Goal: Information Seeking & Learning: Learn about a topic

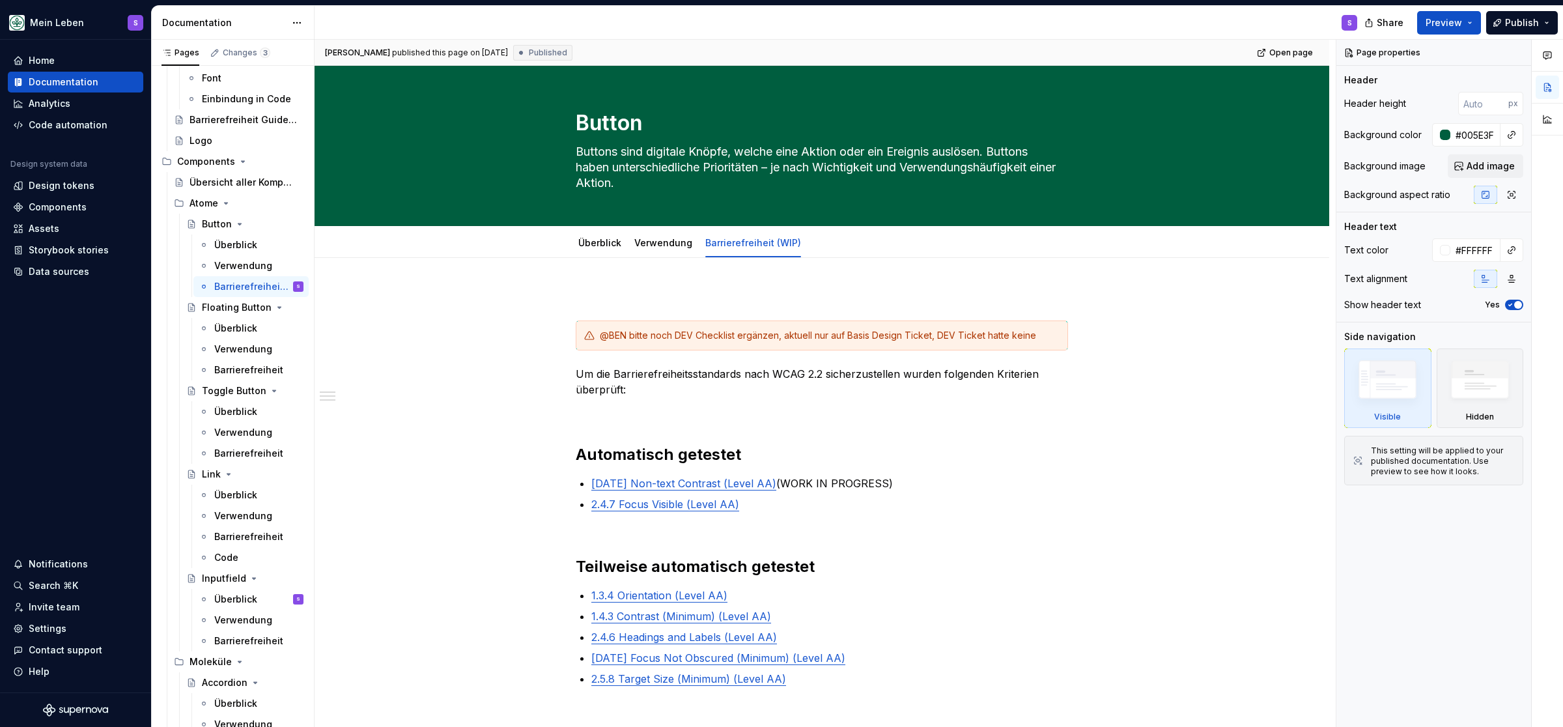
type textarea "*"
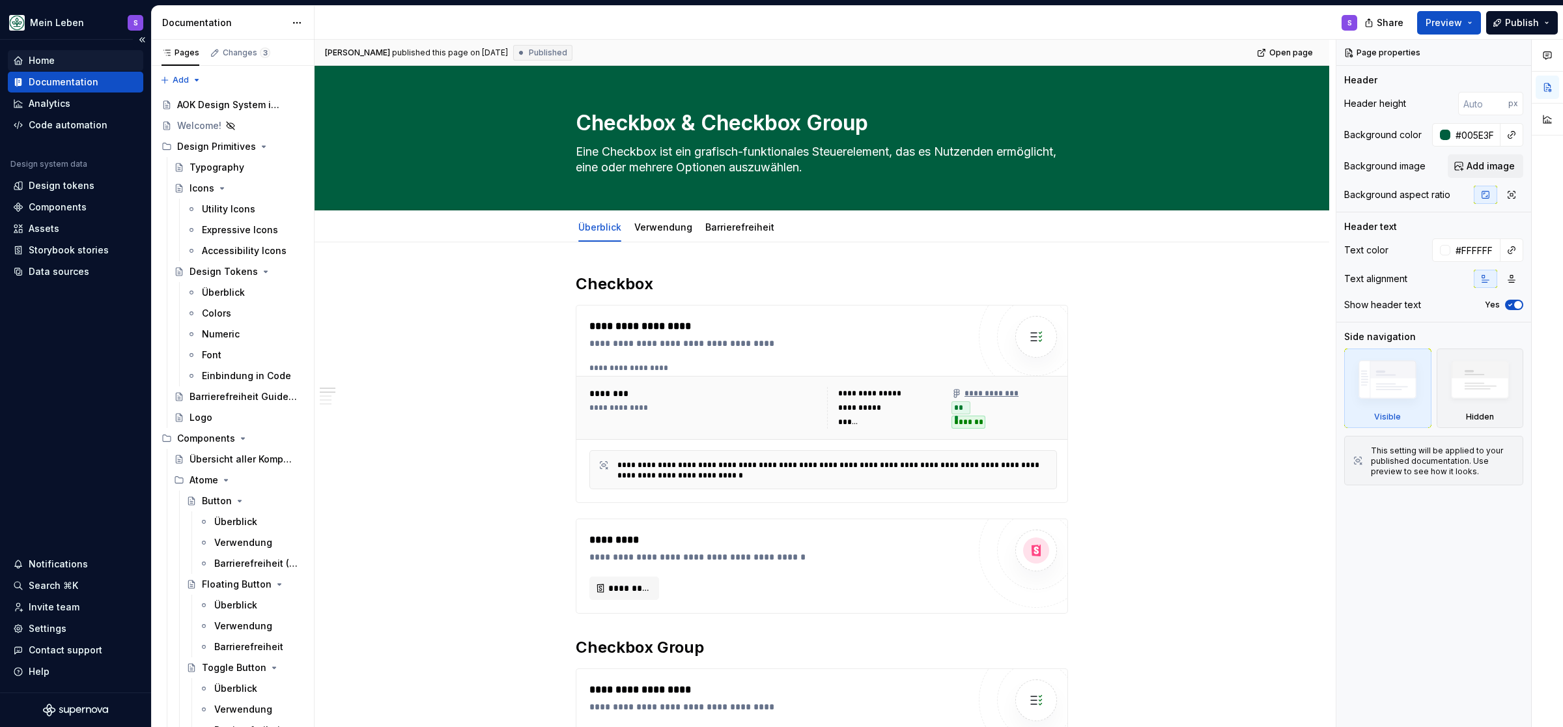
click at [55, 62] on div "Home" at bounding box center [75, 60] width 125 height 13
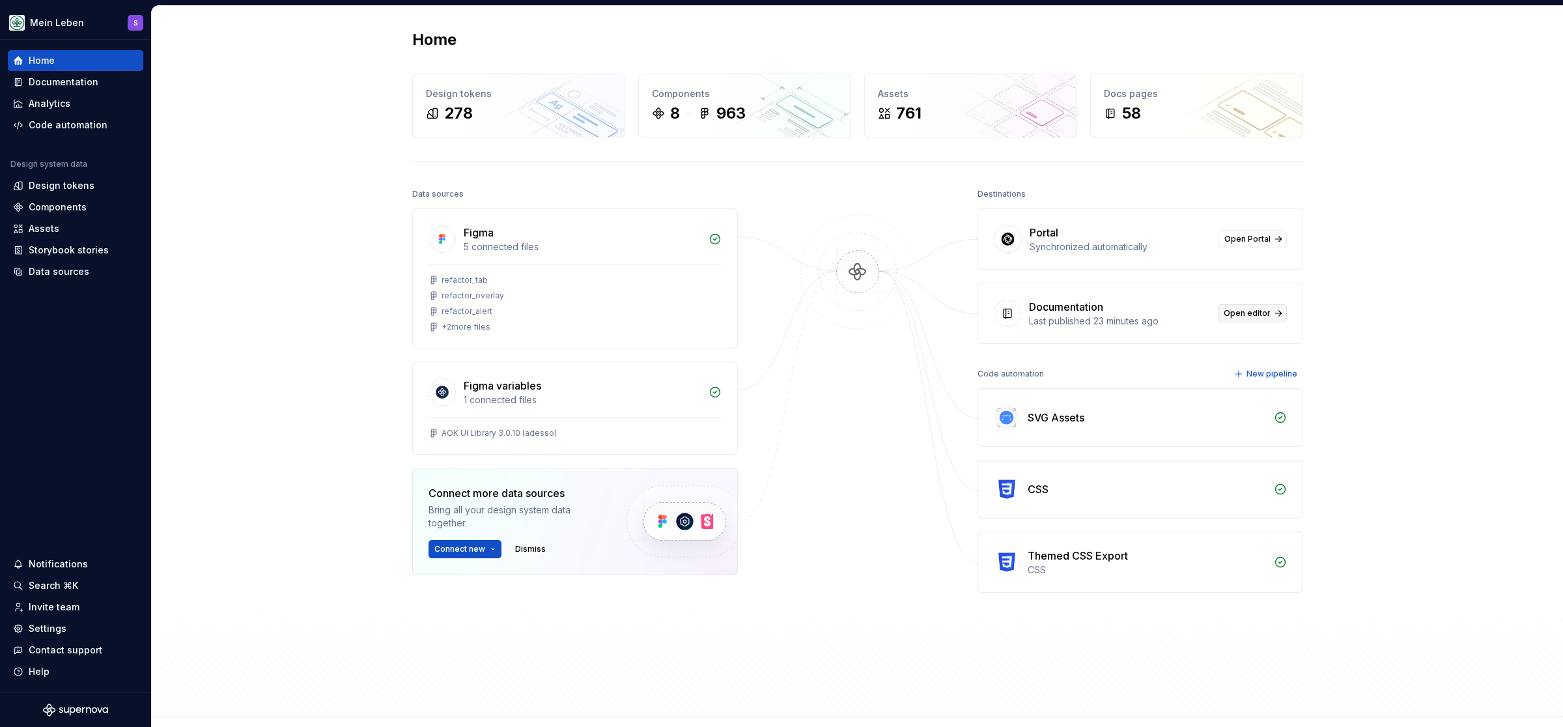
click at [1276, 309] on link "Open editor" at bounding box center [1252, 313] width 69 height 18
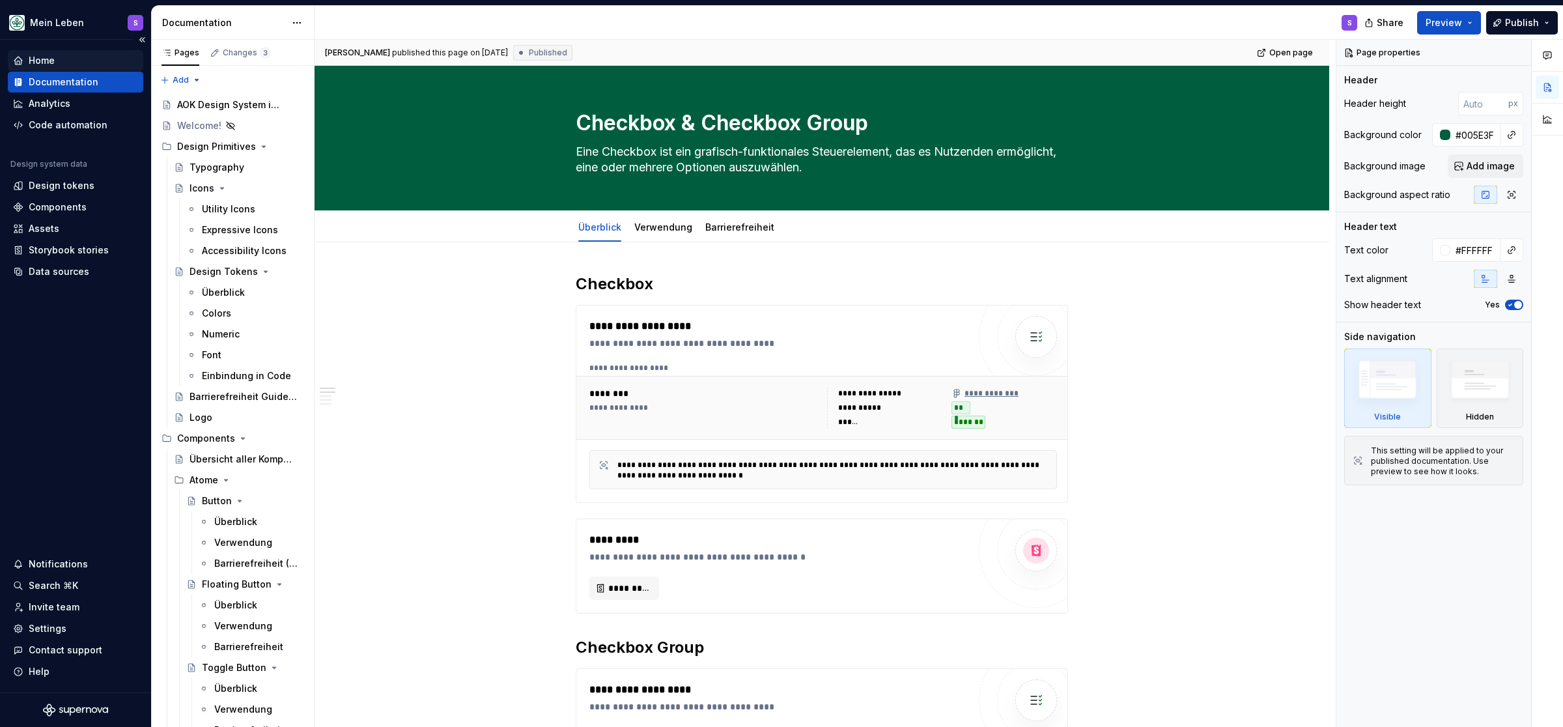
click at [36, 61] on div "Home" at bounding box center [42, 60] width 26 height 13
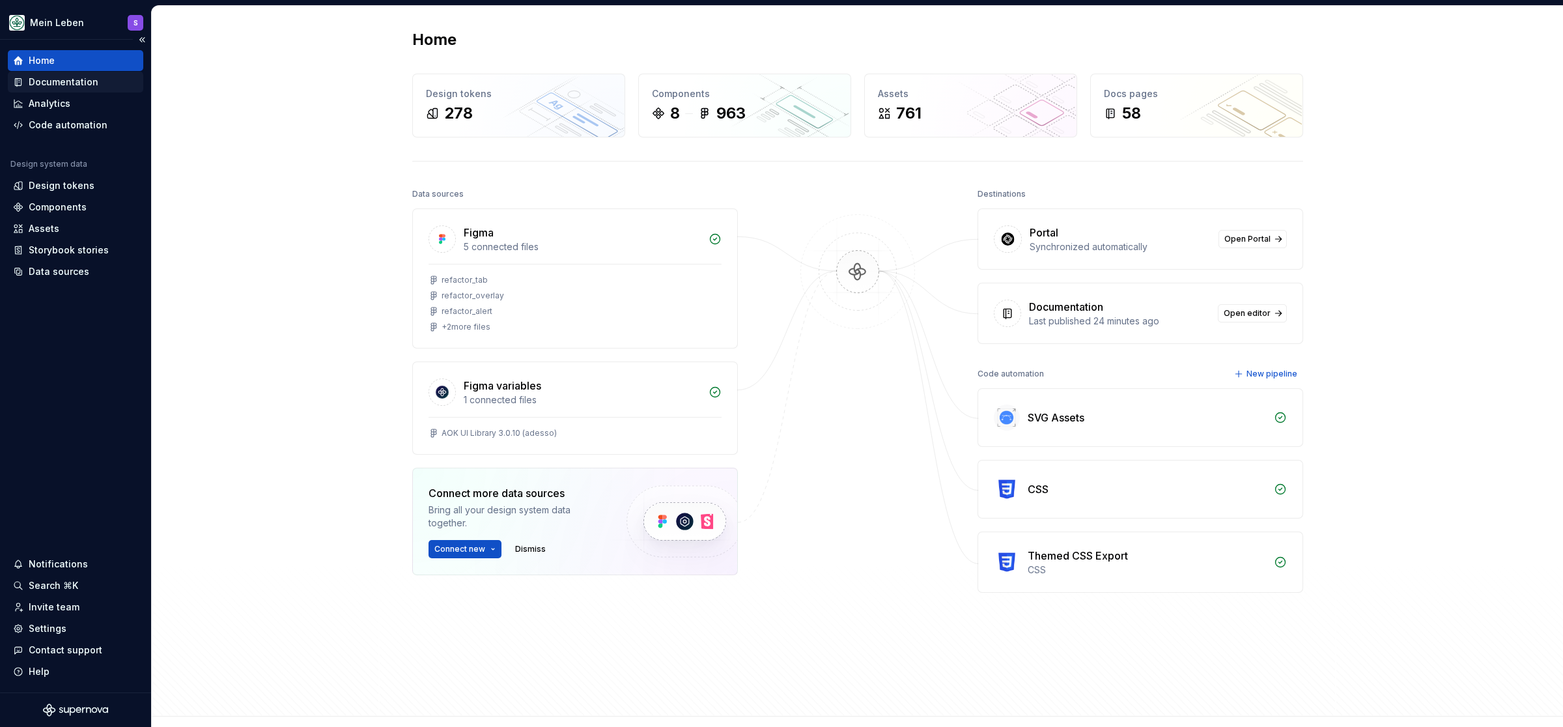
click at [83, 83] on div "Documentation" at bounding box center [64, 82] width 70 height 13
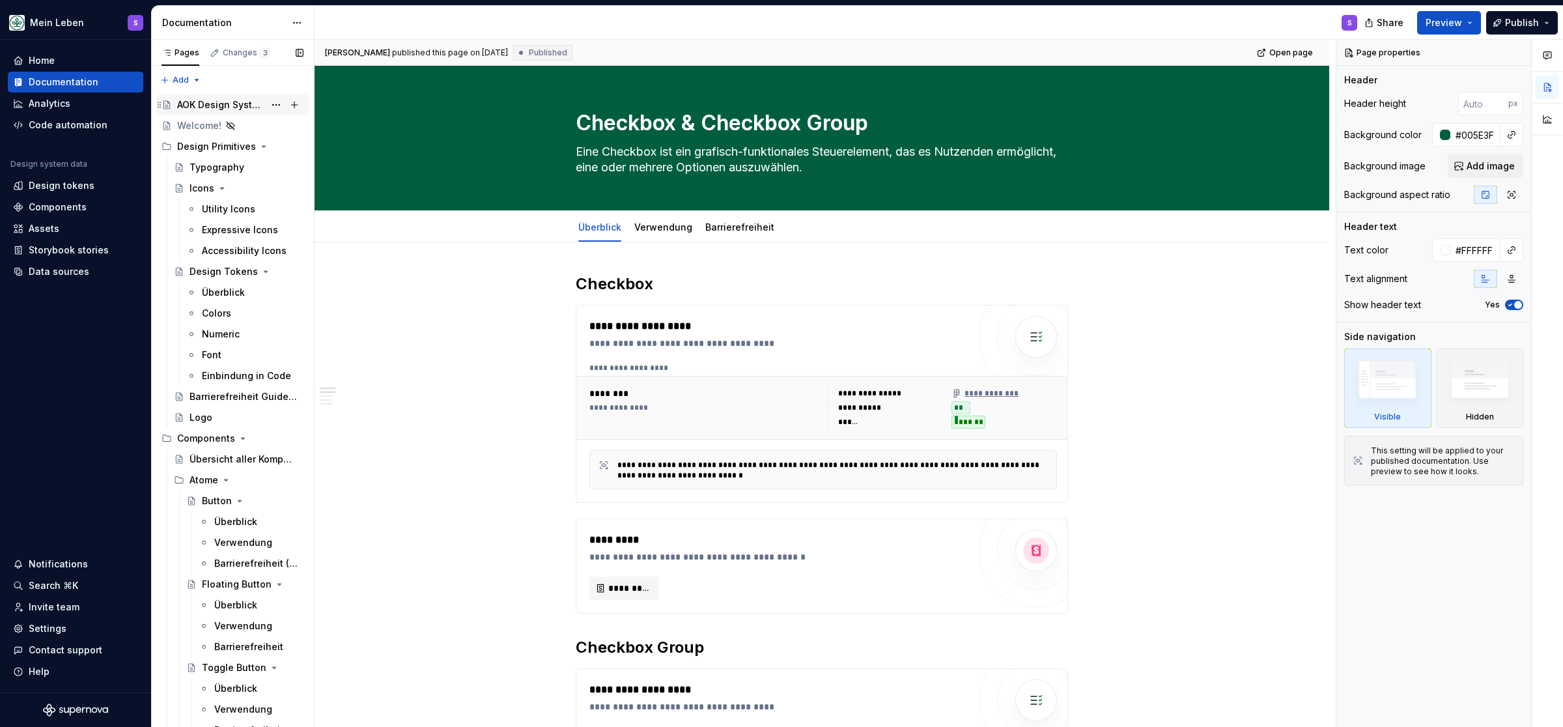
click at [188, 106] on div "AOK Design System in Arbeit" at bounding box center [220, 104] width 87 height 13
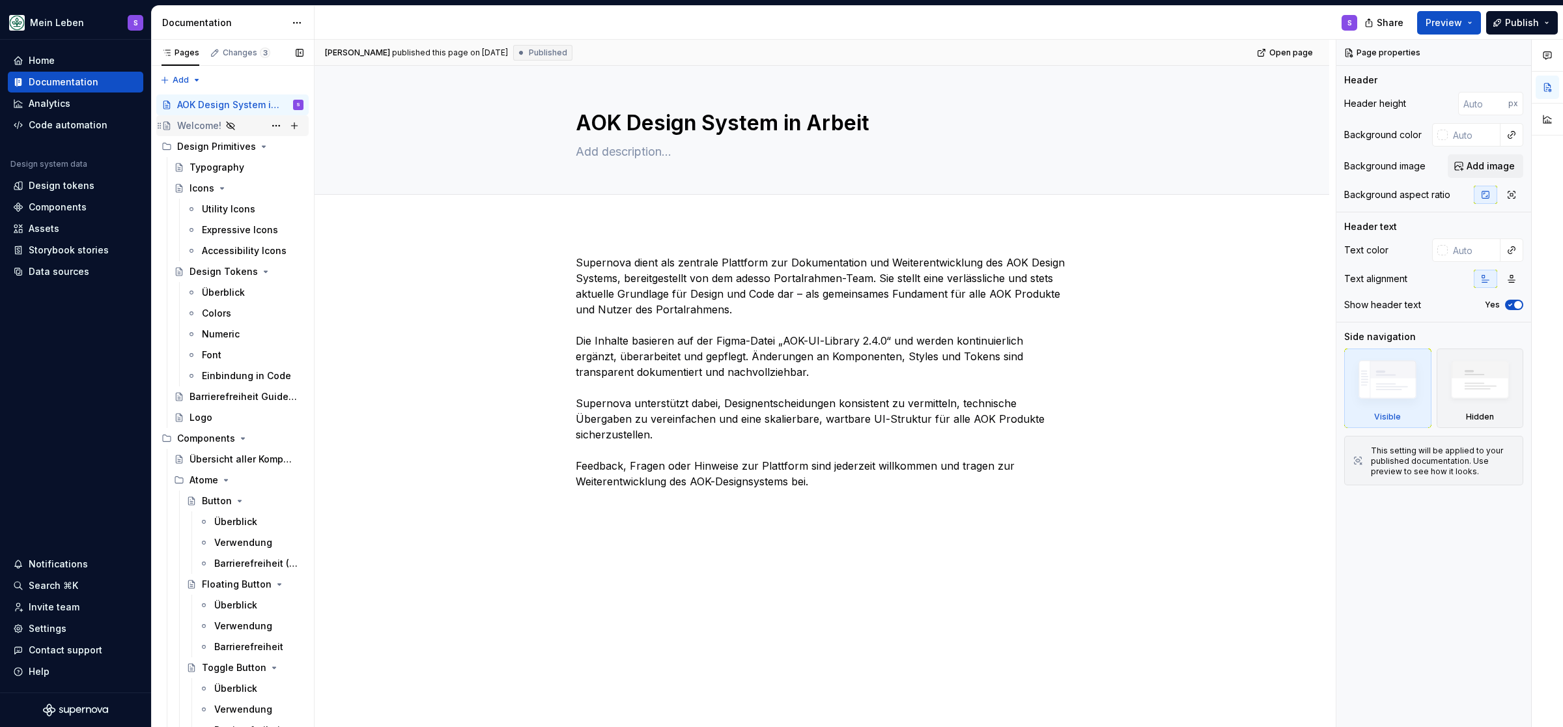
click at [201, 124] on div "Welcome!" at bounding box center [199, 125] width 44 height 13
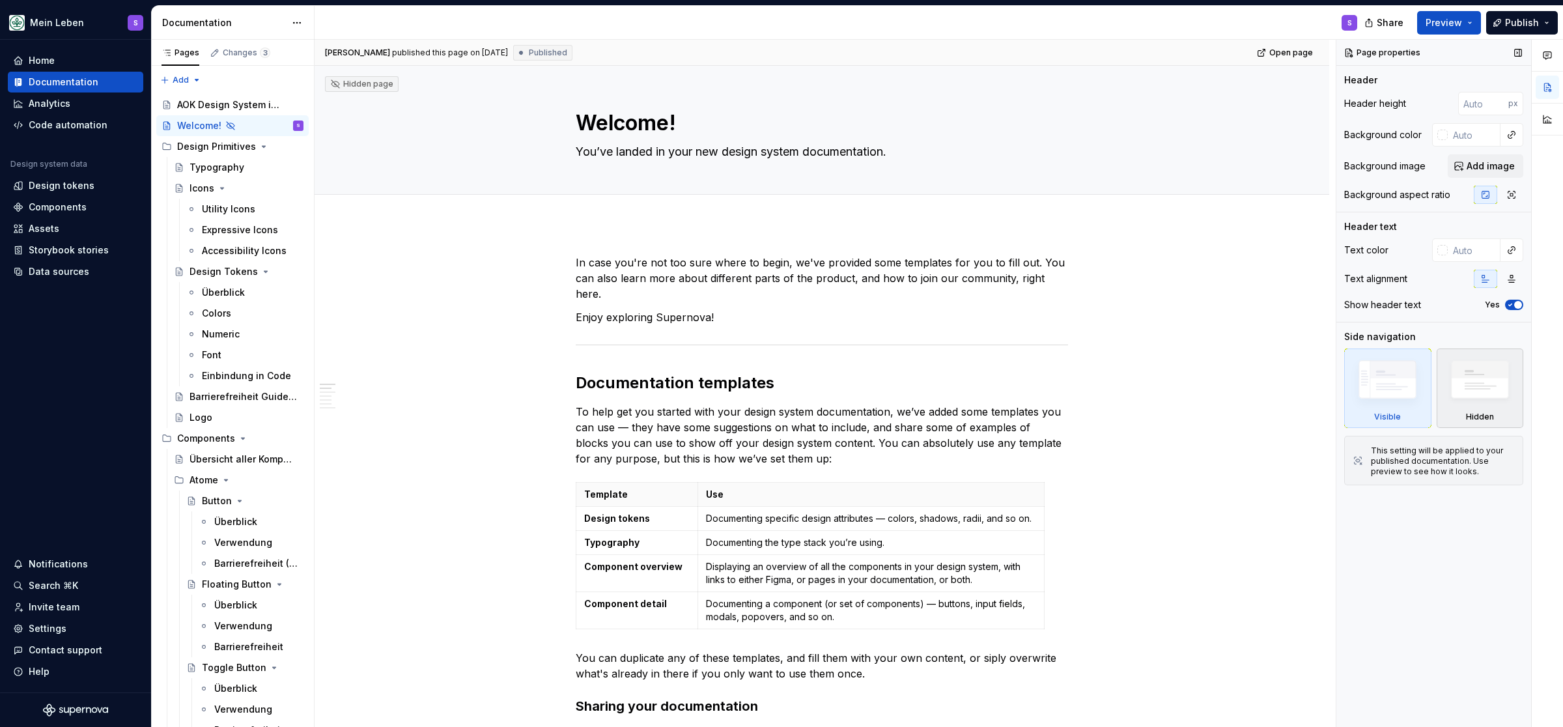
click at [1468, 396] on img at bounding box center [1480, 382] width 75 height 57
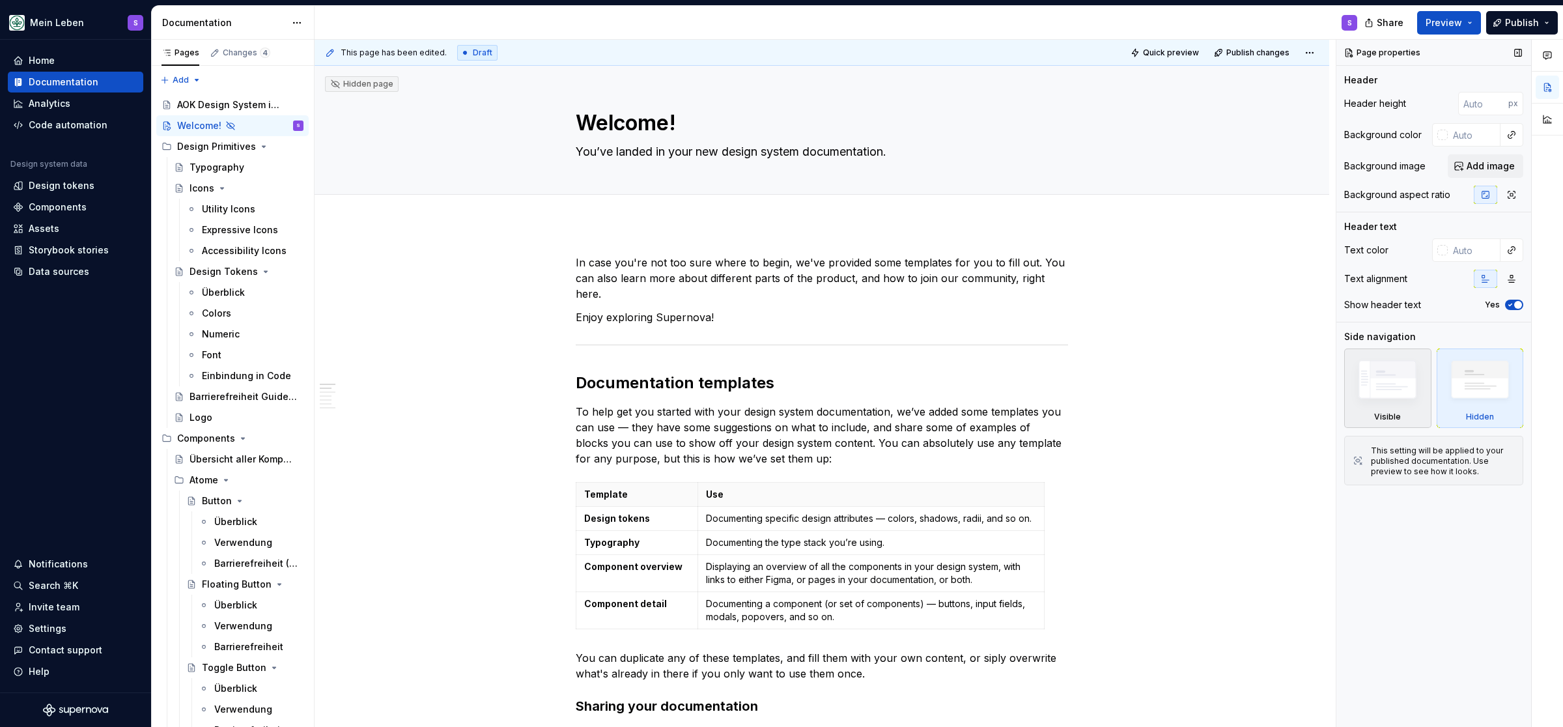
click at [1403, 397] on img at bounding box center [1387, 382] width 75 height 57
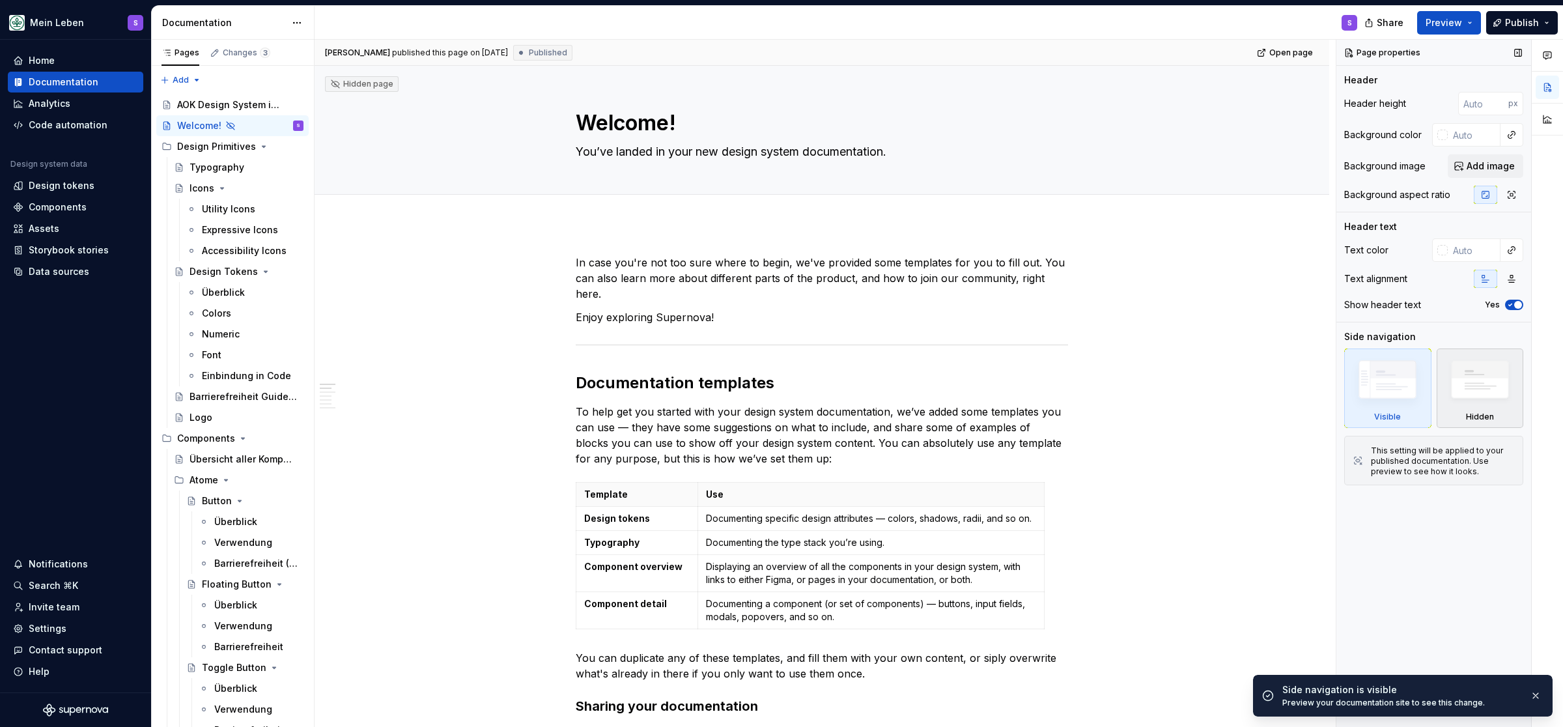
click at [1484, 384] on img at bounding box center [1480, 382] width 75 height 57
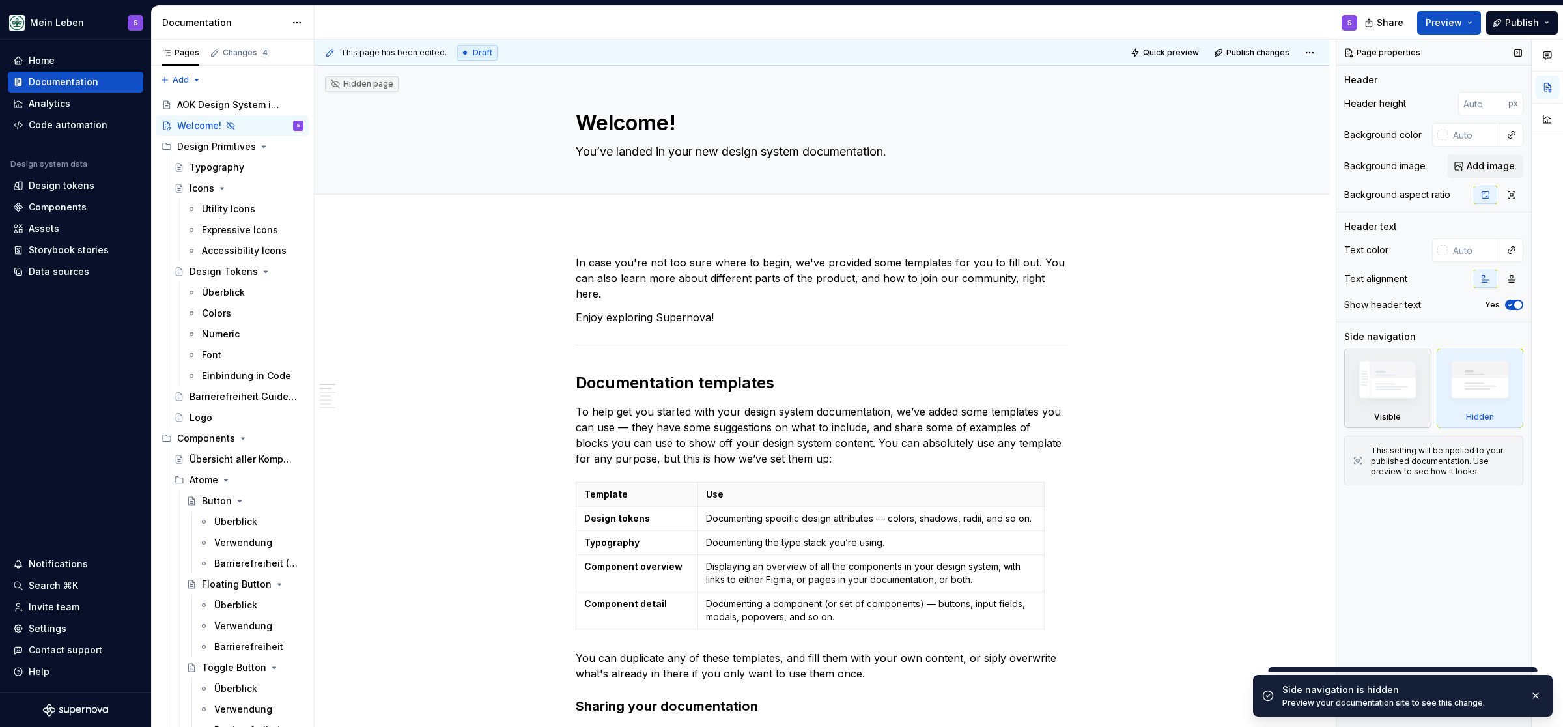
click at [1353, 388] on img at bounding box center [1387, 382] width 75 height 57
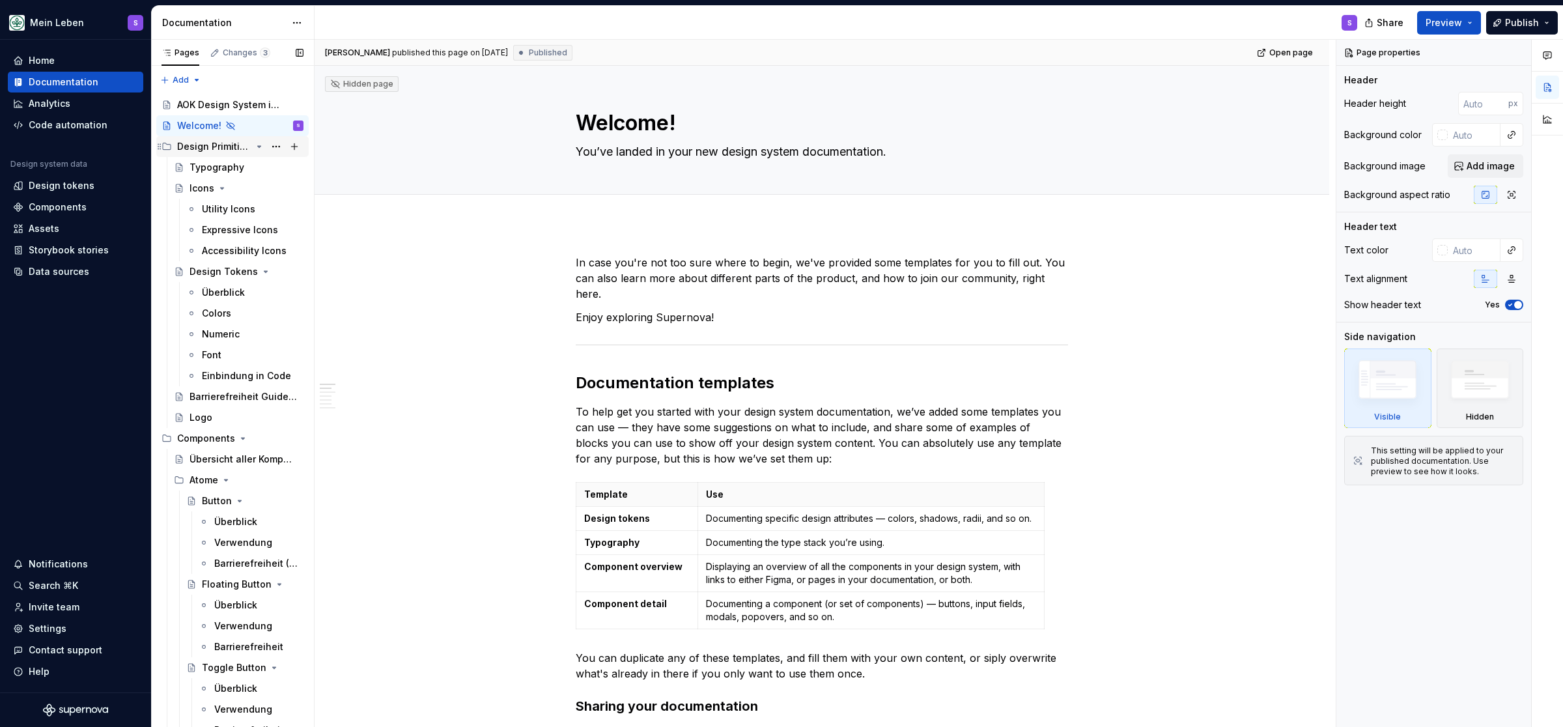
click at [217, 147] on div "Design Primitives" at bounding box center [214, 146] width 74 height 13
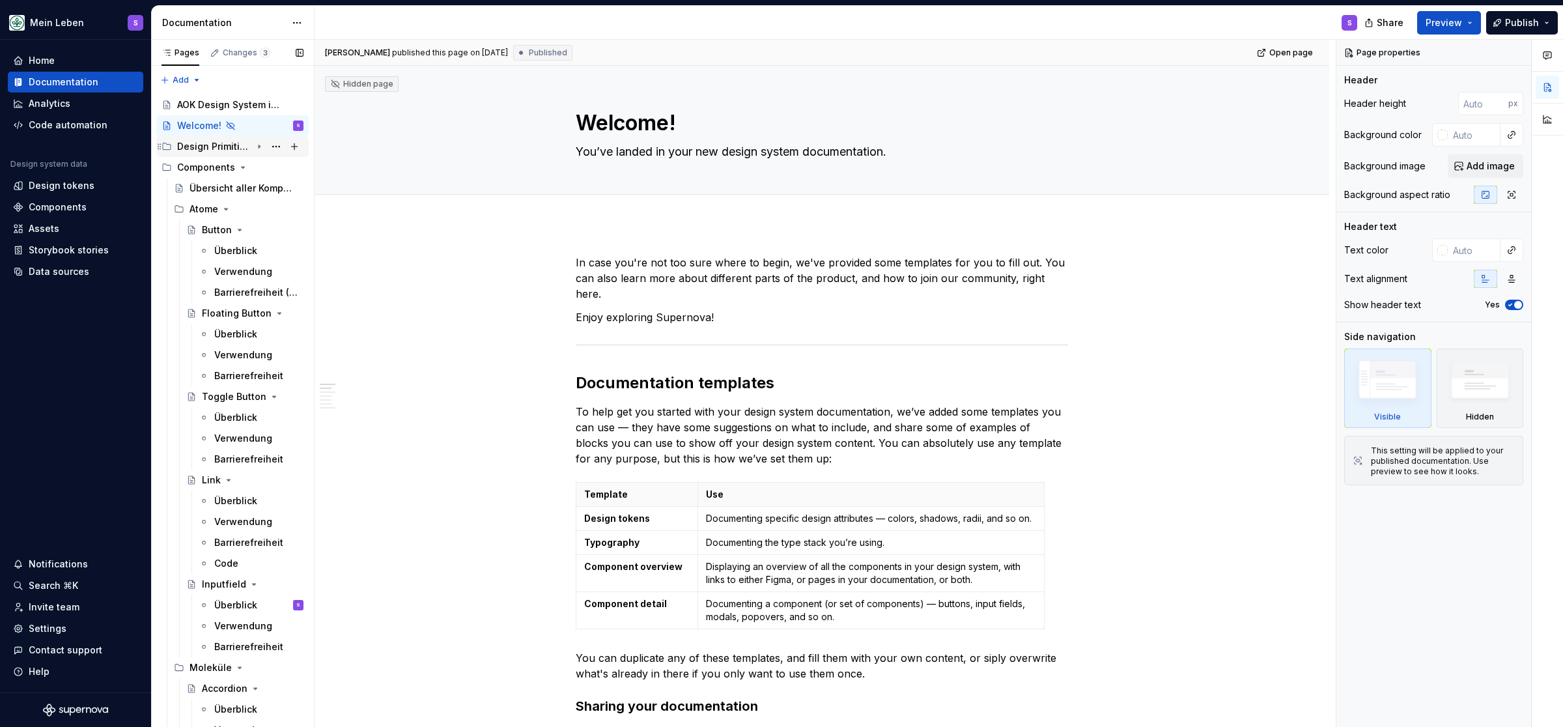
click at [227, 142] on div "Design Primitives" at bounding box center [214, 146] width 74 height 13
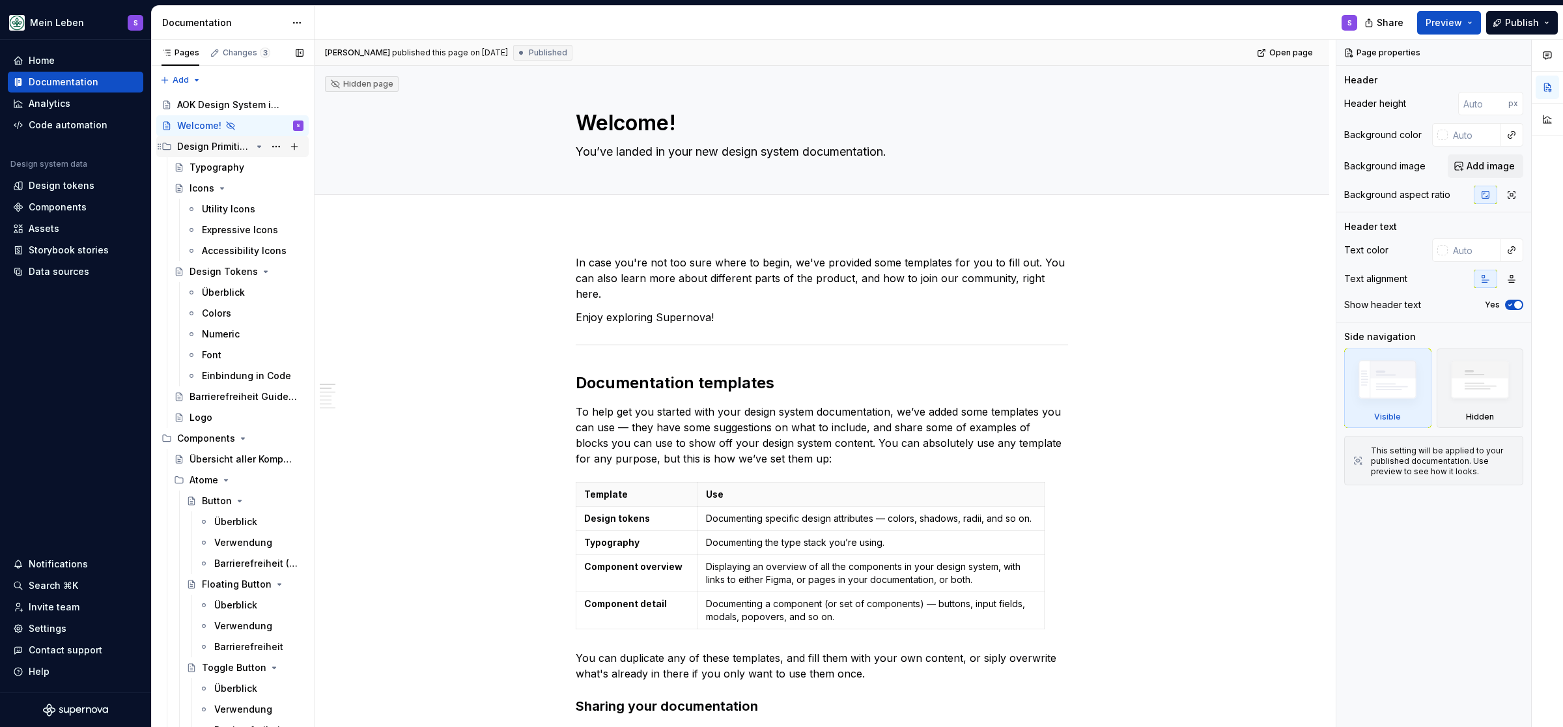
click at [227, 147] on div "Design Primitives" at bounding box center [214, 146] width 74 height 13
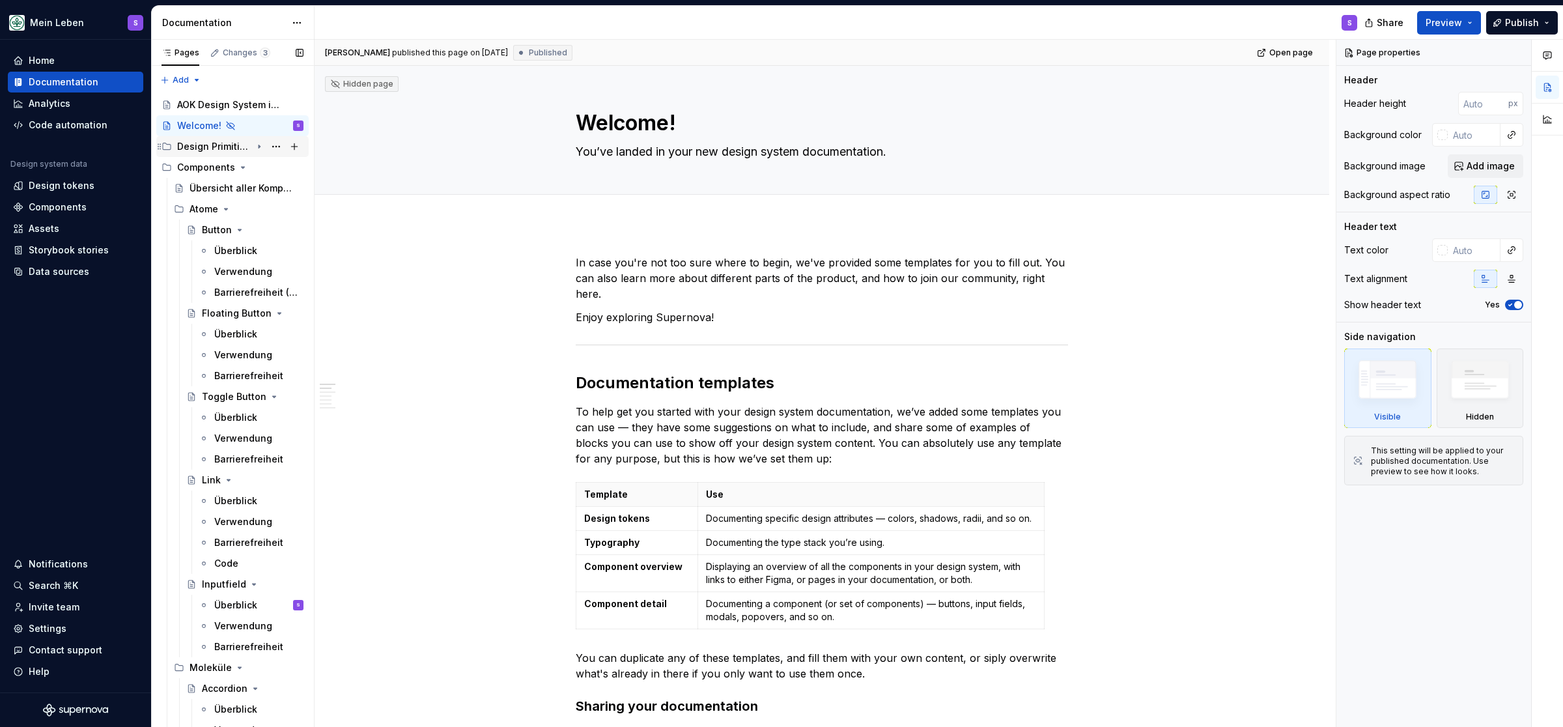
click at [225, 147] on div "Design Primitives" at bounding box center [214, 146] width 74 height 13
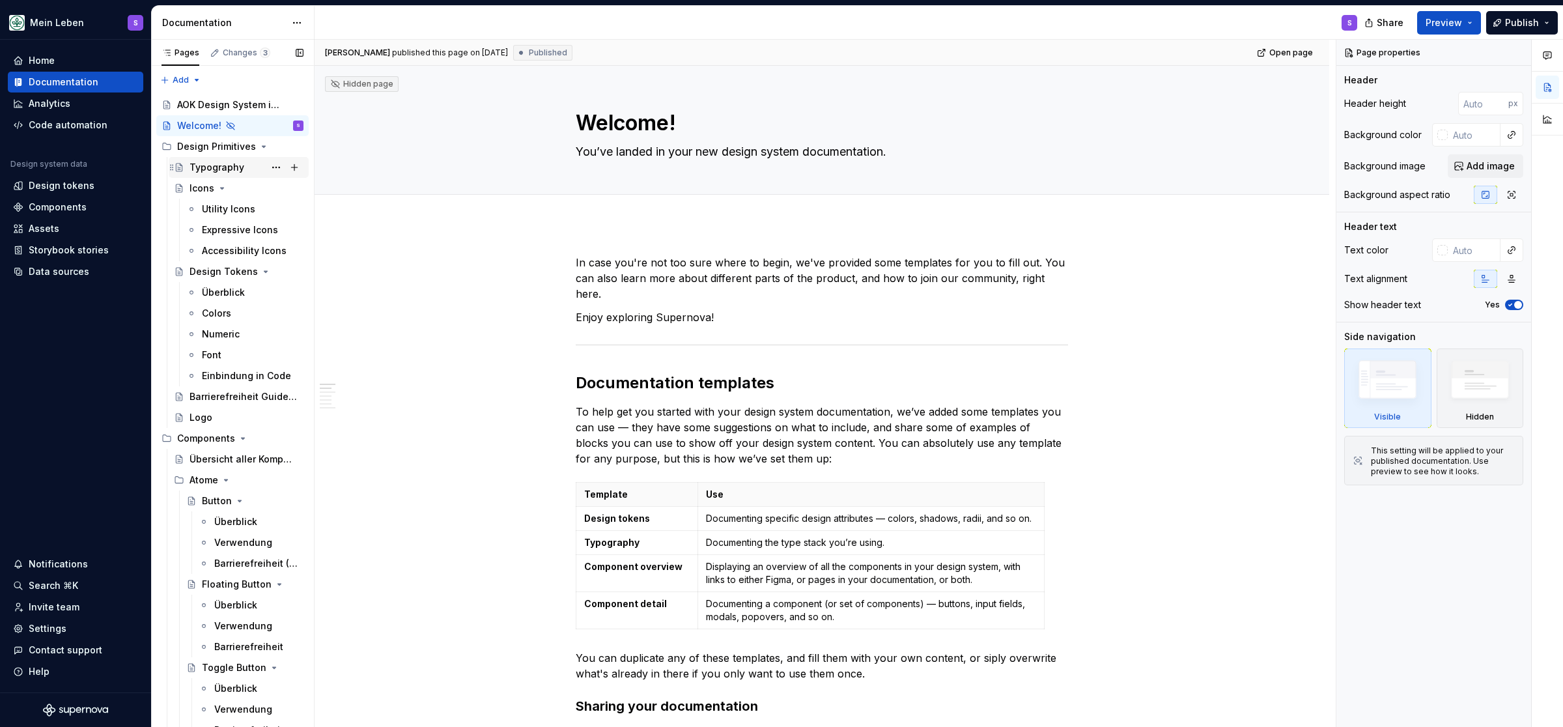
click at [222, 172] on div "Typography" at bounding box center [217, 167] width 55 height 13
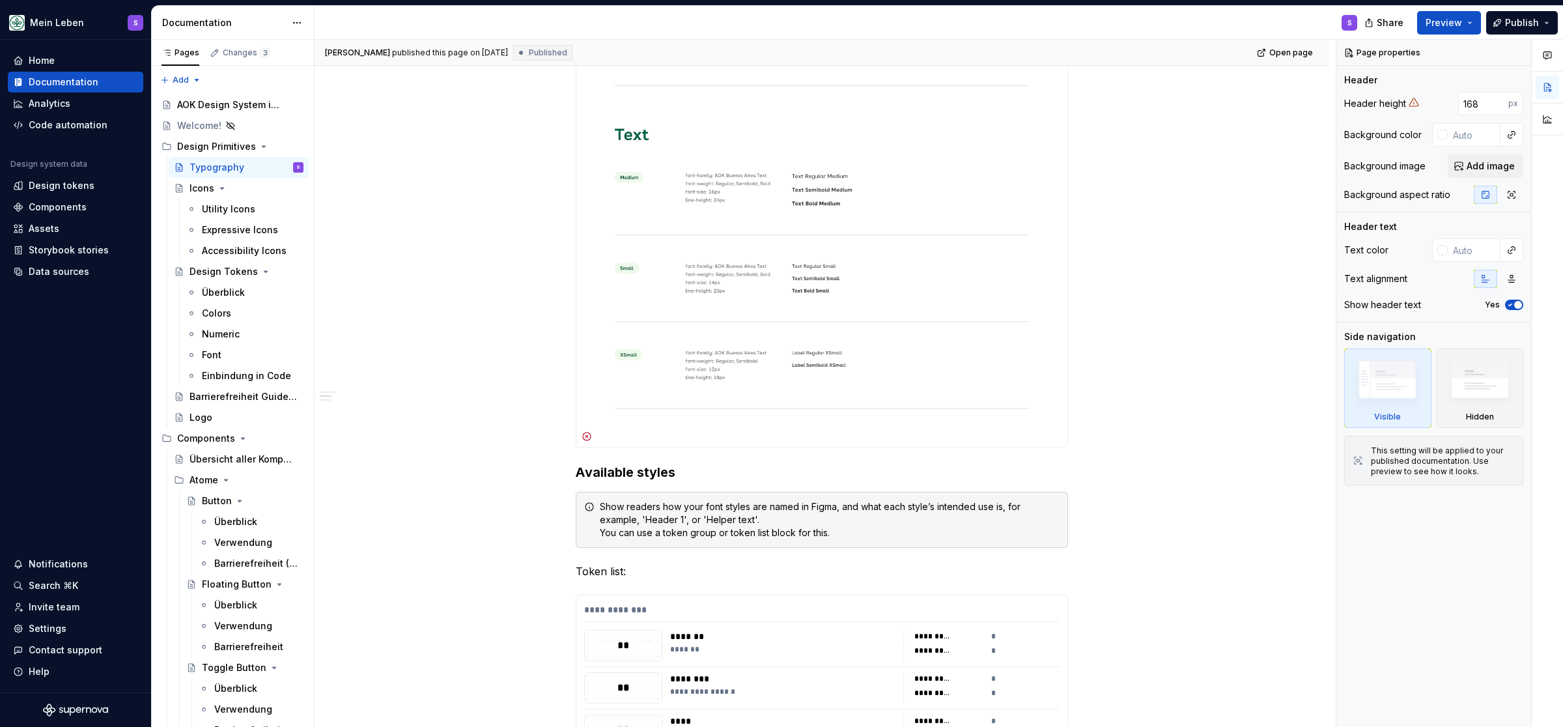
scroll to position [2203, 0]
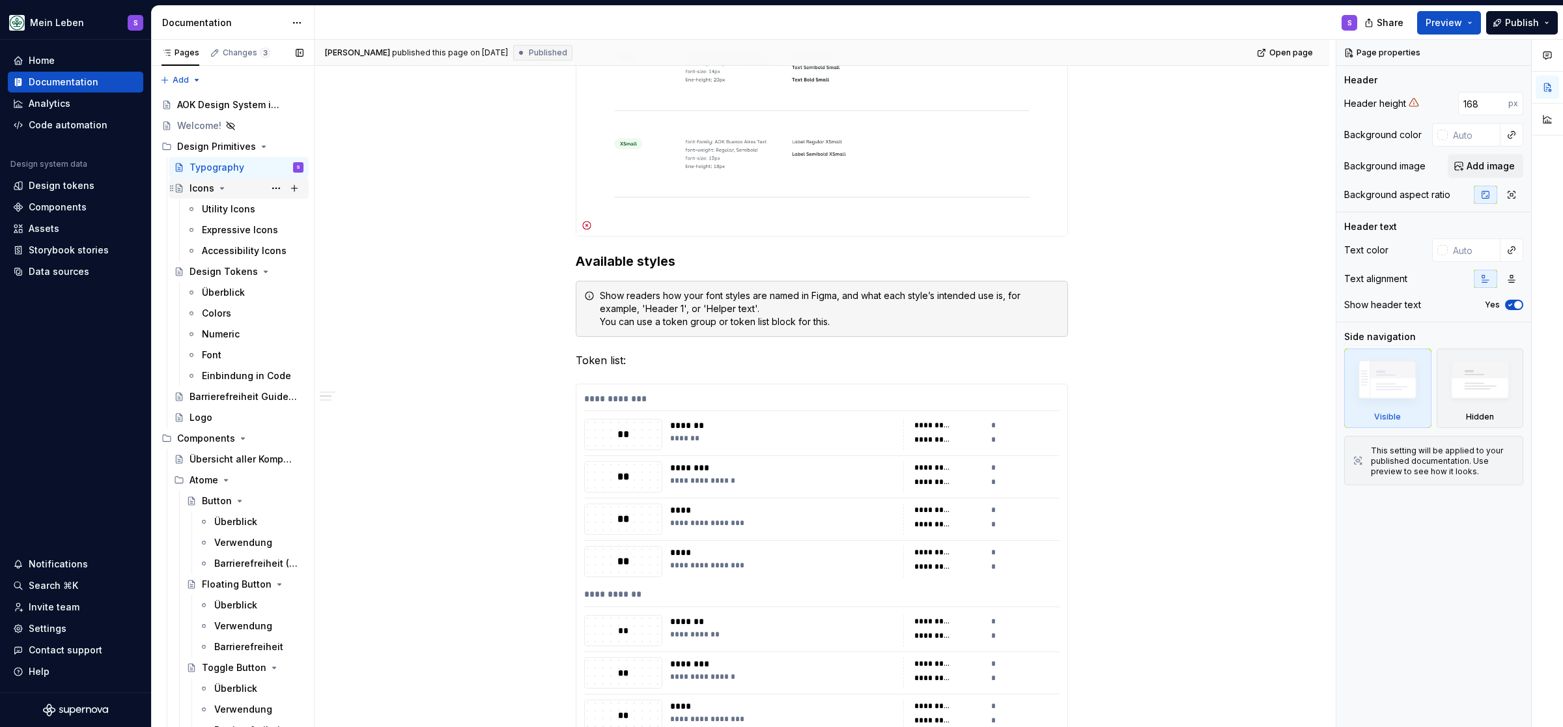
click at [198, 188] on div "Icons" at bounding box center [202, 188] width 25 height 13
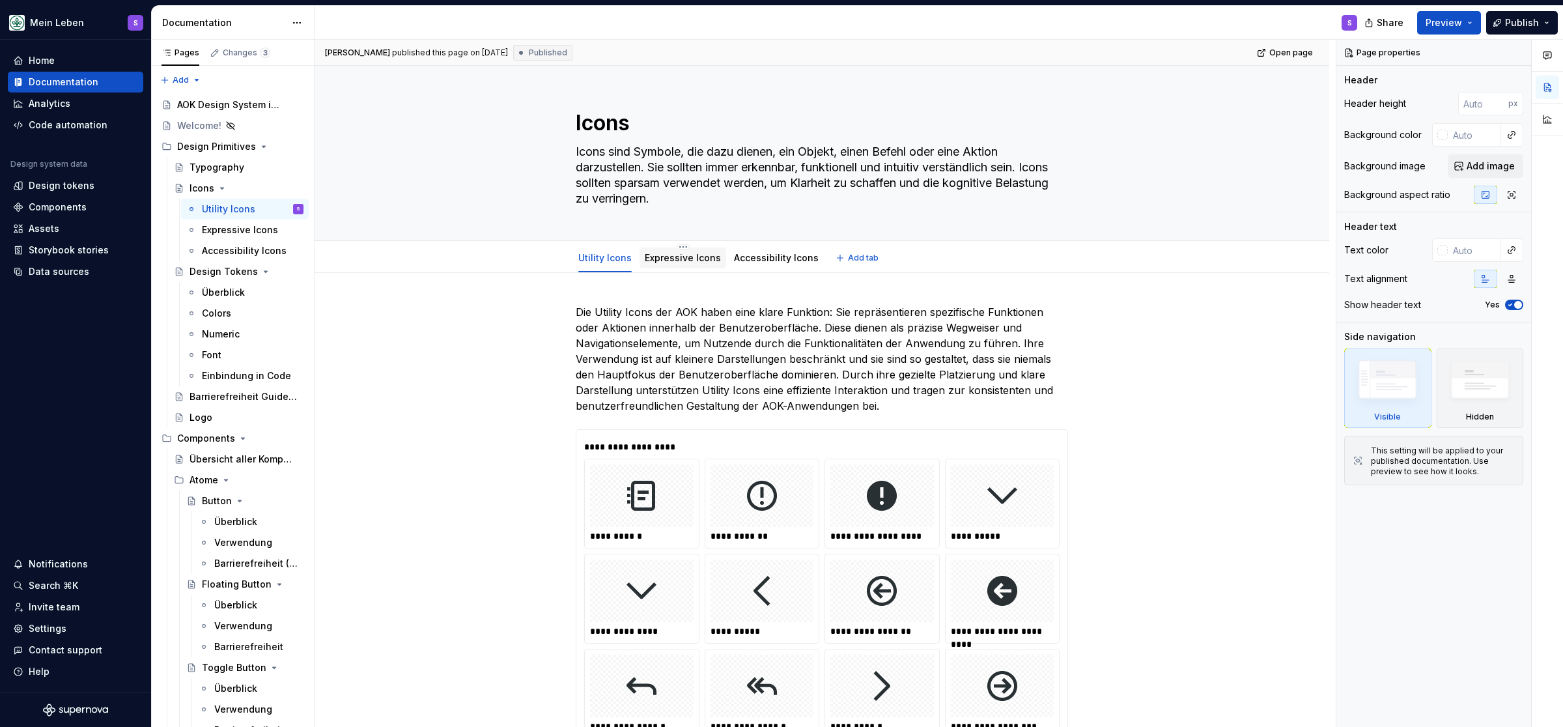
click at [673, 266] on div "Expressive Icons" at bounding box center [683, 257] width 87 height 21
click at [240, 234] on div "Expressive Icons" at bounding box center [233, 229] width 63 height 13
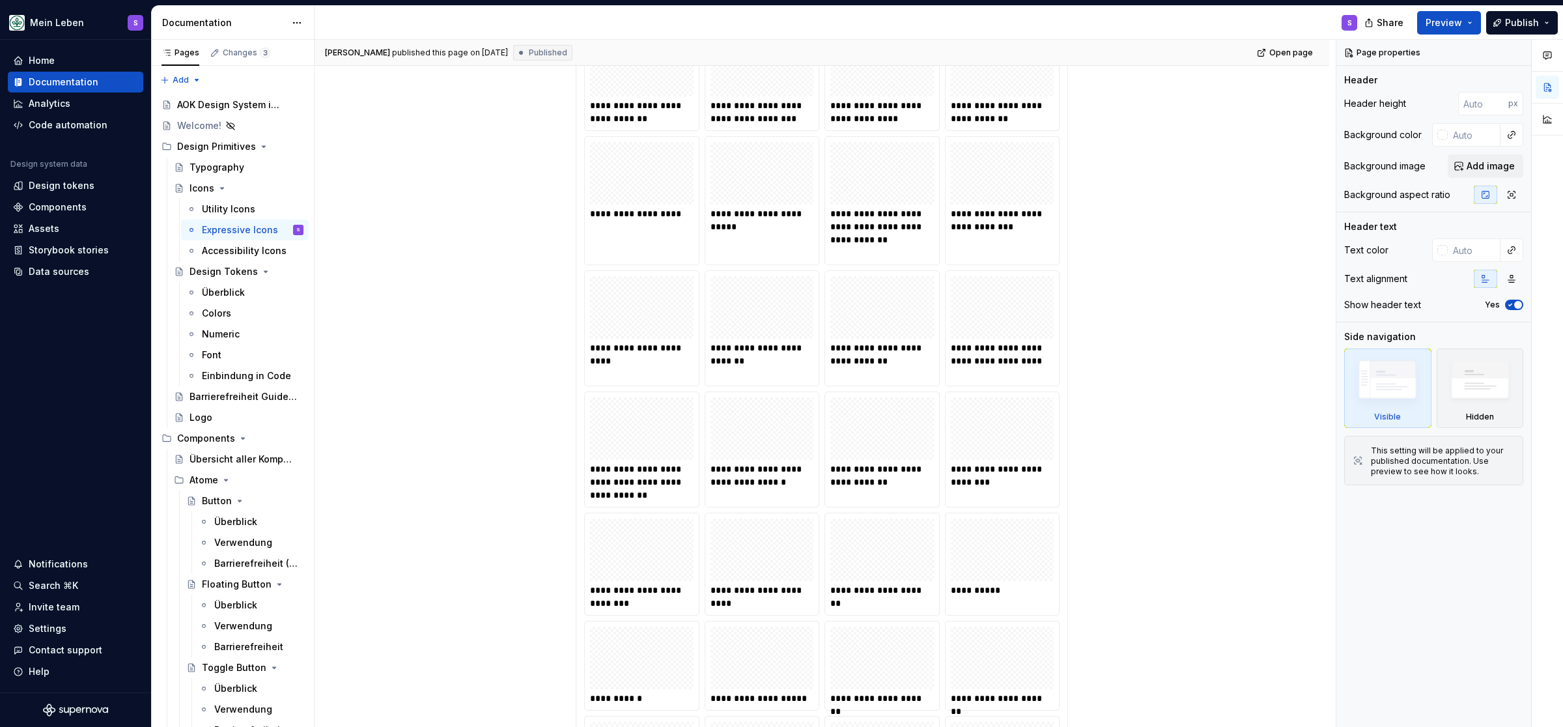
scroll to position [2525, 0]
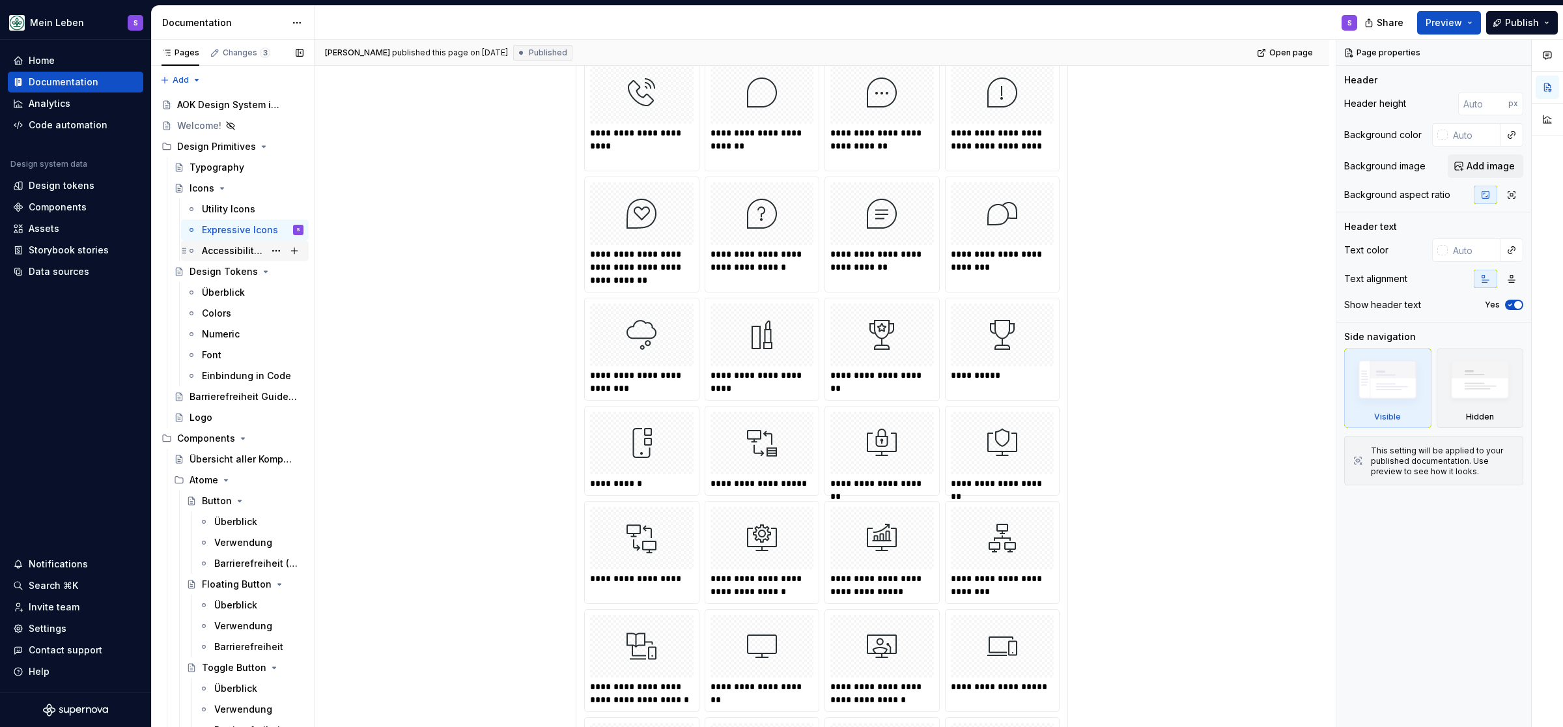
drag, startPoint x: 257, startPoint y: 254, endPoint x: 1093, endPoint y: 202, distance: 838.5
click at [257, 255] on div "Accessibility Icons" at bounding box center [244, 250] width 85 height 13
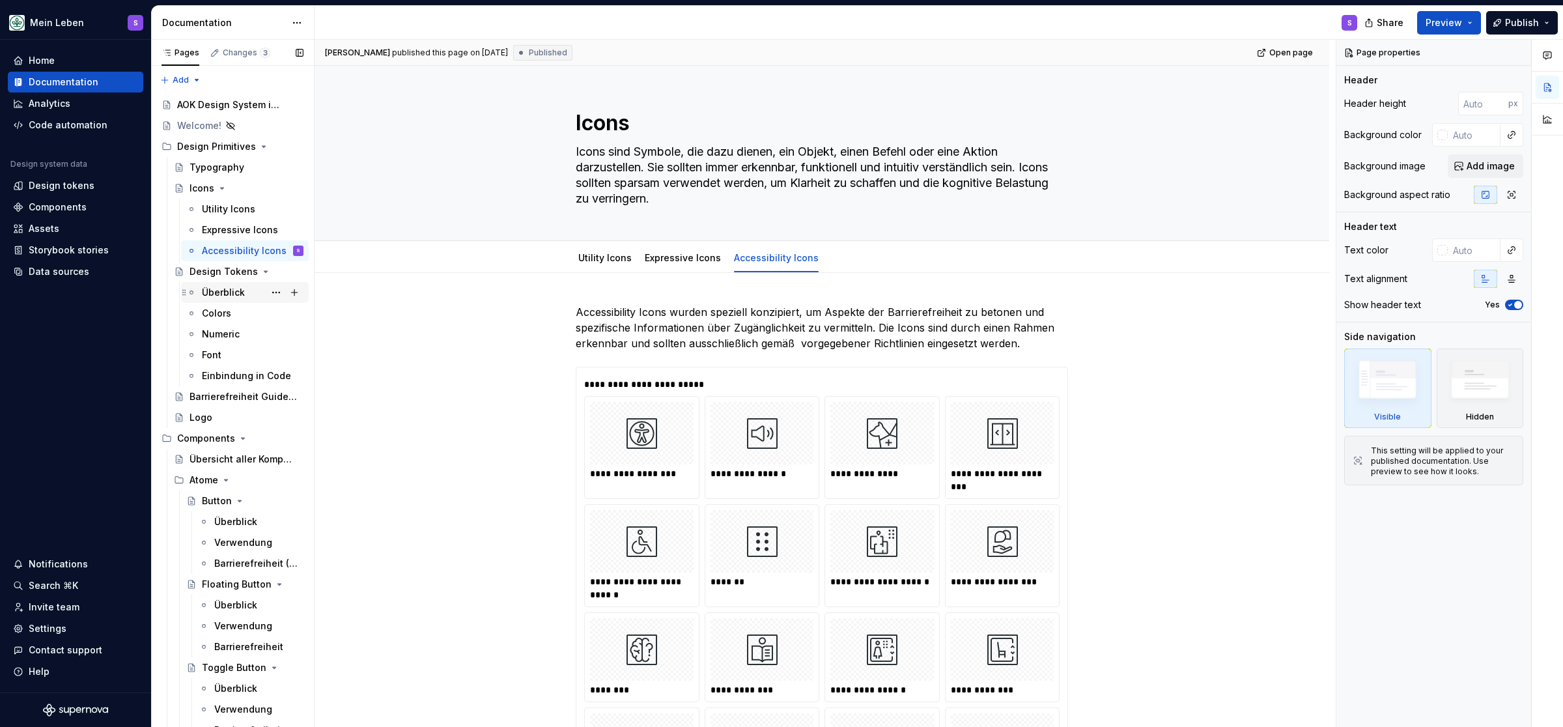
click at [218, 296] on div "Überblick" at bounding box center [223, 292] width 43 height 13
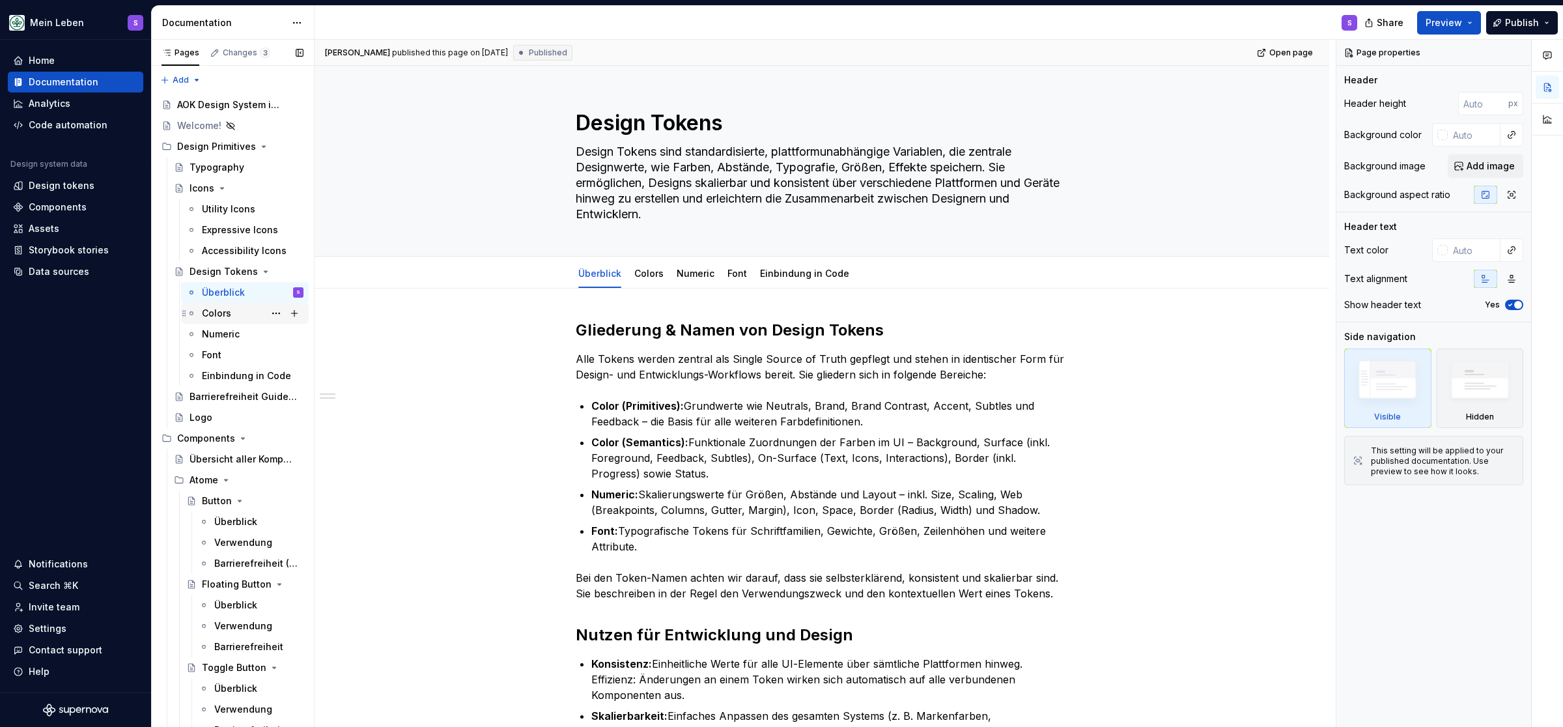
click at [204, 312] on div "Colors" at bounding box center [216, 313] width 29 height 13
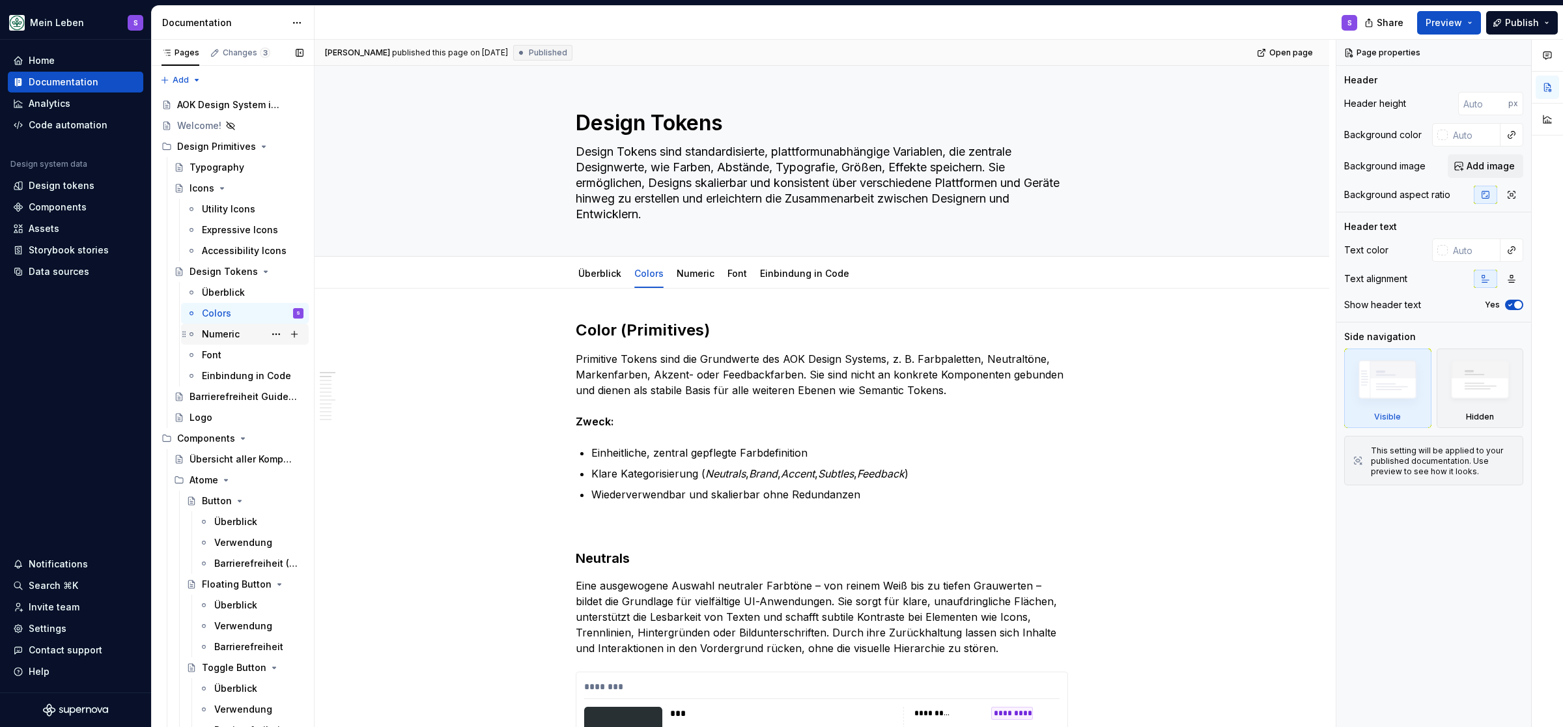
click at [216, 336] on div "Numeric" at bounding box center [221, 334] width 38 height 13
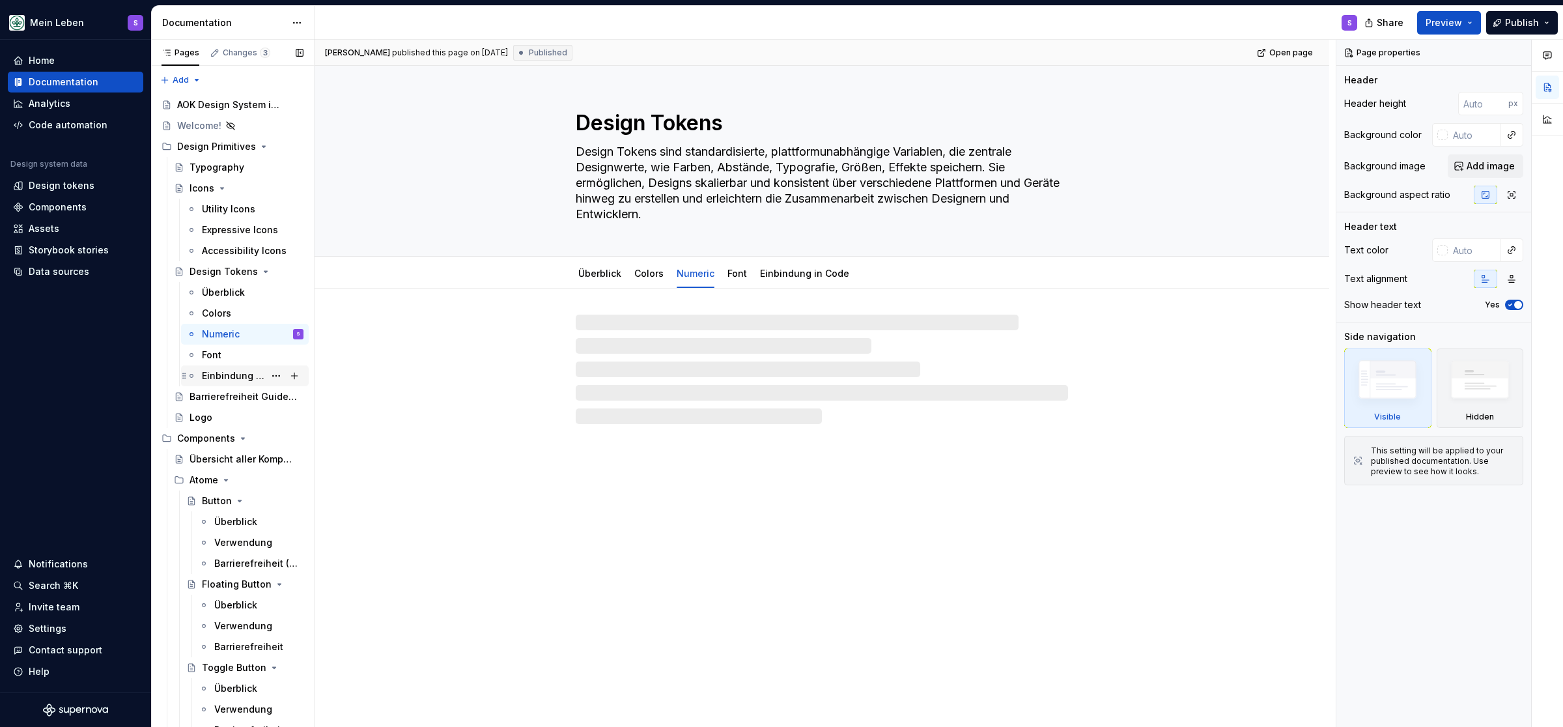
click at [214, 377] on div "Einbindung in Code" at bounding box center [233, 375] width 63 height 13
click at [217, 393] on div "Barrierefreiheit Guidelines" at bounding box center [227, 396] width 75 height 13
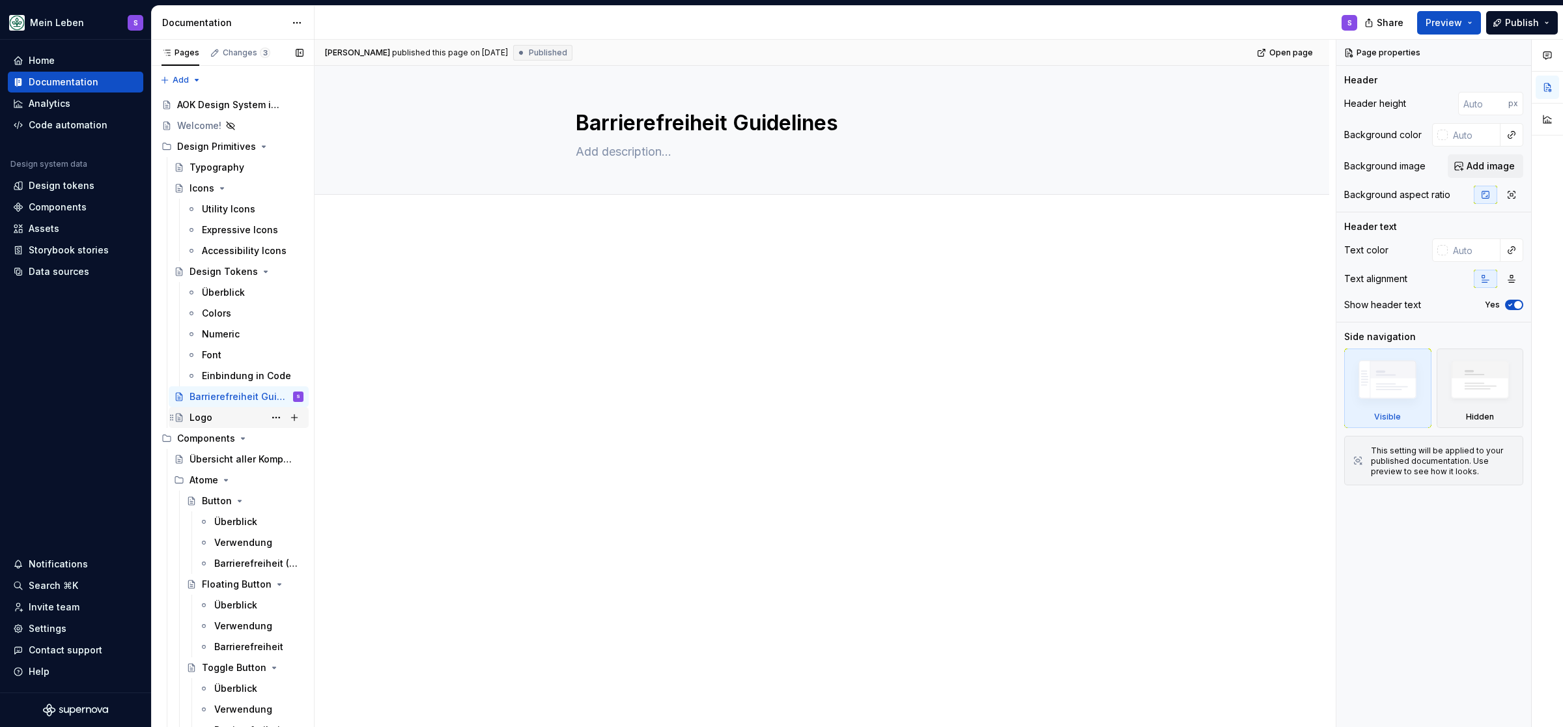
click at [195, 422] on div "Logo" at bounding box center [201, 417] width 23 height 13
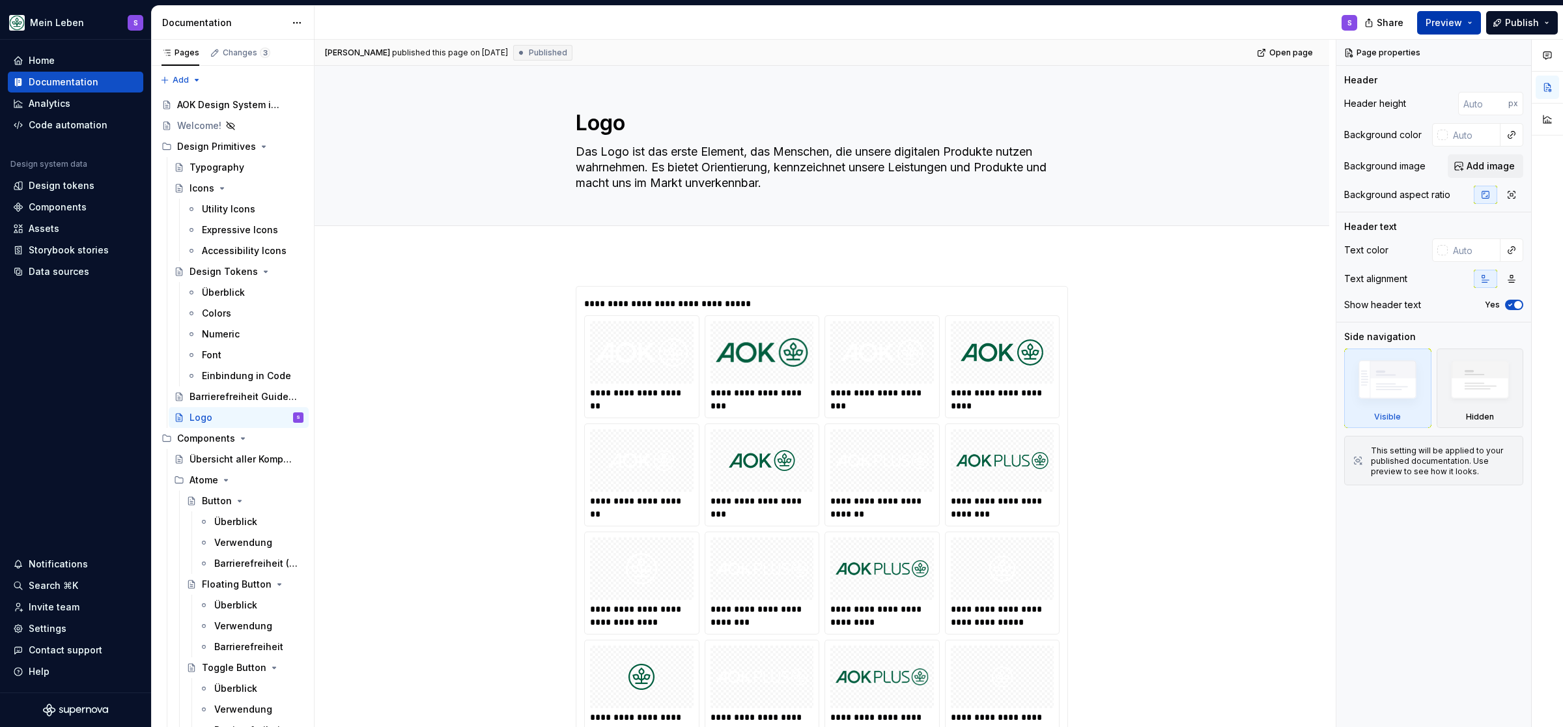
click at [1461, 23] on span "Preview" at bounding box center [1444, 22] width 36 height 13
click at [1299, 20] on div "S" at bounding box center [841, 23] width 1053 height 34
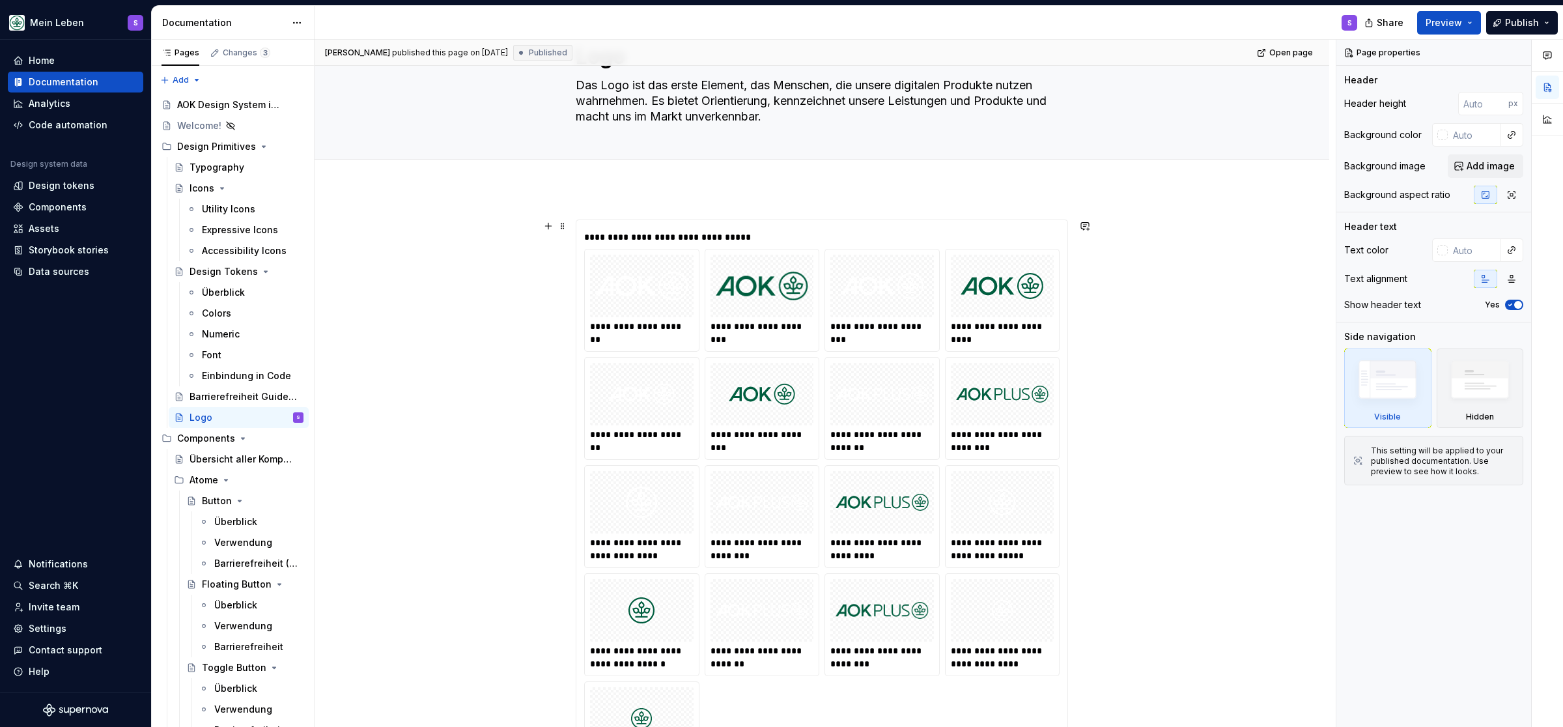
scroll to position [107, 0]
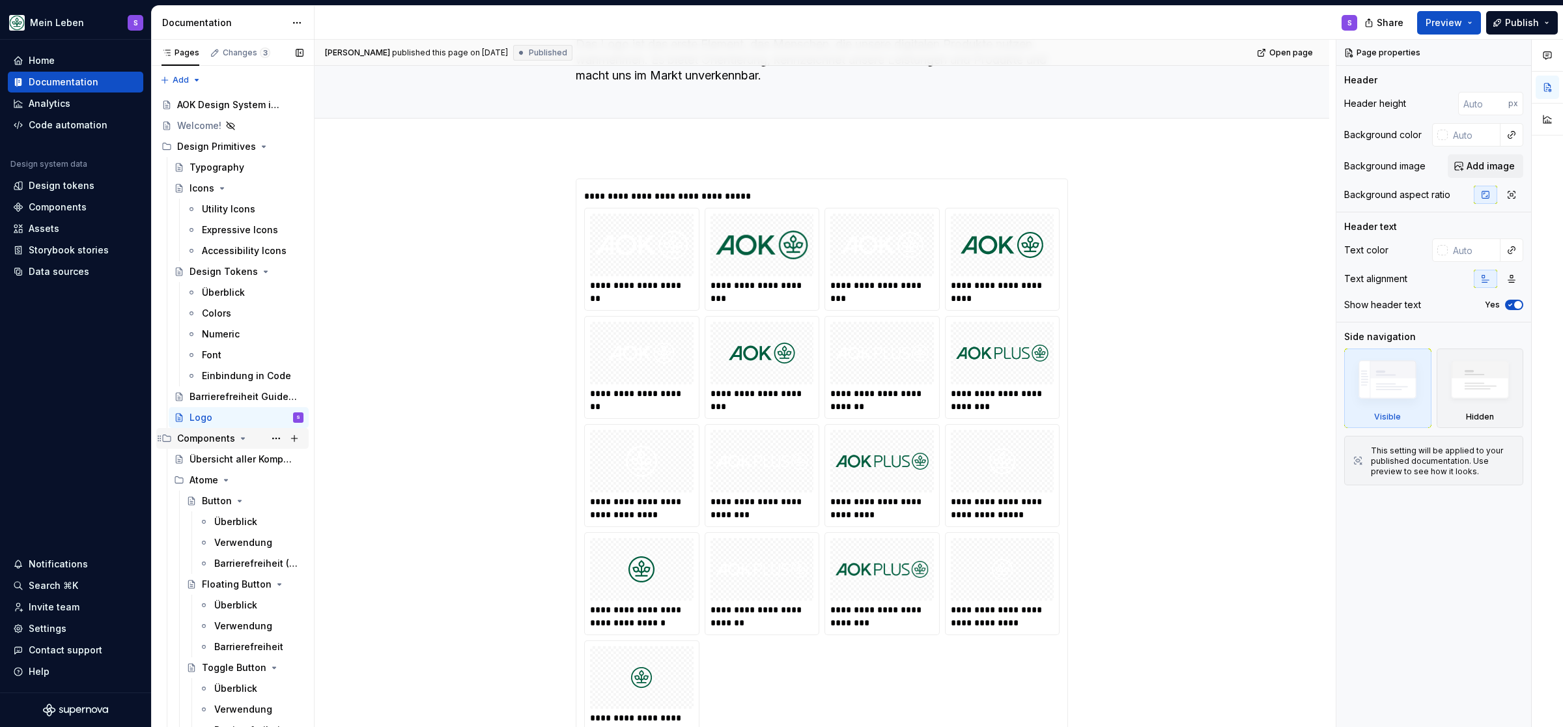
click at [230, 434] on div "Components" at bounding box center [206, 438] width 58 height 13
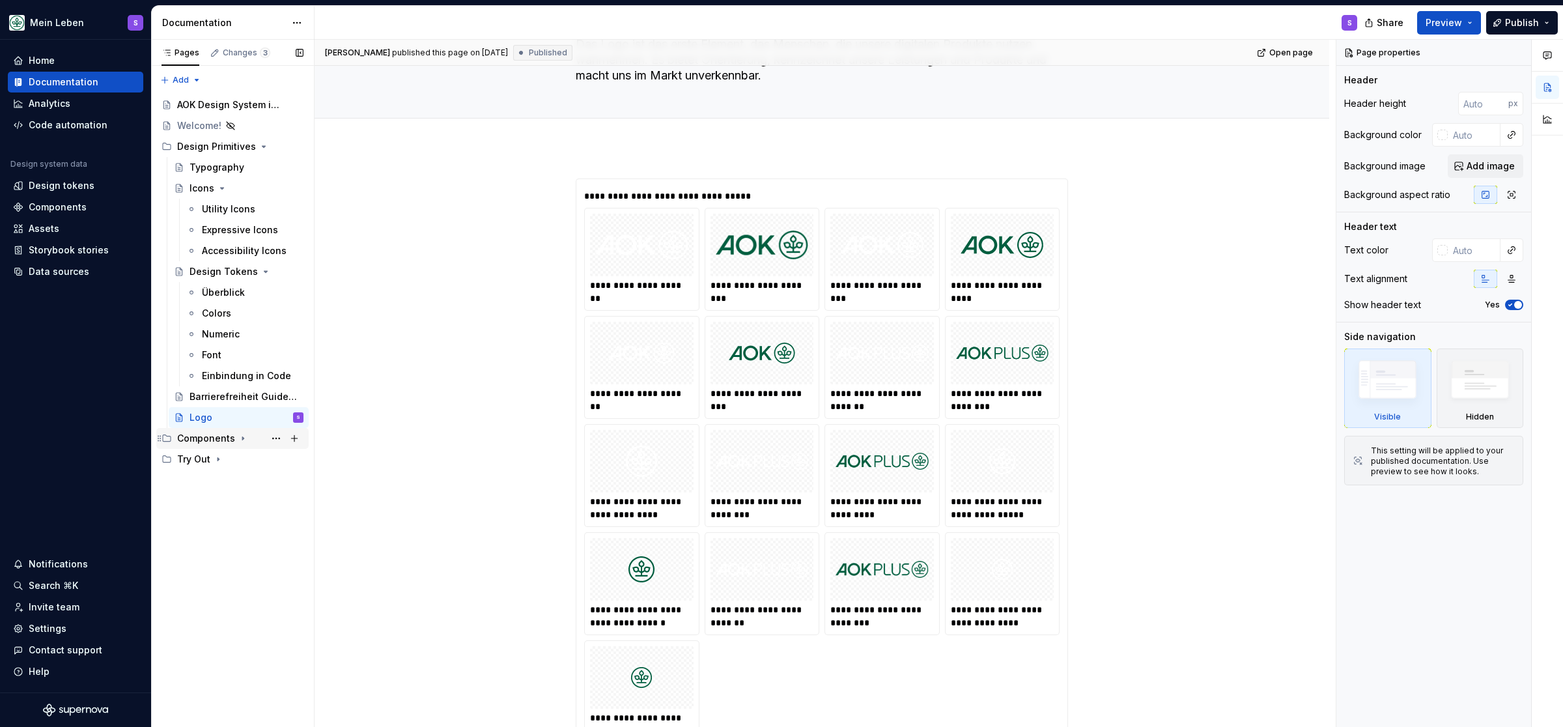
click at [222, 438] on div "Components" at bounding box center [206, 438] width 58 height 13
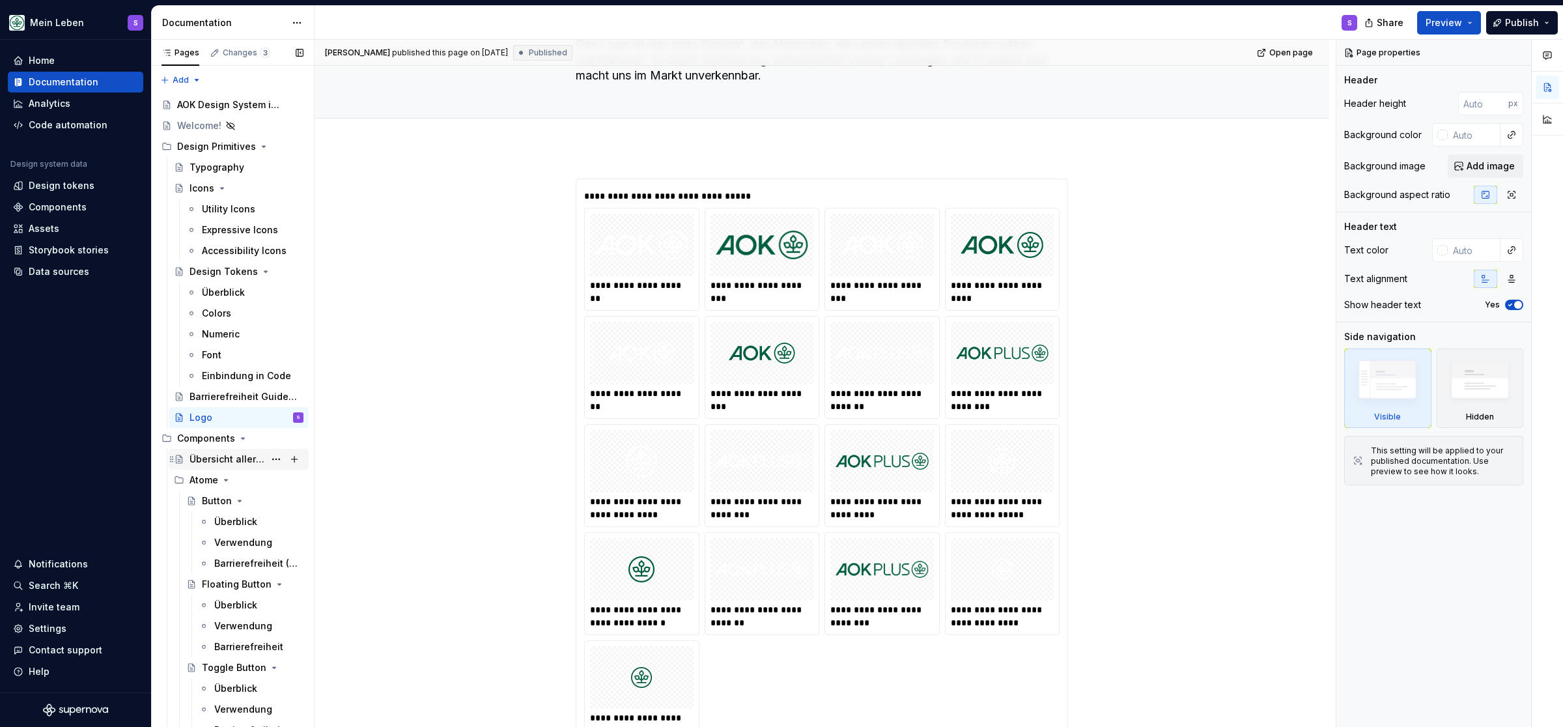
click at [227, 451] on div "Übersicht aller Komponenten" at bounding box center [247, 459] width 114 height 18
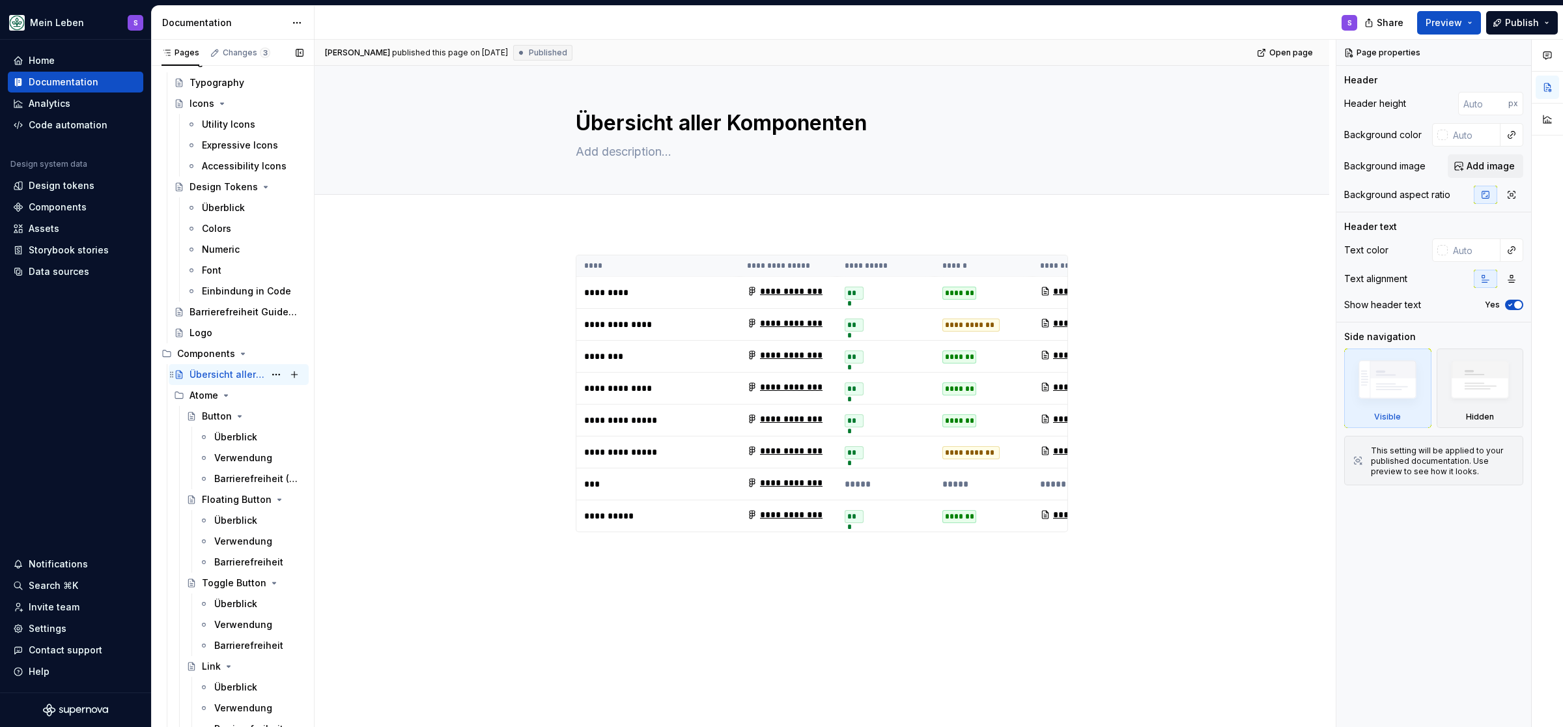
scroll to position [215, 0]
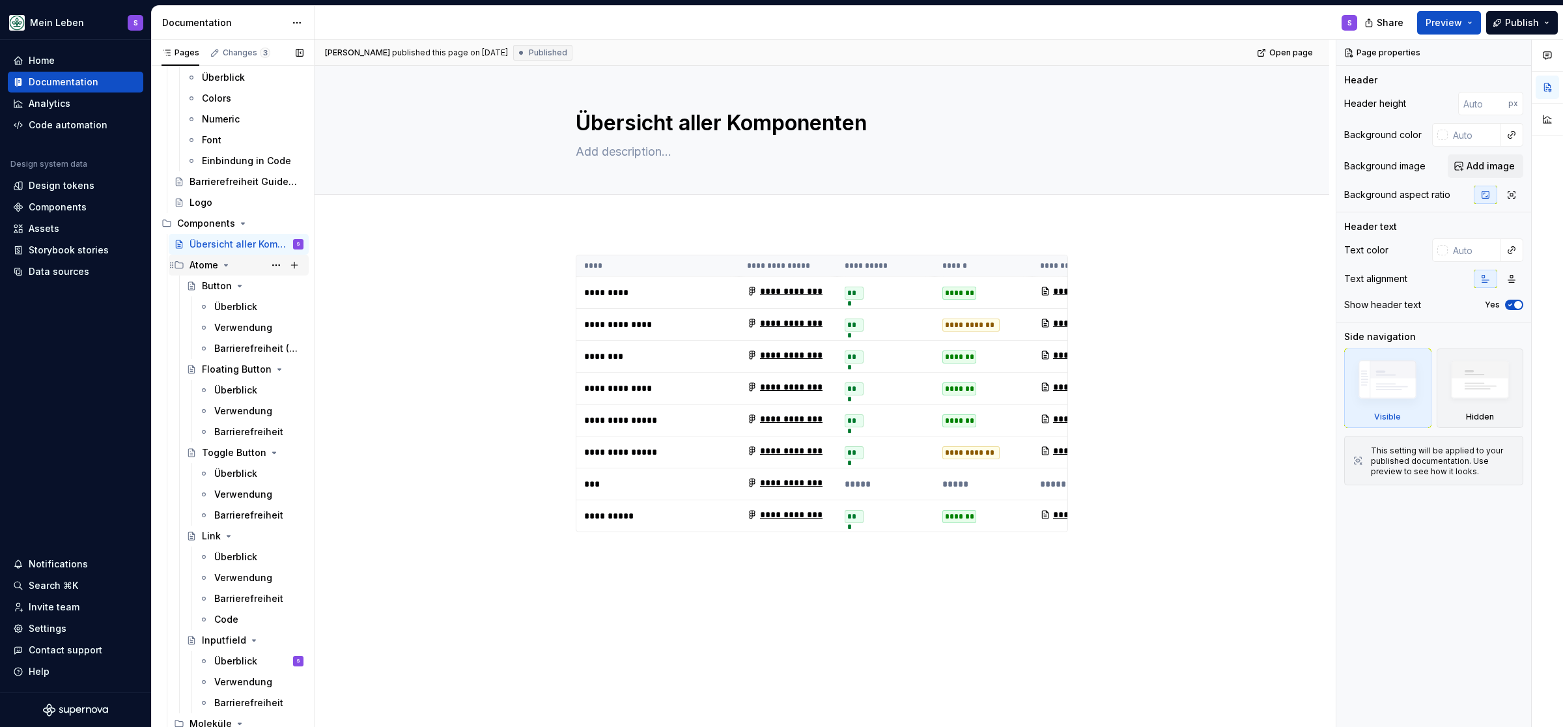
click at [221, 262] on button "Page tree" at bounding box center [226, 265] width 10 height 10
click at [240, 290] on icon "Page tree" at bounding box center [239, 286] width 10 height 10
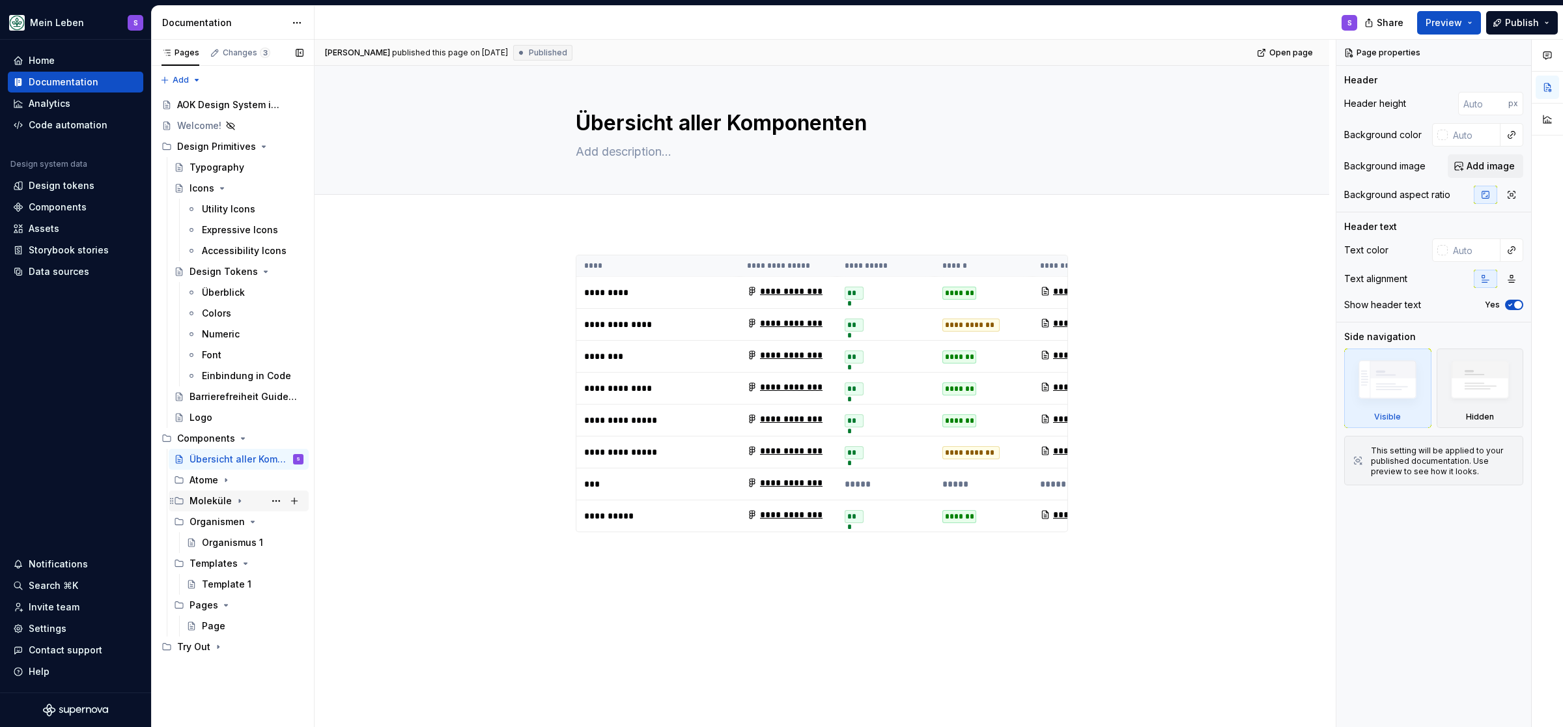
scroll to position [0, 0]
click at [208, 584] on div "Template 1" at bounding box center [226, 584] width 49 height 13
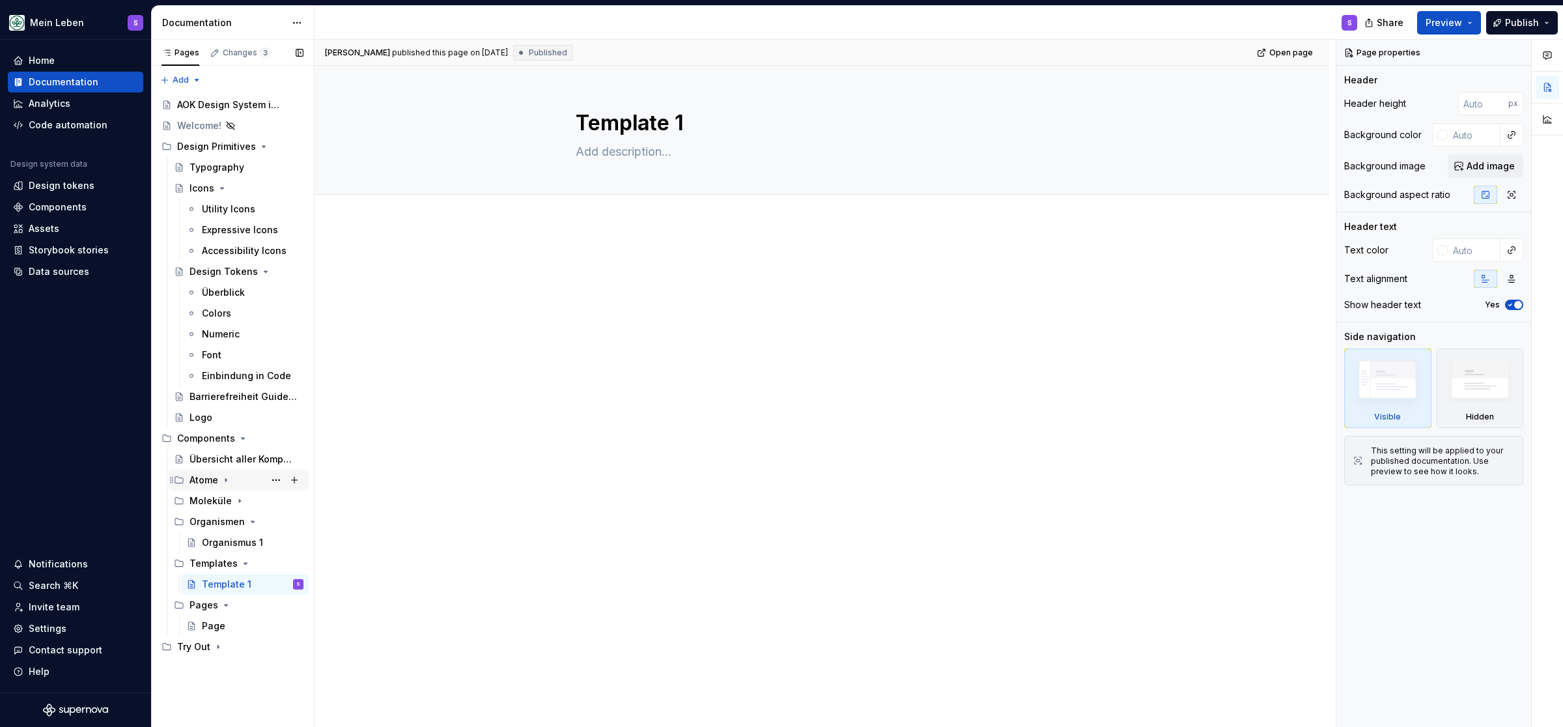
click at [227, 478] on icon "Page tree" at bounding box center [226, 480] width 10 height 10
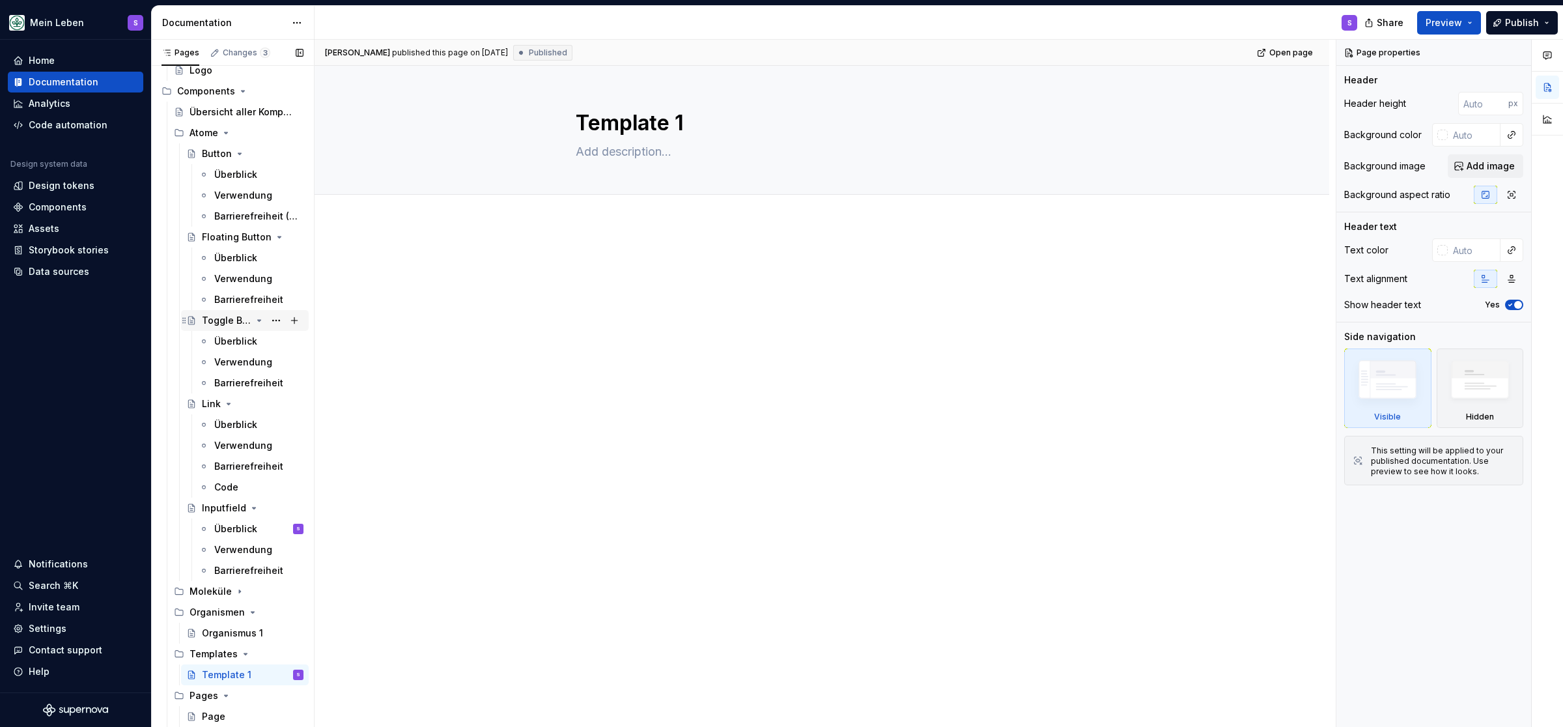
scroll to position [365, 0]
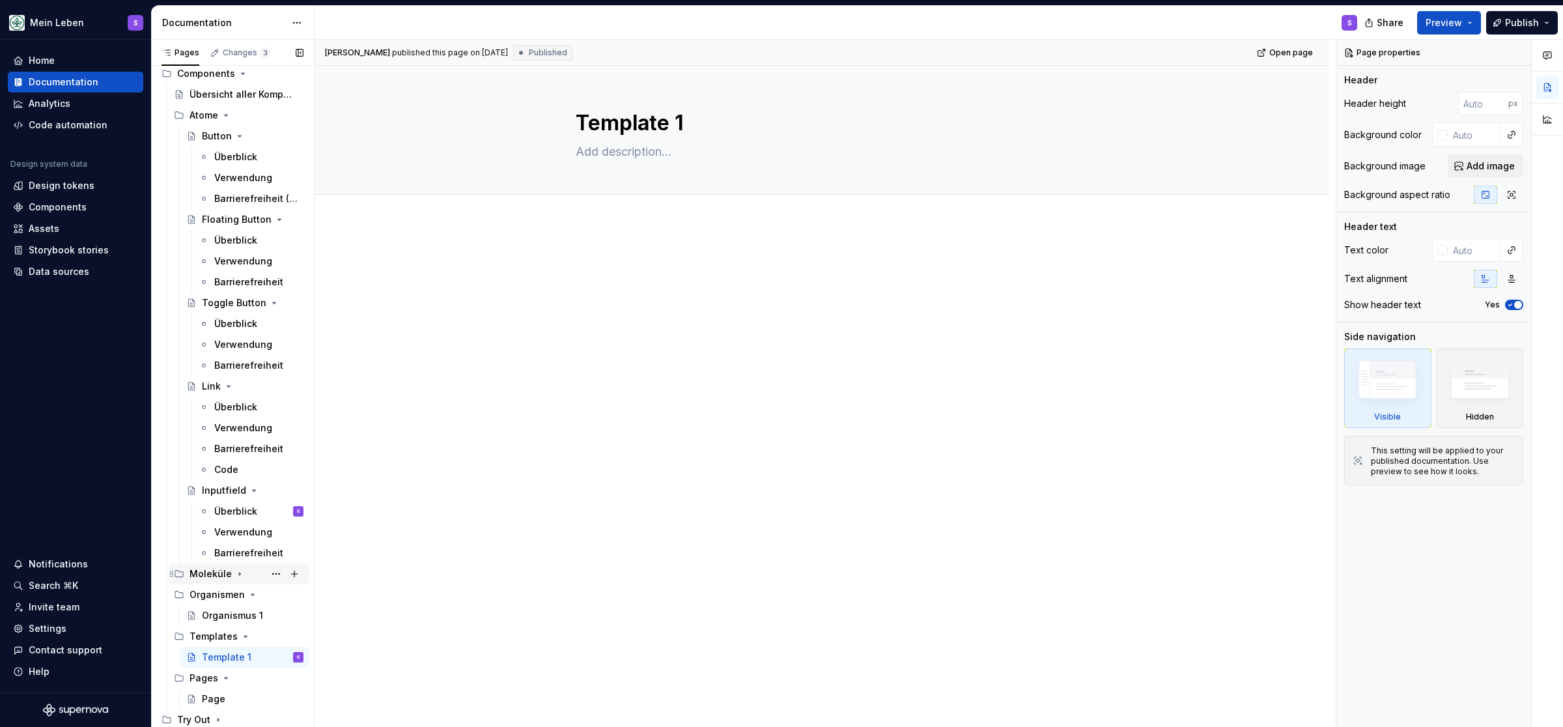
click at [240, 573] on icon "Page tree" at bounding box center [239, 574] width 10 height 10
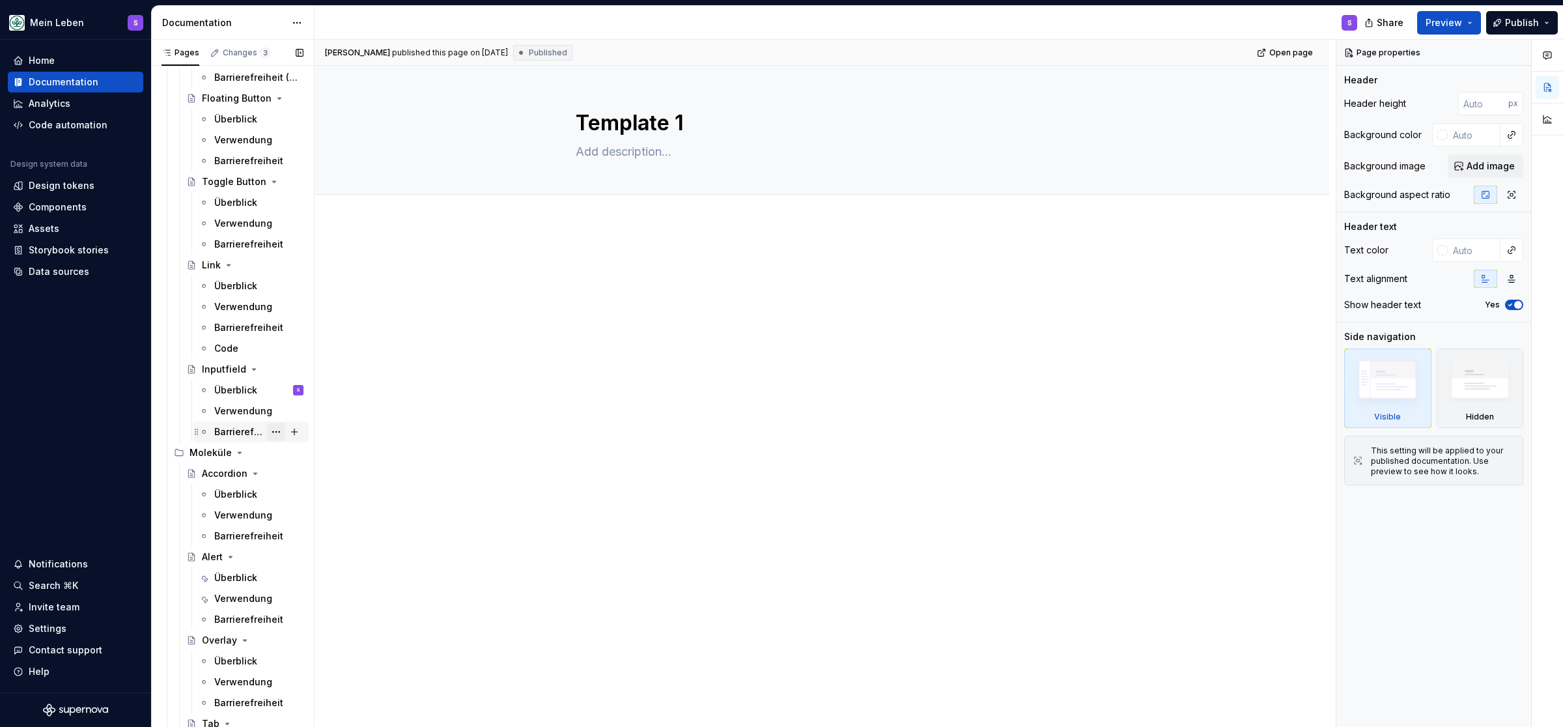
scroll to position [163, 0]
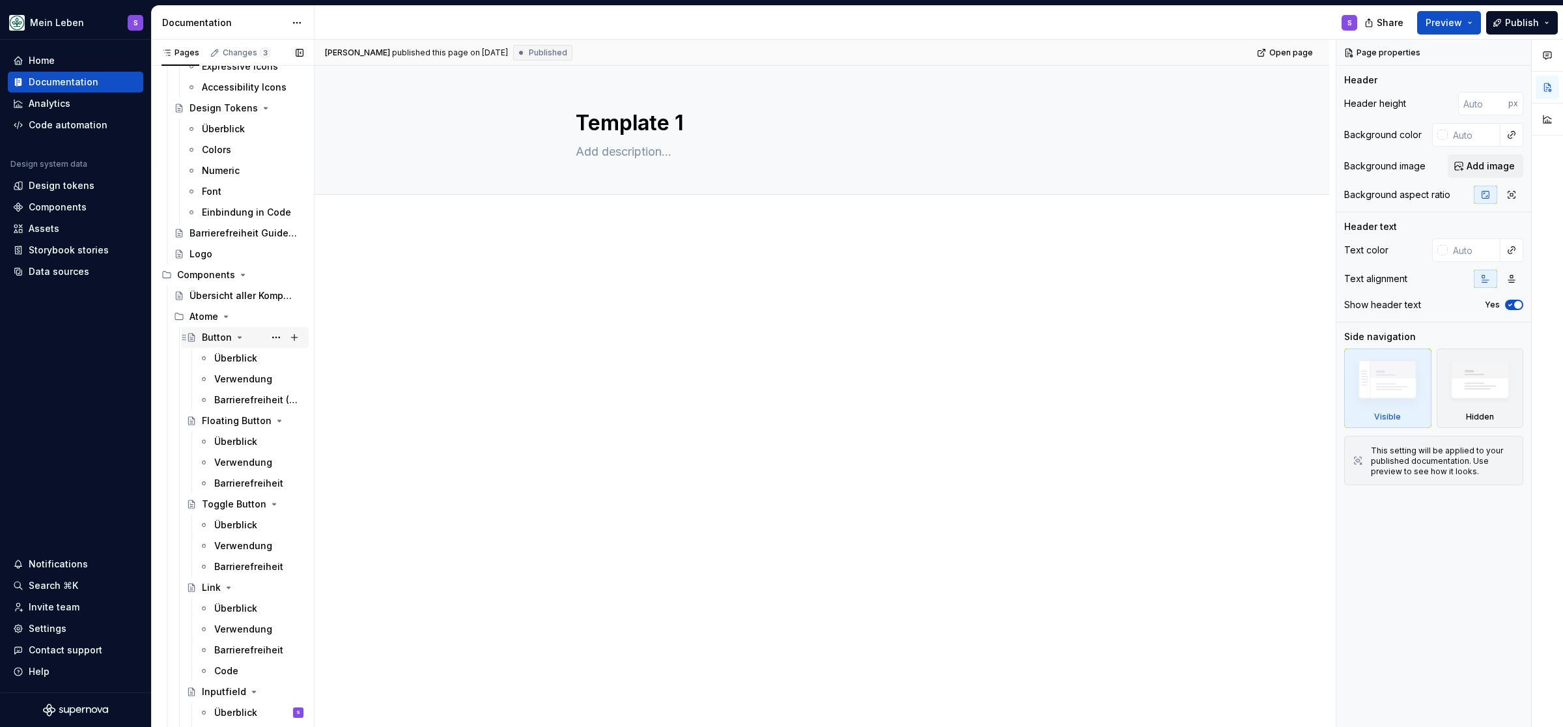
click at [207, 334] on div "Button" at bounding box center [217, 337] width 30 height 13
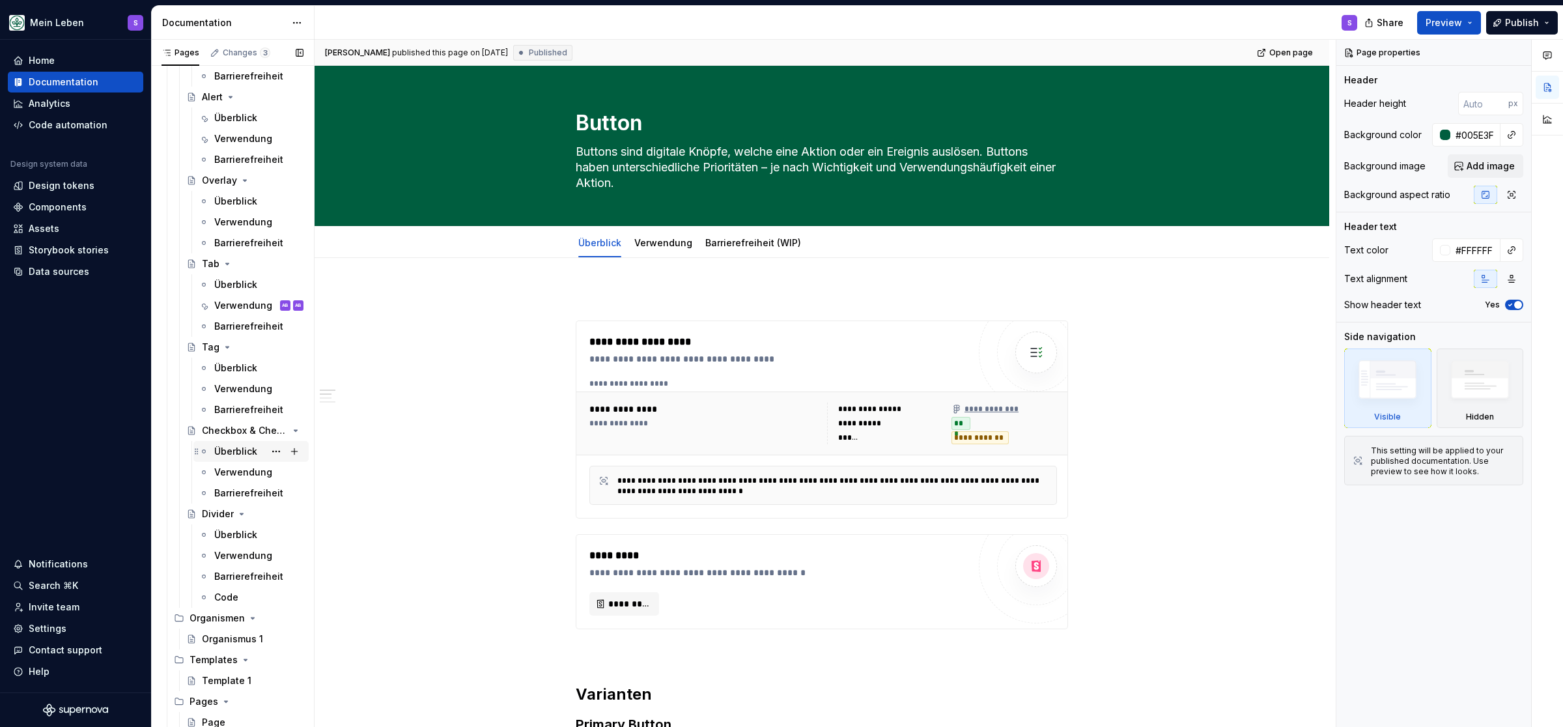
scroll to position [969, 0]
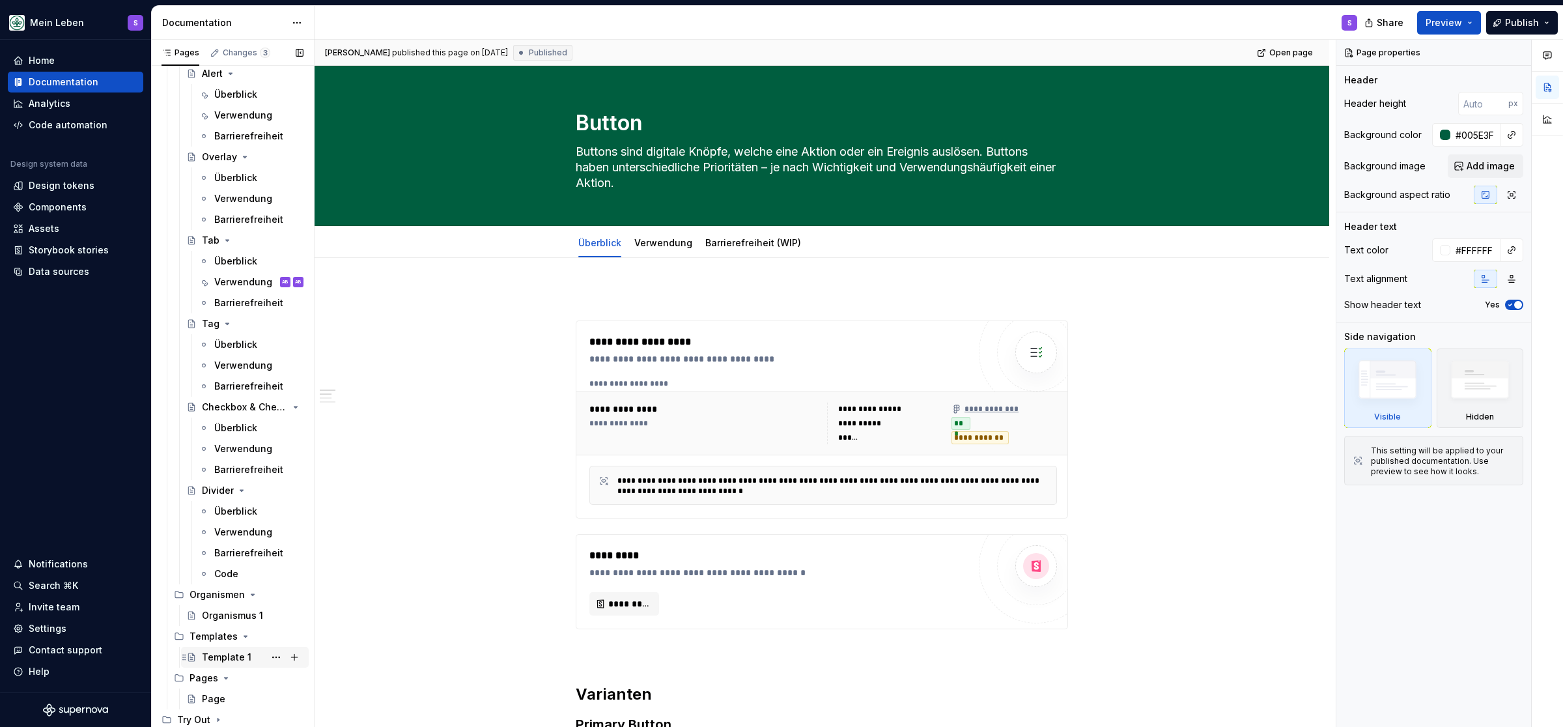
click at [221, 656] on div "Template 1" at bounding box center [226, 657] width 49 height 13
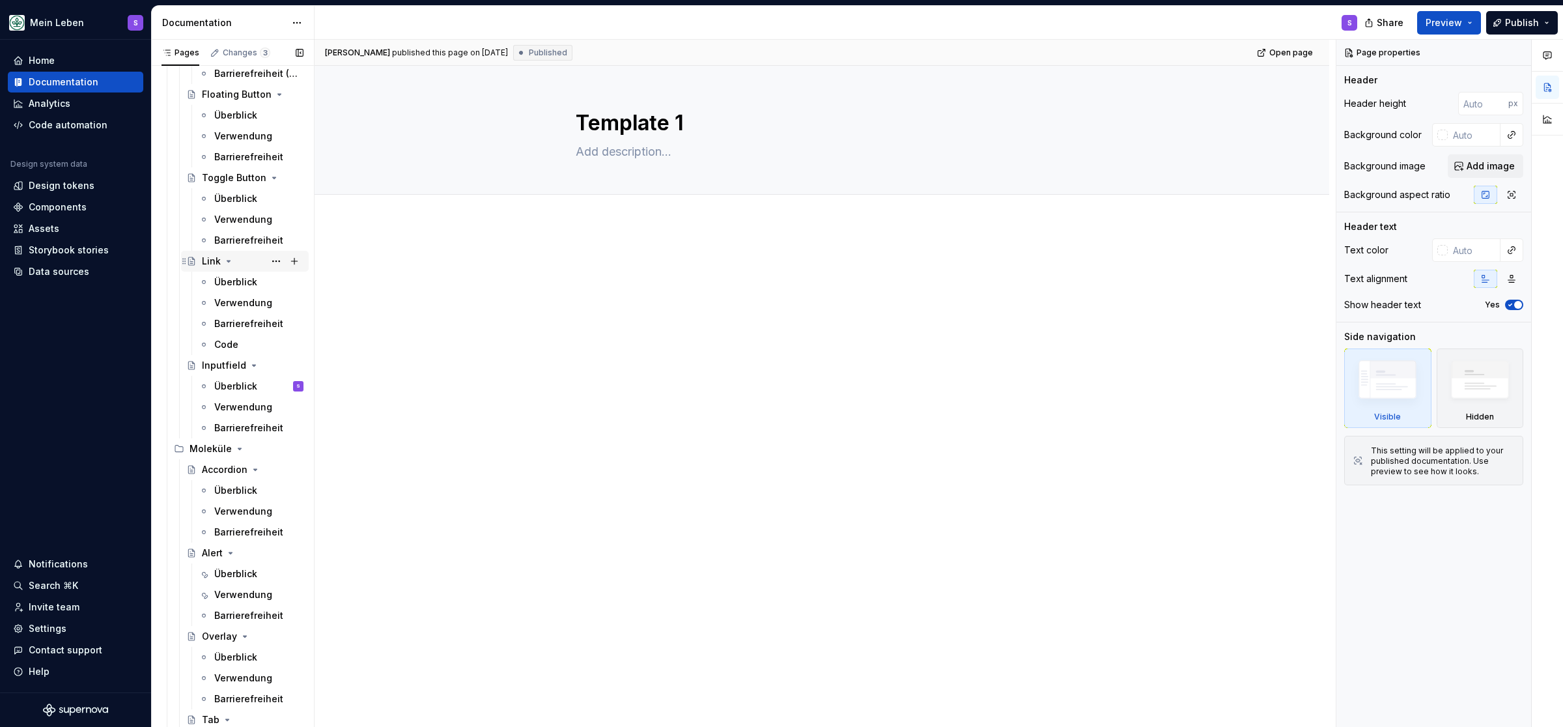
scroll to position [537, 0]
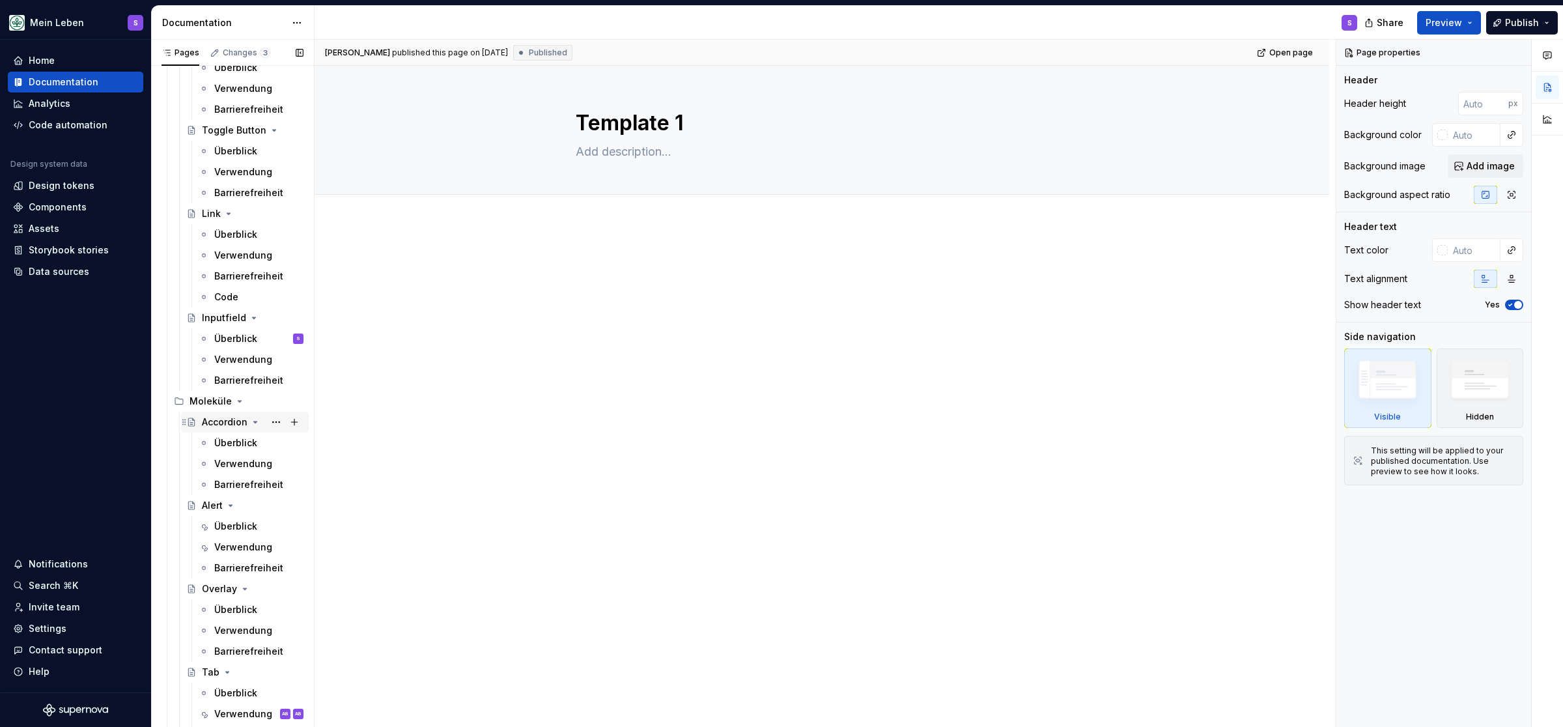
click at [225, 421] on div "Accordion" at bounding box center [225, 421] width 46 height 13
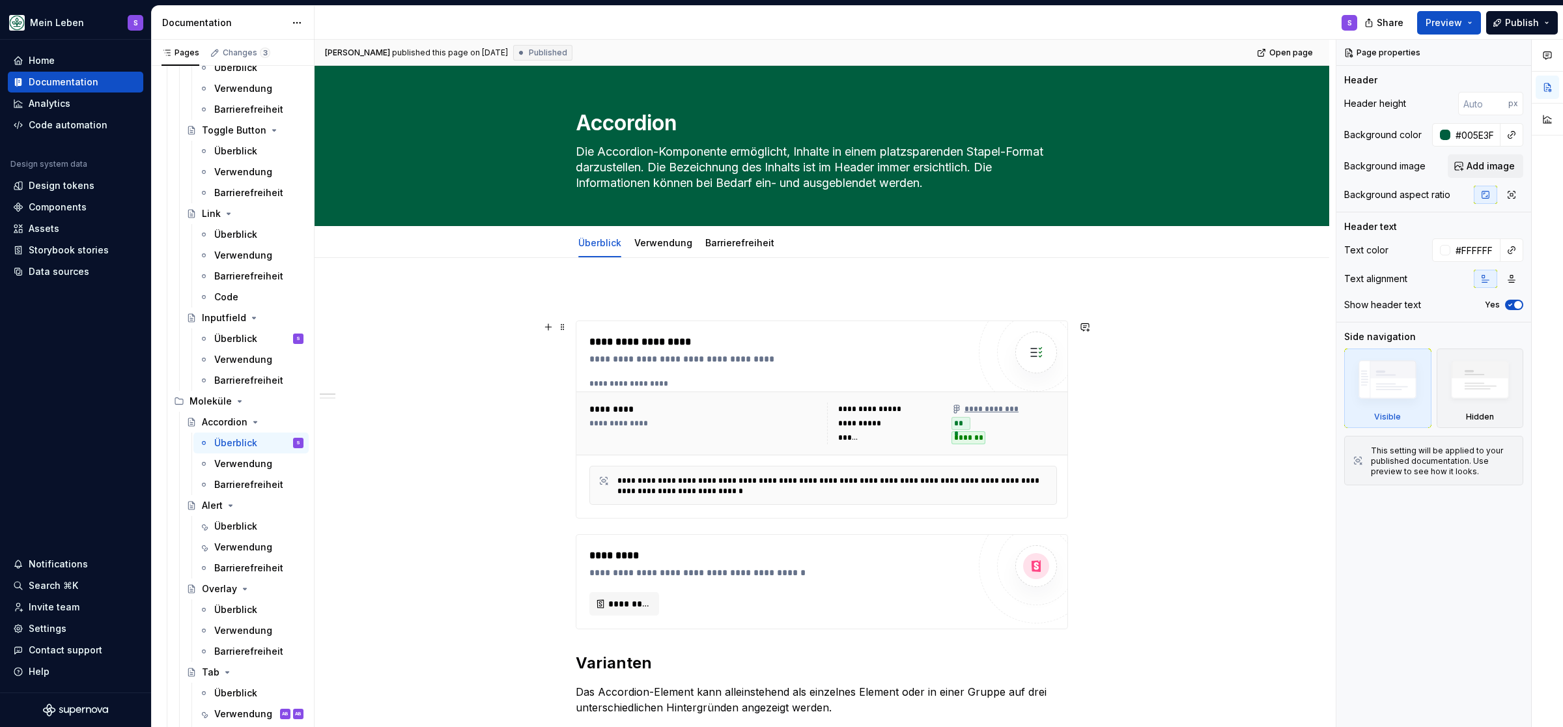
click at [1049, 433] on div "*******" at bounding box center [1004, 437] width 106 height 13
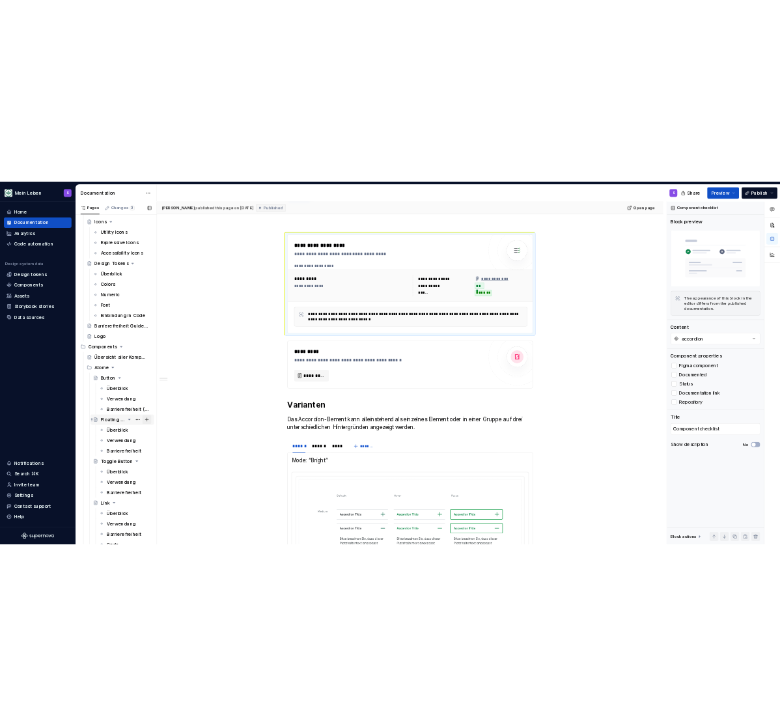
scroll to position [161, 0]
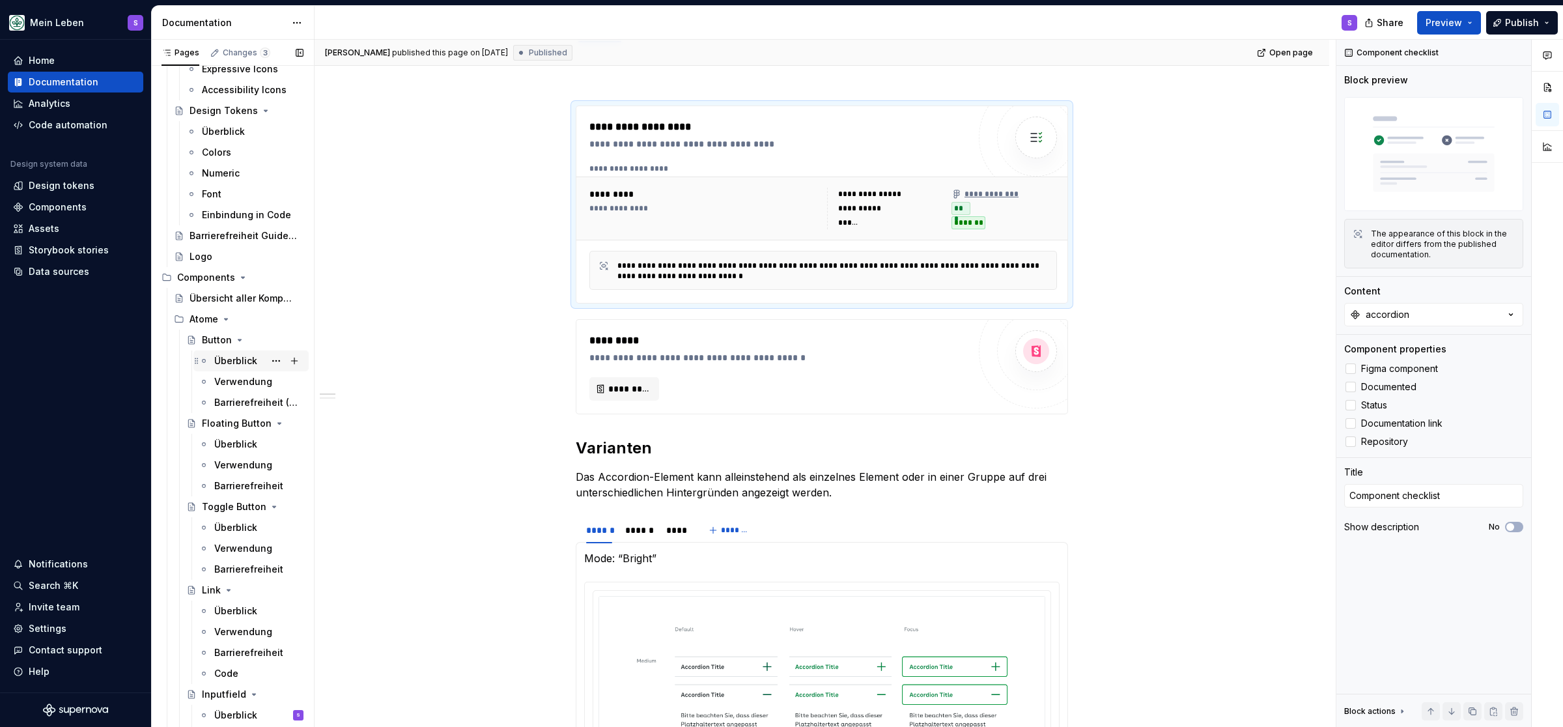
click at [228, 363] on div "Überblick" at bounding box center [235, 360] width 43 height 13
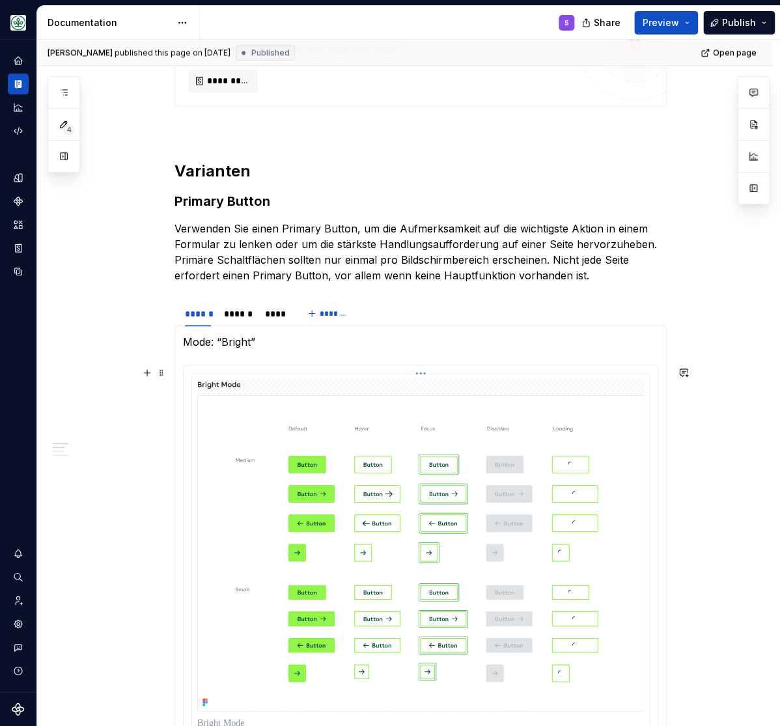
scroll to position [537, 0]
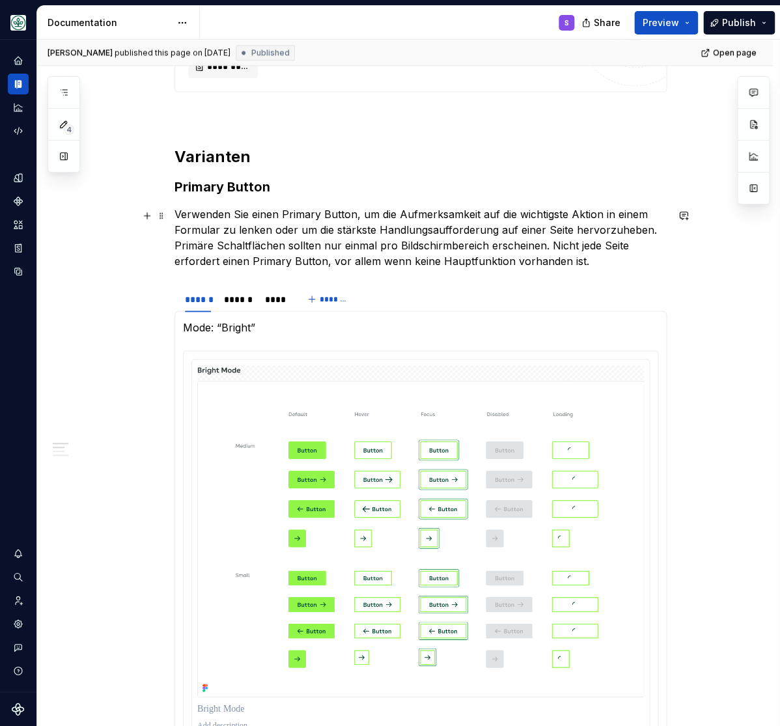
click at [596, 261] on p "Verwenden Sie einen Primary Button, um die Aufmerksamkeit auf die wichtigste Ak…" at bounding box center [421, 237] width 492 height 63
click at [591, 264] on p "Verwenden Sie einen Primary Button, um die Aufmerksamkeit auf die wichtigste Ak…" at bounding box center [421, 237] width 492 height 63
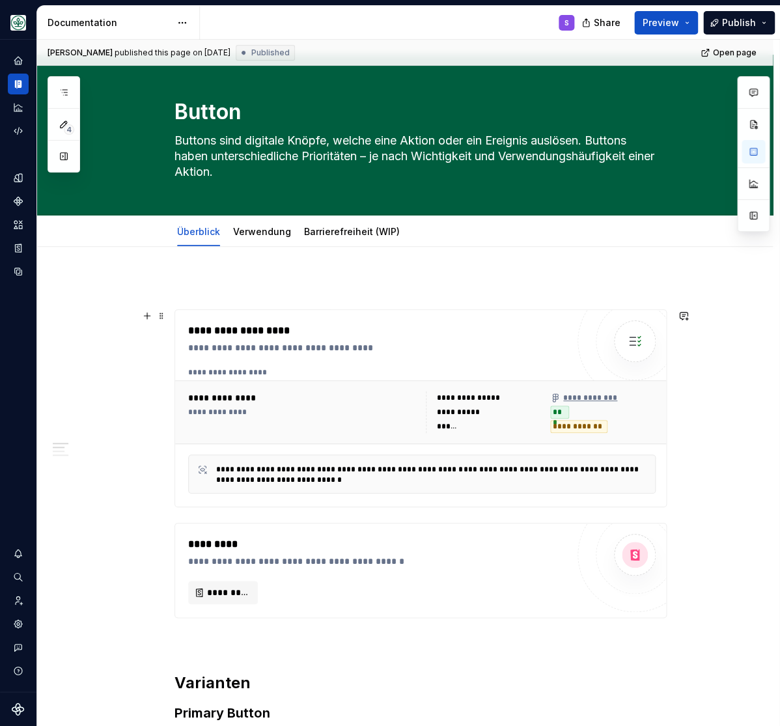
scroll to position [0, 0]
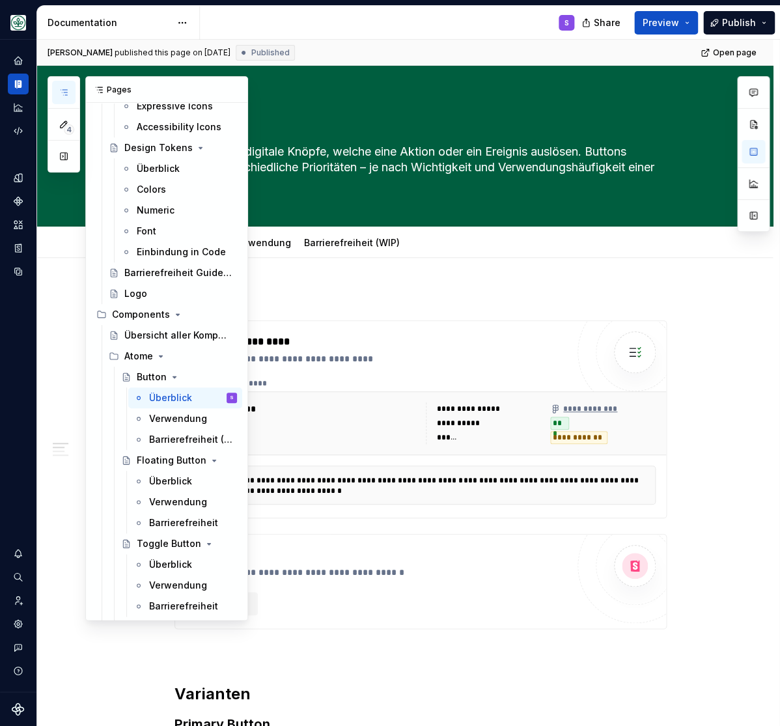
click at [61, 94] on icon "button" at bounding box center [64, 92] width 10 height 10
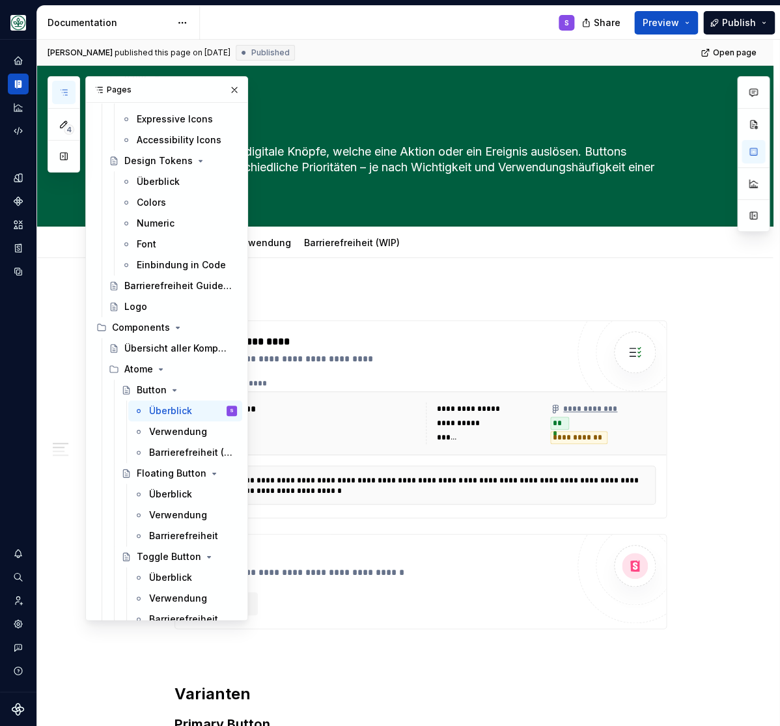
scroll to position [161, 0]
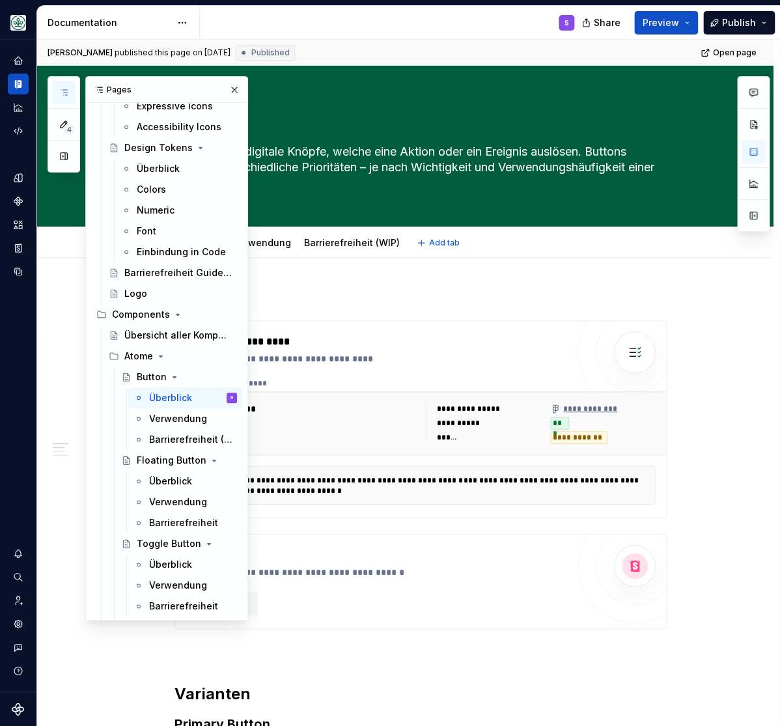
click at [541, 246] on div "Überblick Verwendung Barrierefreiheit (WIP) Add tab" at bounding box center [421, 243] width 508 height 29
click at [235, 85] on button "button" at bounding box center [234, 90] width 18 height 18
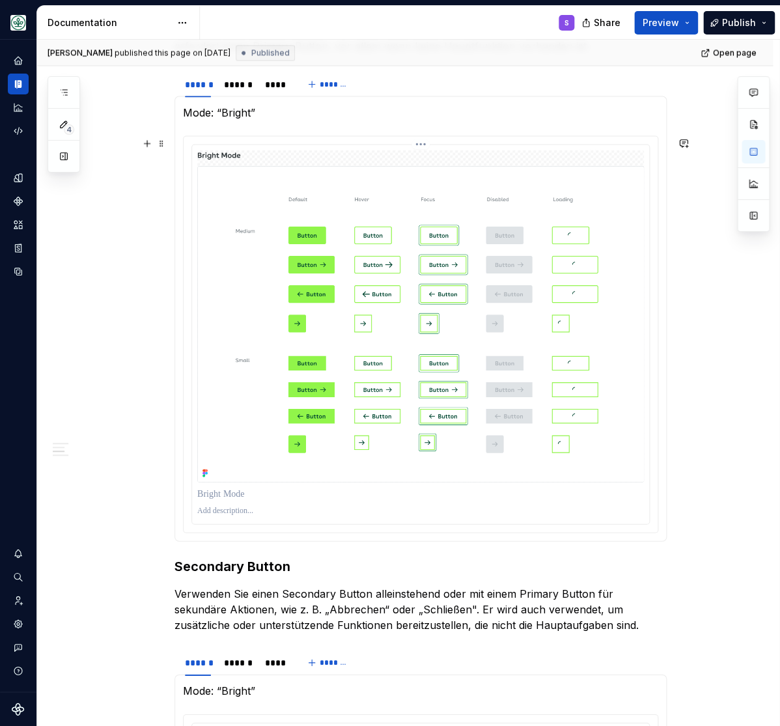
scroll to position [698, 0]
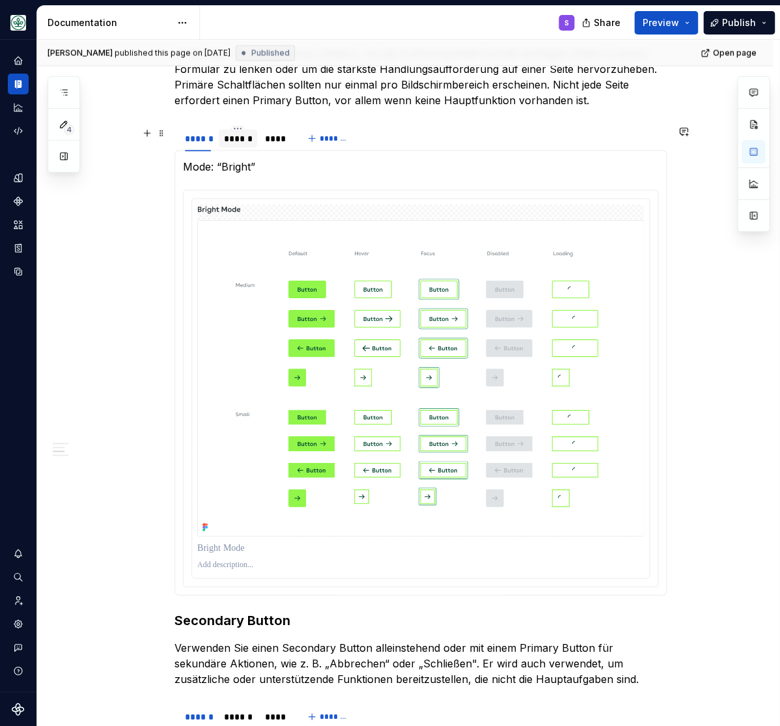
click at [238, 134] on div "******" at bounding box center [238, 138] width 28 height 13
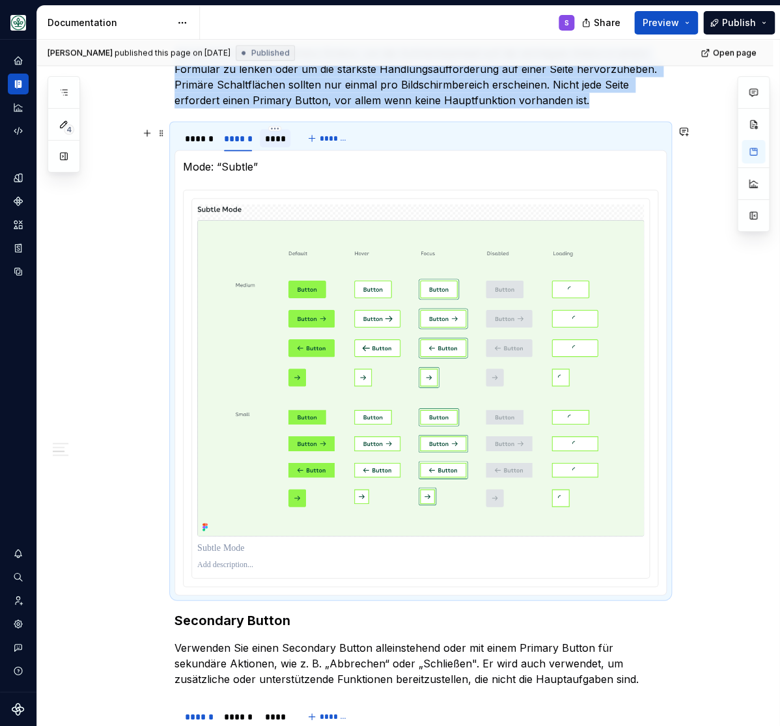
click at [279, 136] on div "****" at bounding box center [275, 138] width 21 height 13
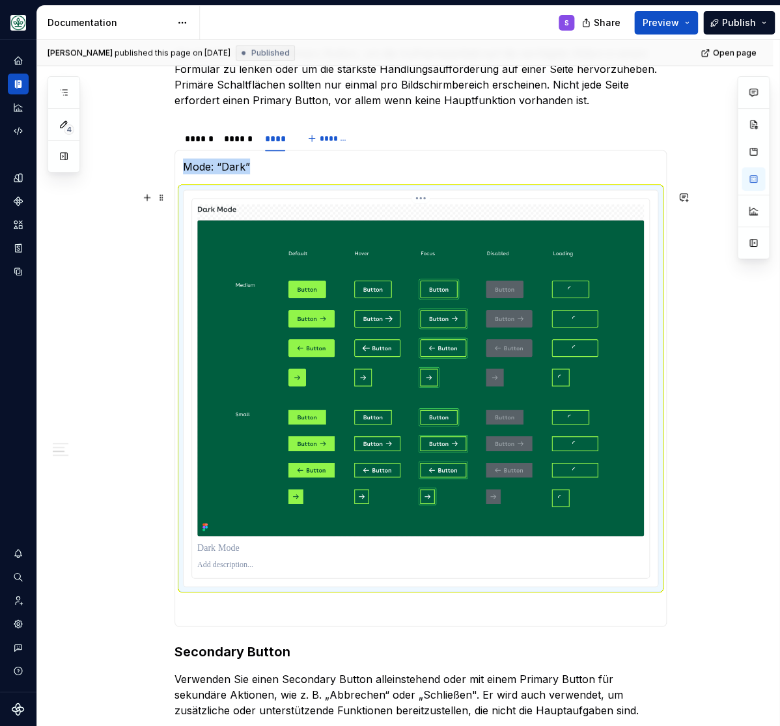
click at [274, 267] on img at bounding box center [420, 370] width 447 height 332
click at [147, 198] on button "button" at bounding box center [147, 197] width 18 height 18
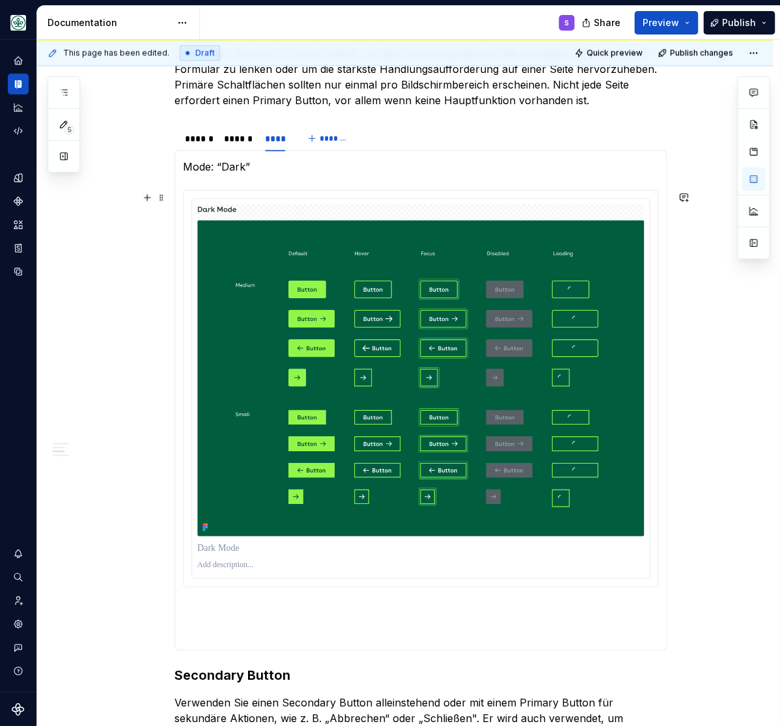
click at [137, 234] on div "**********" at bounding box center [405, 726] width 736 height 2333
click at [599, 104] on p "Verwenden Sie einen Primary Button, um die Aufmerksamkeit auf die wichtigste Ak…" at bounding box center [421, 77] width 492 height 63
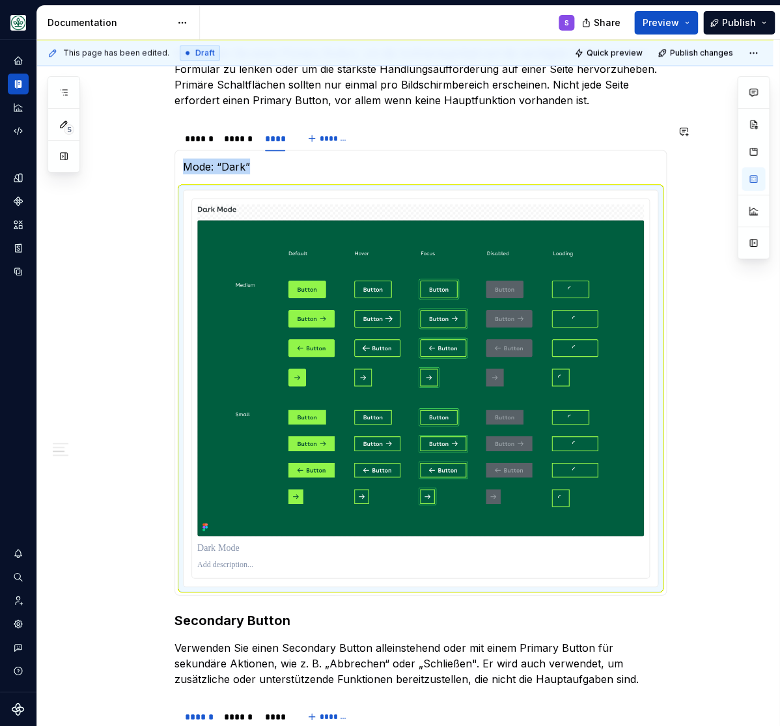
click at [709, 600] on div "**********" at bounding box center [405, 699] width 736 height 2278
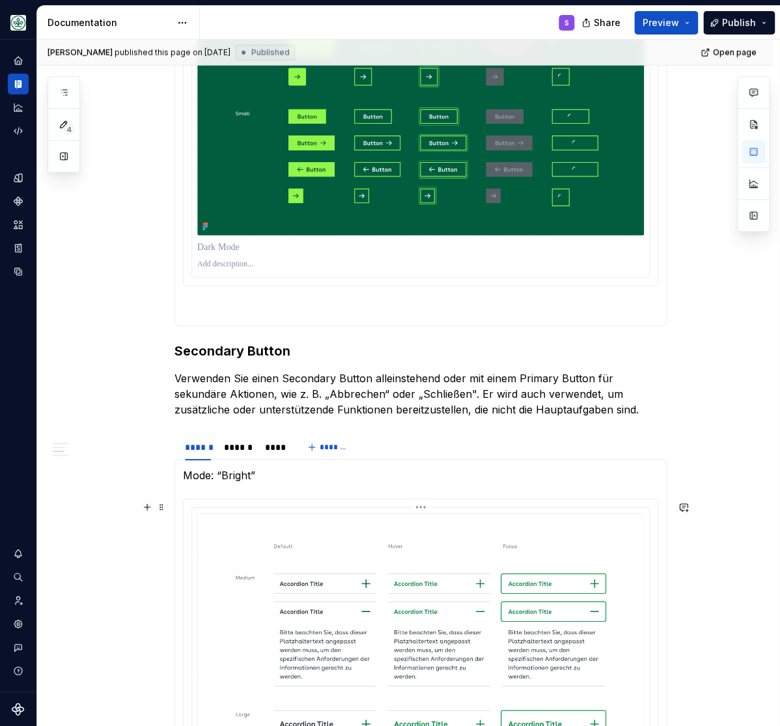
scroll to position [967, 0]
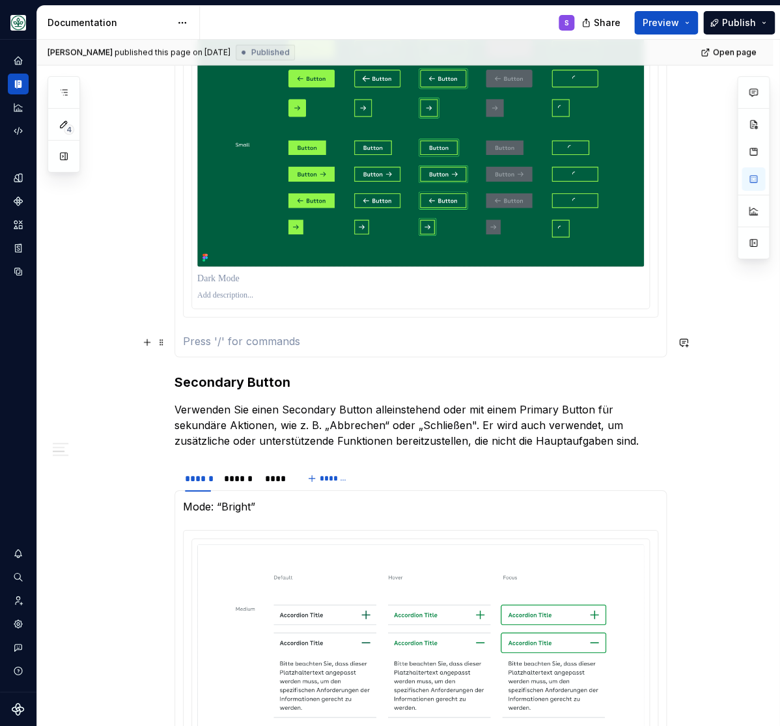
click at [210, 336] on p at bounding box center [420, 341] width 475 height 16
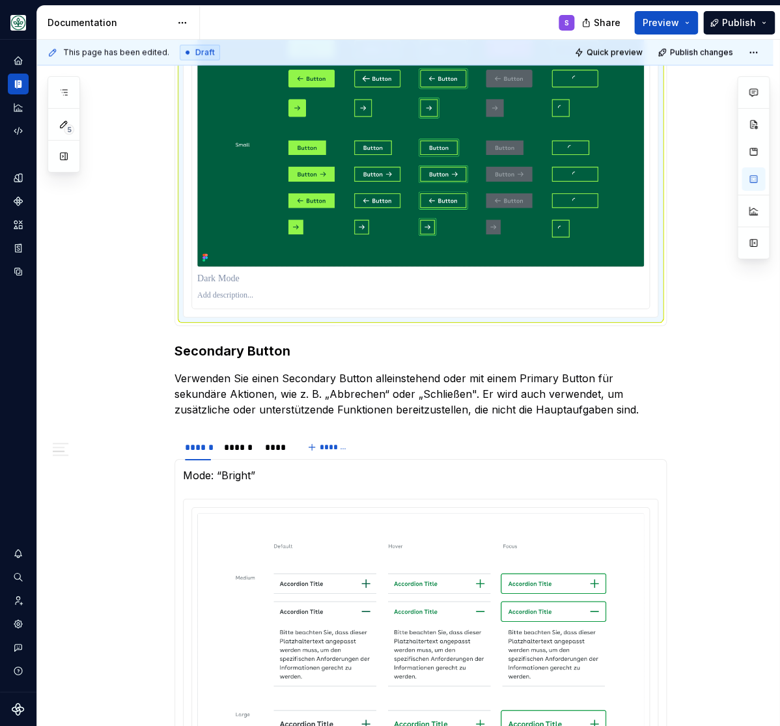
scroll to position [850, 0]
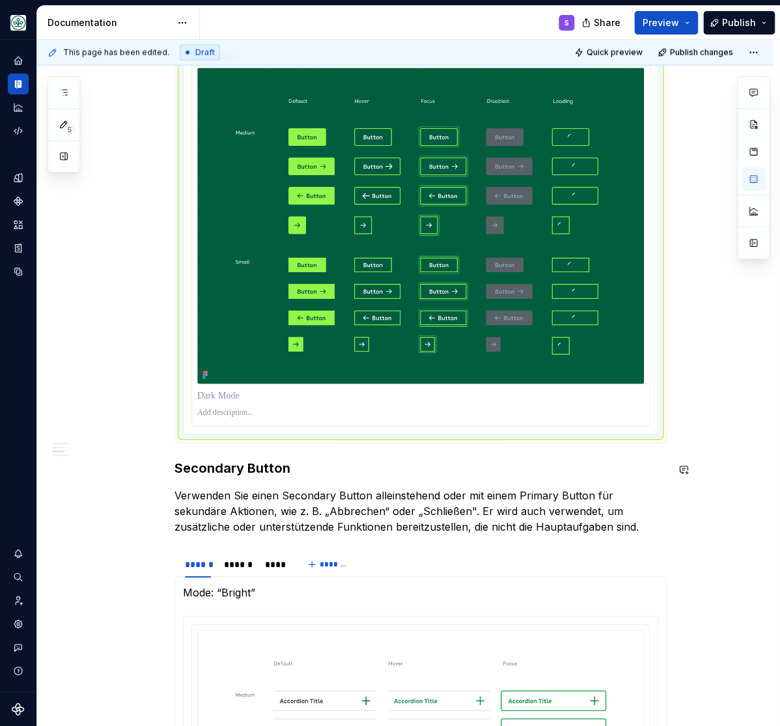
click at [719, 457] on div "**********" at bounding box center [405, 547] width 736 height 2278
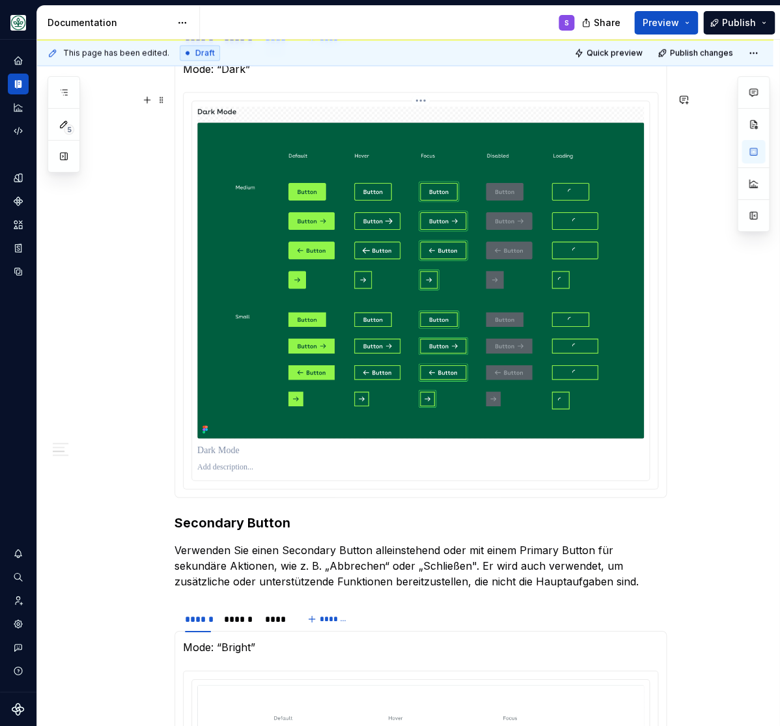
scroll to position [688, 0]
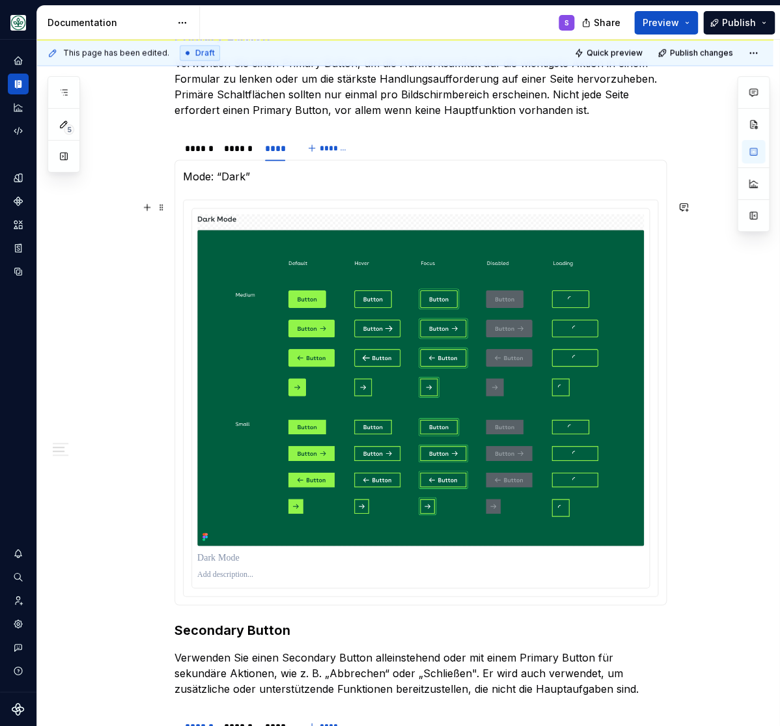
click at [84, 411] on div "**********" at bounding box center [405, 709] width 736 height 2278
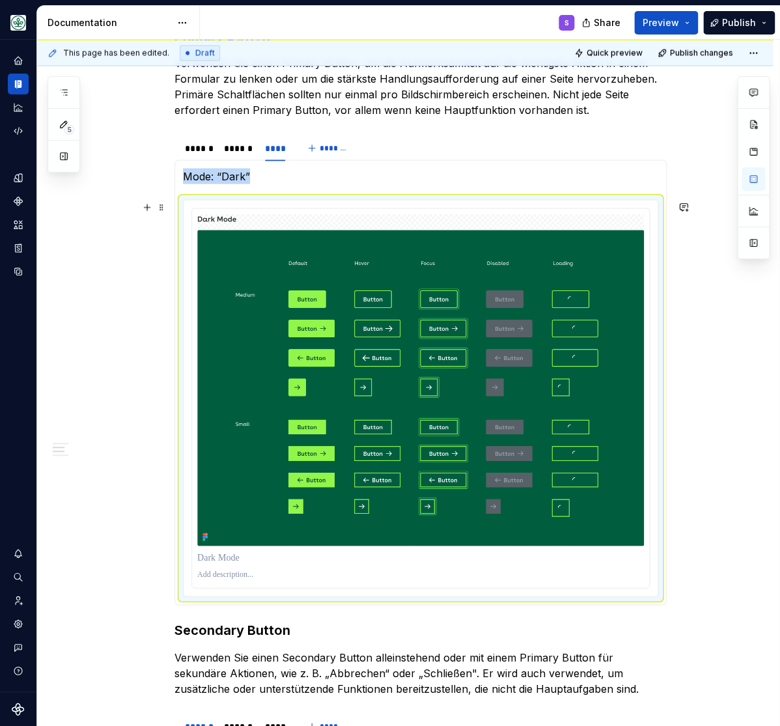
scroll to position [957, 0]
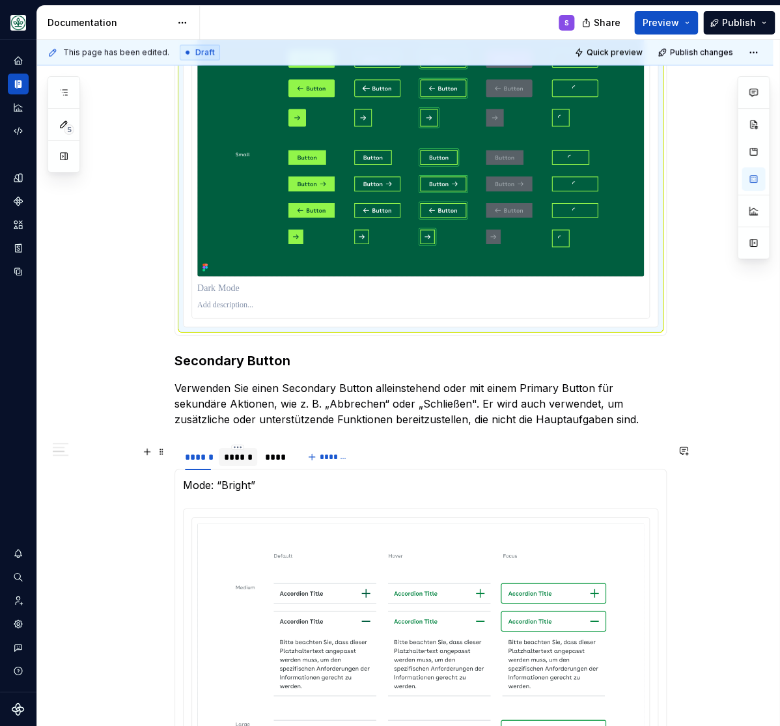
click at [241, 459] on div "******" at bounding box center [238, 457] width 28 height 13
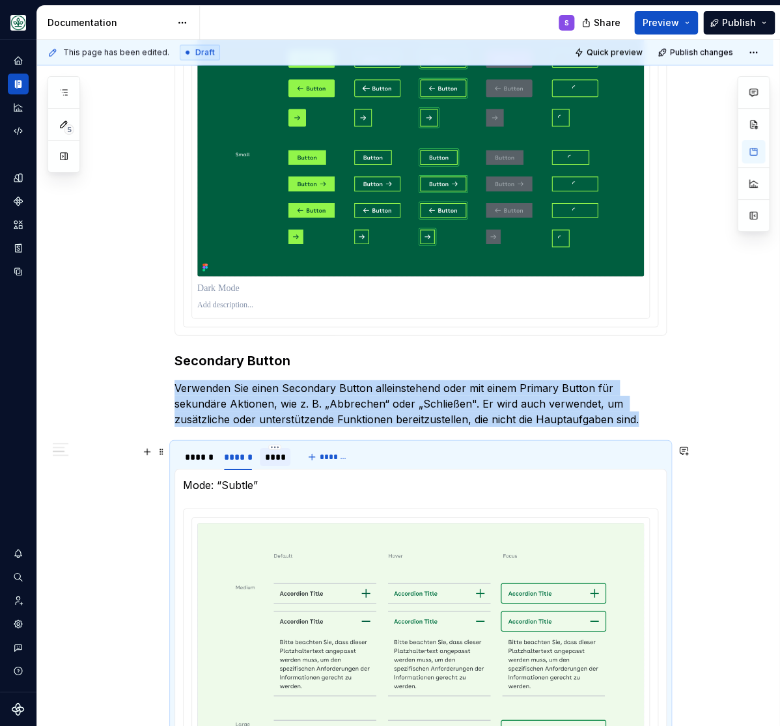
click at [279, 456] on div "****" at bounding box center [275, 457] width 21 height 13
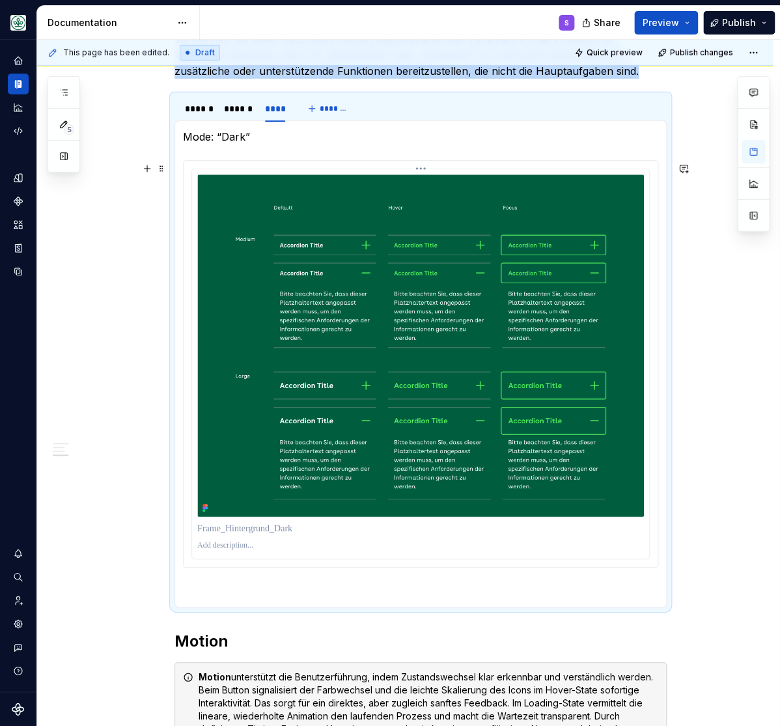
scroll to position [1333, 0]
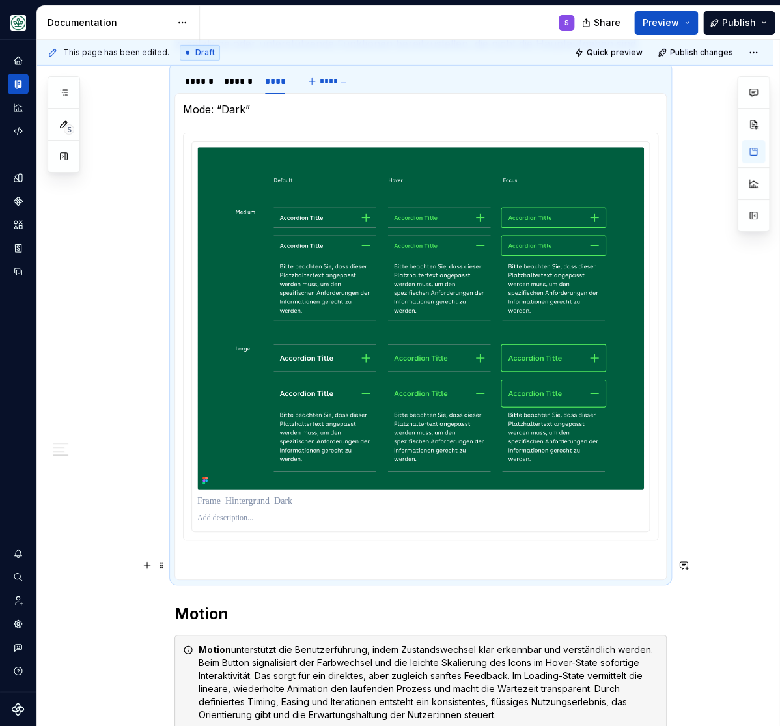
click at [307, 559] on p at bounding box center [420, 564] width 475 height 16
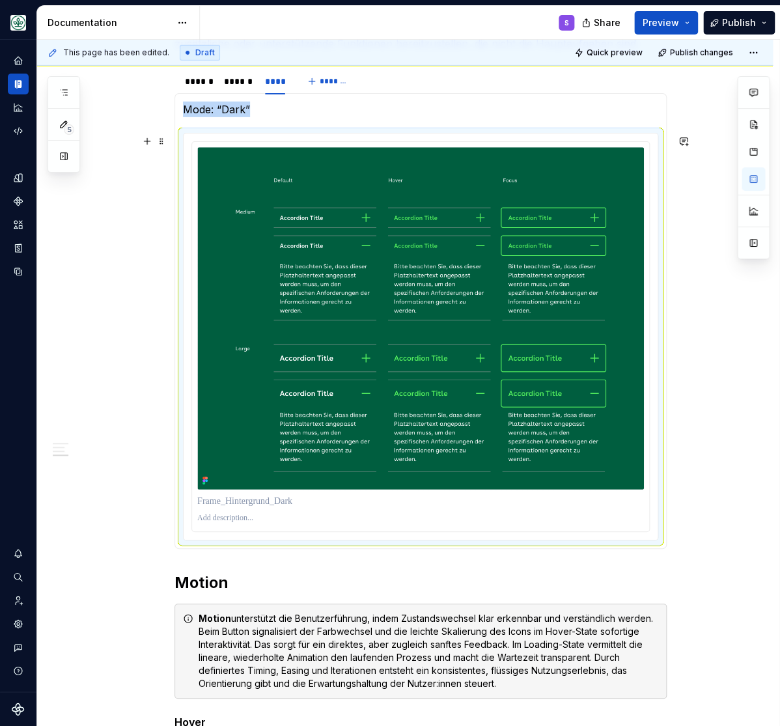
click at [725, 468] on div "**********" at bounding box center [405, 64] width 736 height 2278
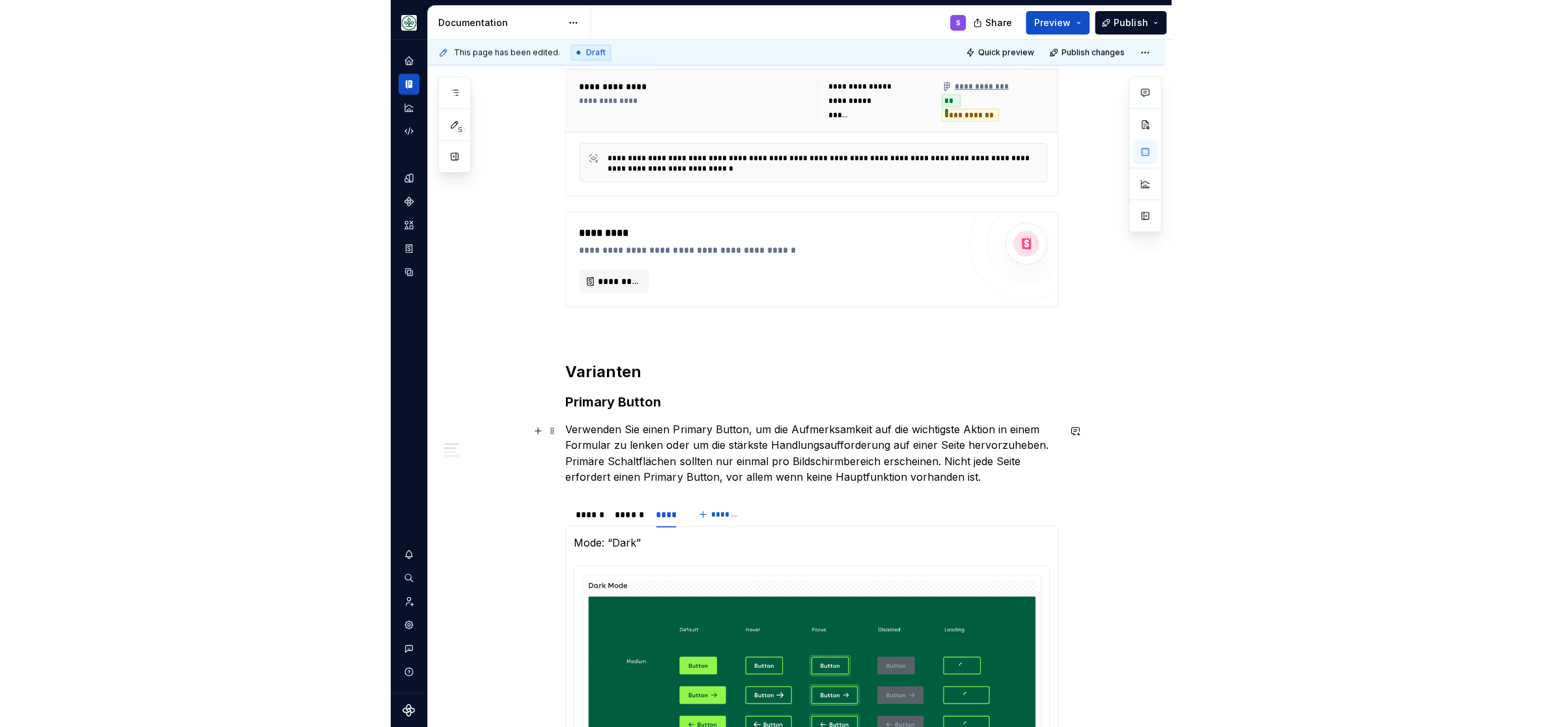
scroll to position [645, 0]
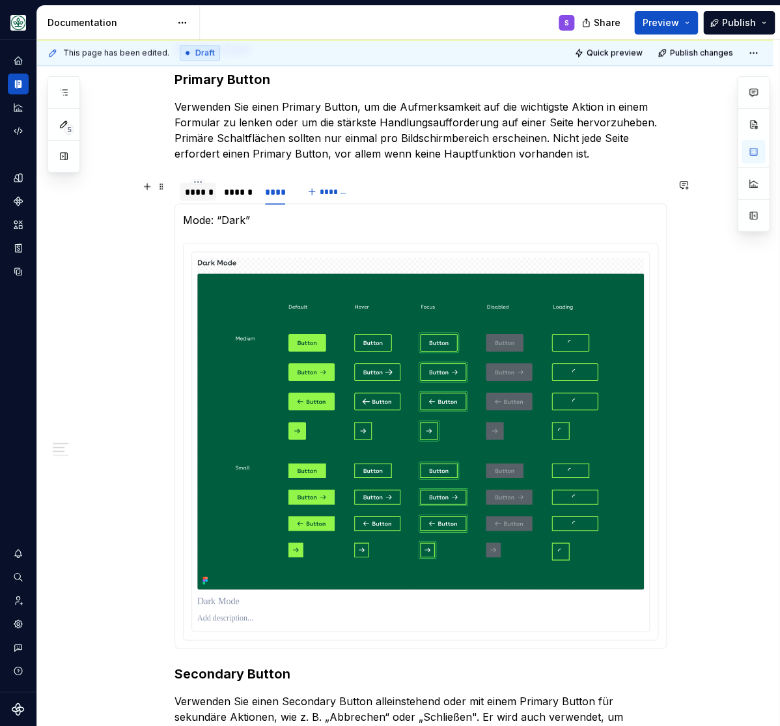
click at [208, 191] on div "******" at bounding box center [198, 191] width 26 height 13
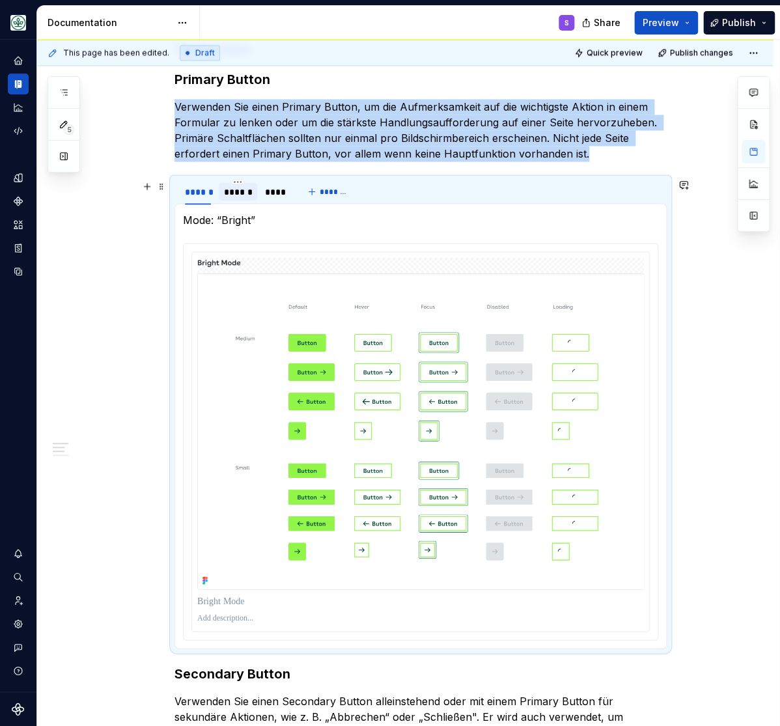
click at [247, 194] on div "******" at bounding box center [238, 191] width 28 height 13
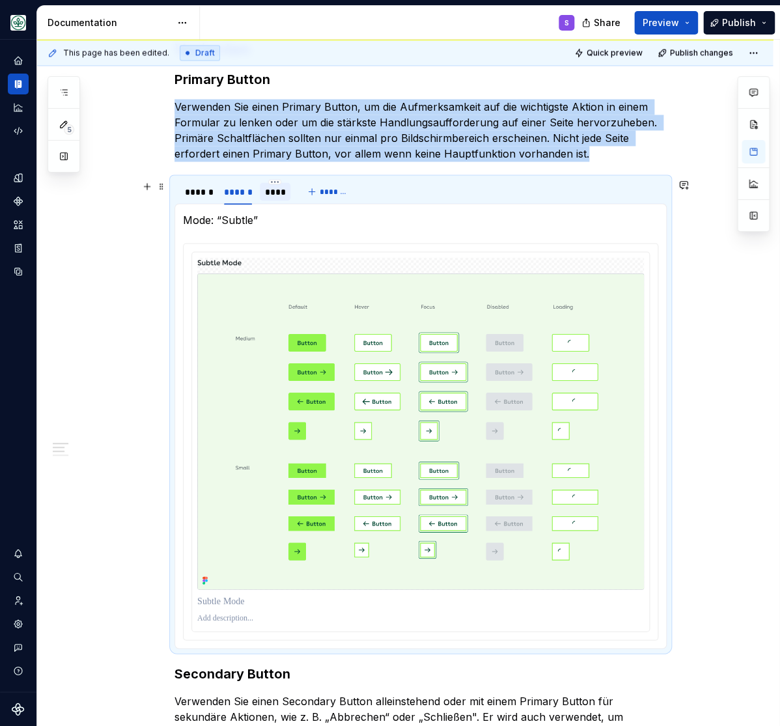
click at [279, 191] on div "****" at bounding box center [275, 191] width 21 height 13
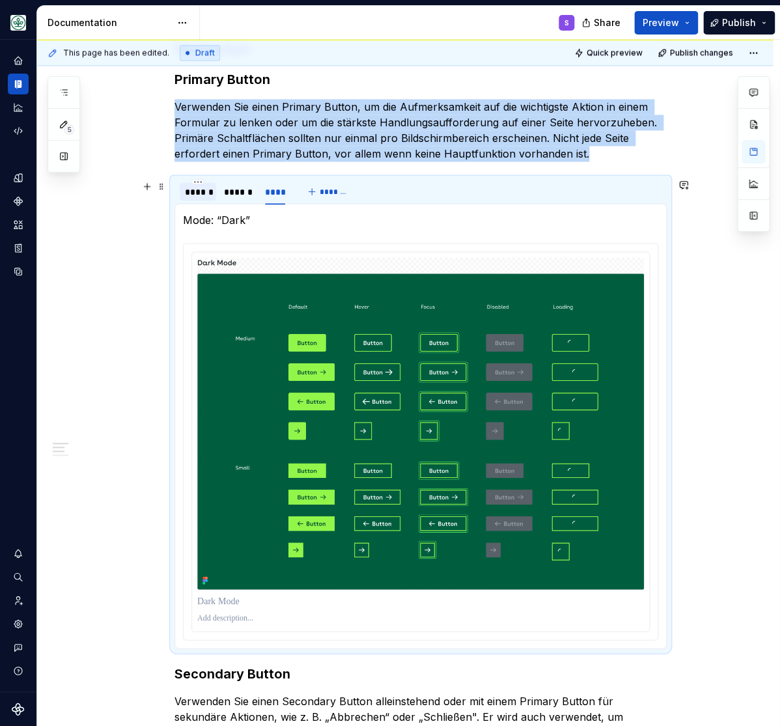
click at [201, 191] on div "******" at bounding box center [198, 191] width 26 height 13
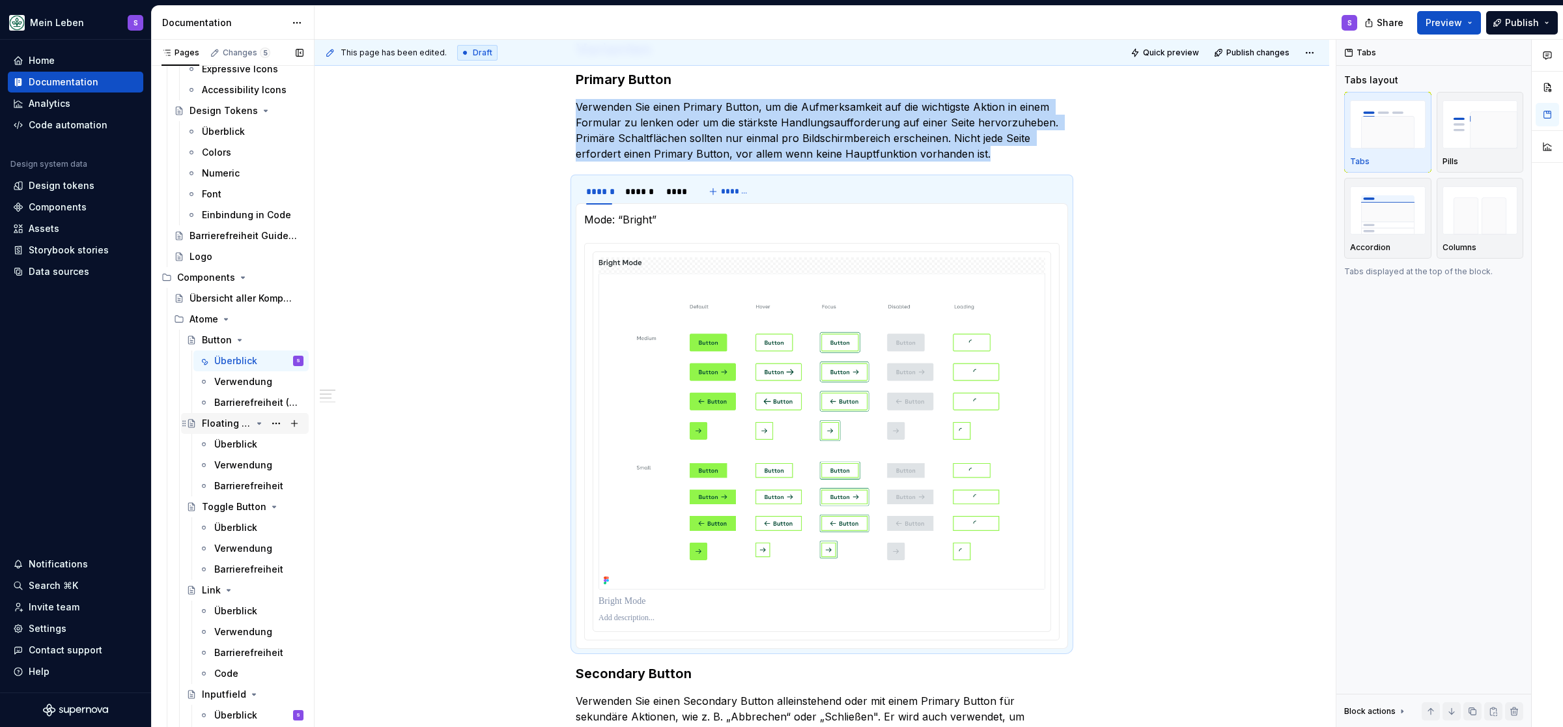
scroll to position [376, 0]
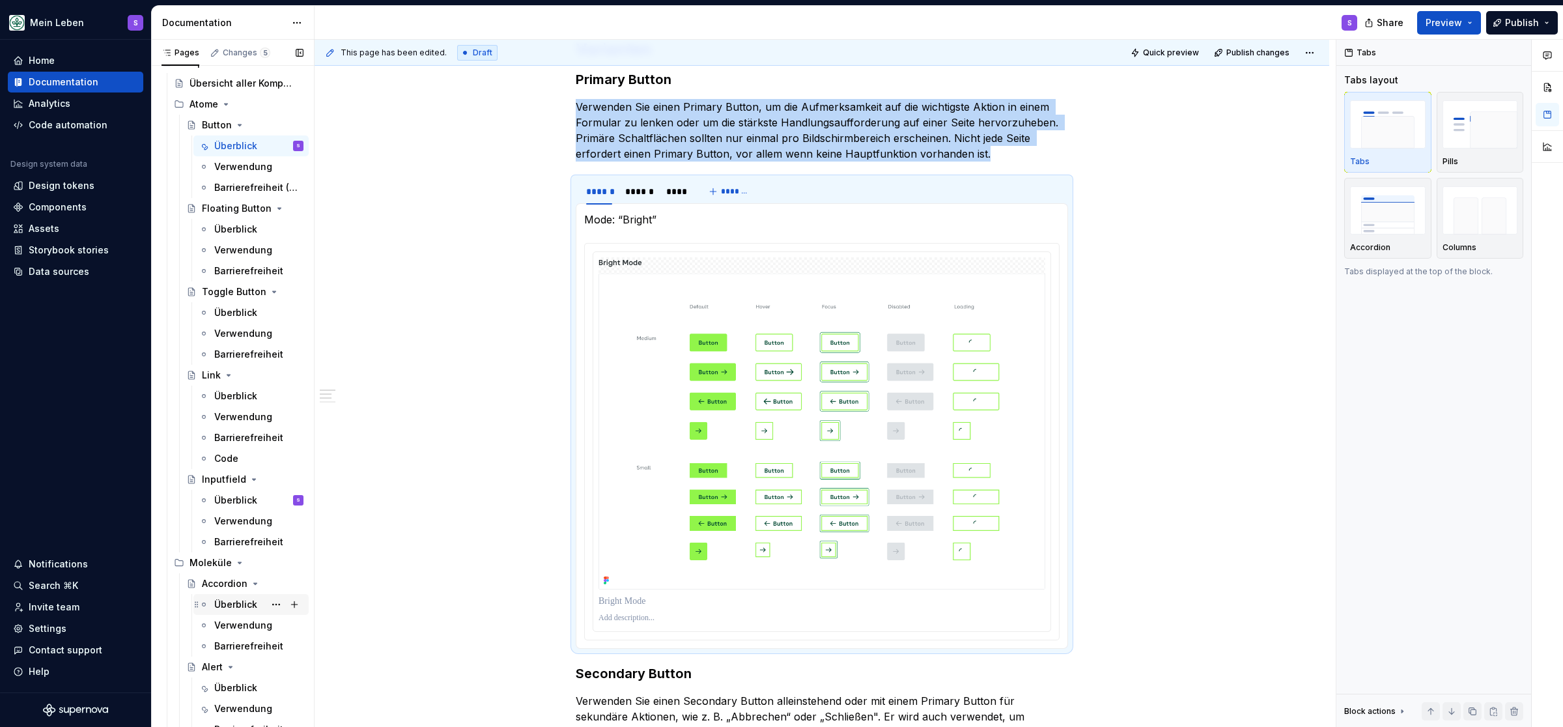
click at [233, 606] on div "Überblick" at bounding box center [235, 604] width 43 height 13
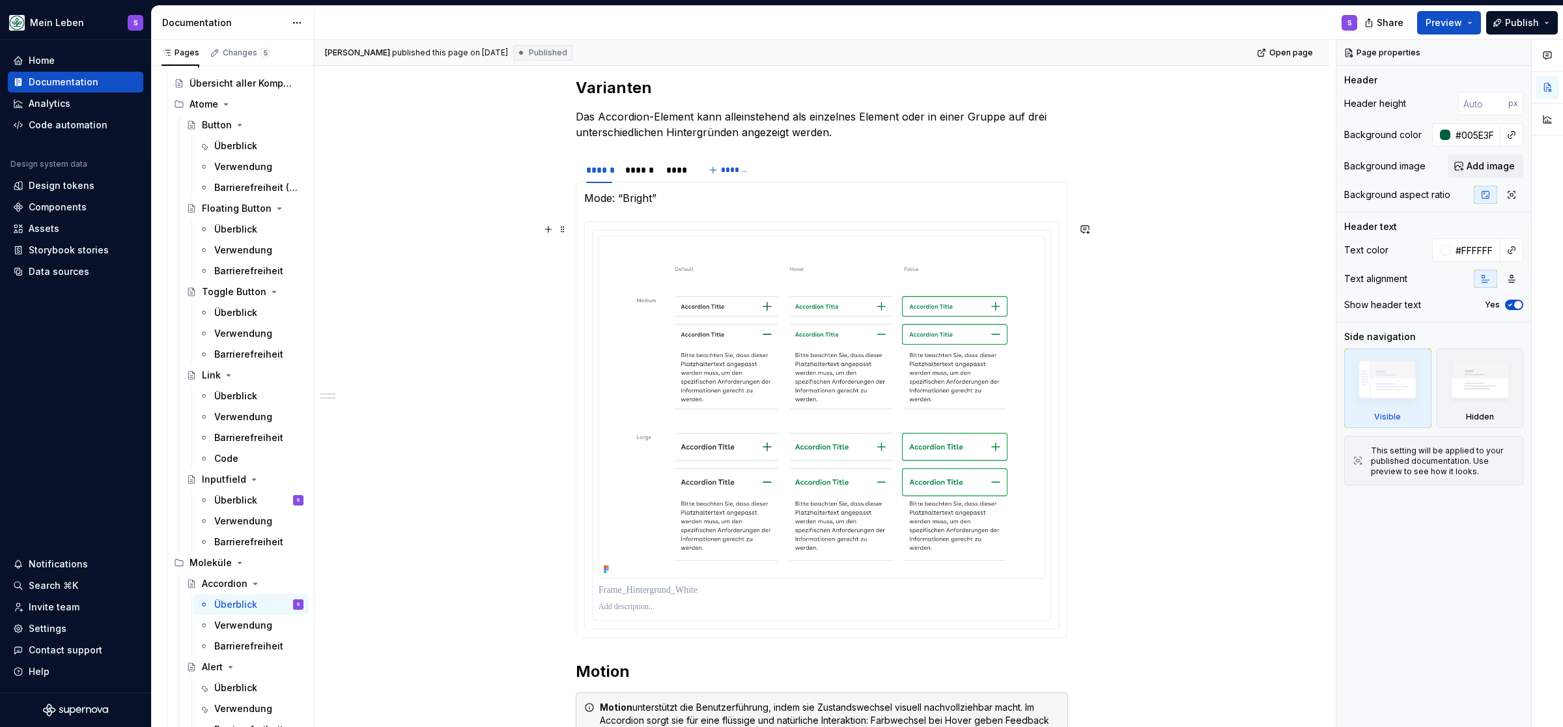
scroll to position [591, 0]
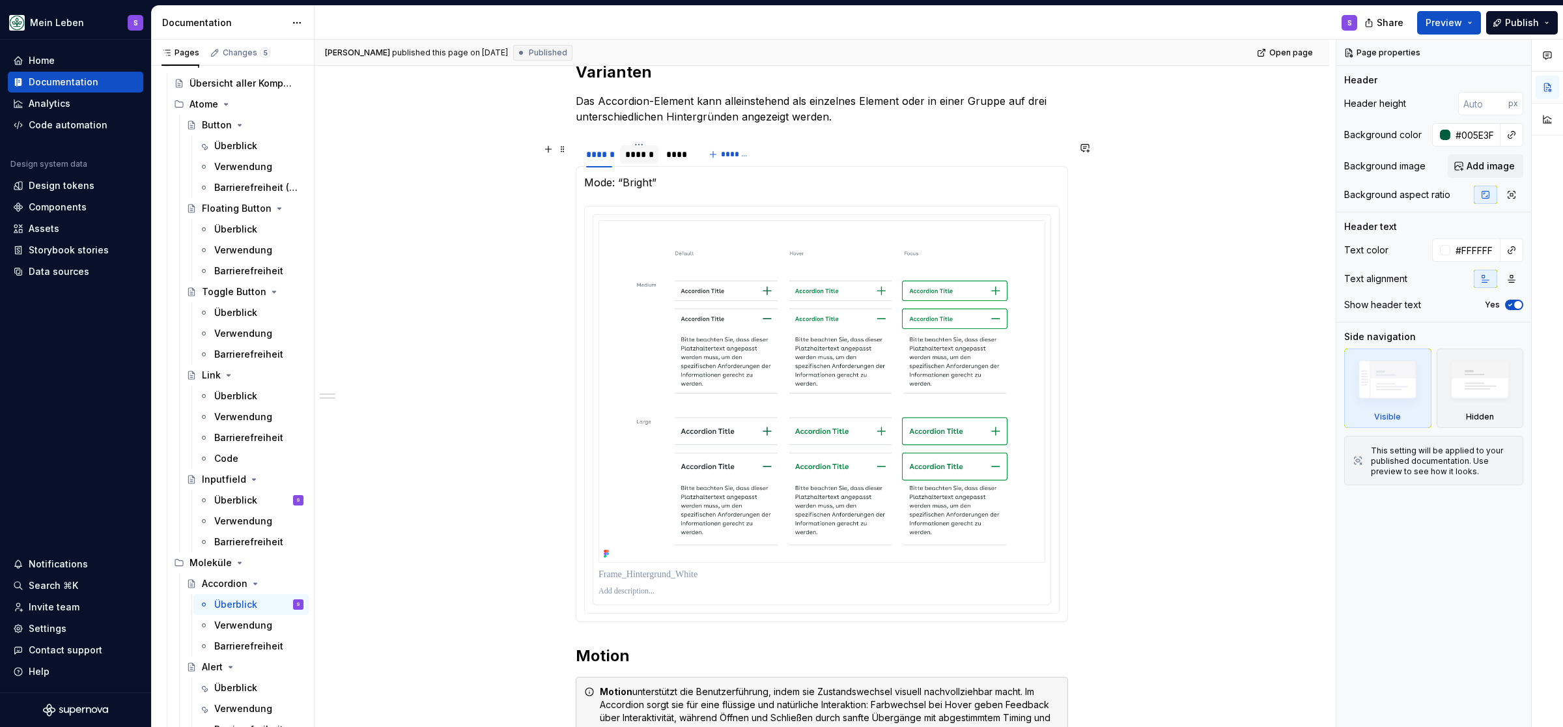
click at [651, 161] on div "******" at bounding box center [639, 154] width 28 height 13
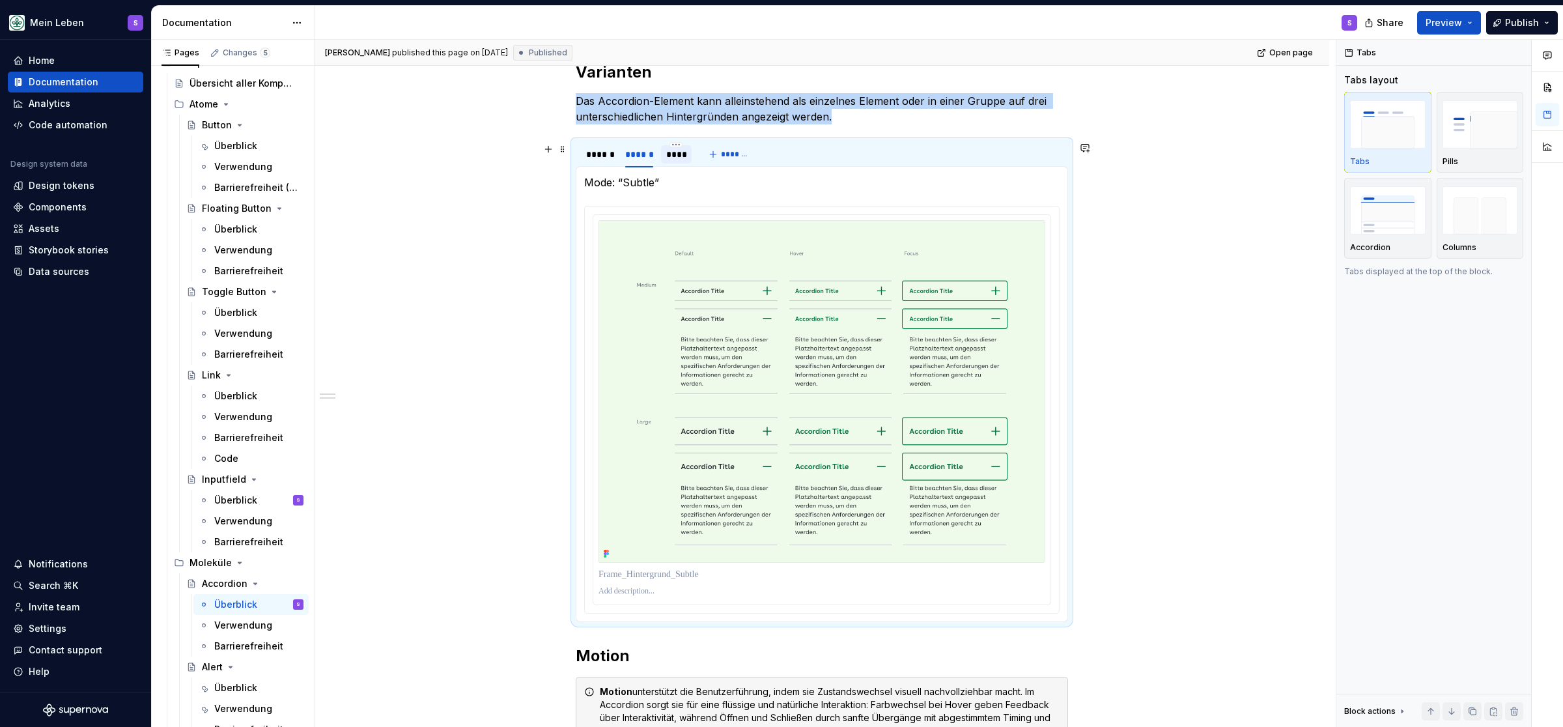
click at [671, 156] on div "****" at bounding box center [676, 154] width 21 height 13
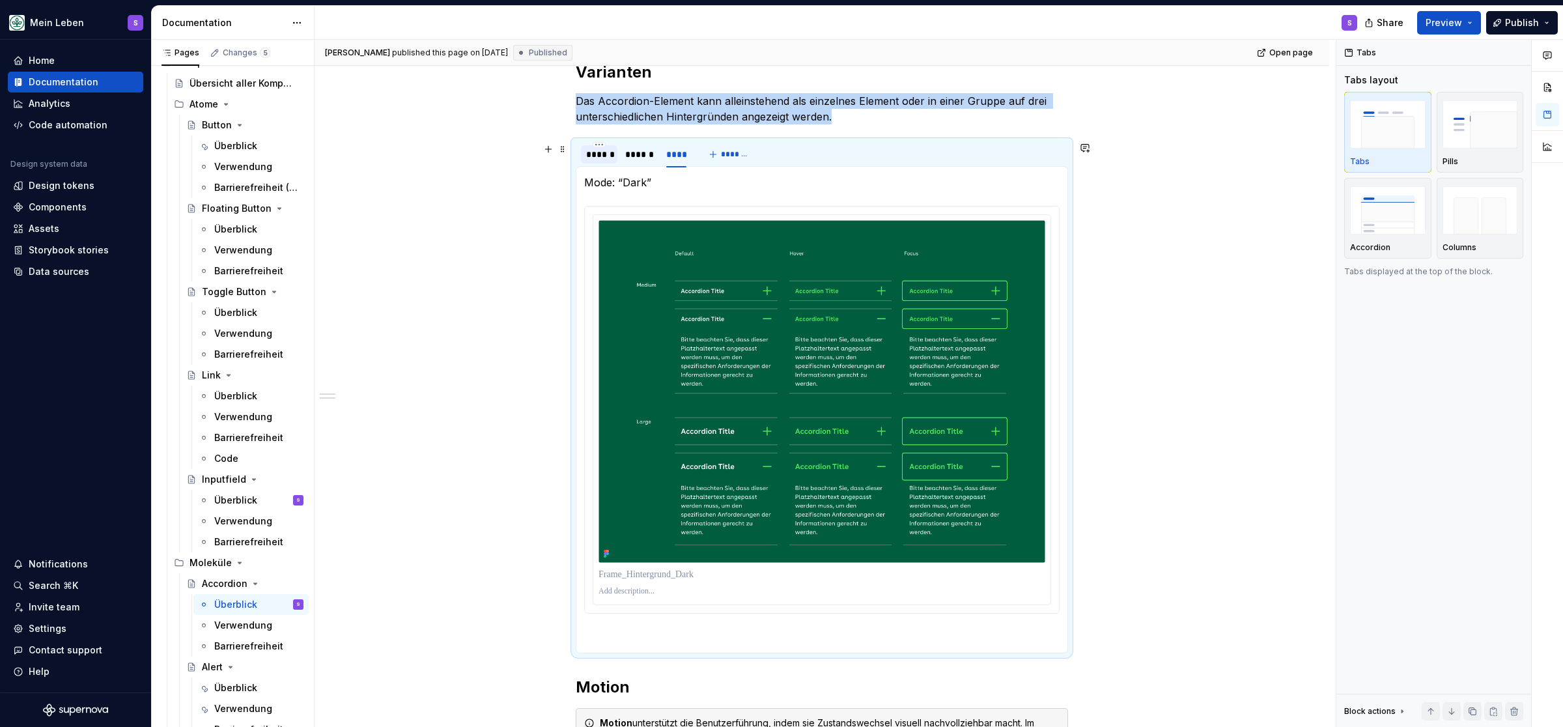
click at [602, 160] on div "******" at bounding box center [599, 154] width 26 height 13
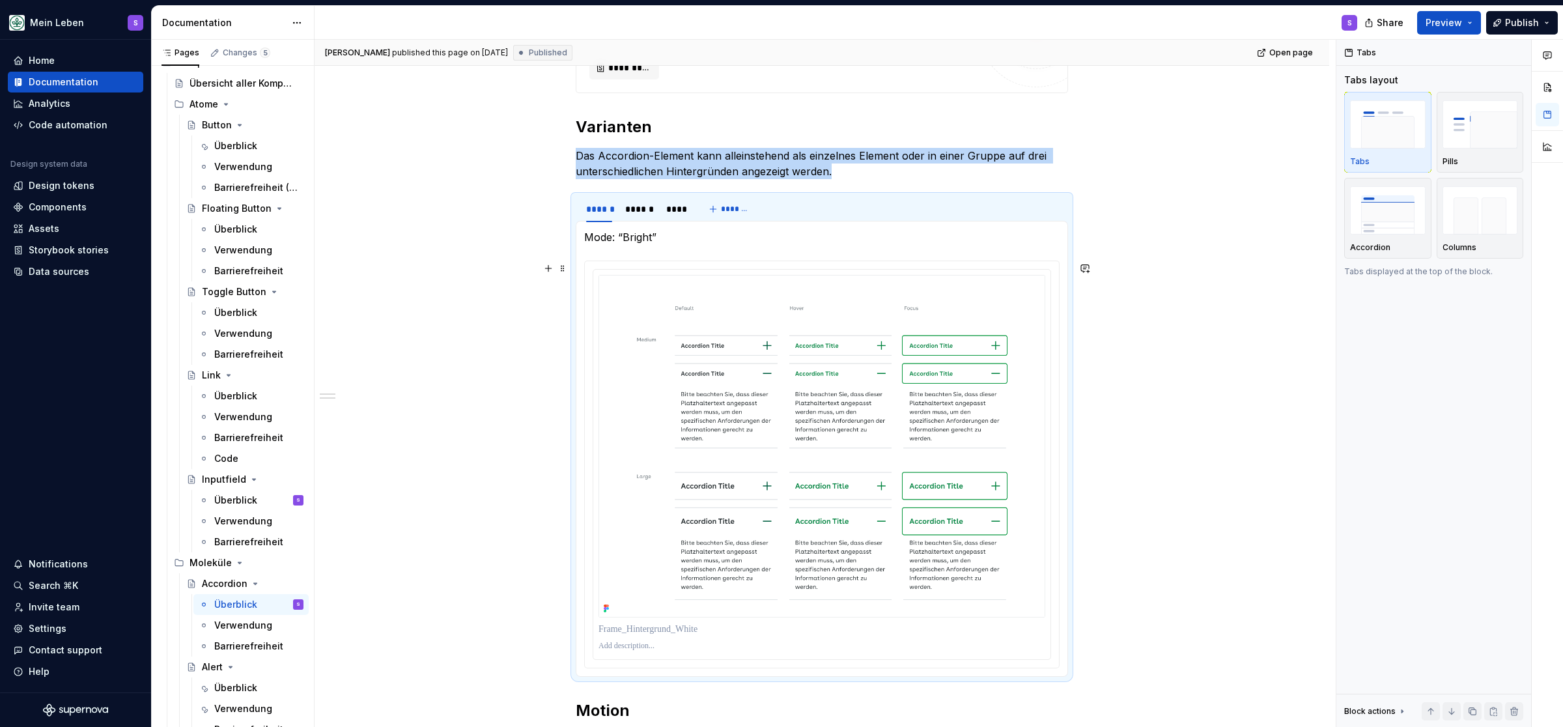
scroll to position [214, 0]
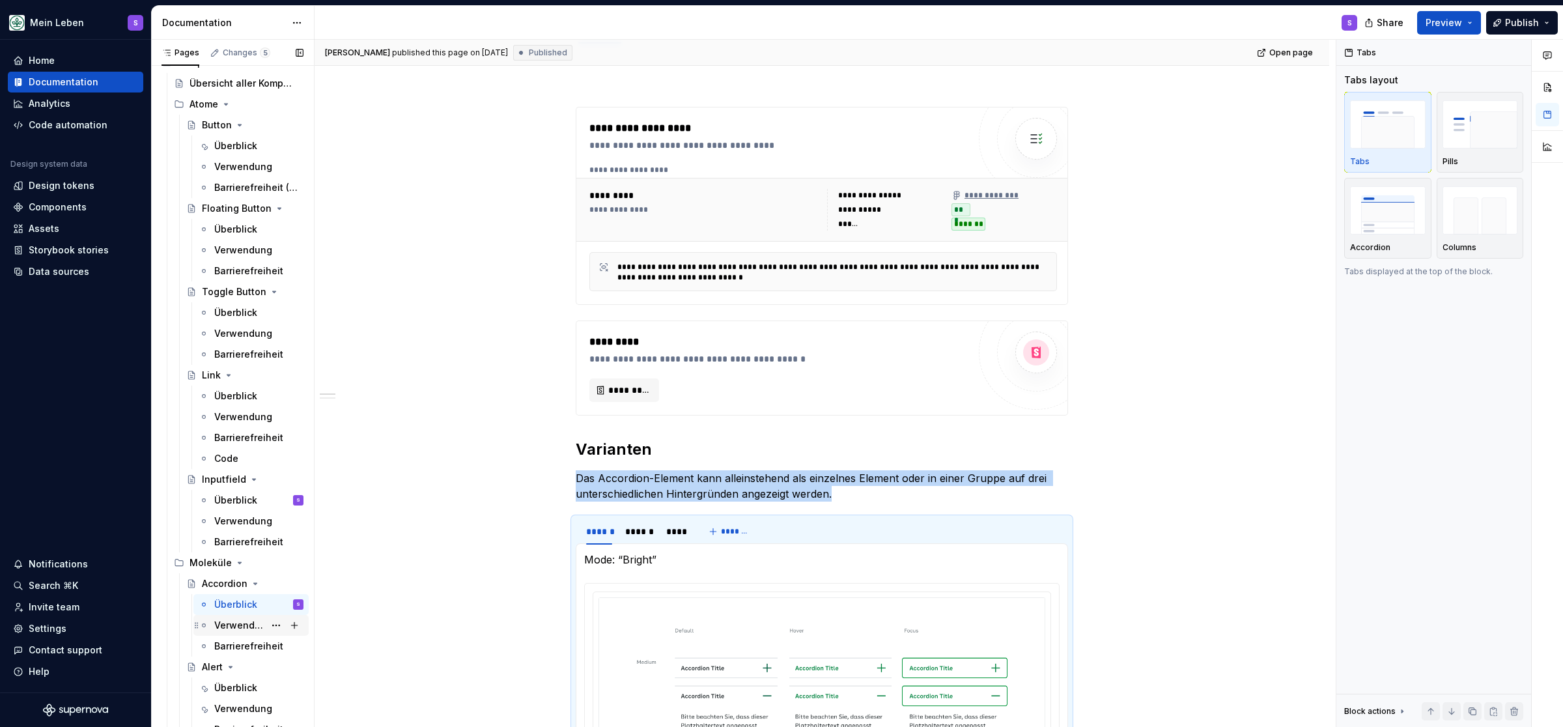
click at [263, 621] on div "Verwendung" at bounding box center [239, 625] width 50 height 13
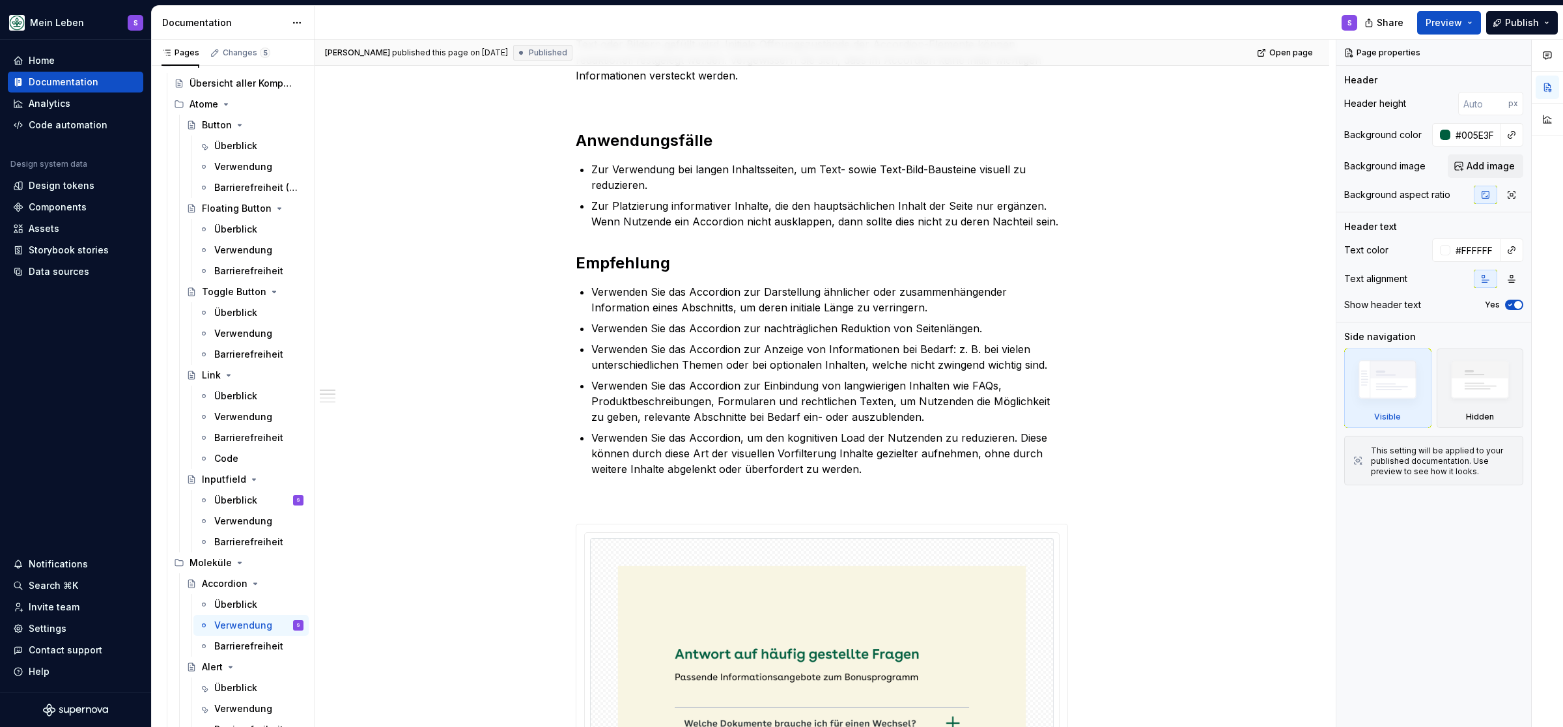
scroll to position [645, 0]
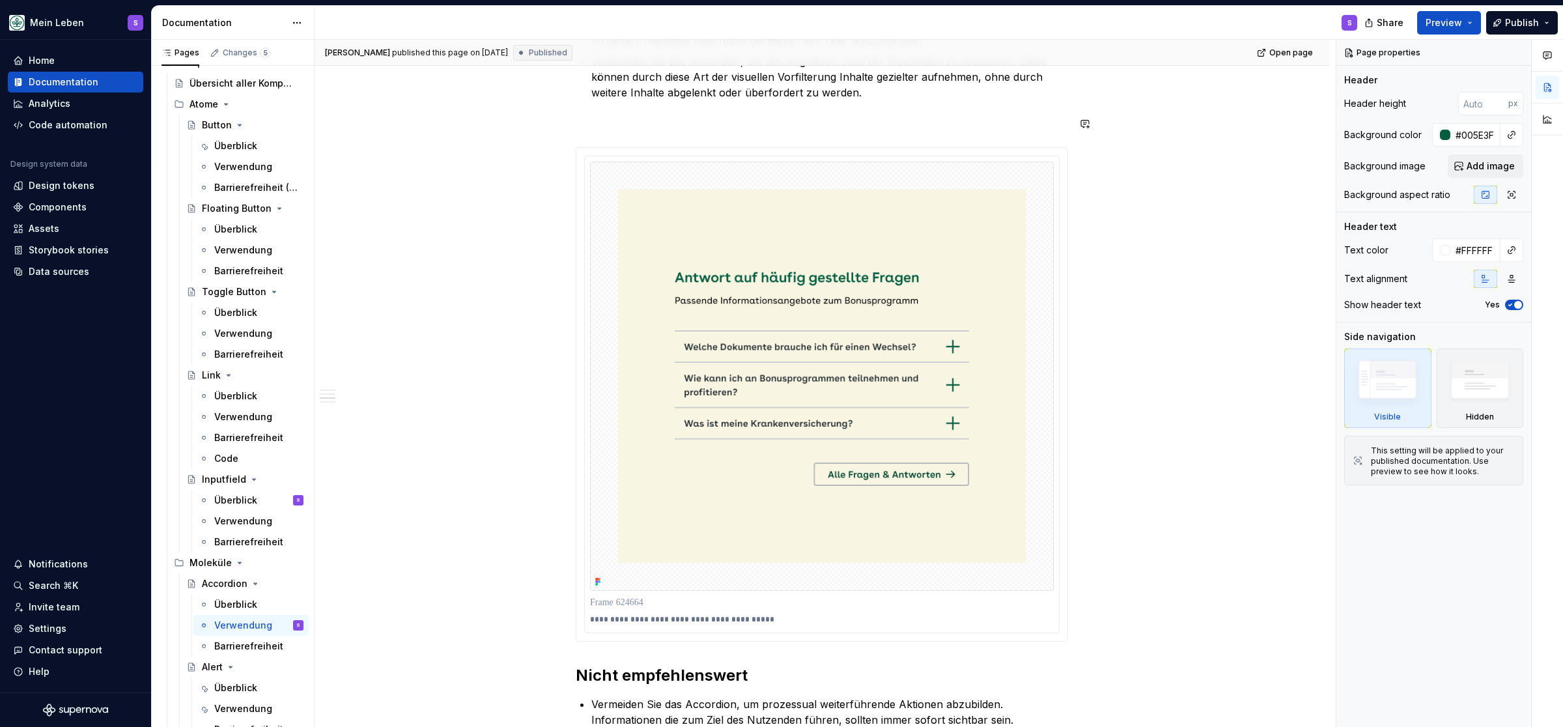
click at [647, 107] on div "**********" at bounding box center [822, 306] width 492 height 1325
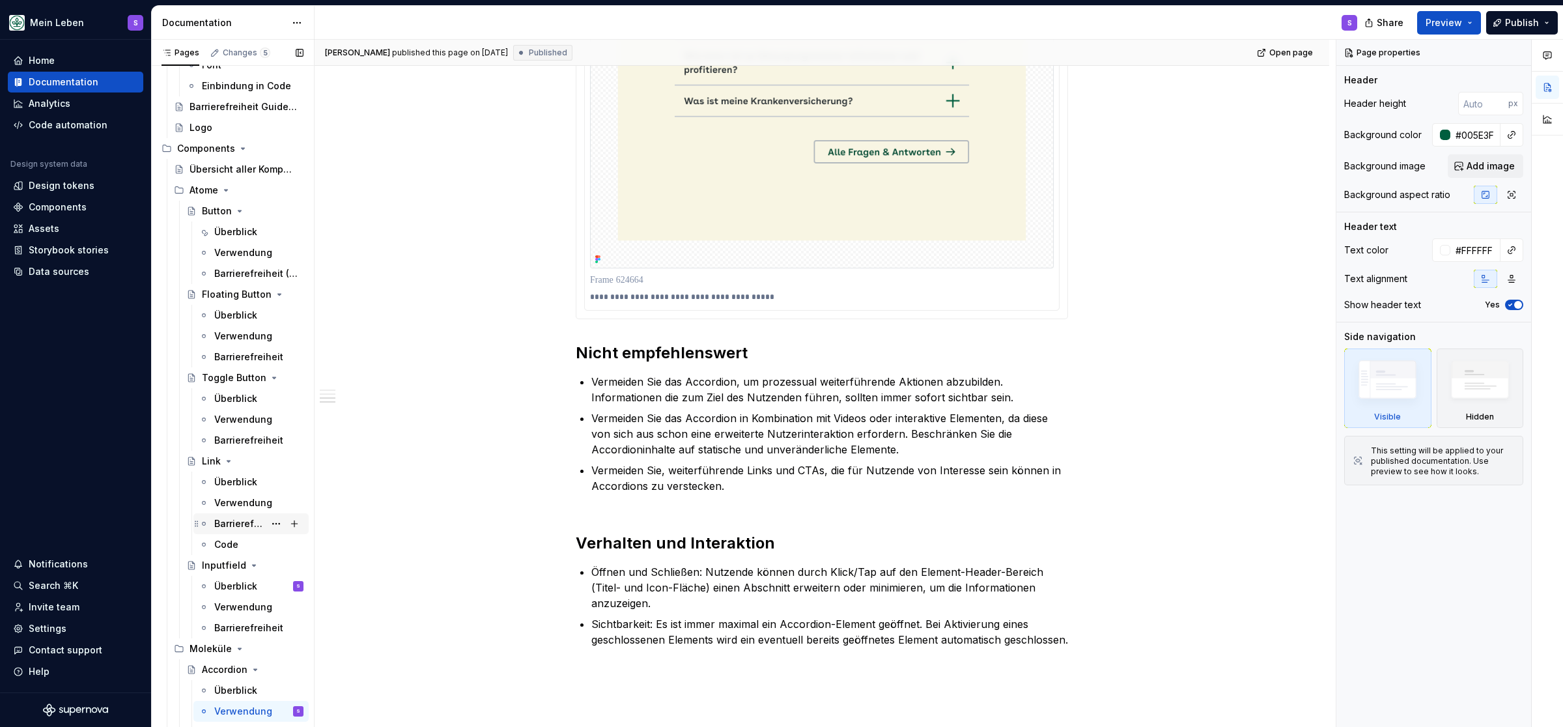
scroll to position [161, 0]
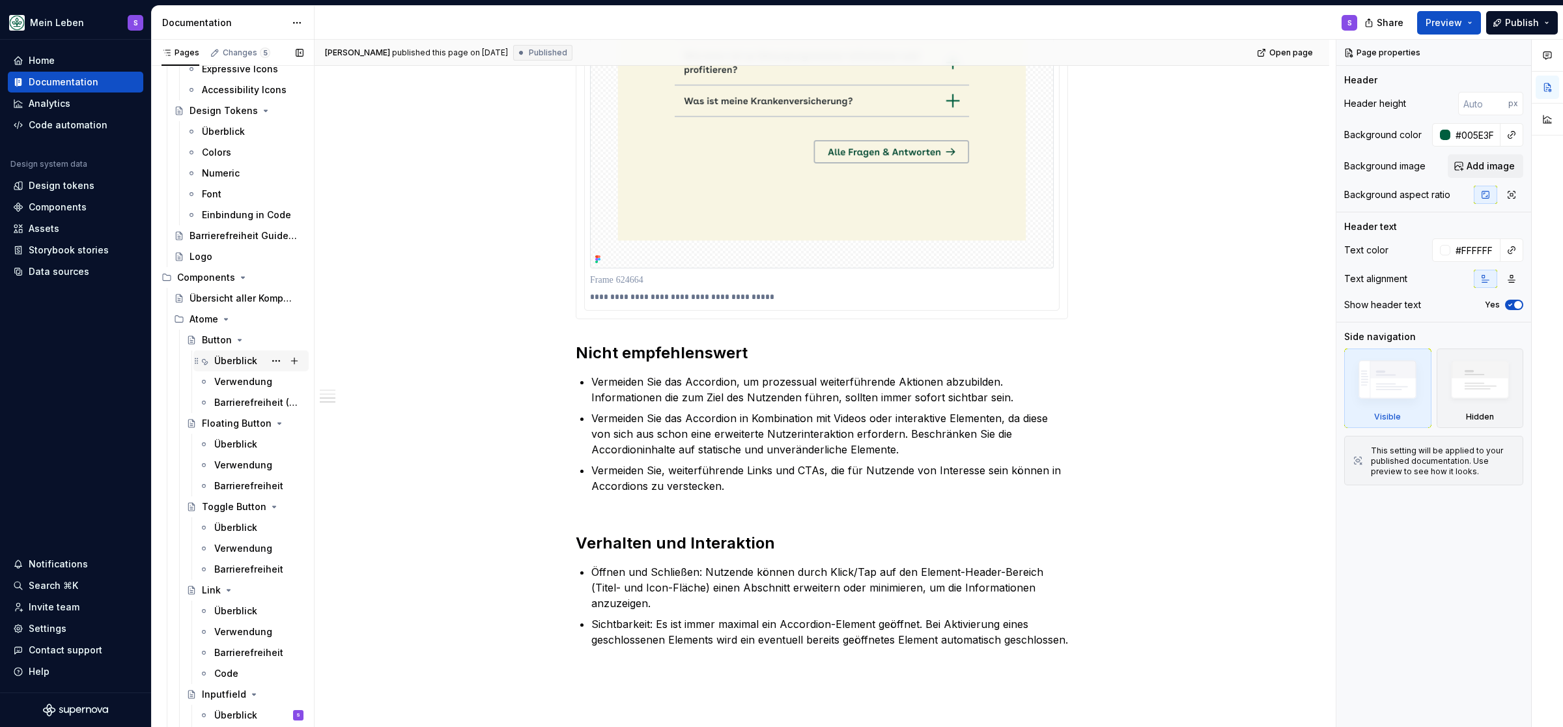
click at [231, 361] on div "Überblick" at bounding box center [235, 360] width 43 height 13
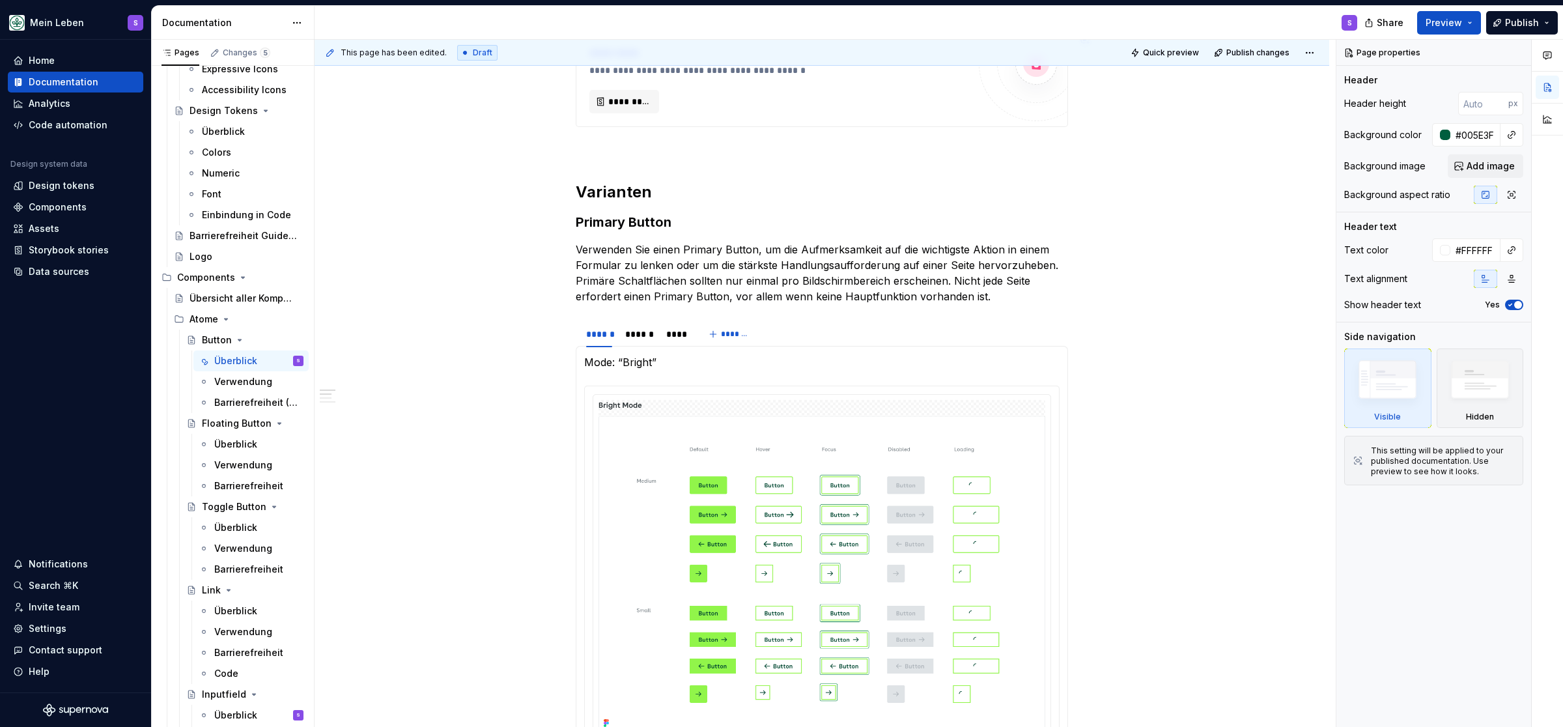
scroll to position [537, 0]
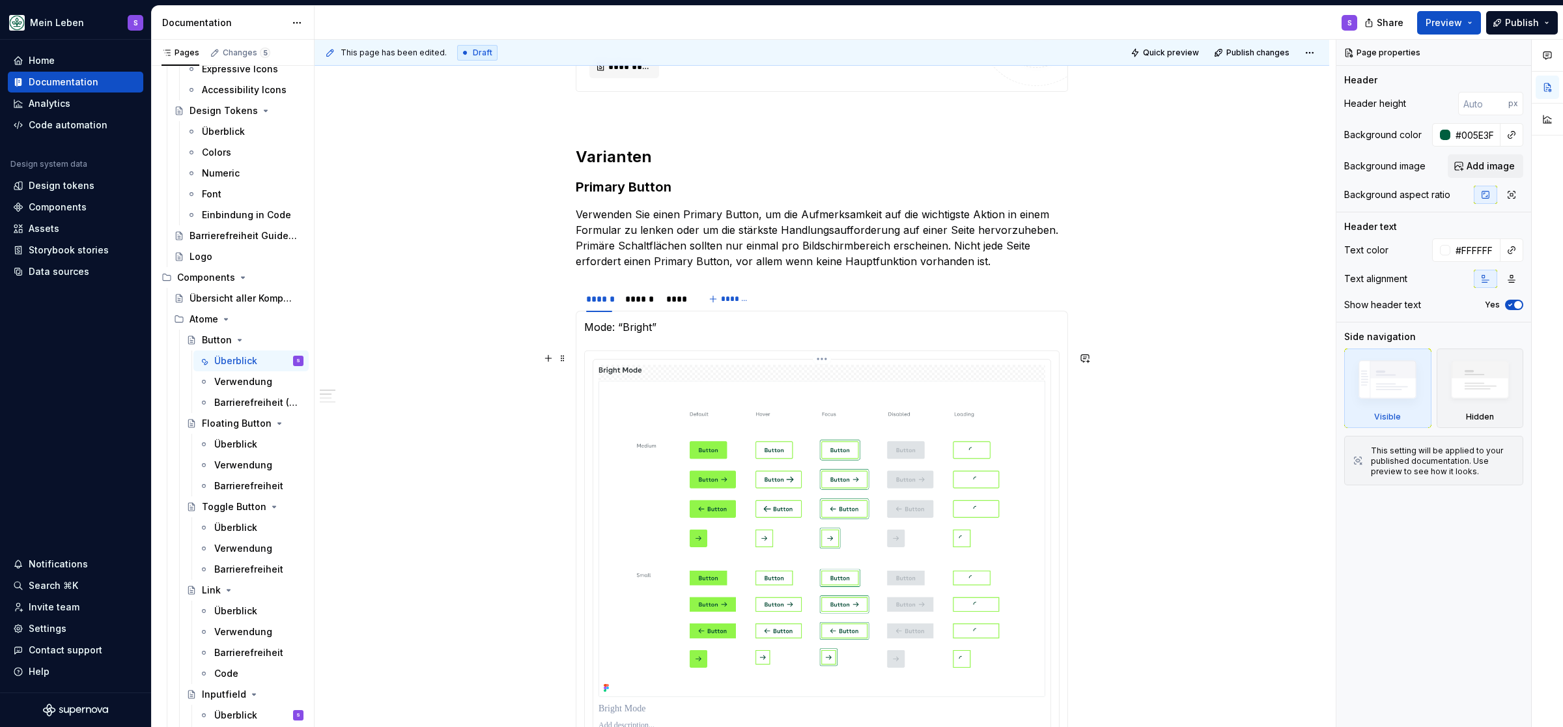
click at [631, 370] on img at bounding box center [821, 531] width 447 height 332
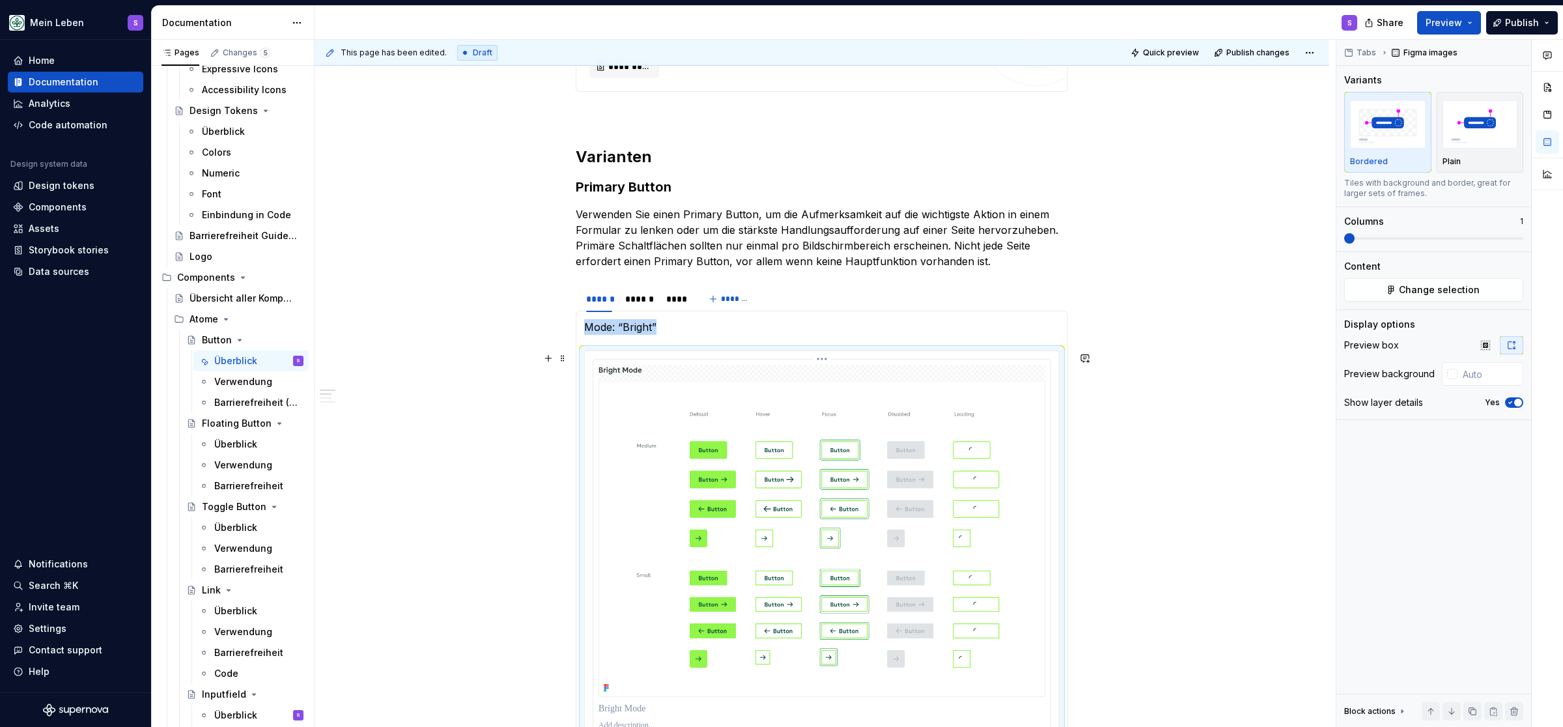
click at [622, 367] on img at bounding box center [821, 531] width 447 height 332
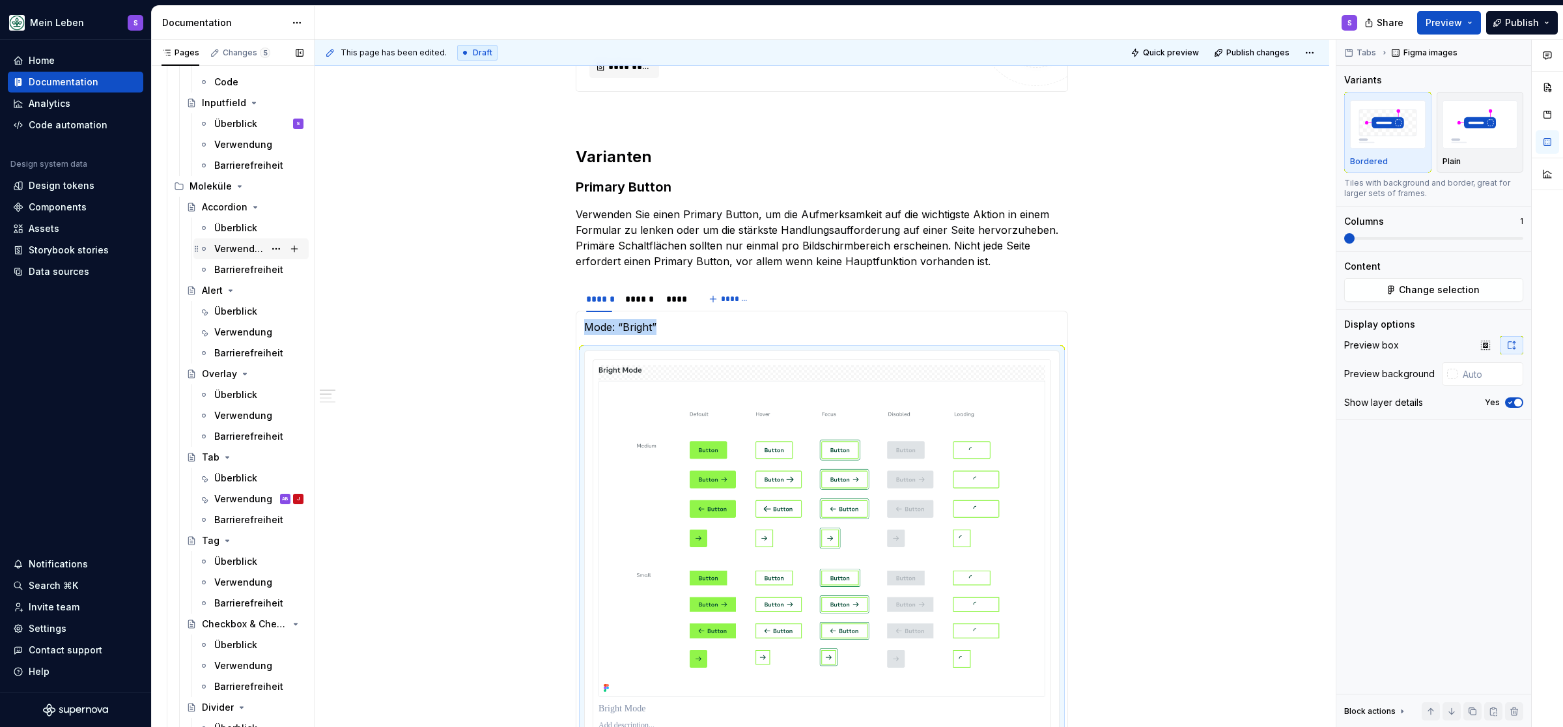
scroll to position [645, 0]
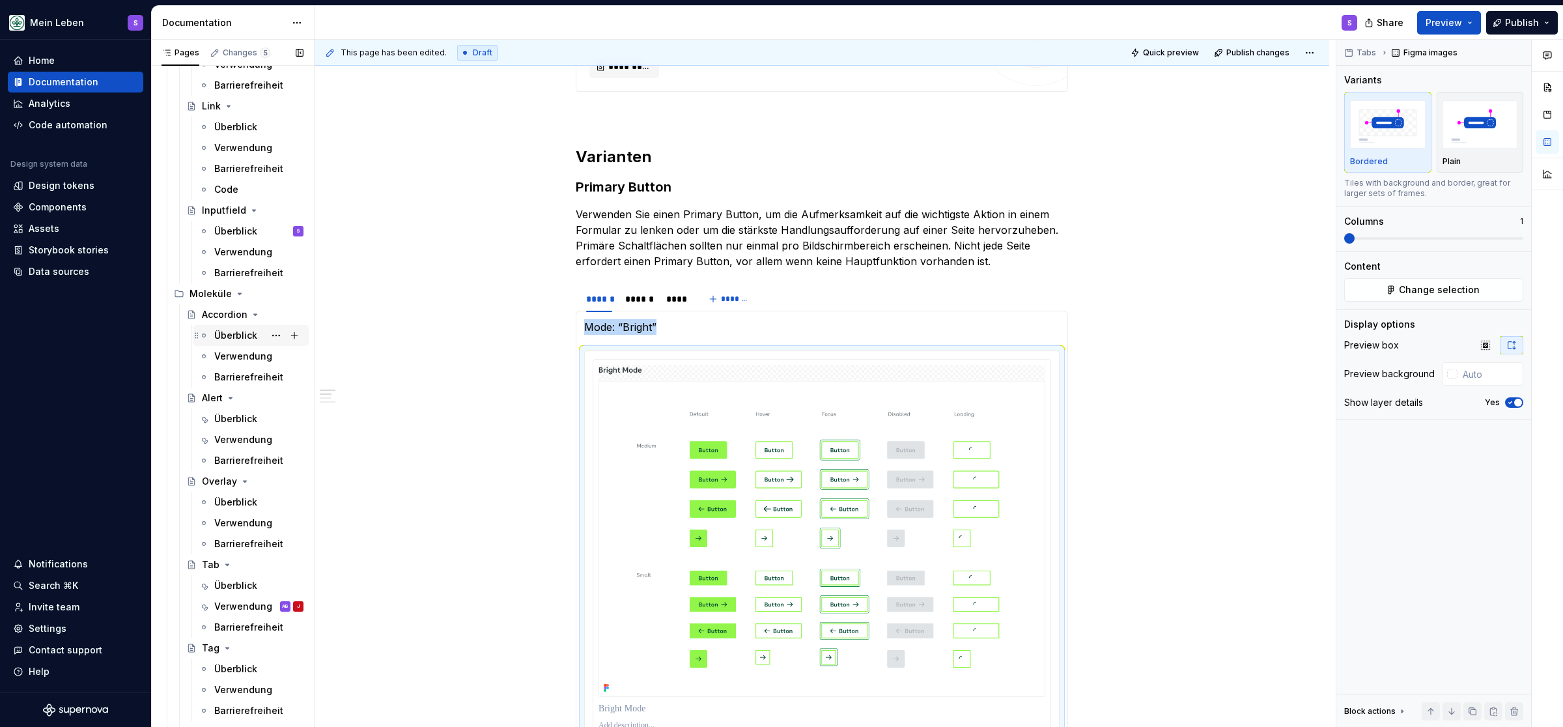
click at [238, 329] on div "Überblick" at bounding box center [258, 335] width 89 height 18
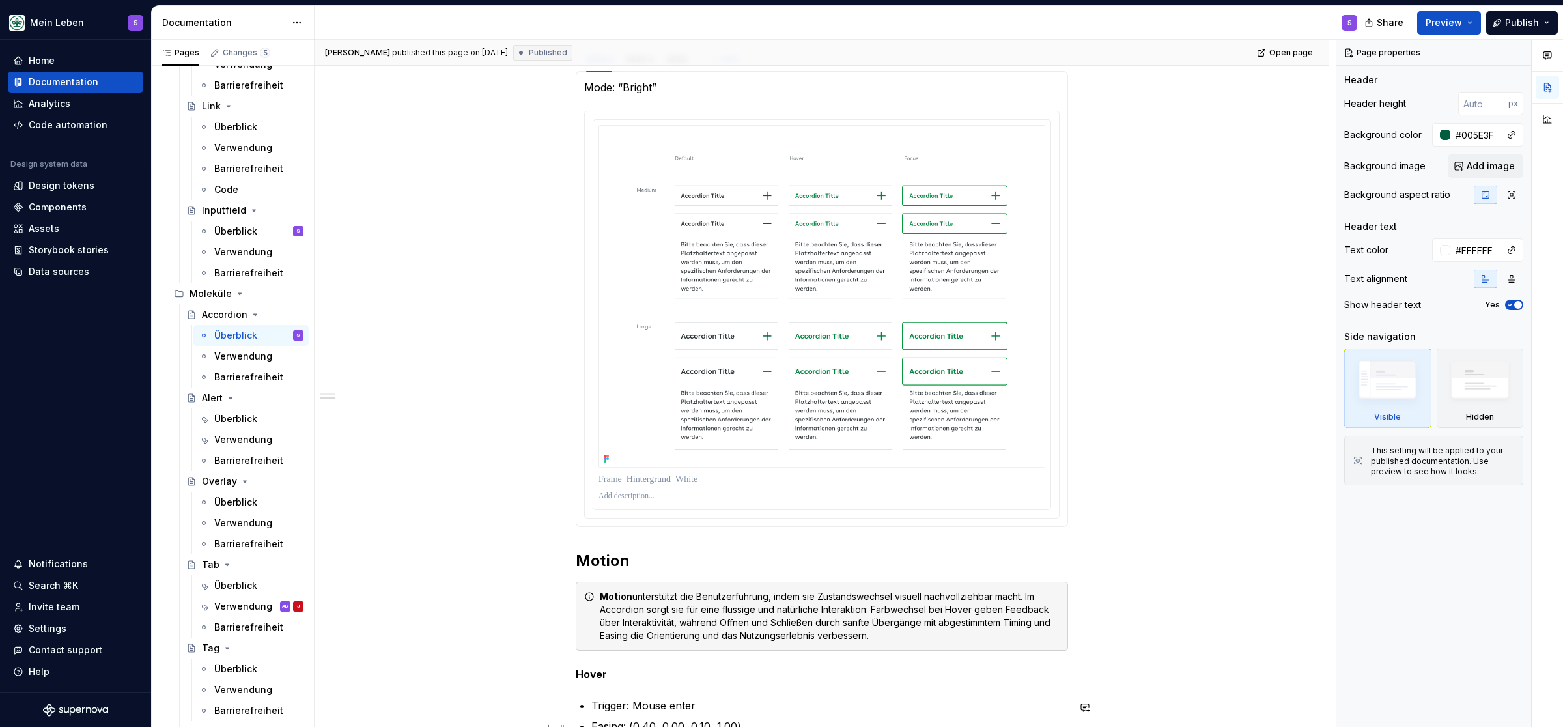
scroll to position [645, 0]
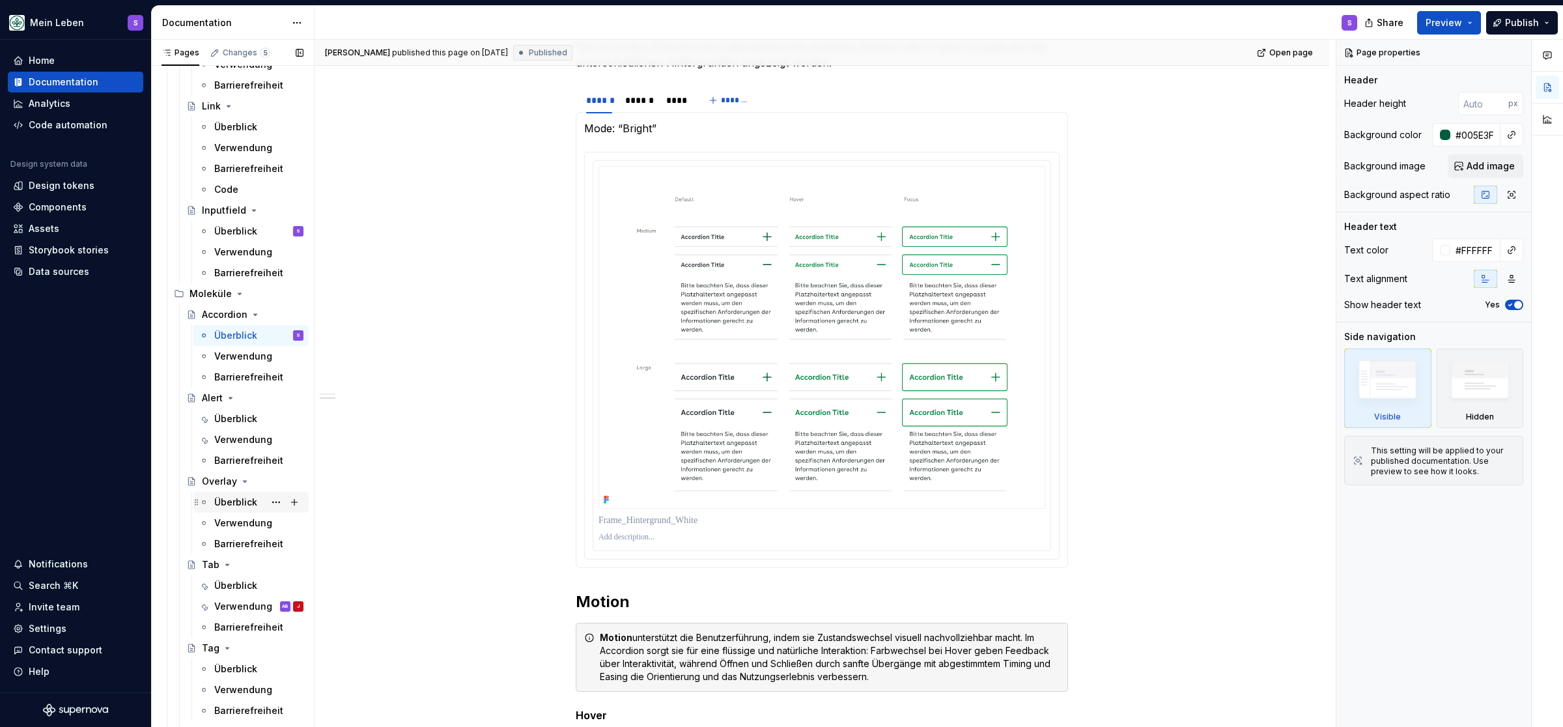
click at [216, 504] on div "Überblick" at bounding box center [235, 502] width 43 height 13
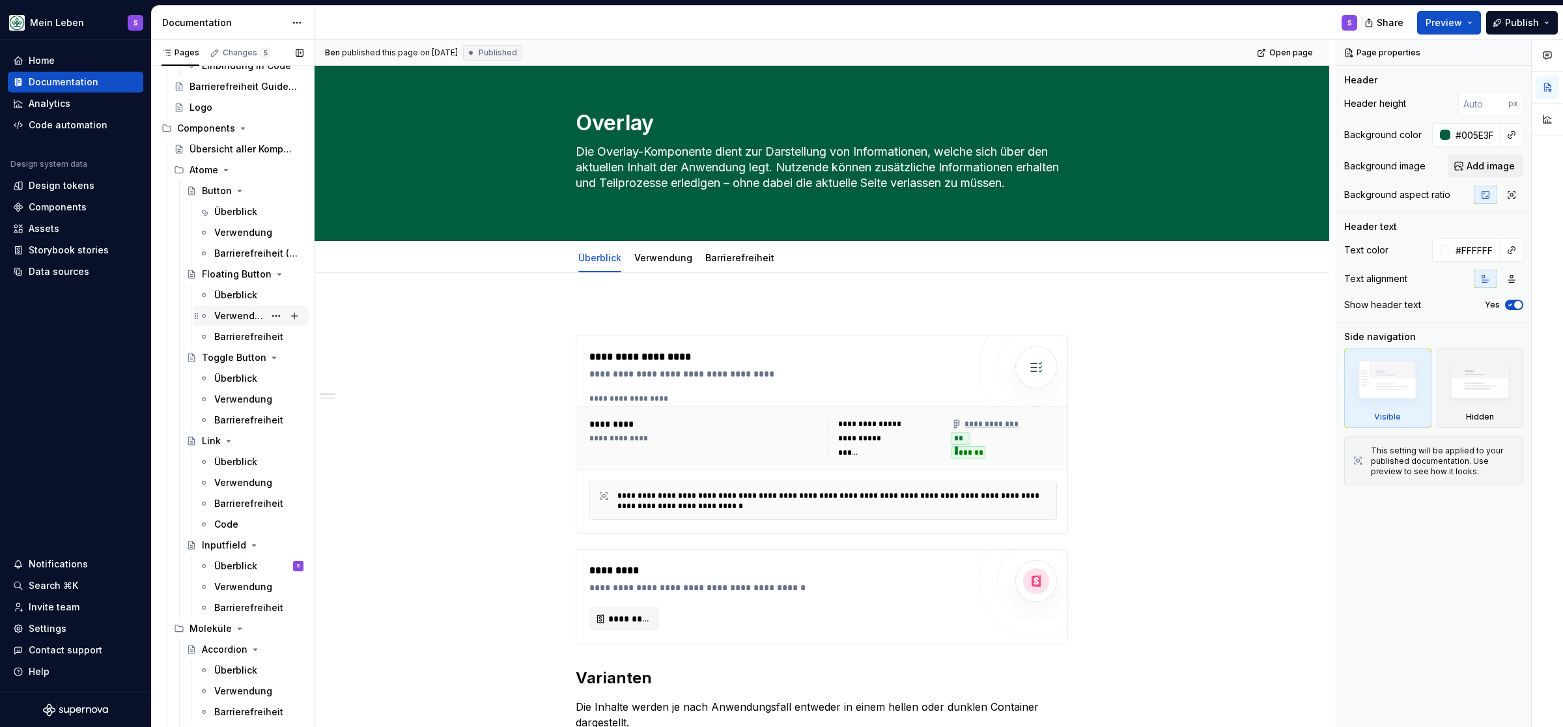
scroll to position [268, 0]
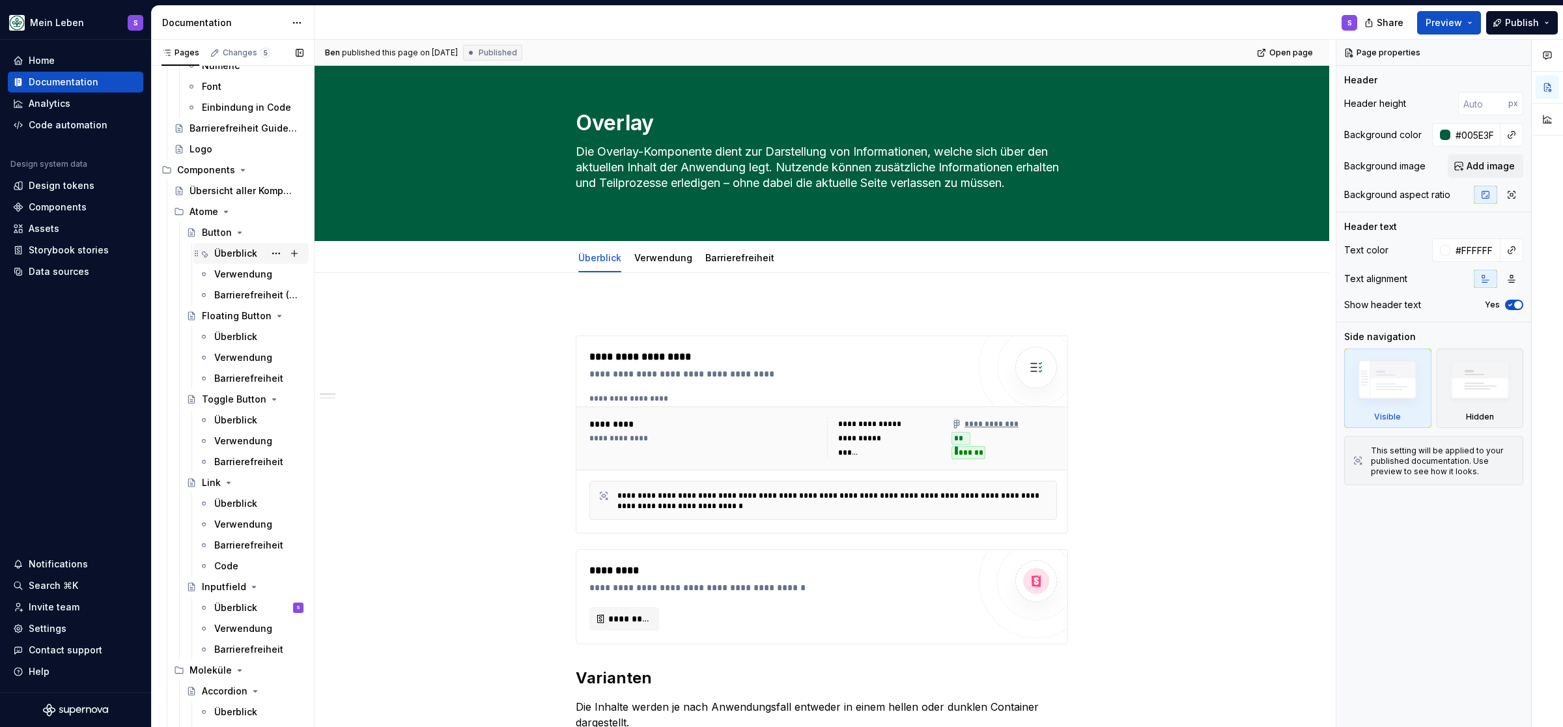
click at [229, 246] on div "Überblick" at bounding box center [258, 253] width 89 height 18
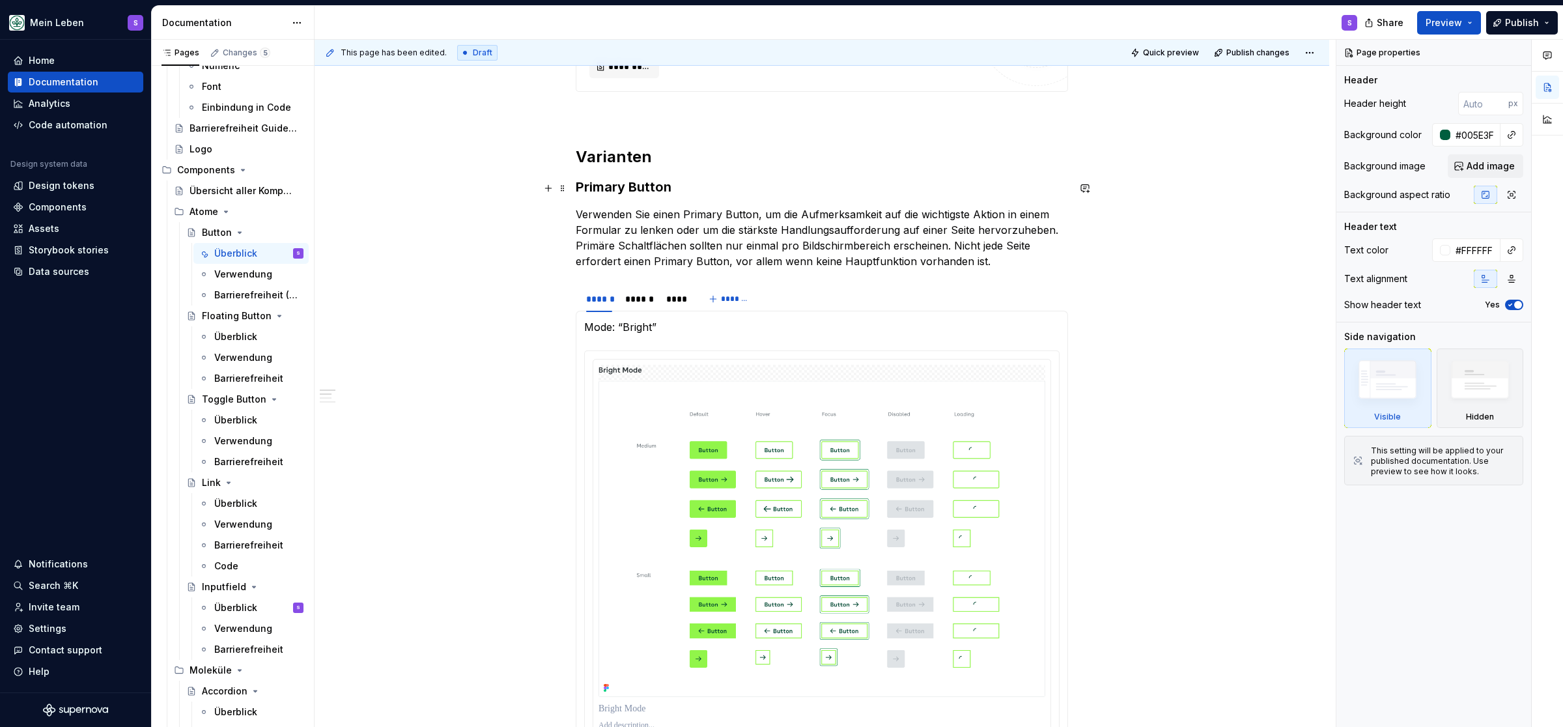
scroll to position [591, 0]
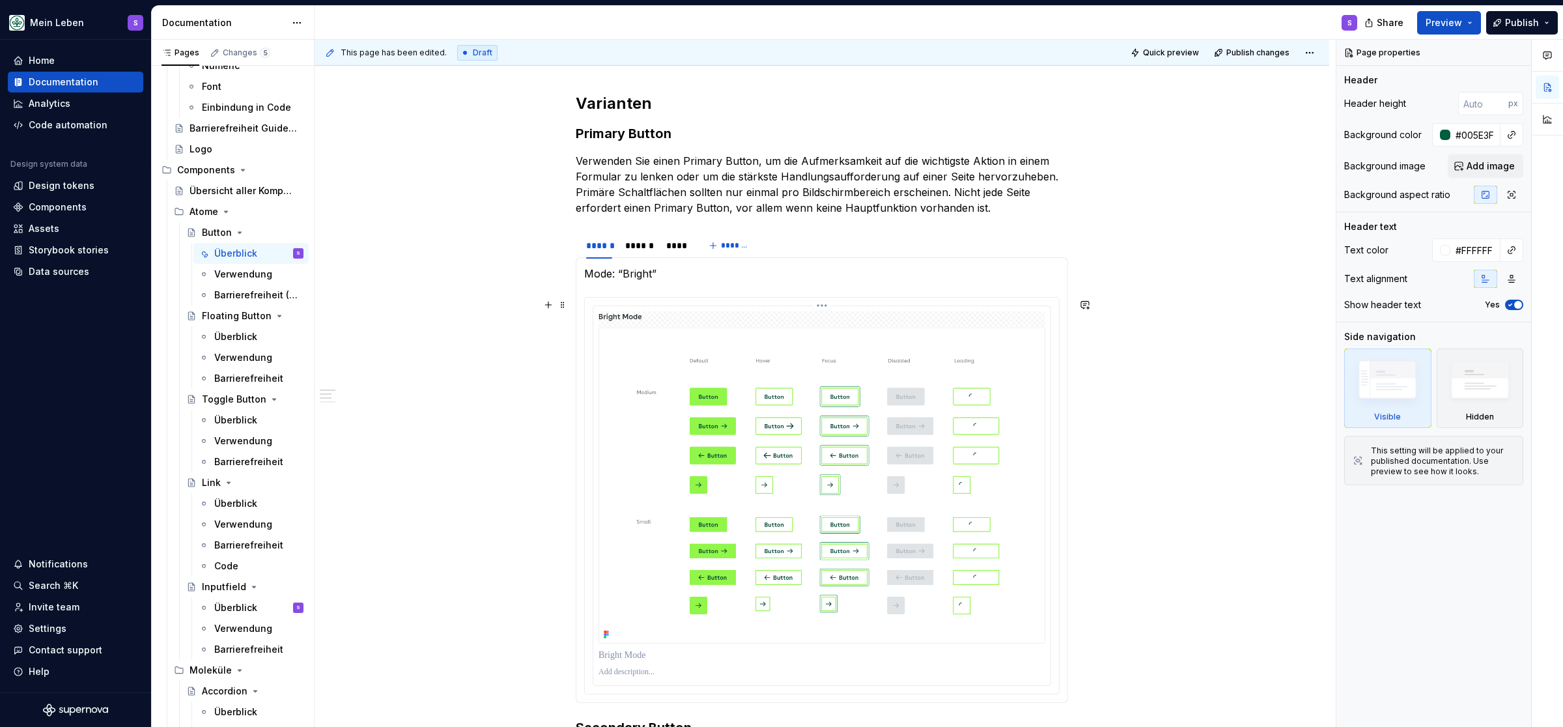
click at [634, 322] on img at bounding box center [821, 477] width 447 height 332
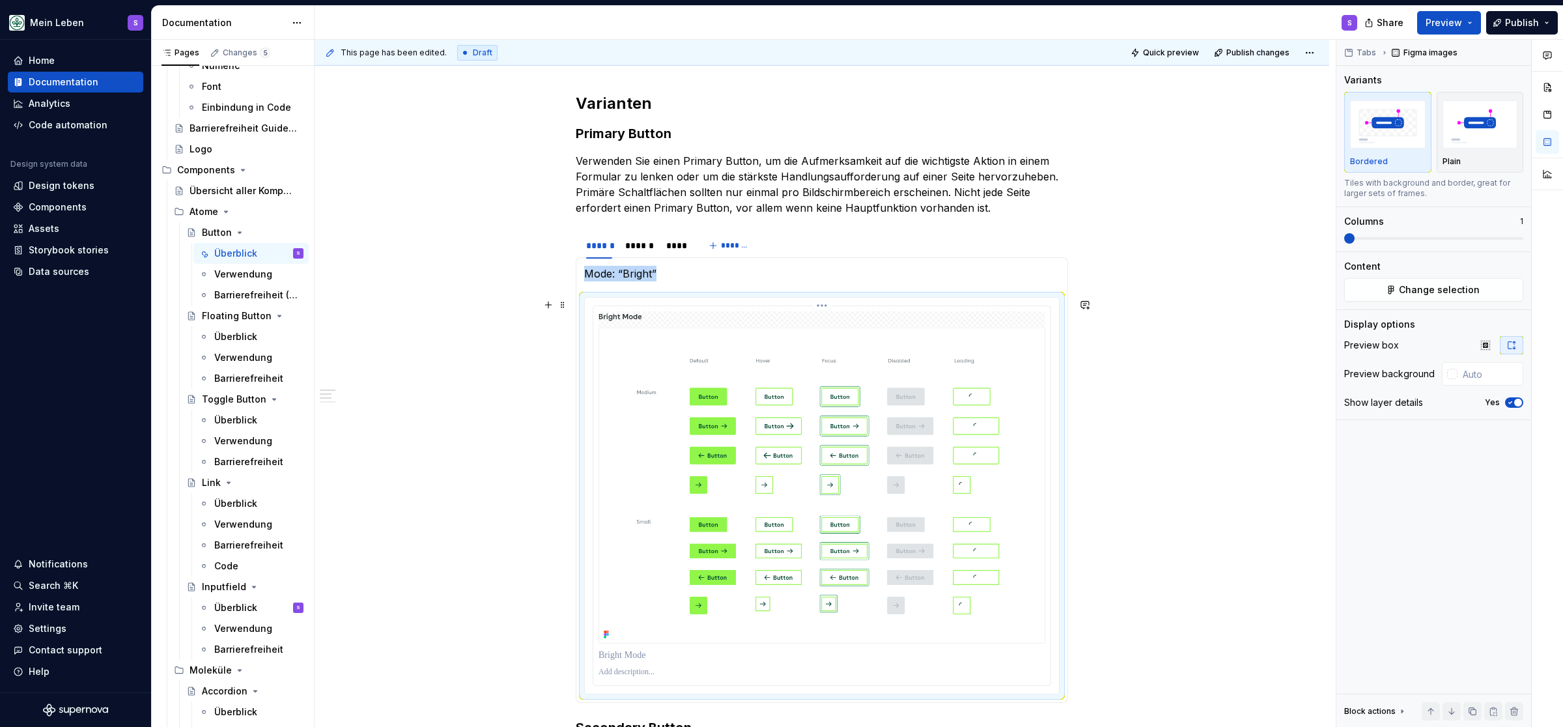
click at [634, 317] on img at bounding box center [821, 477] width 447 height 332
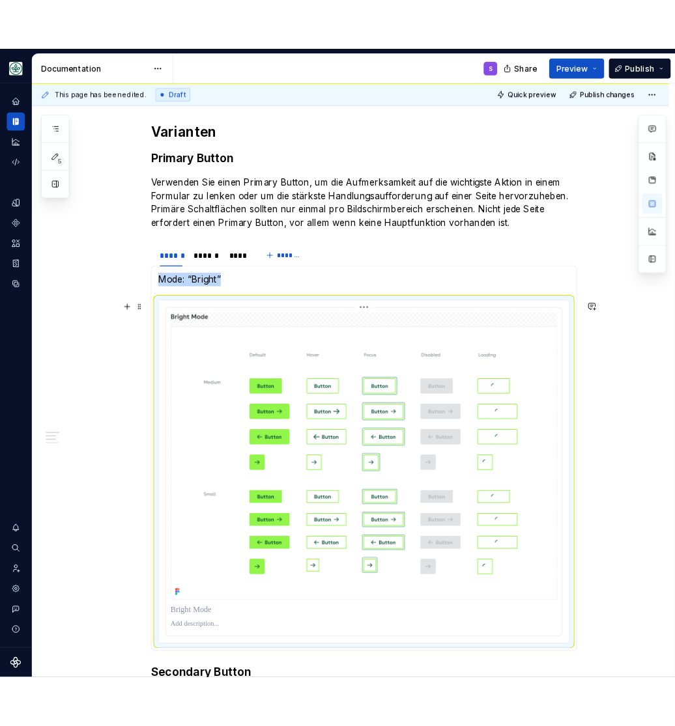
scroll to position [593, 0]
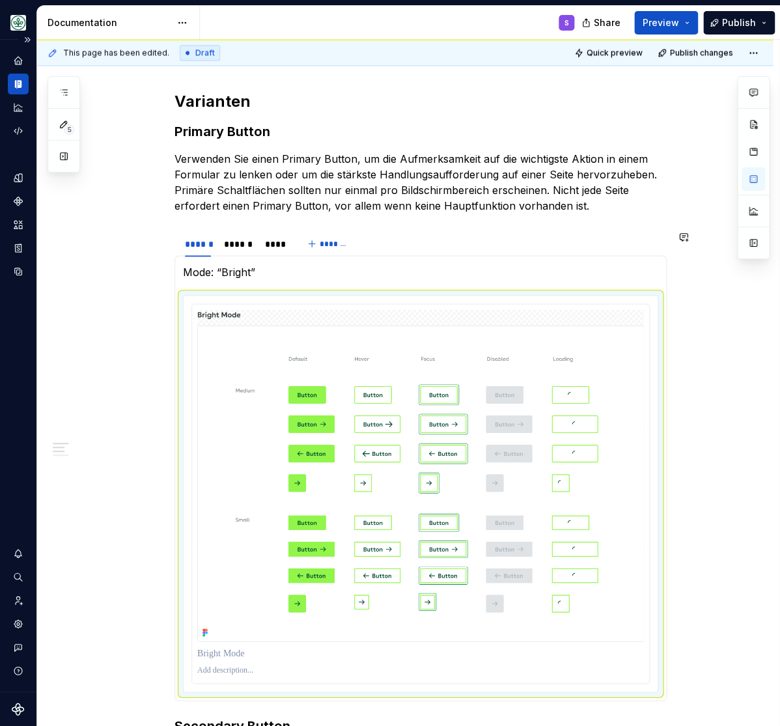
drag, startPoint x: 1, startPoint y: 282, endPoint x: 113, endPoint y: 286, distance: 112.7
click at [36, 286] on div "Mein Leben S Design system data" at bounding box center [18, 365] width 36 height 721
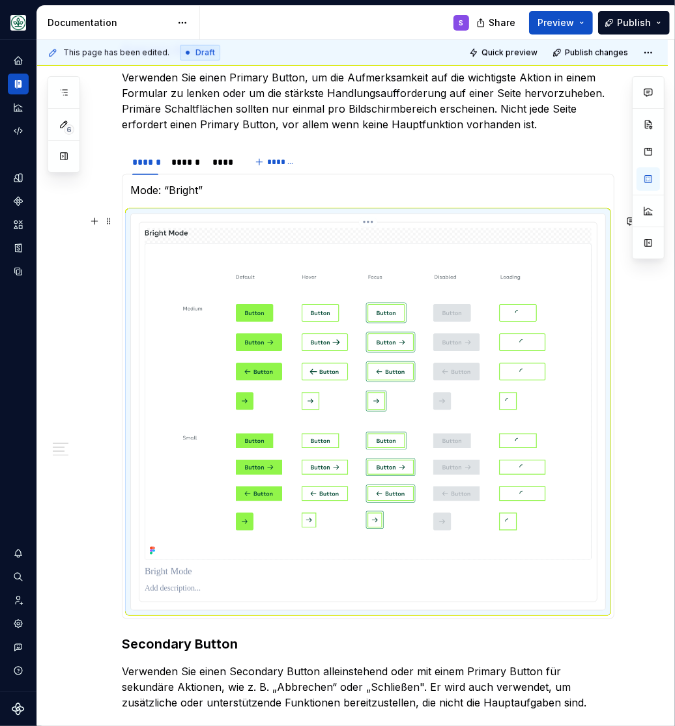
scroll to position [645, 0]
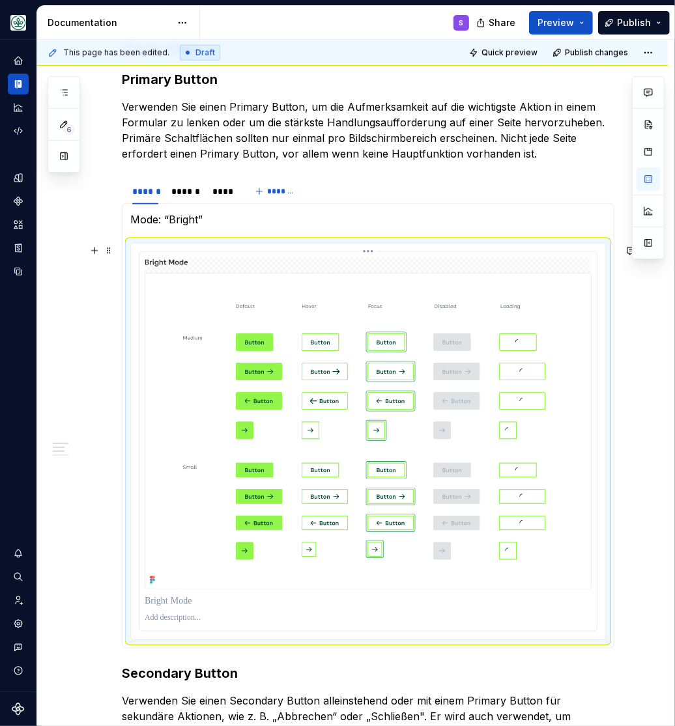
click at [182, 608] on p at bounding box center [368, 601] width 447 height 13
click at [193, 195] on div "******" at bounding box center [185, 191] width 28 height 13
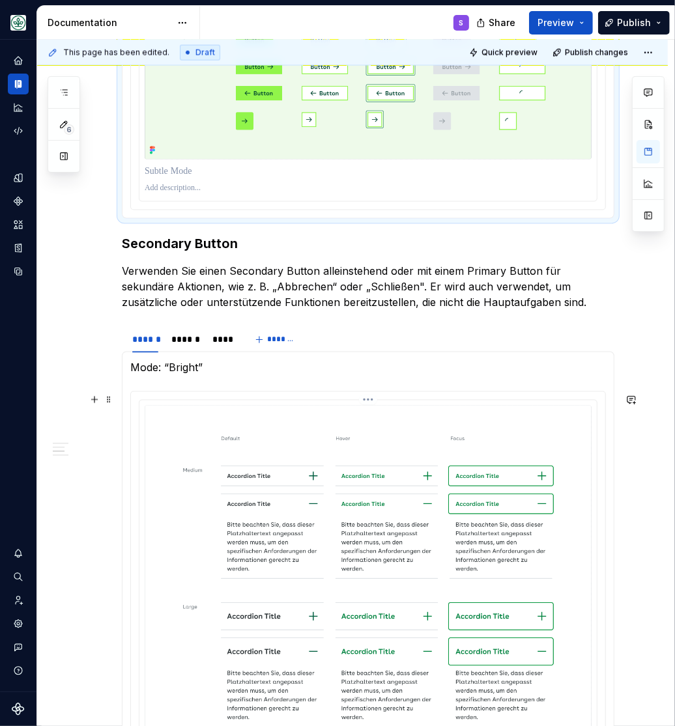
scroll to position [1235, 0]
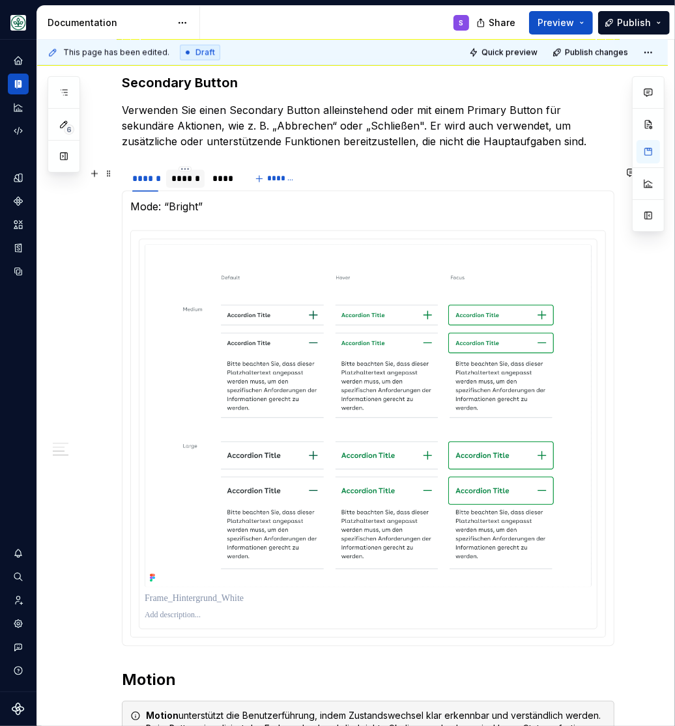
click at [191, 178] on div "******" at bounding box center [185, 179] width 28 height 13
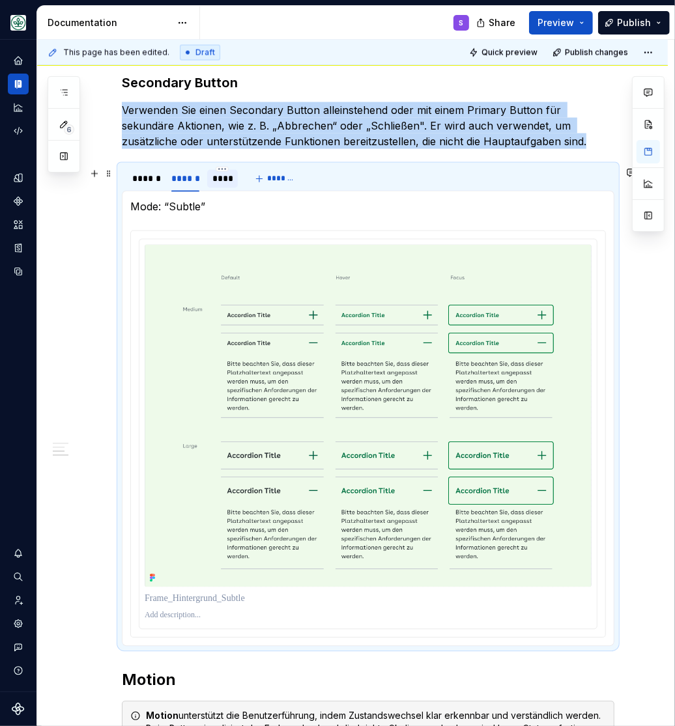
click at [227, 183] on div "****" at bounding box center [222, 179] width 21 height 13
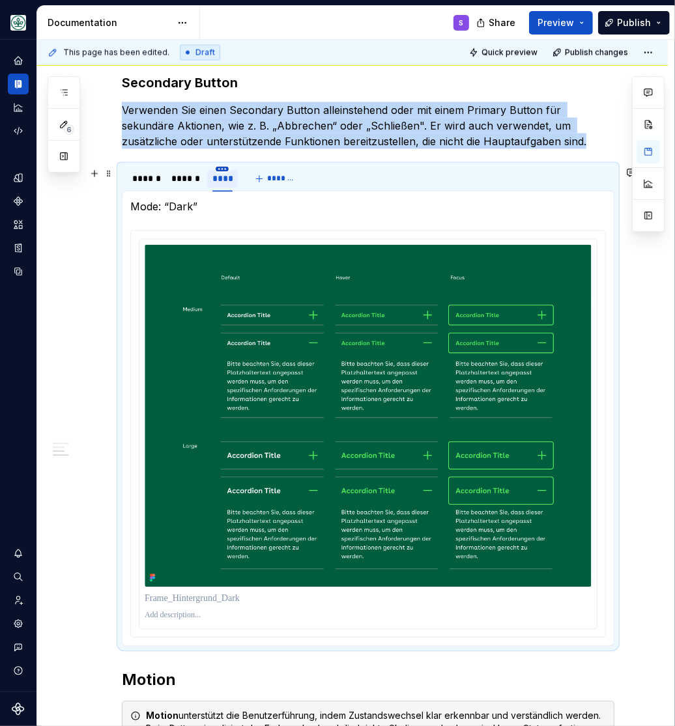
click at [227, 169] on html "Mein Leben S Design system data Documentation S Share Preview Publish 6 Pages A…" at bounding box center [337, 363] width 675 height 726
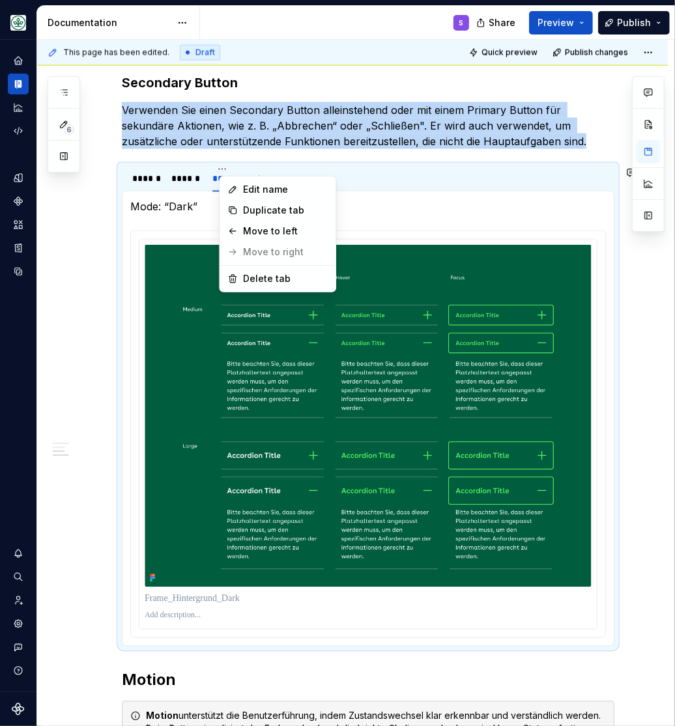
click at [63, 232] on html "Mein Leben S Design system data Documentation S Share Preview Publish 6 Pages A…" at bounding box center [337, 363] width 675 height 726
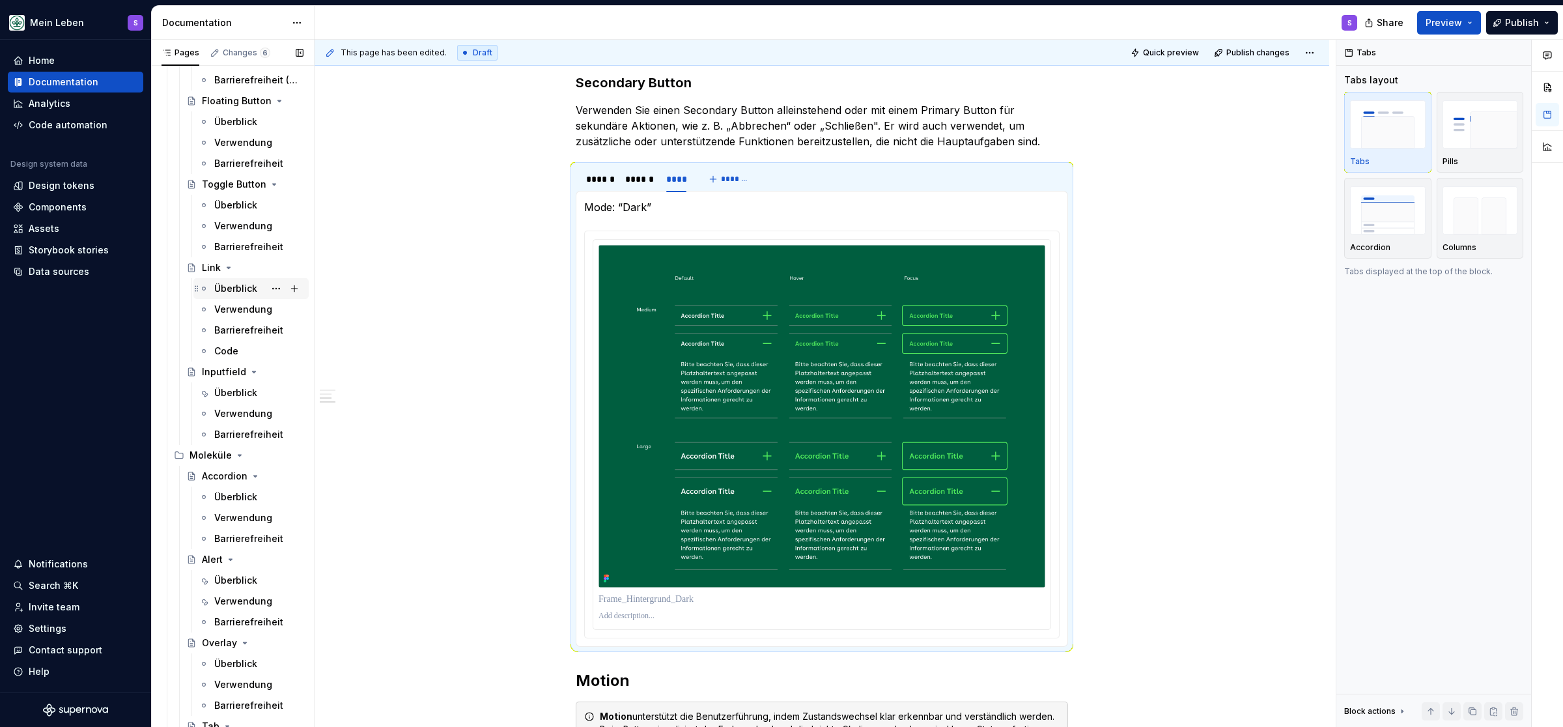
scroll to position [537, 0]
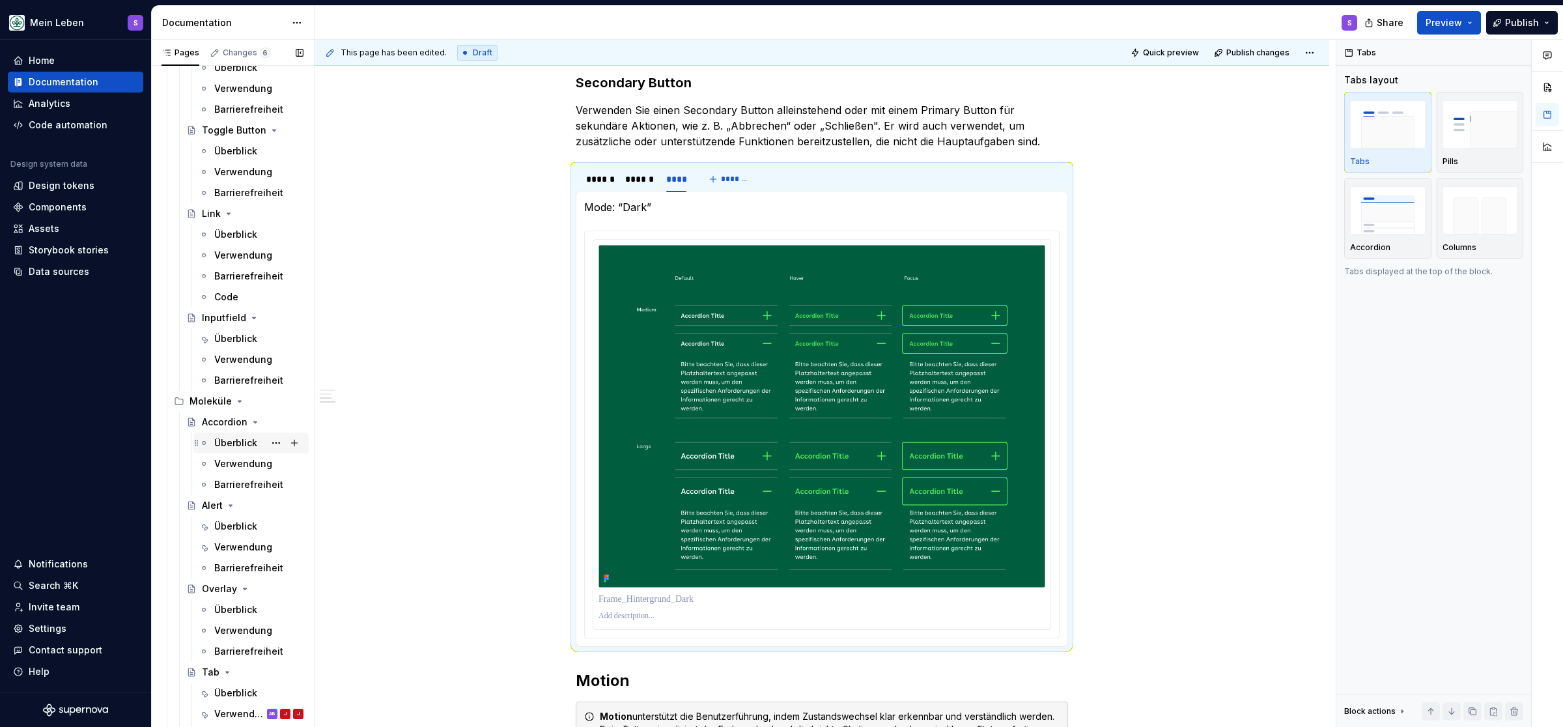
click at [240, 445] on div "Überblick" at bounding box center [235, 442] width 43 height 13
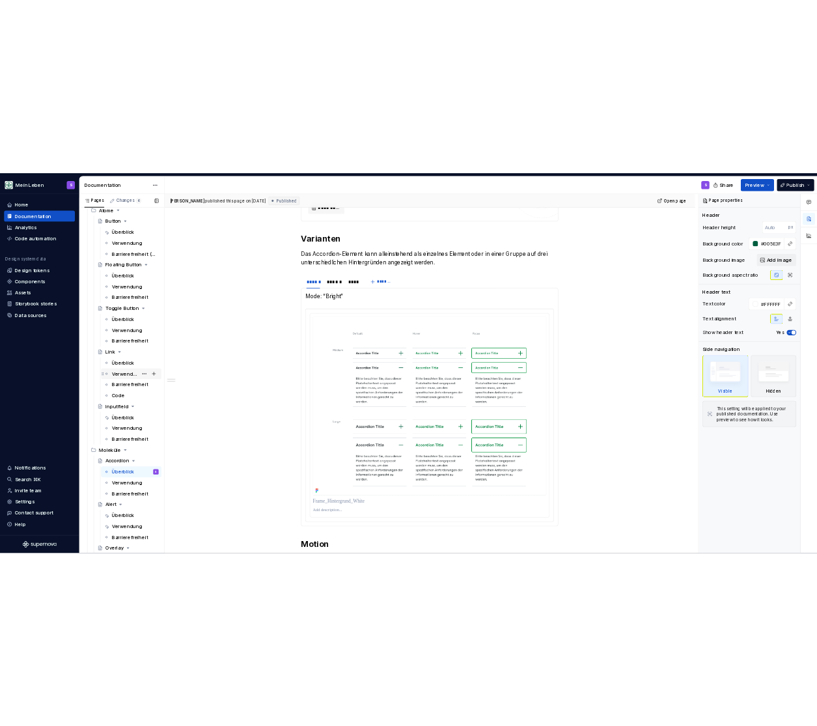
scroll to position [322, 0]
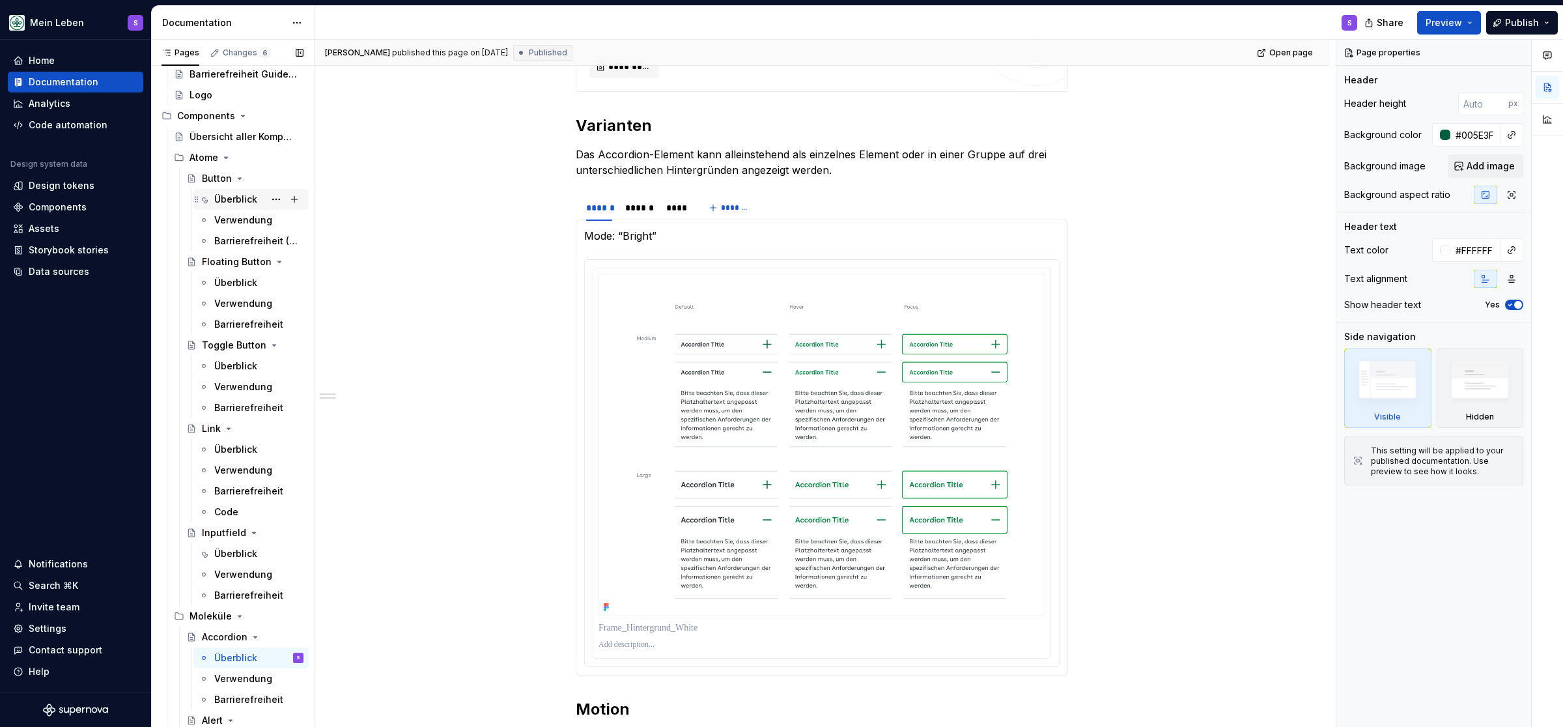
click at [229, 195] on div "Überblick" at bounding box center [235, 199] width 43 height 13
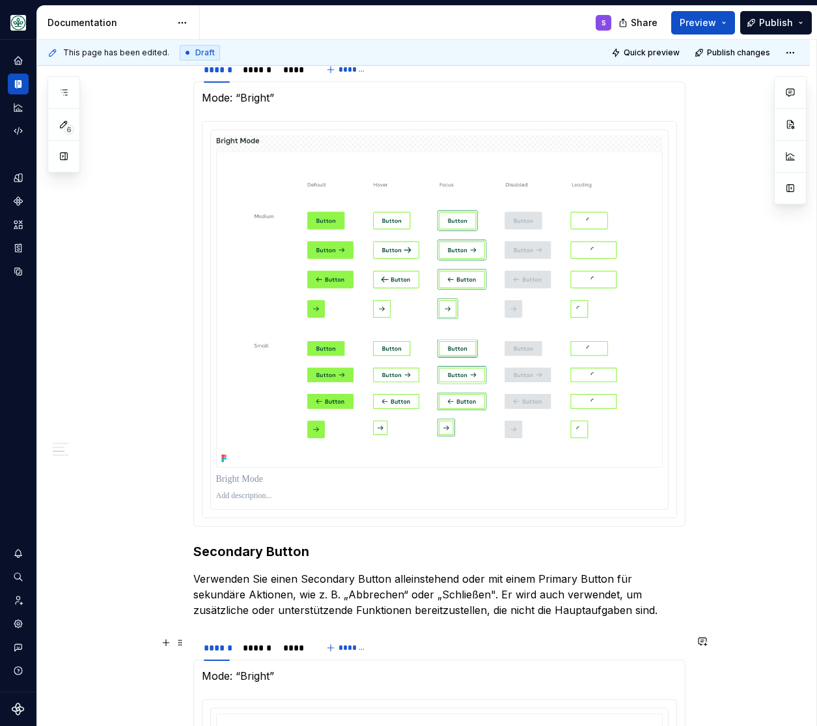
scroll to position [806, 0]
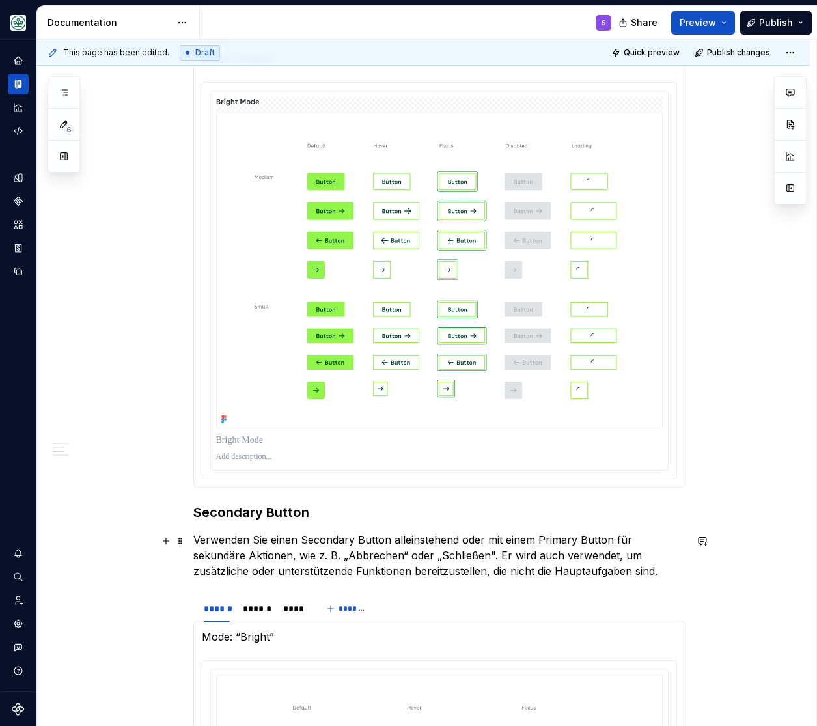
drag, startPoint x: 546, startPoint y: 565, endPoint x: 570, endPoint y: 569, distance: 24.4
click at [547, 565] on p "Verwenden Sie einen Secondary Button alleinstehend oder mit einem Primary Butto…" at bounding box center [439, 555] width 492 height 47
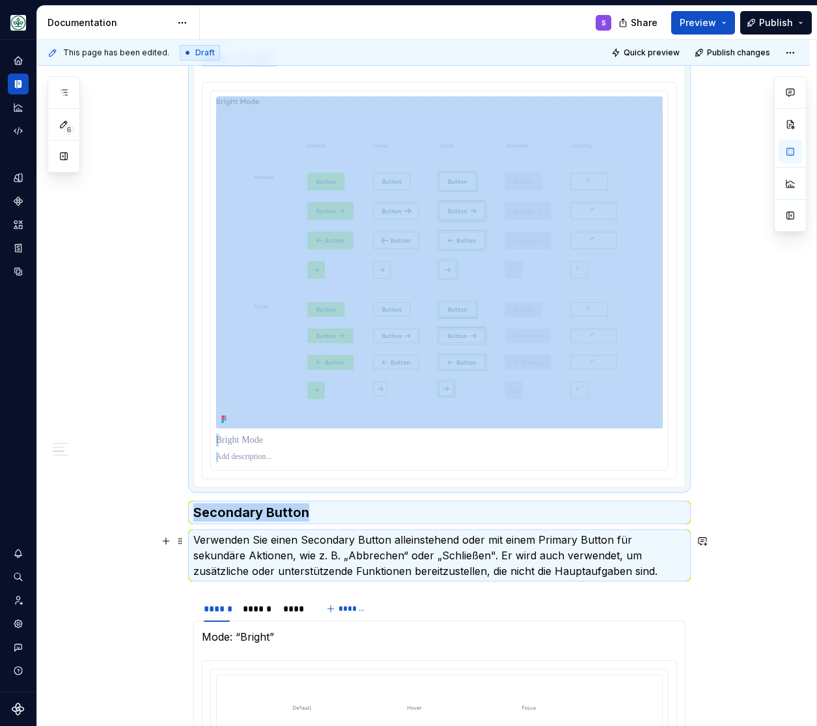
click at [578, 576] on p "Verwenden Sie einen Secondary Button alleinstehend oder mit einem Primary Butto…" at bounding box center [439, 555] width 492 height 47
click at [729, 563] on div "**********" at bounding box center [423, 591] width 773 height 2278
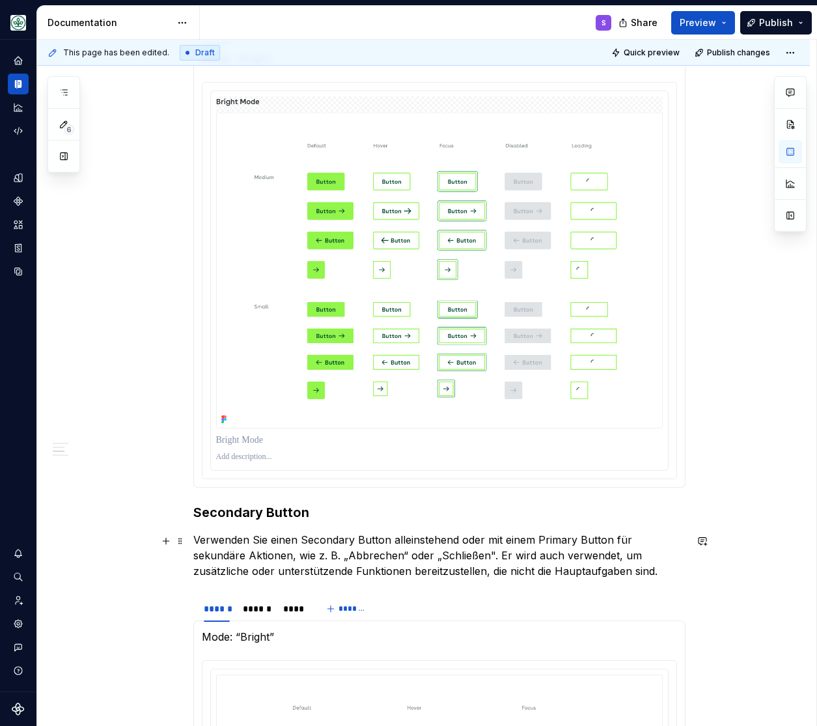
click at [342, 554] on p "Verwenden Sie einen Secondary Button alleinstehend oder mit einem Primary Butto…" at bounding box center [439, 555] width 492 height 47
click at [727, 579] on div "**********" at bounding box center [423, 591] width 773 height 2278
click at [561, 611] on div "****** ****** **** *******" at bounding box center [439, 609] width 492 height 26
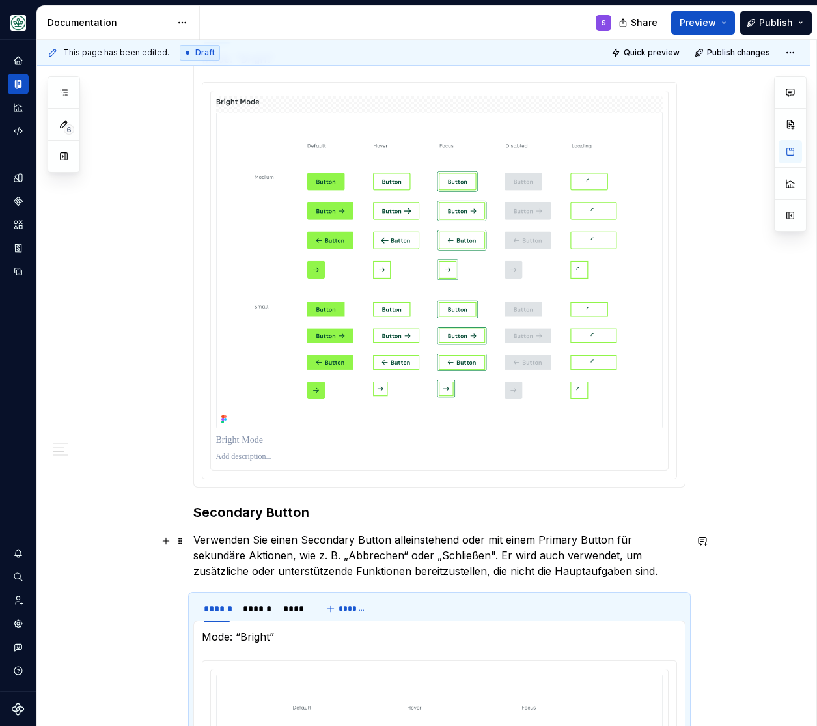
click at [580, 576] on p "Verwenden Sie einen Secondary Button alleinstehend oder mit einem Primary Butto…" at bounding box center [439, 555] width 492 height 47
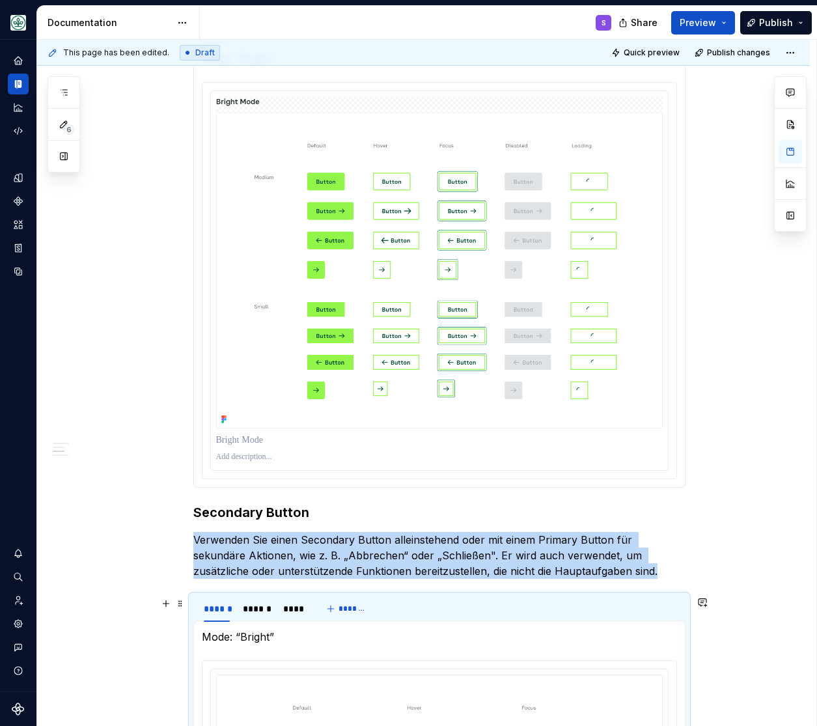
click at [551, 612] on div "****** ****** **** *******" at bounding box center [439, 609] width 492 height 26
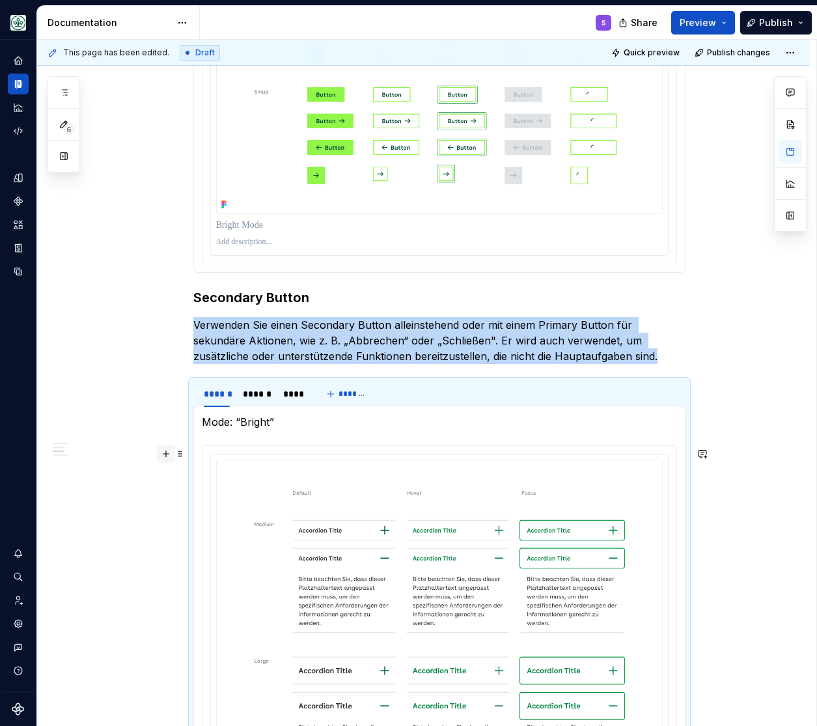
scroll to position [1289, 0]
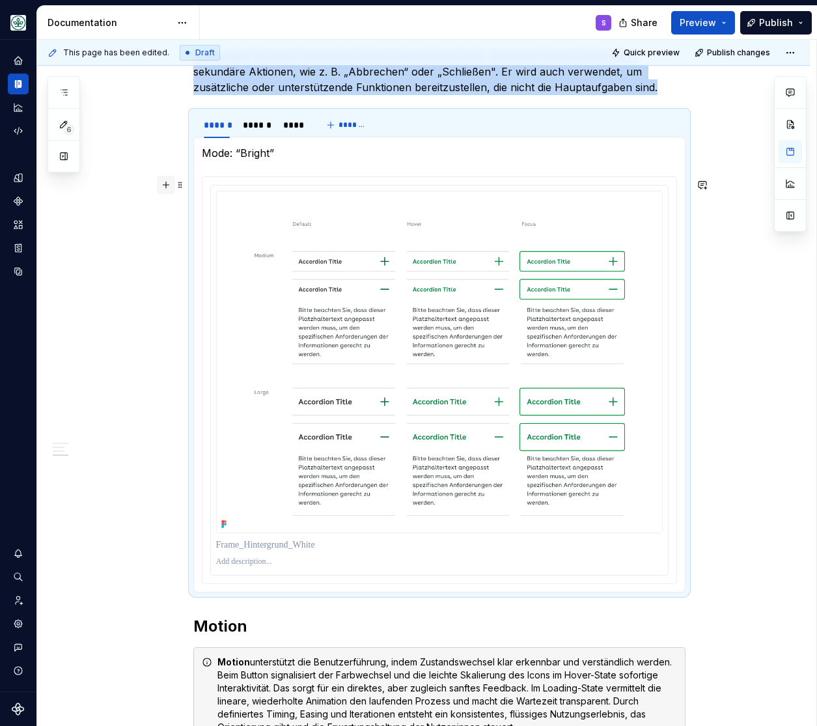
click at [165, 185] on button "button" at bounding box center [166, 185] width 18 height 18
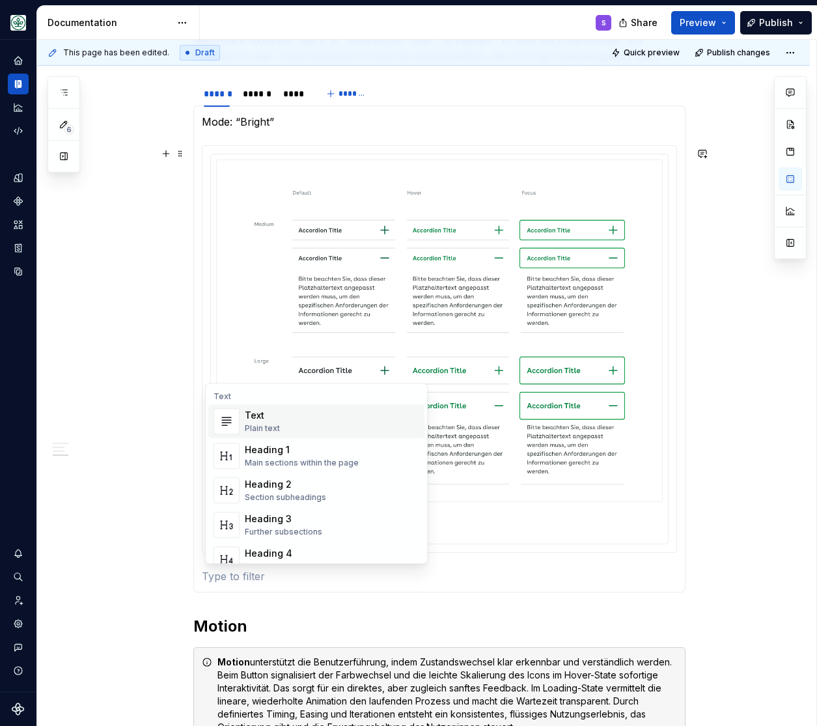
click at [93, 240] on div "**********" at bounding box center [423, 91] width 773 height 2309
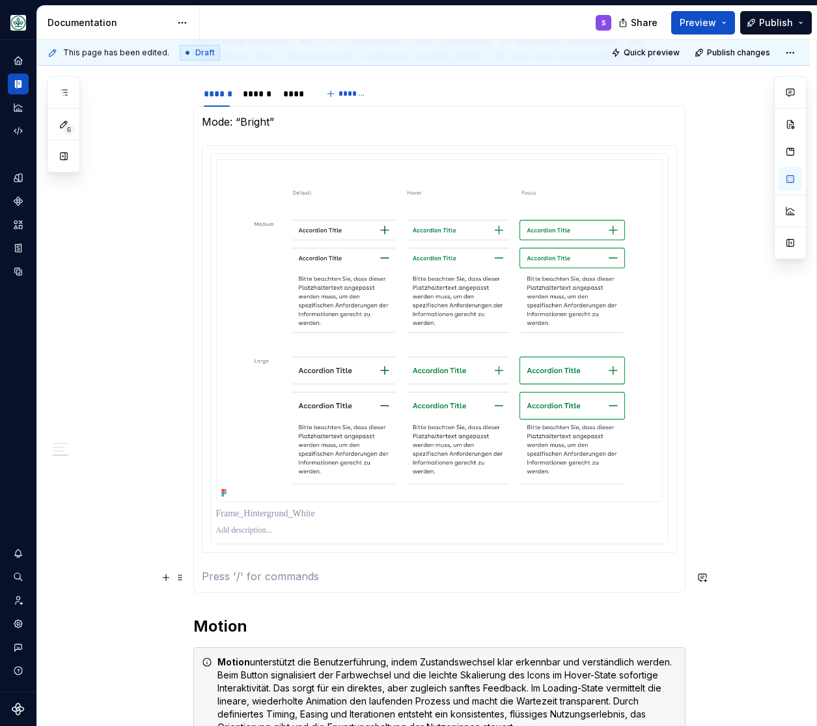
click at [313, 578] on p at bounding box center [439, 577] width 475 height 16
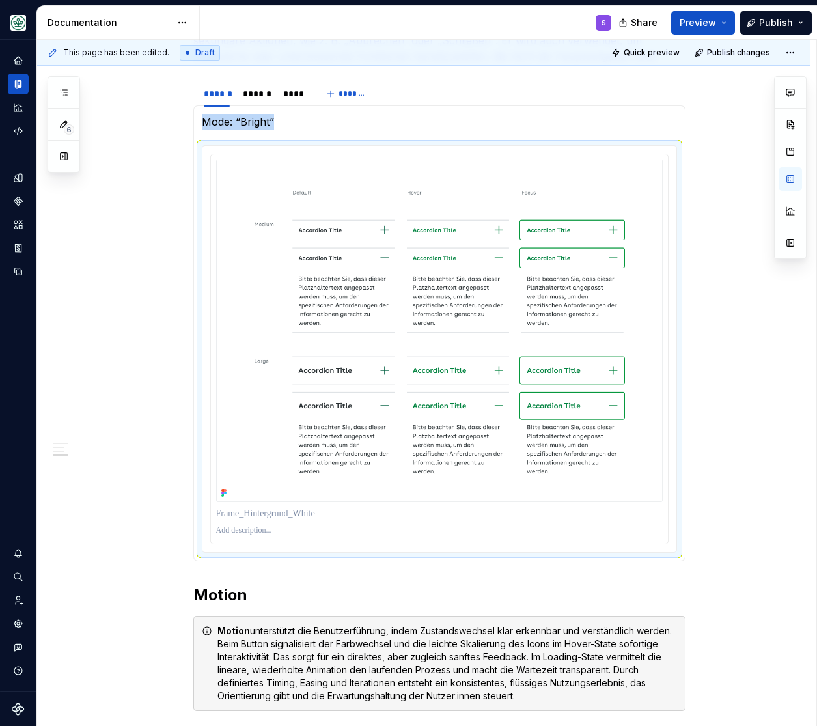
type textarea "*"
click at [134, 492] on div "**********" at bounding box center [423, 76] width 773 height 2278
click at [720, 514] on div "**********" at bounding box center [423, 76] width 773 height 2278
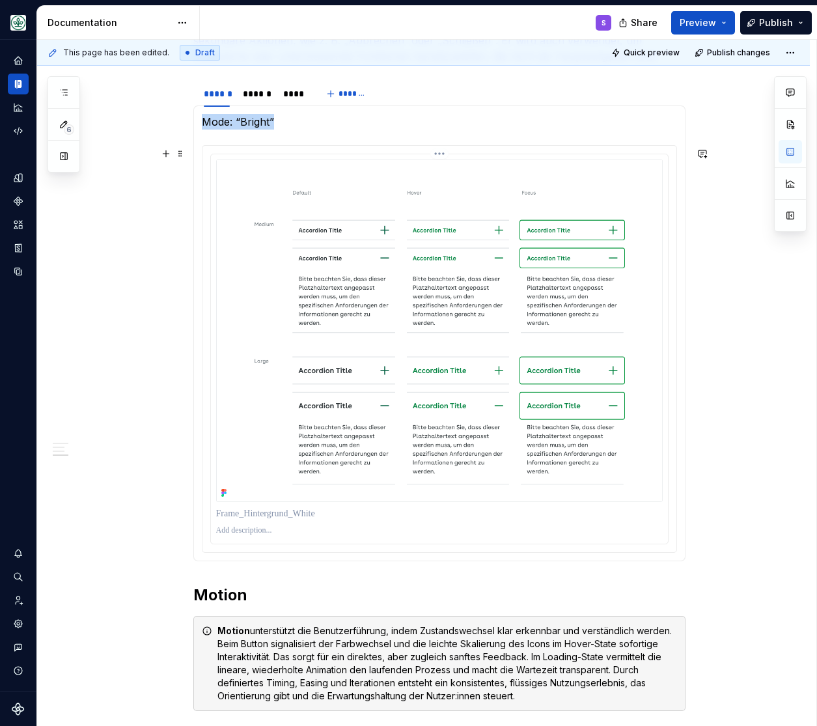
click at [452, 356] on img at bounding box center [439, 331] width 447 height 343
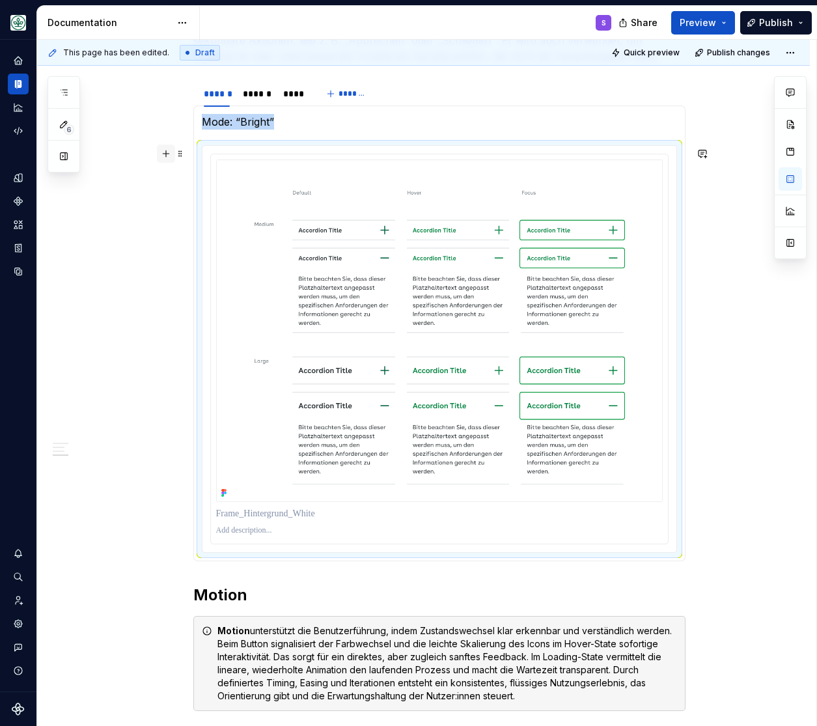
click at [167, 156] on button "button" at bounding box center [166, 154] width 18 height 18
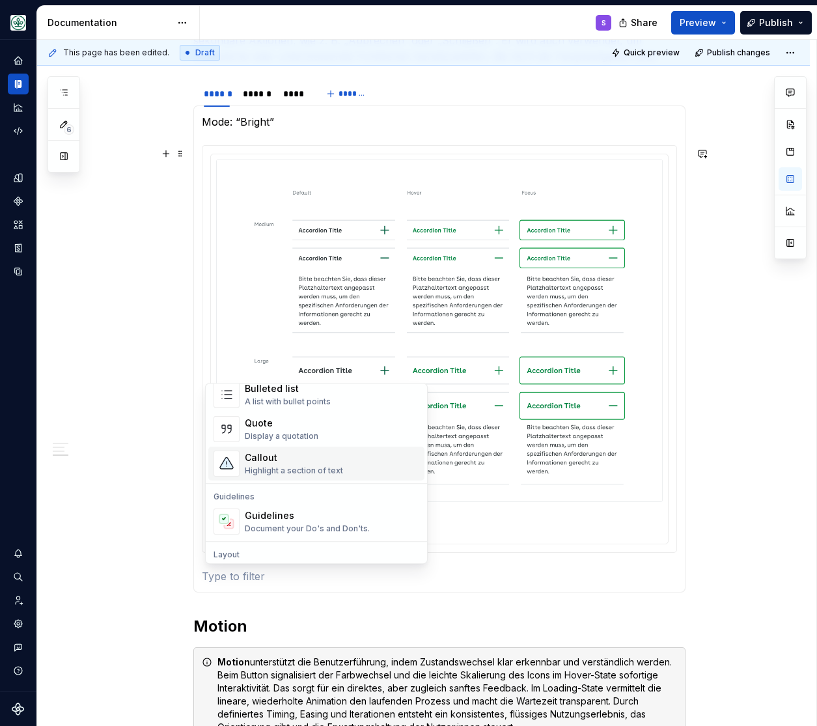
scroll to position [268, 0]
click at [97, 330] on div "**********" at bounding box center [423, 91] width 773 height 2309
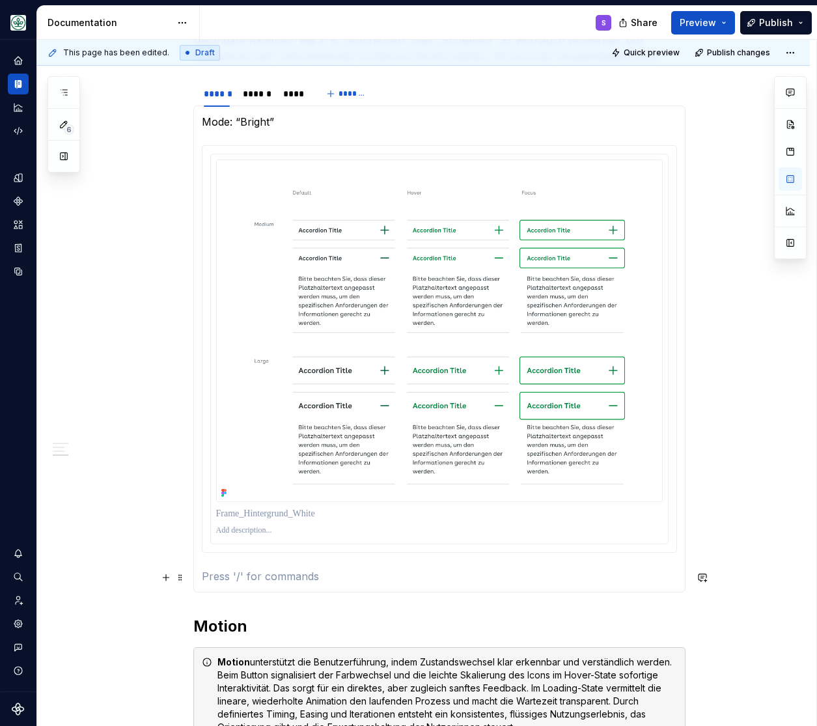
click at [251, 572] on p at bounding box center [439, 577] width 475 height 16
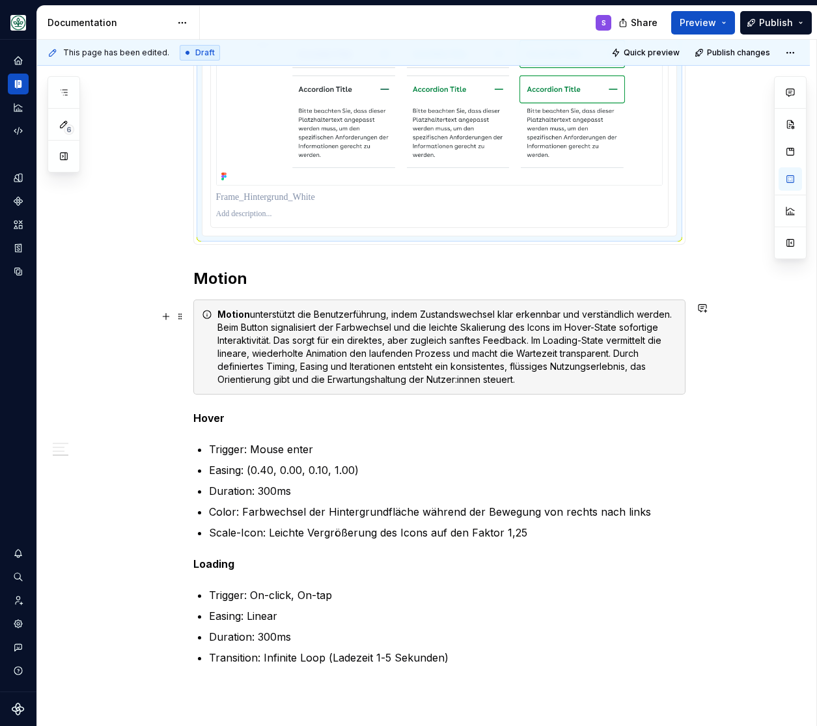
scroll to position [1696, 0]
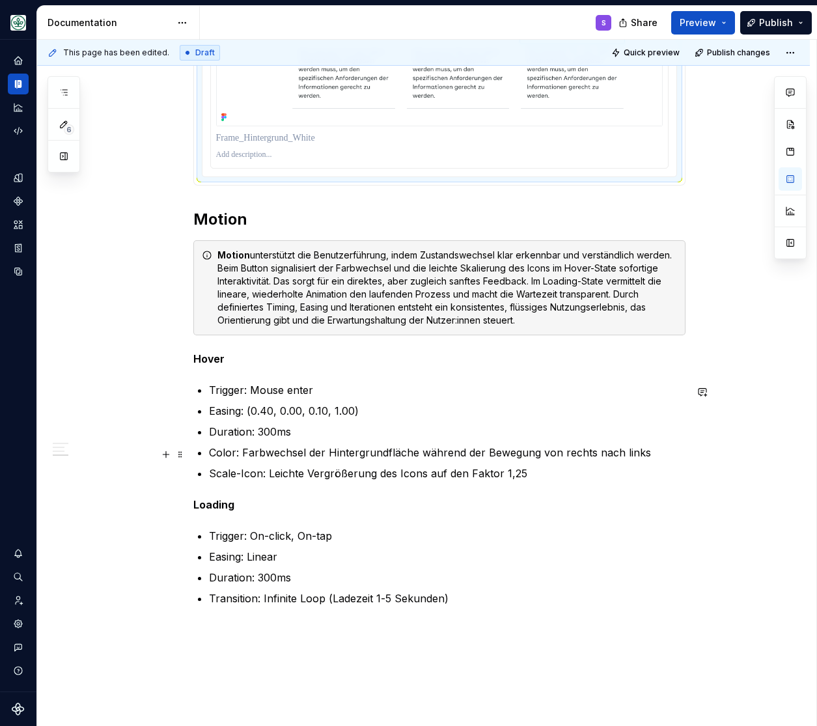
click at [244, 450] on p "Color: Farbwechsel der Hintergrundfläche während der Bewegung von rechts nach l…" at bounding box center [447, 453] width 477 height 16
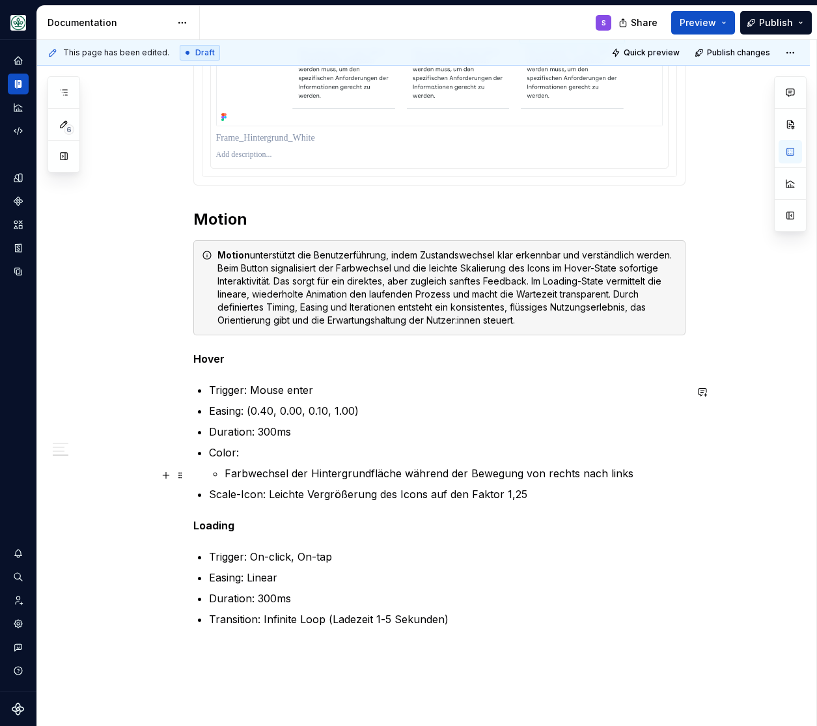
click at [639, 468] on p "Farbwechsel der Hintergrundfläche während der Bewegung von rechts nach links" at bounding box center [455, 474] width 461 height 16
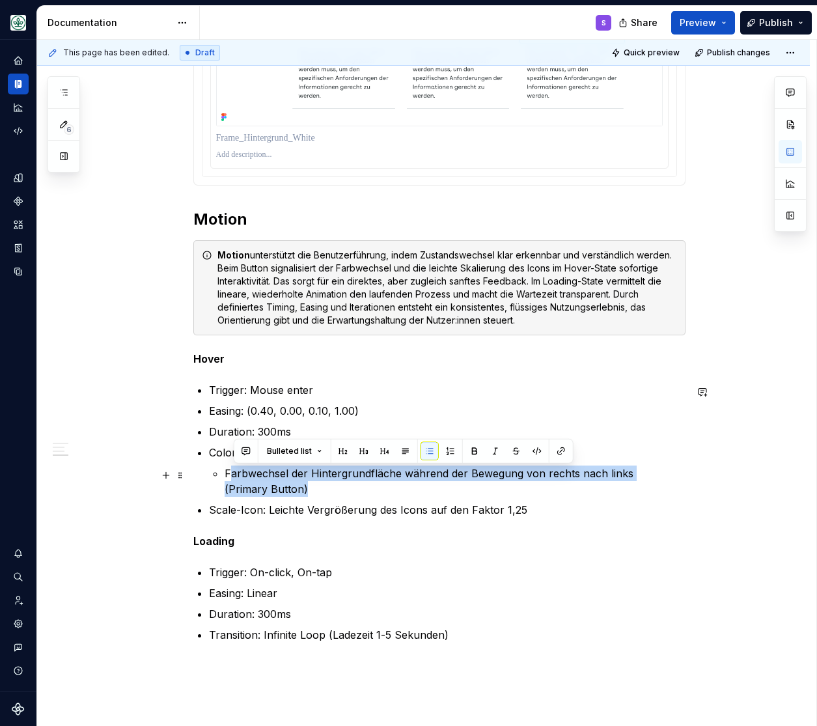
drag, startPoint x: 313, startPoint y: 492, endPoint x: 225, endPoint y: 481, distance: 88.5
click at [225, 481] on li "Farbwechsel der Hintergrundfläche während der Bewegung von rechts nach links (P…" at bounding box center [455, 481] width 461 height 31
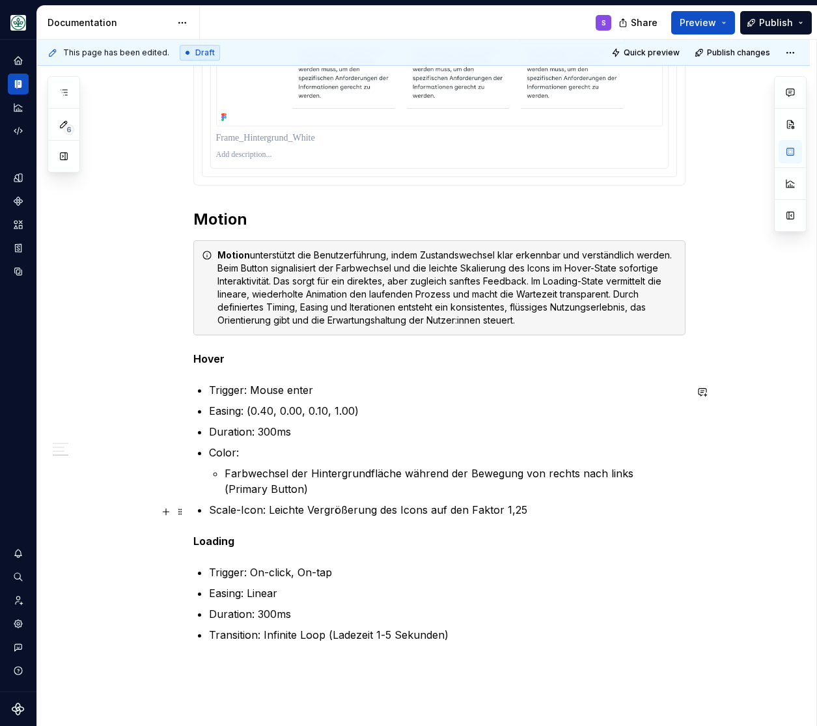
drag, startPoint x: 351, startPoint y: 500, endPoint x: 318, endPoint y: 500, distance: 33.2
click at [349, 500] on ul "Trigger: Mouse enter Easing: (0.40, 0.00, 0.10, 1.00) Duration: 300ms Color: Fa…" at bounding box center [447, 449] width 477 height 135
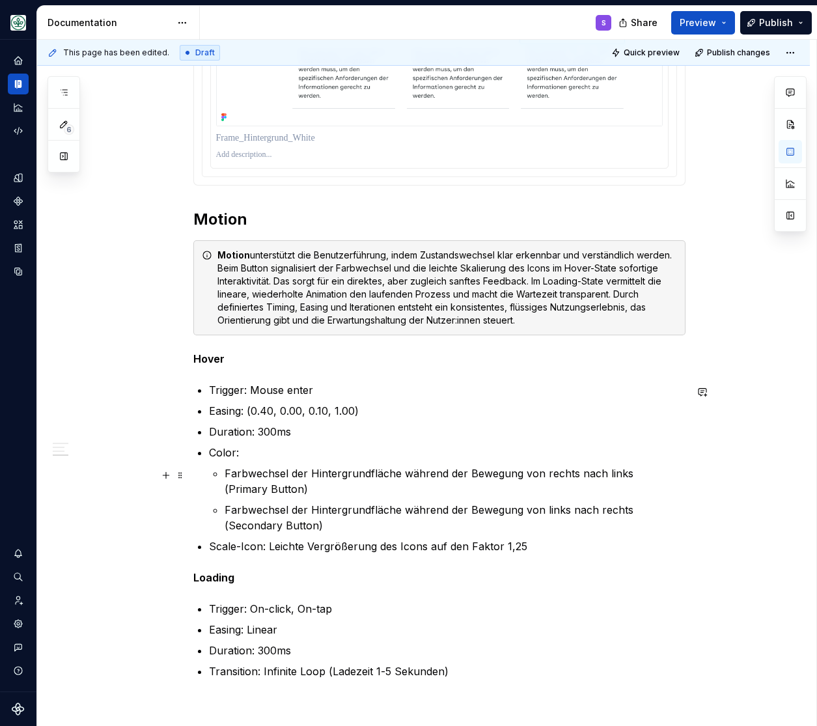
click at [637, 470] on p "Farbwechsel der Hintergrundfläche während der Bewegung von rechts nach links (P…" at bounding box center [455, 481] width 461 height 31
drag, startPoint x: 634, startPoint y: 513, endPoint x: 681, endPoint y: 502, distance: 48.8
click at [634, 514] on p "Farbwechsel der Hintergrundfläche während der Bewegung von links nach rechts (S…" at bounding box center [455, 517] width 461 height 31
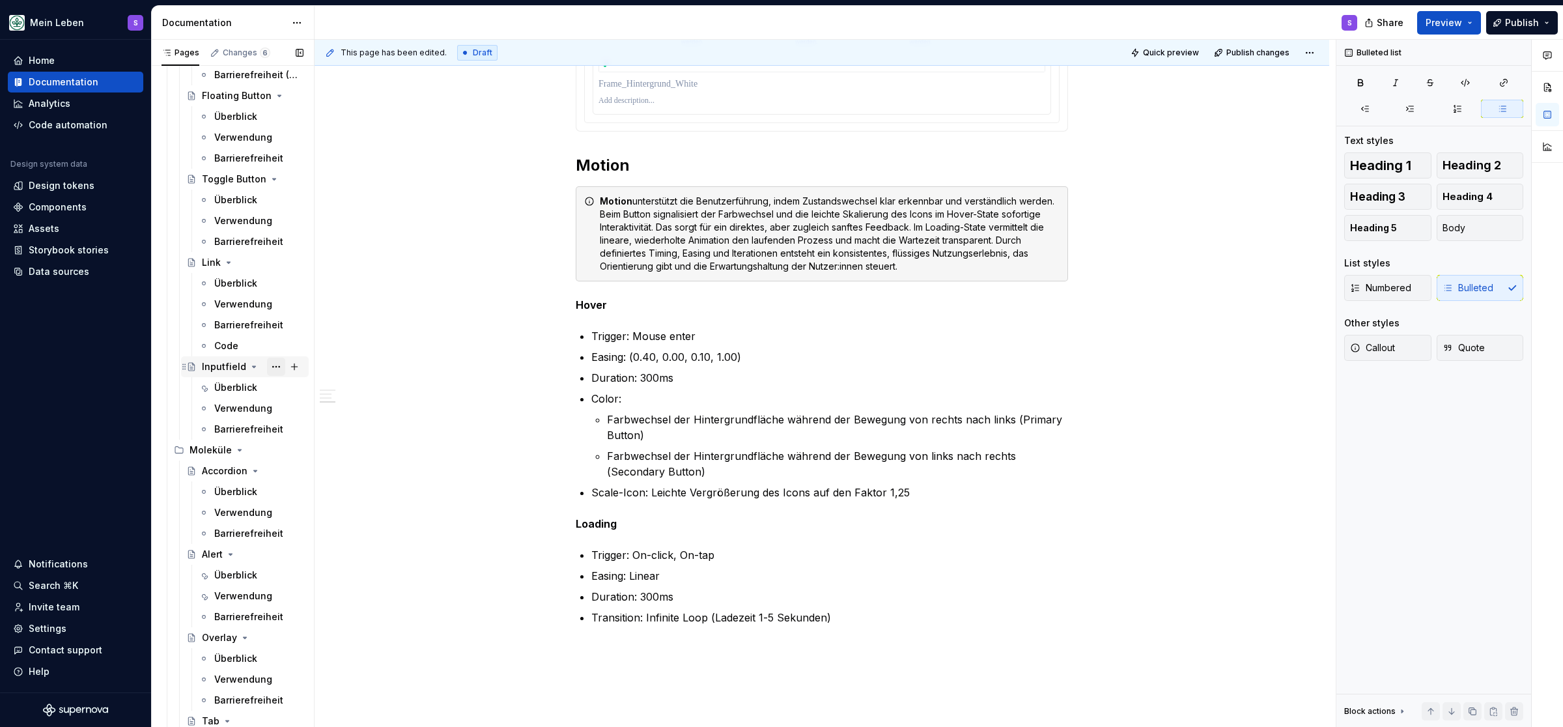
scroll to position [537, 0]
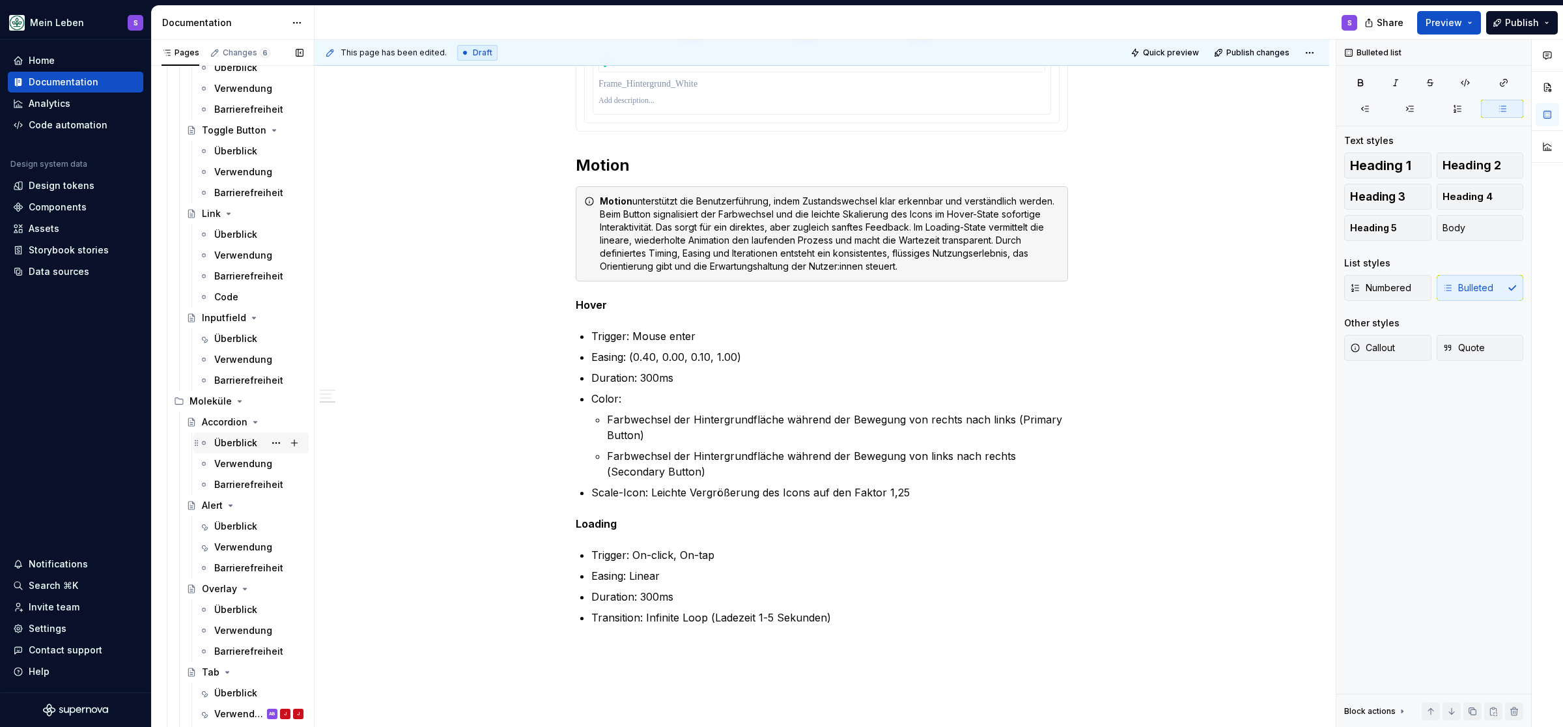
click at [234, 435] on div "Überblick" at bounding box center [258, 443] width 89 height 18
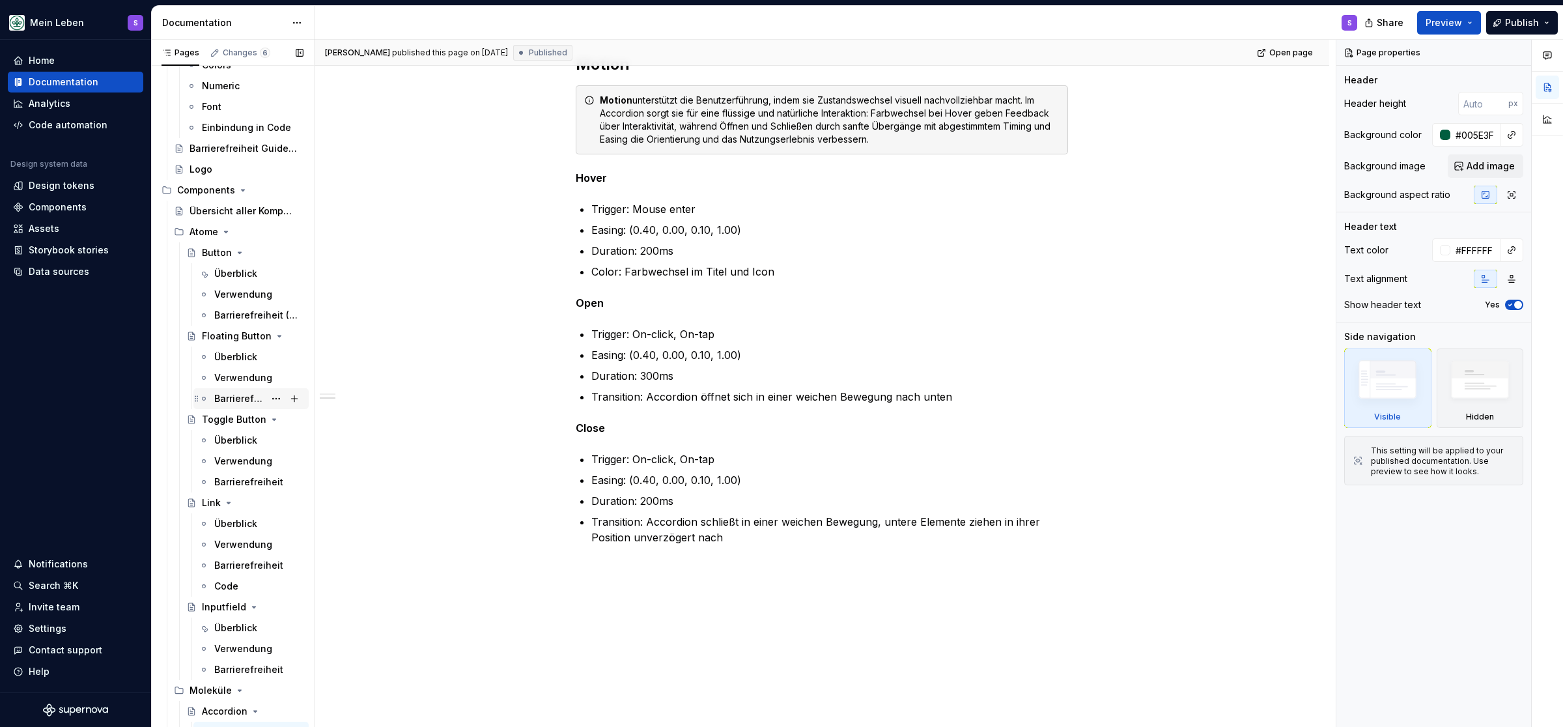
scroll to position [215, 0]
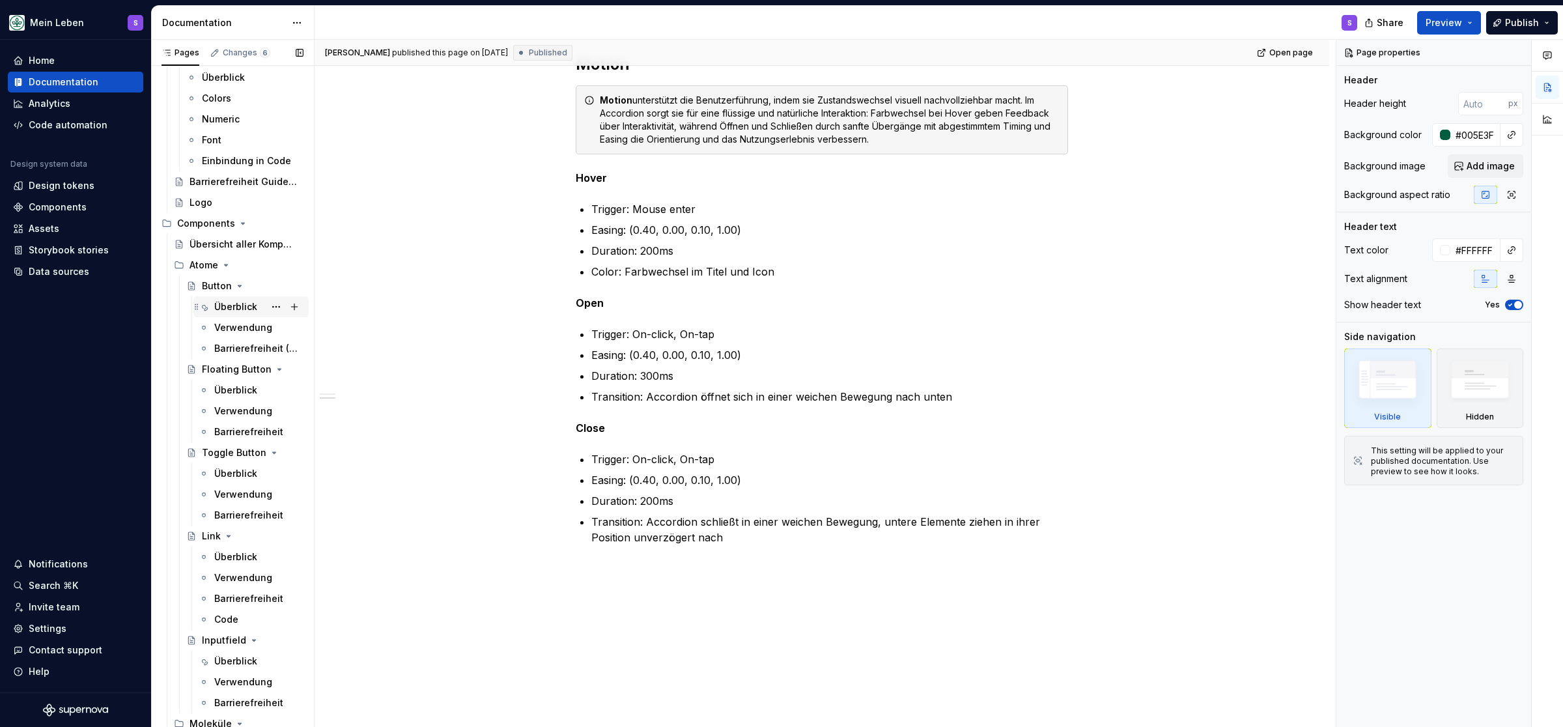
click at [229, 306] on div "Überblick" at bounding box center [235, 306] width 43 height 13
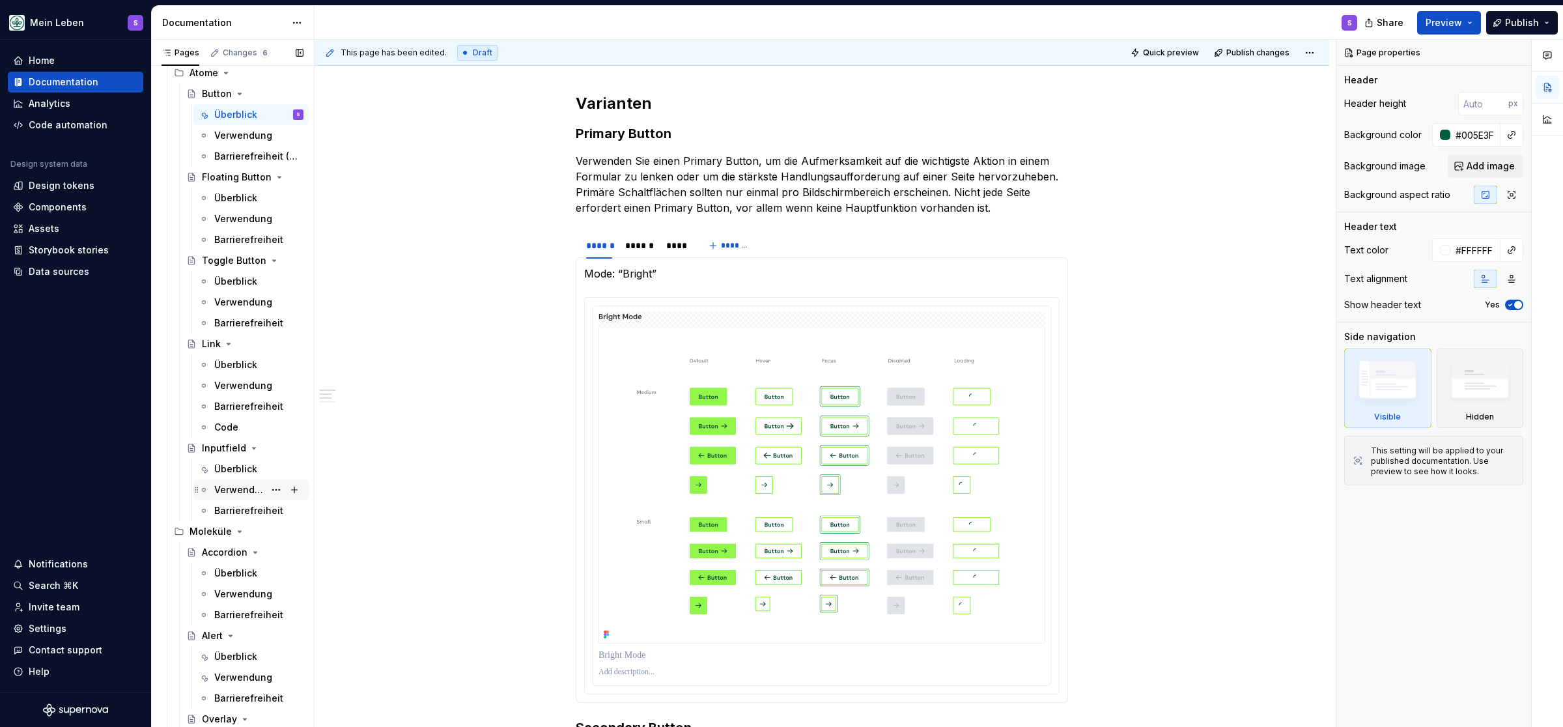
scroll to position [376, 0]
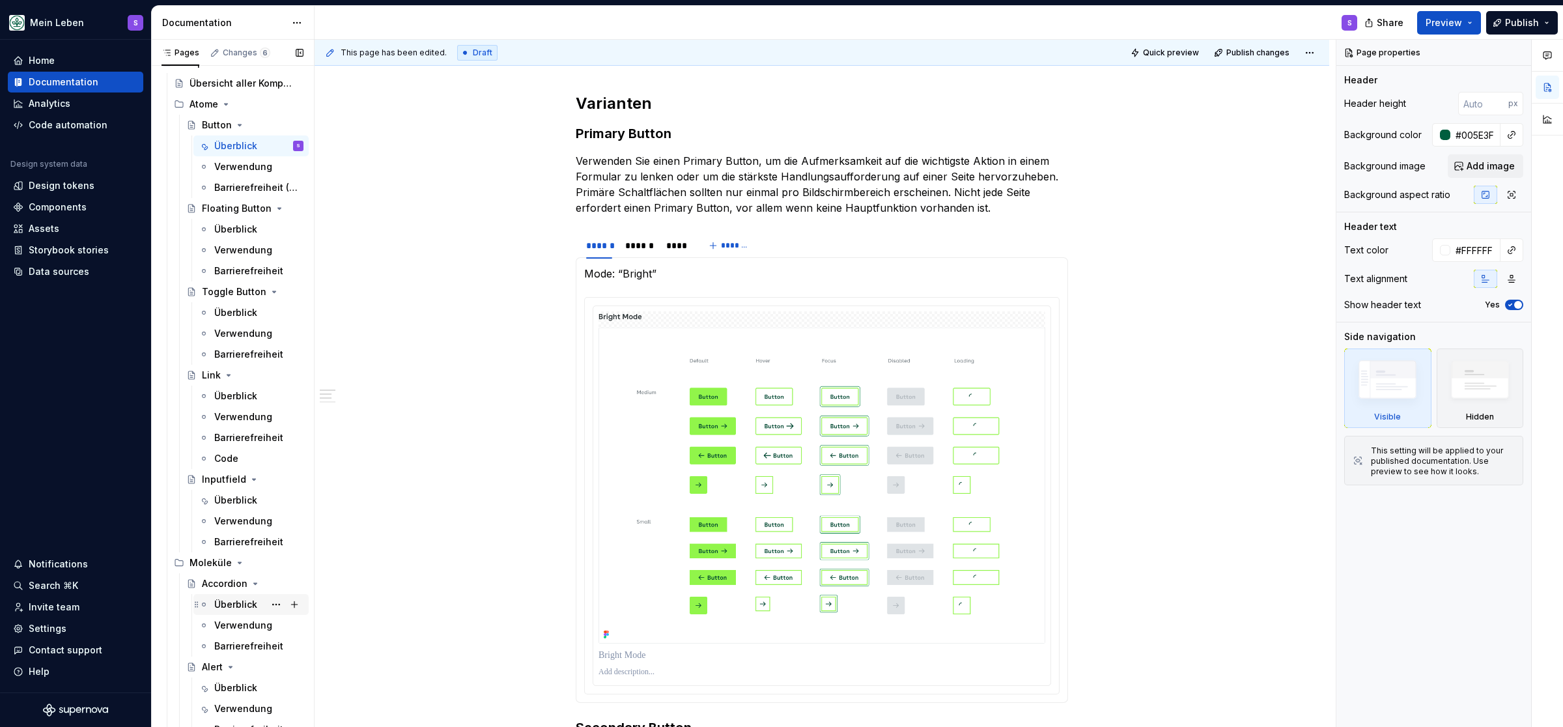
click at [234, 611] on div "Überblick" at bounding box center [235, 604] width 43 height 13
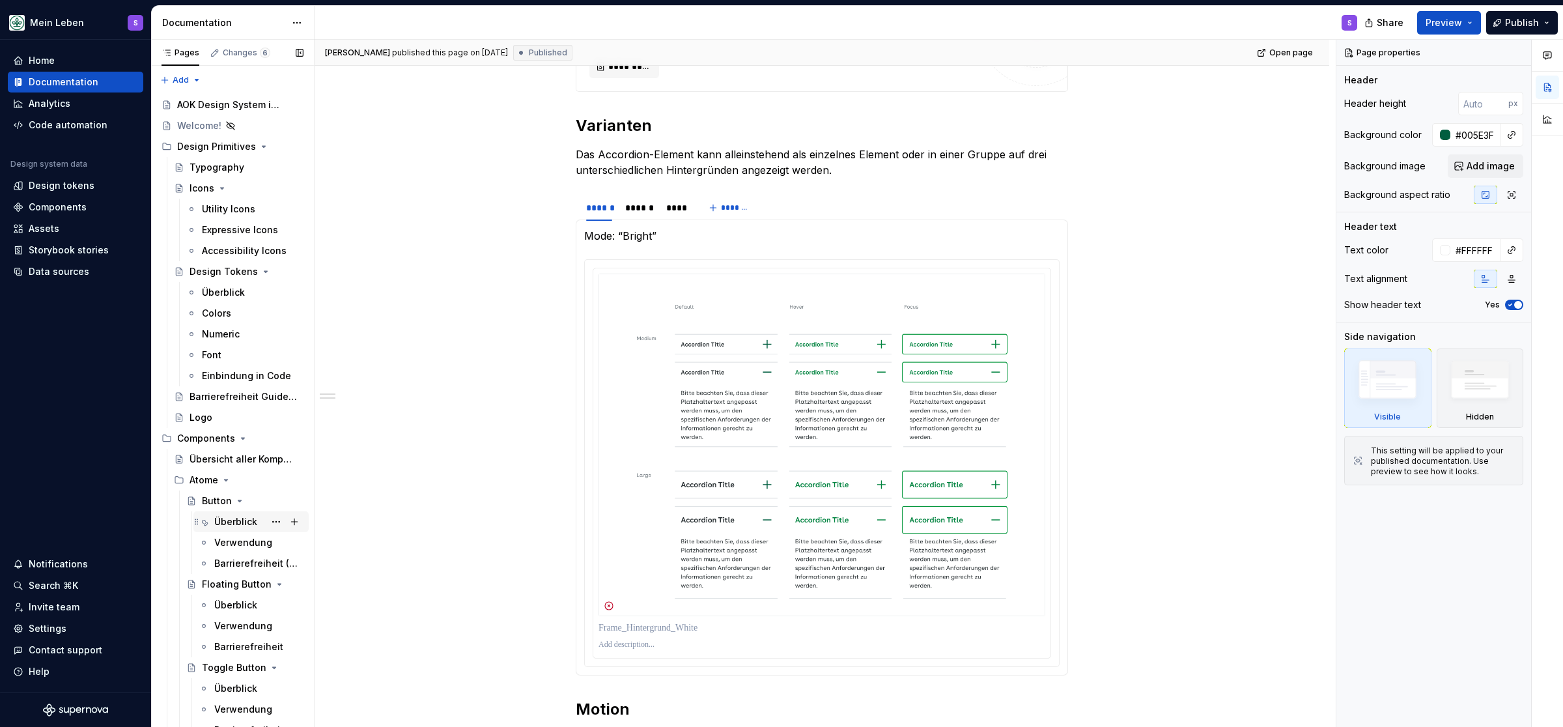
click at [233, 520] on div "Überblick" at bounding box center [235, 521] width 43 height 13
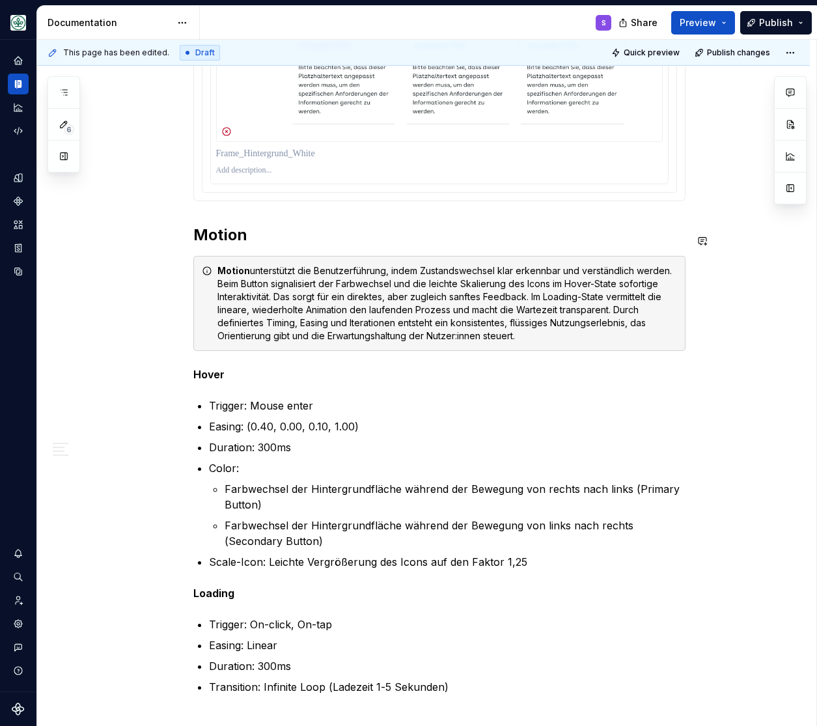
scroll to position [1734, 0]
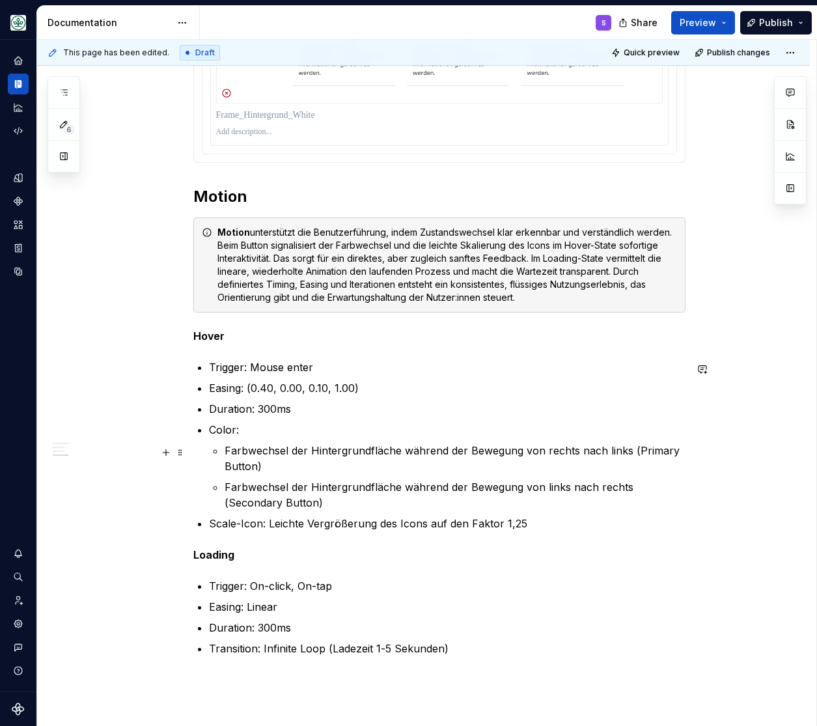
click at [227, 453] on li "Farbwechsel der Hintergrundfläche während der Bewegung von rechts nach links (P…" at bounding box center [455, 458] width 461 height 31
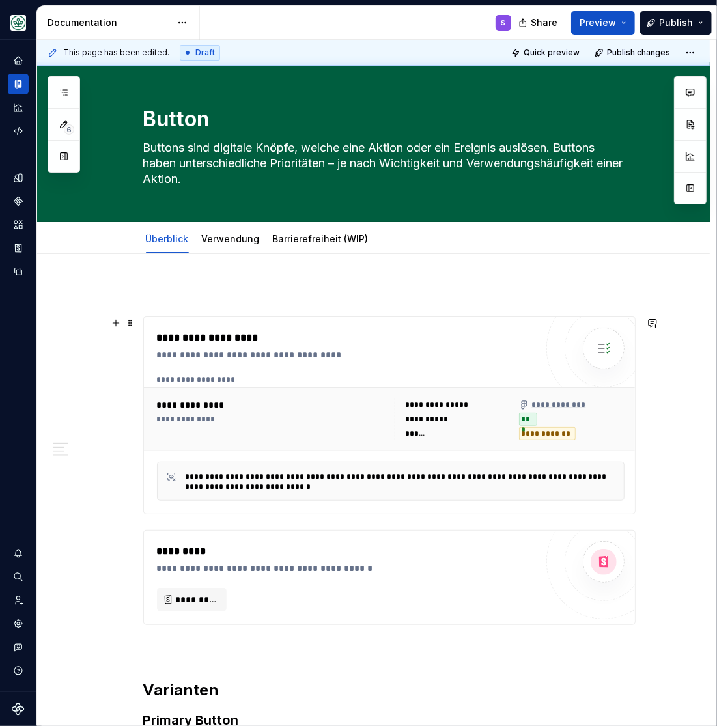
scroll to position [0, 0]
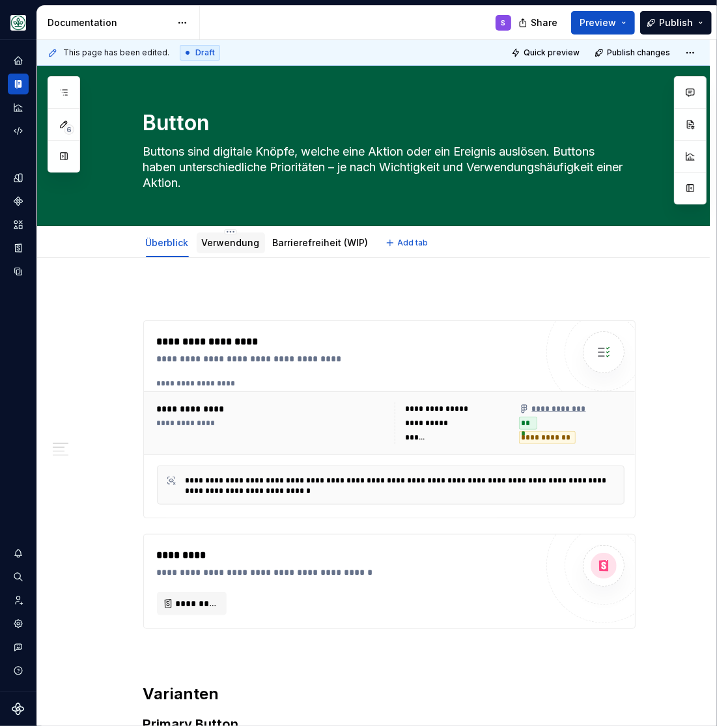
click at [234, 242] on link "Verwendung" at bounding box center [231, 242] width 58 height 11
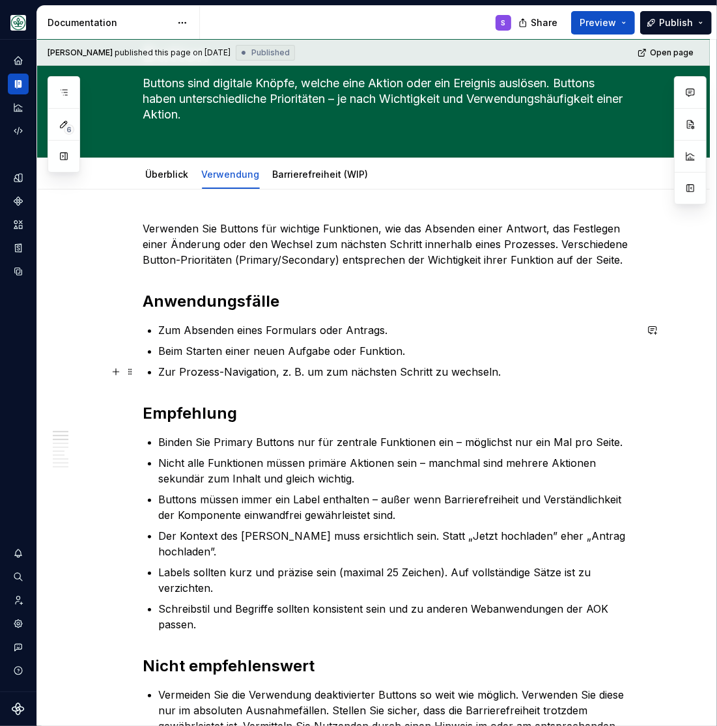
scroll to position [107, 0]
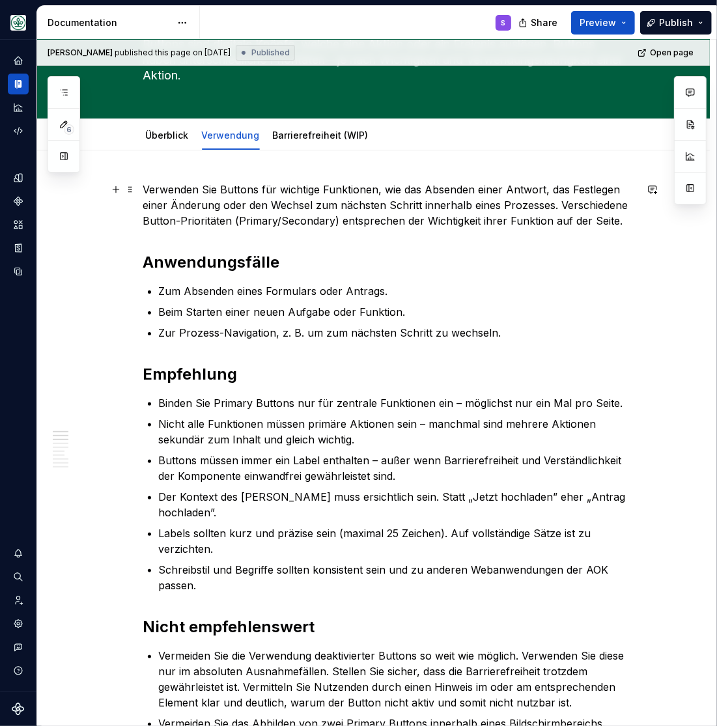
click at [205, 208] on p "Verwenden Sie Buttons für wichtige Funktionen, wie das Absenden einer Antwort, …" at bounding box center [389, 205] width 492 height 47
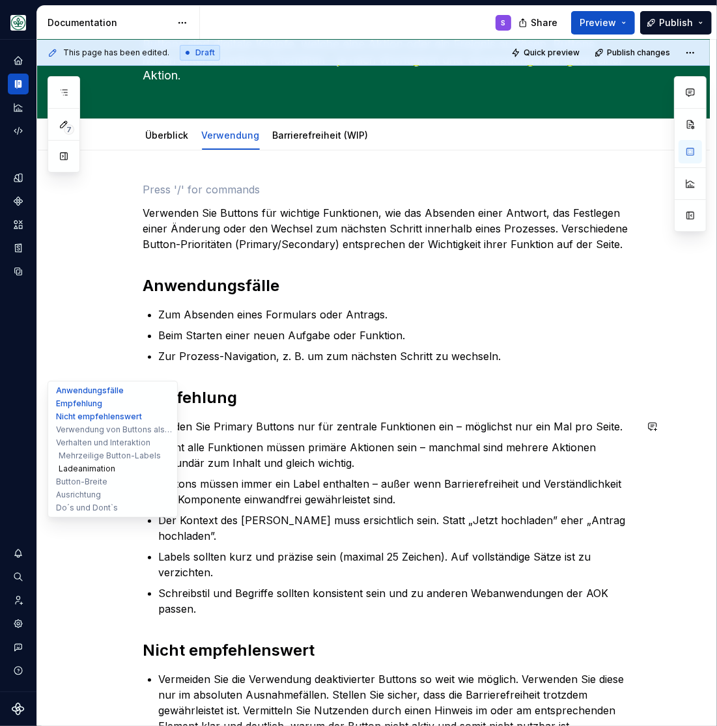
click at [85, 471] on button "Ladeanimation" at bounding box center [113, 468] width 124 height 13
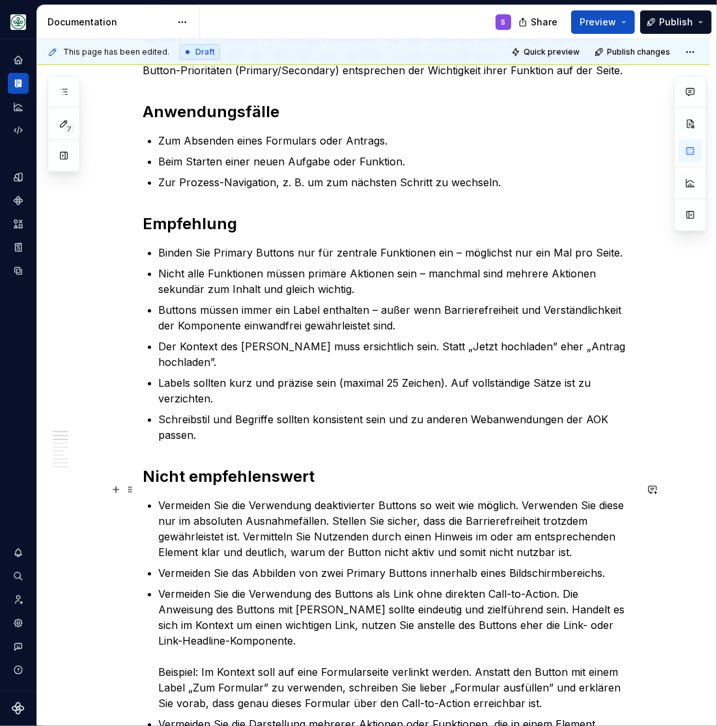
scroll to position [0, 0]
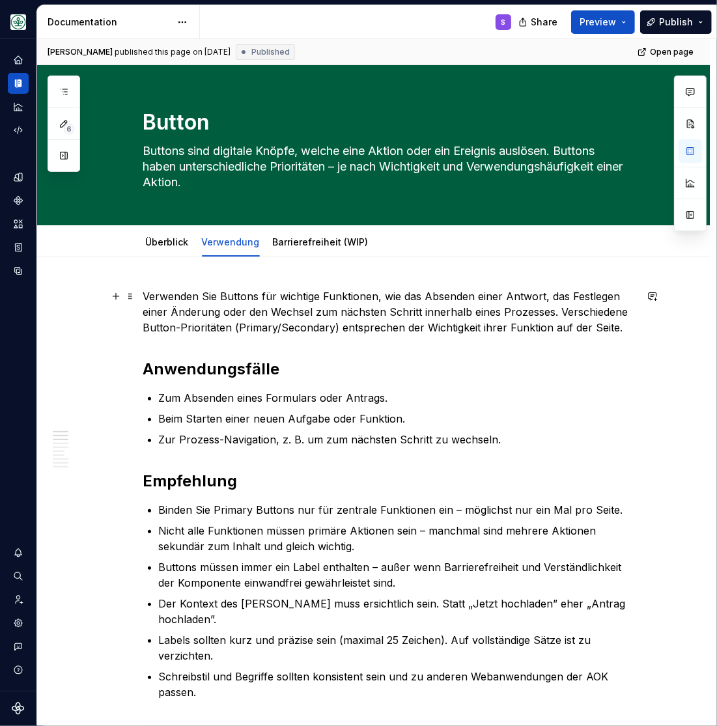
click at [269, 289] on p "Verwenden Sie Buttons für wichtige Funktionen, wie das Absenden einer Antwort, …" at bounding box center [389, 312] width 492 height 47
click at [616, 289] on p "Verwenden Sie Buttons für wichtige Funktionen, wie das Absenden einer Antwort, …" at bounding box center [389, 312] width 492 height 47
click at [130, 287] on span at bounding box center [130, 296] width 10 height 18
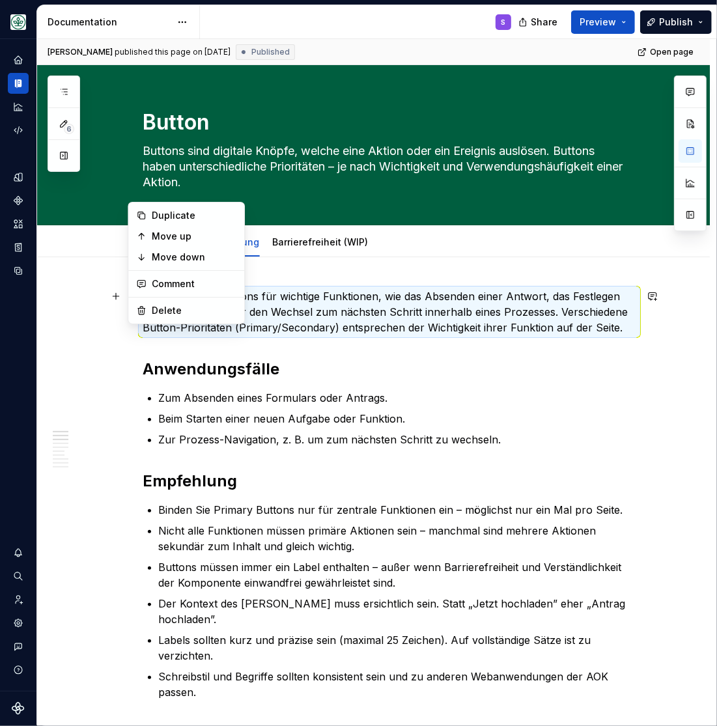
click at [350, 289] on p "Verwenden Sie Buttons für wichtige Funktionen, wie das Absenden einer Antwort, …" at bounding box center [389, 312] width 492 height 47
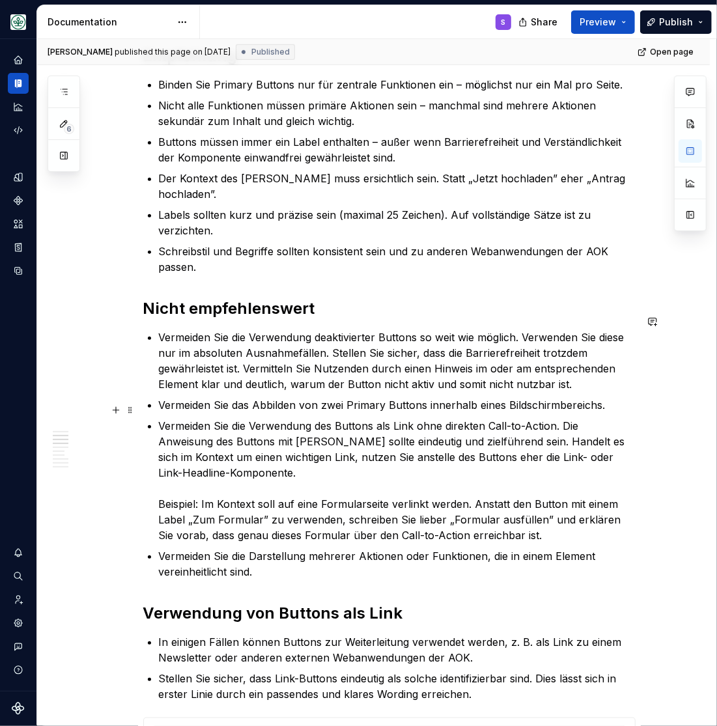
scroll to position [430, 0]
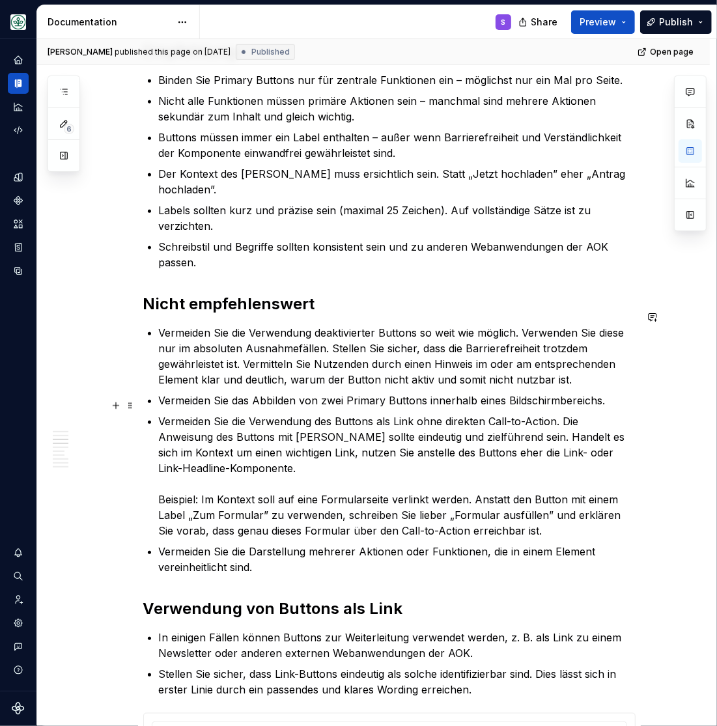
type textarea "*"
click at [302, 414] on p "Vermeiden Sie die Verwendung des Buttons als Link ohne direkten Call-to-Action.…" at bounding box center [397, 476] width 477 height 125
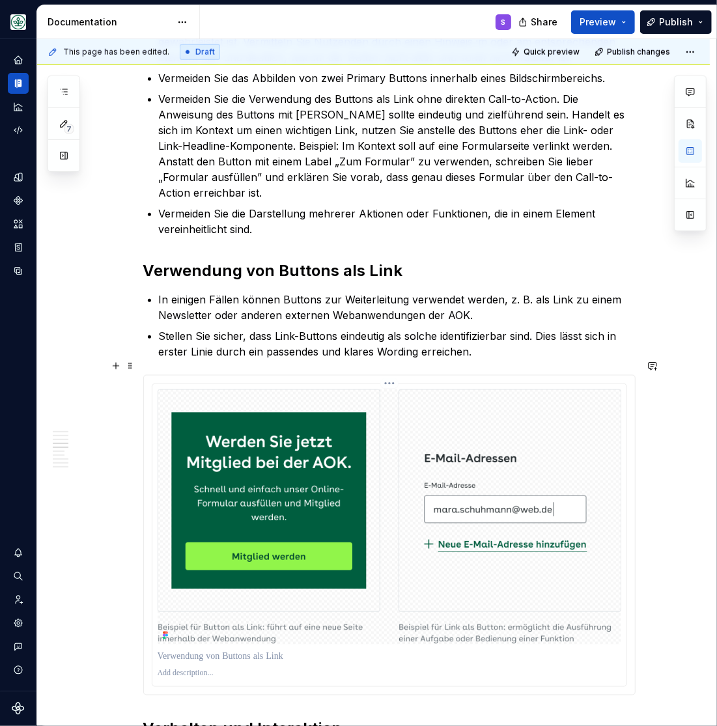
scroll to position [806, 0]
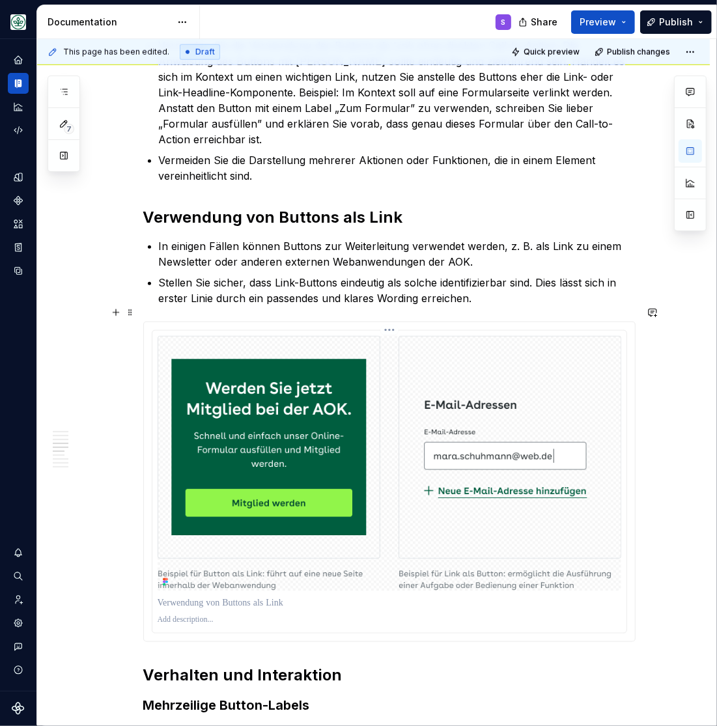
click at [290, 336] on img at bounding box center [390, 463] width 464 height 255
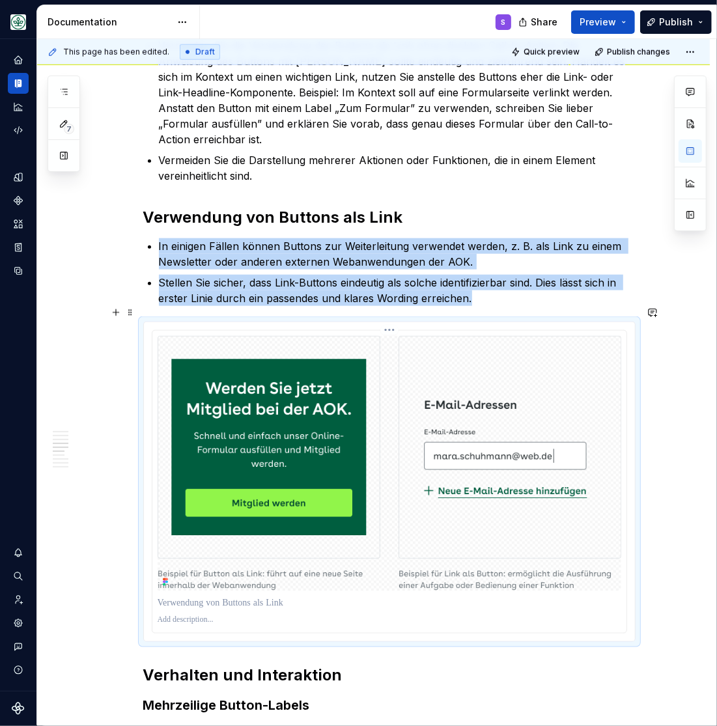
click at [290, 336] on img at bounding box center [390, 463] width 464 height 255
click at [237, 336] on img at bounding box center [390, 463] width 464 height 255
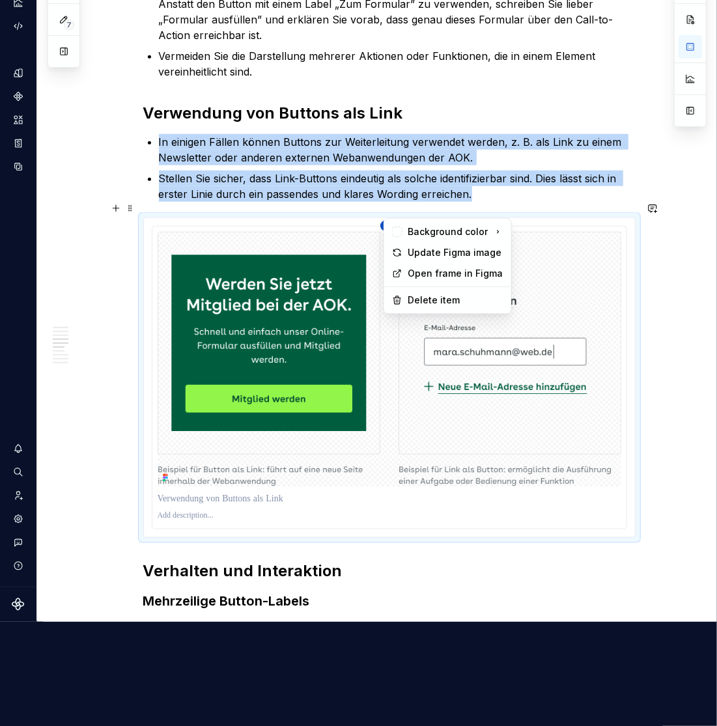
click at [395, 209] on html "Mein Leben S Design system data Documentation S Share Preview Publish 7 Pages A…" at bounding box center [358, 259] width 717 height 726
click at [433, 274] on div "Open frame in Figma" at bounding box center [456, 273] width 96 height 13
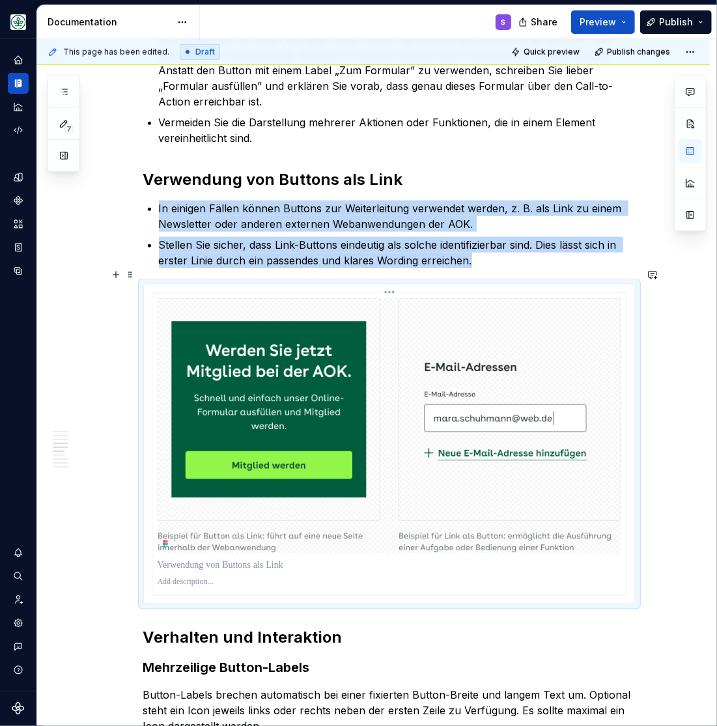
scroll to position [860, 0]
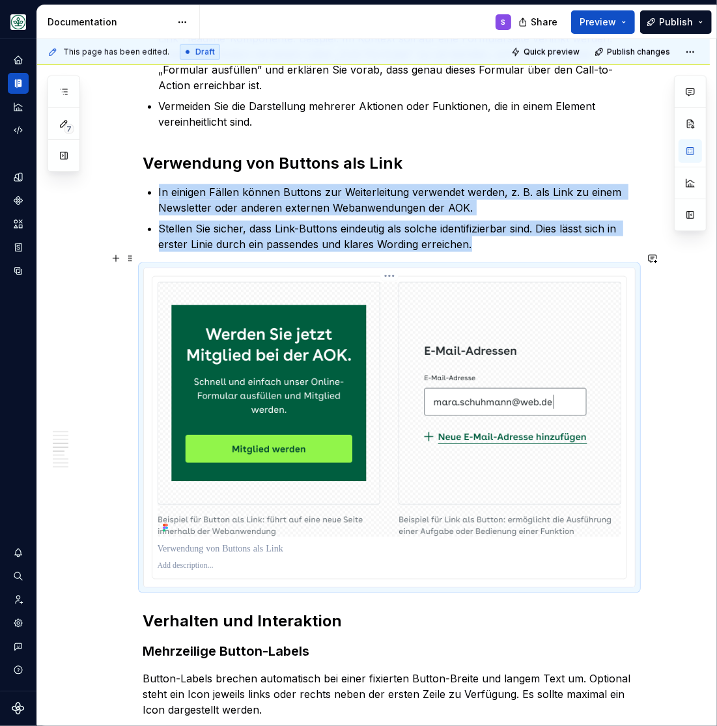
click at [180, 540] on div at bounding box center [390, 549] width 464 height 18
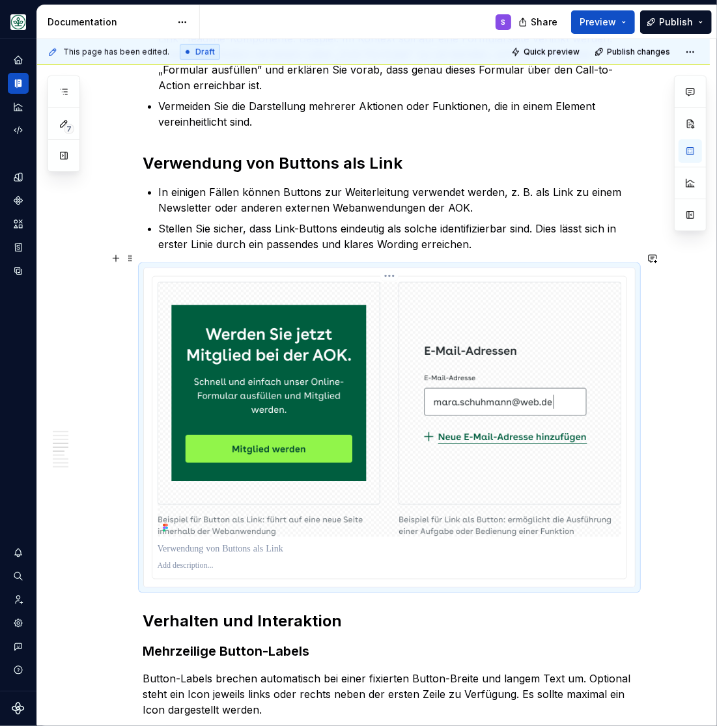
click at [290, 542] on p at bounding box center [390, 548] width 464 height 13
click at [298, 542] on p at bounding box center [390, 548] width 464 height 13
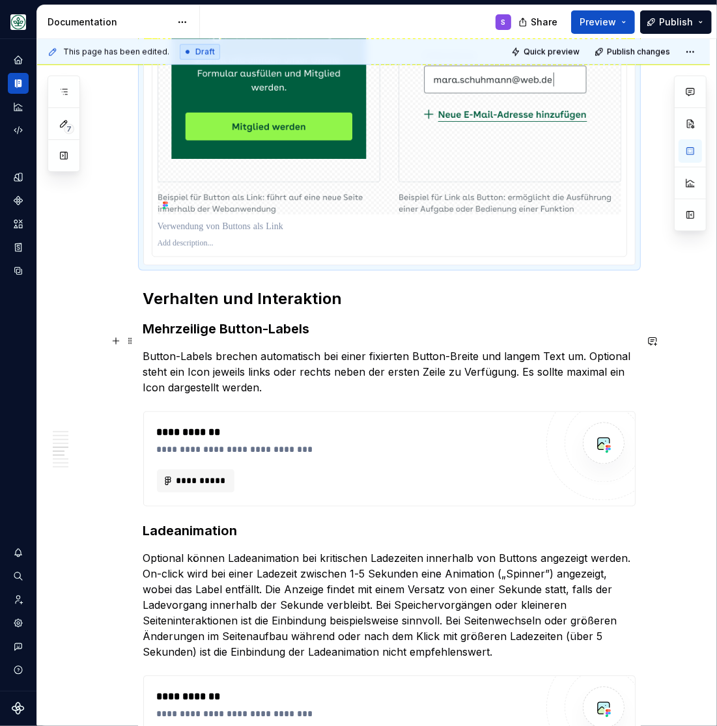
scroll to position [1235, 0]
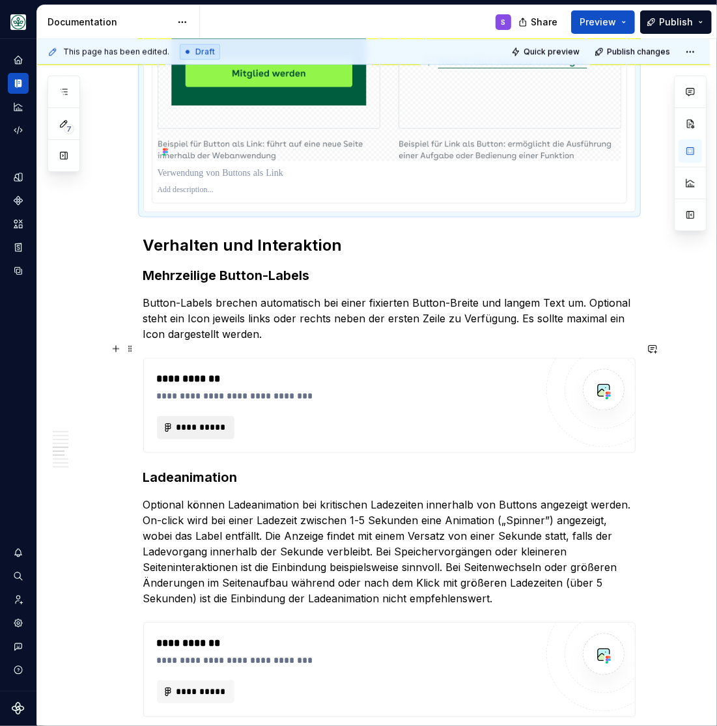
click at [211, 421] on span "**********" at bounding box center [201, 427] width 51 height 13
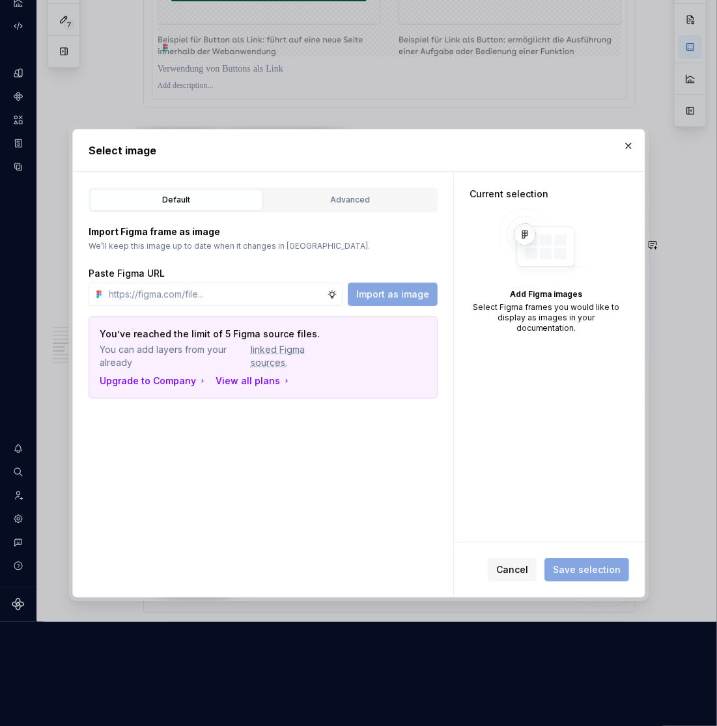
scroll to position [1, 0]
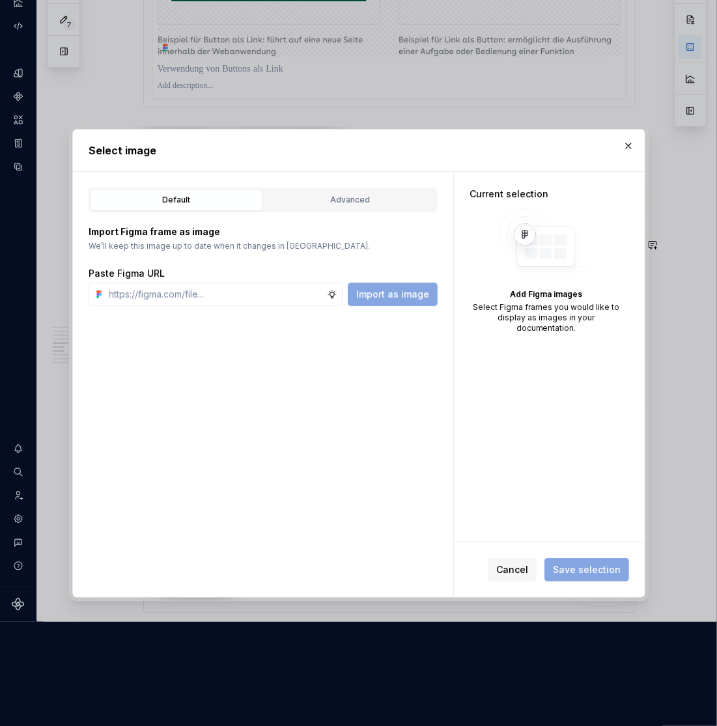
type textarea "*"
click at [217, 296] on input "text" at bounding box center [215, 294] width 223 height 23
paste input "Button mit sehr viel Text über zwei Zeilen Button mit sehr viel Text über zwei …"
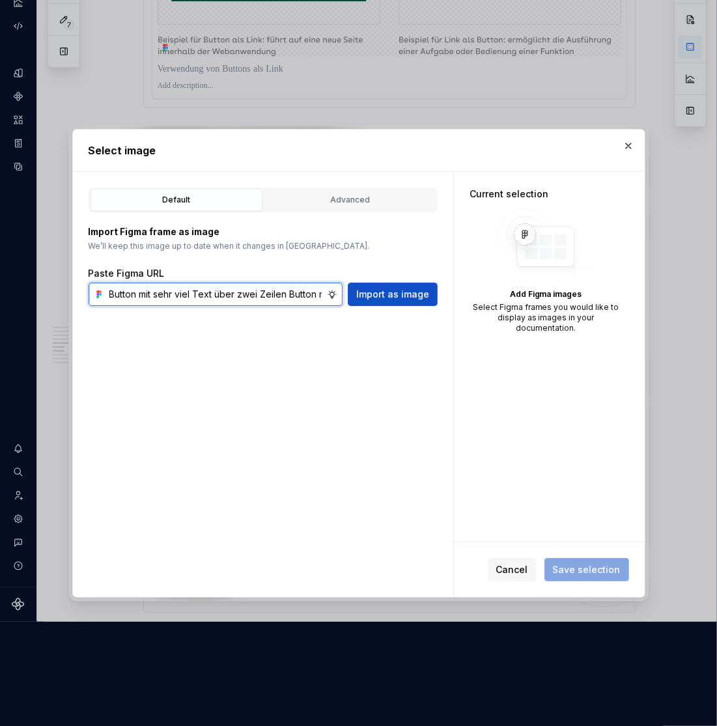
type input "Button mit sehr viel Text über zwei Zeilen Button mit sehr viel Text über zwei …"
click at [235, 302] on input "Button mit sehr viel Text über zwei Zeilen Button mit sehr viel Text über zwei …" at bounding box center [215, 294] width 223 height 23
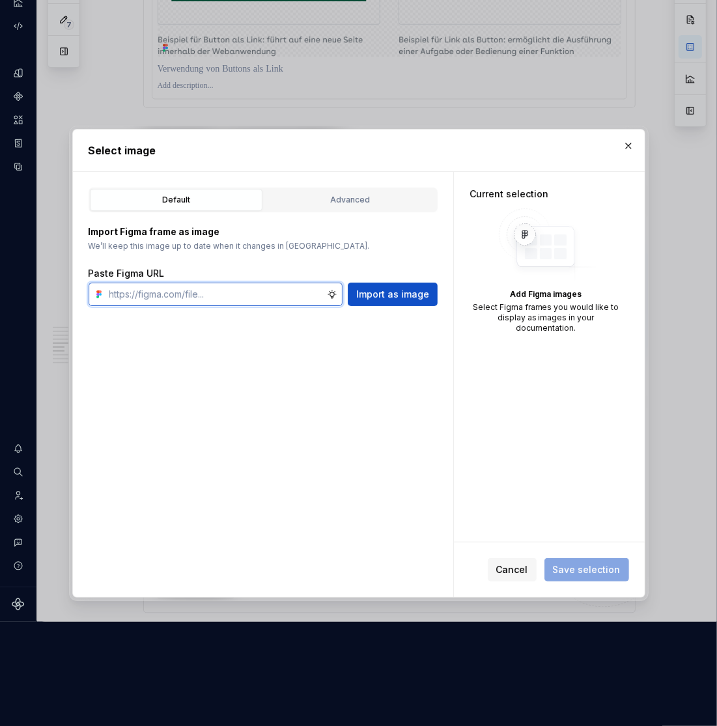
scroll to position [0, 0]
click at [212, 279] on div "Paste Figma URL" at bounding box center [263, 273] width 349 height 13
click at [205, 293] on input "text" at bounding box center [215, 294] width 223 height 23
type textarea "*"
paste input "https://www.figma.com/design/h3quR2me0t8yxvd40CMizU/AOK-UI-Library-3.0.10--ades…"
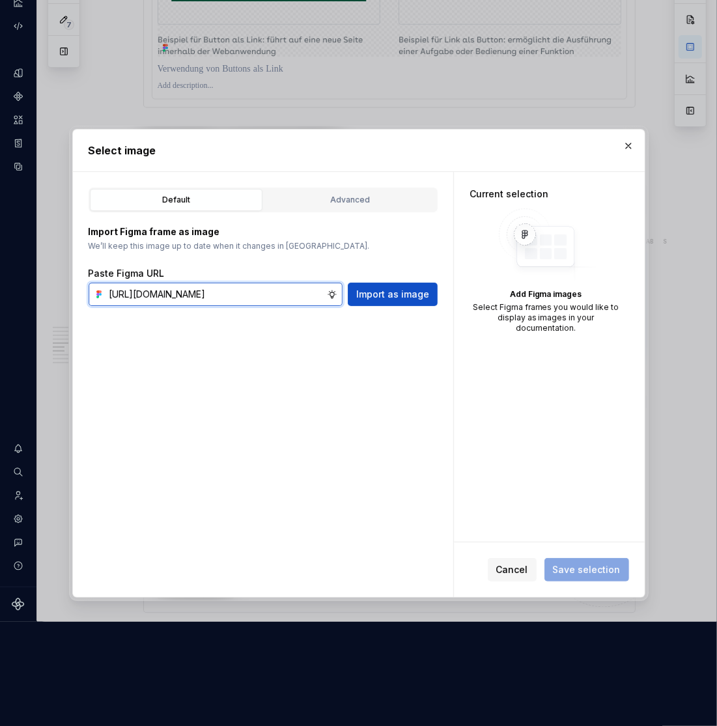
scroll to position [0, 395]
type input "https://www.figma.com/design/h3quR2me0t8yxvd40CMizU/AOK-UI-Library-3.0.10--ades…"
click at [395, 290] on span "Import as image" at bounding box center [392, 294] width 73 height 13
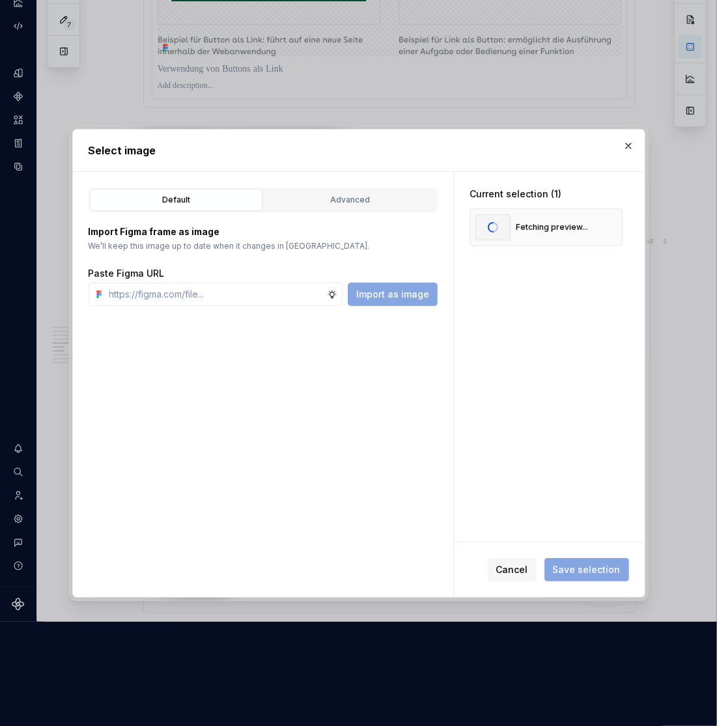
scroll to position [0, 0]
click at [595, 565] on span "Save selection" at bounding box center [587, 569] width 68 height 13
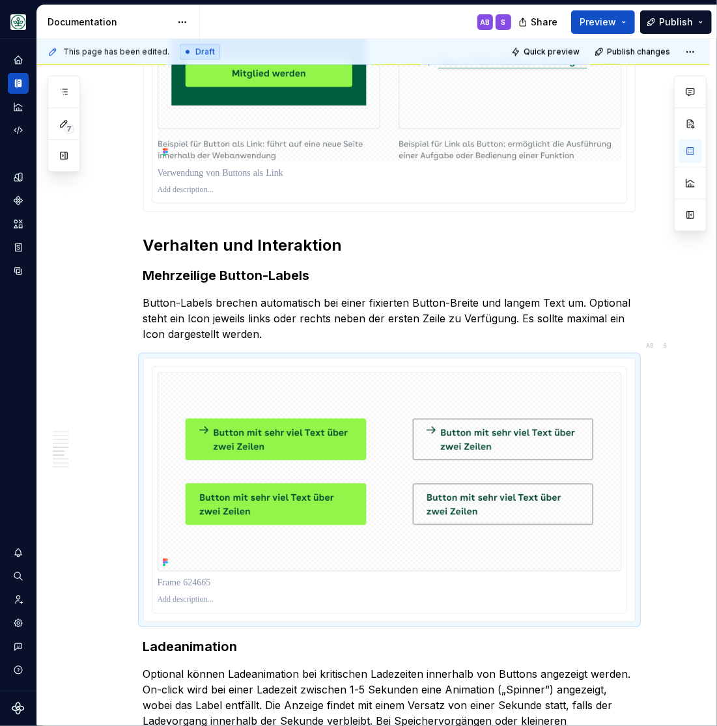
scroll to position [1, 0]
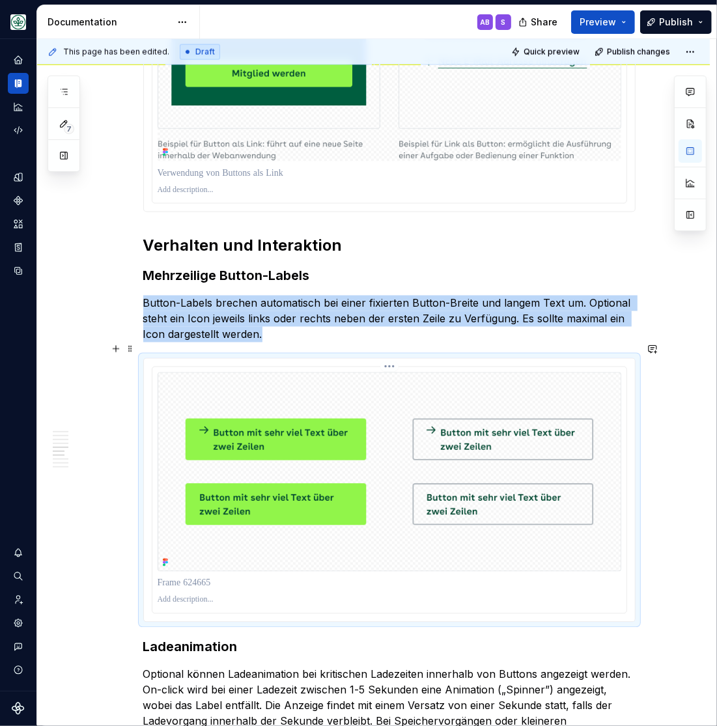
click at [225, 593] on div at bounding box center [390, 601] width 464 height 16
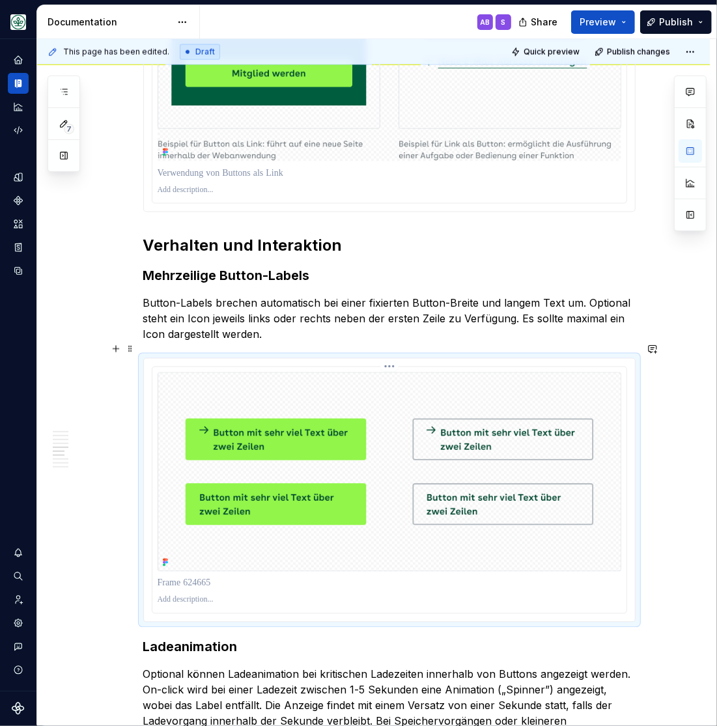
click at [191, 577] on p at bounding box center [390, 583] width 464 height 13
click at [193, 574] on div at bounding box center [390, 583] width 464 height 18
click at [97, 391] on div "**********" at bounding box center [376, 382] width 679 height 687
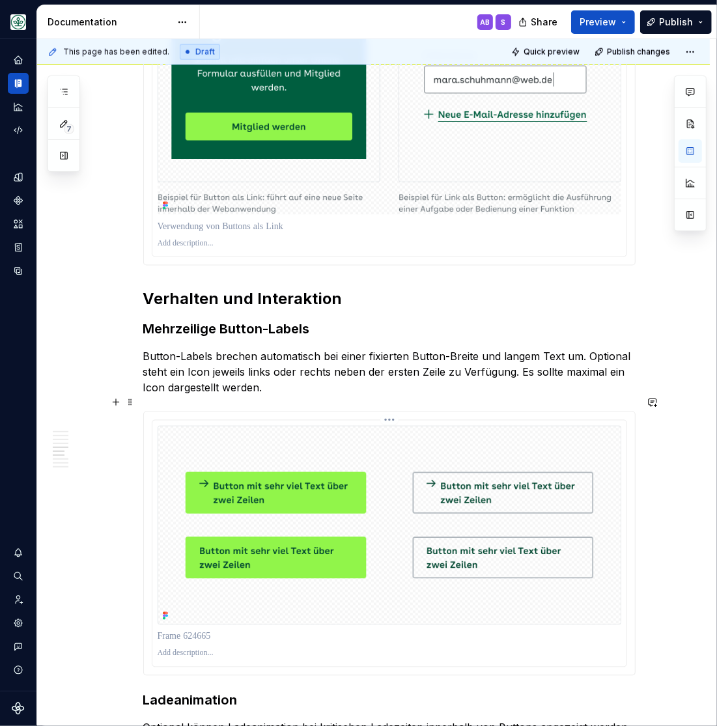
scroll to position [913, 0]
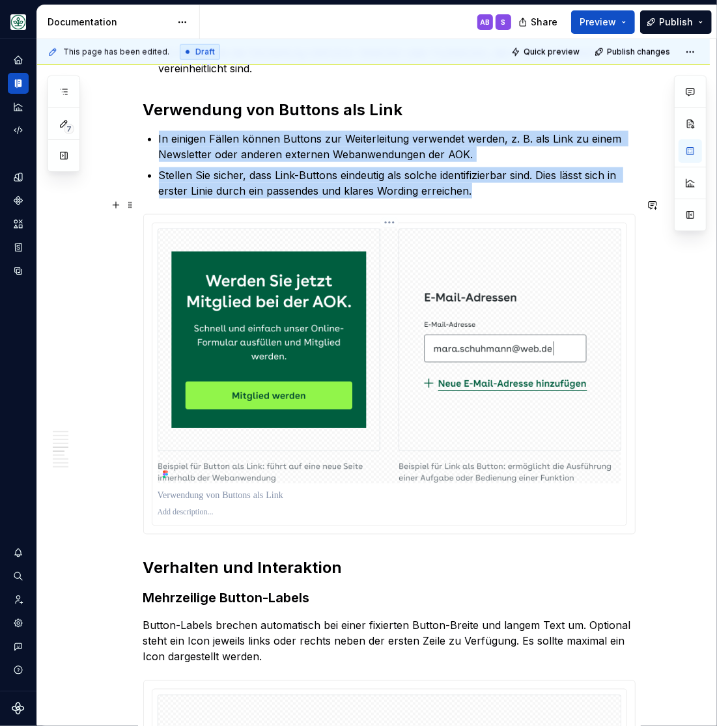
click at [289, 345] on img at bounding box center [390, 356] width 464 height 255
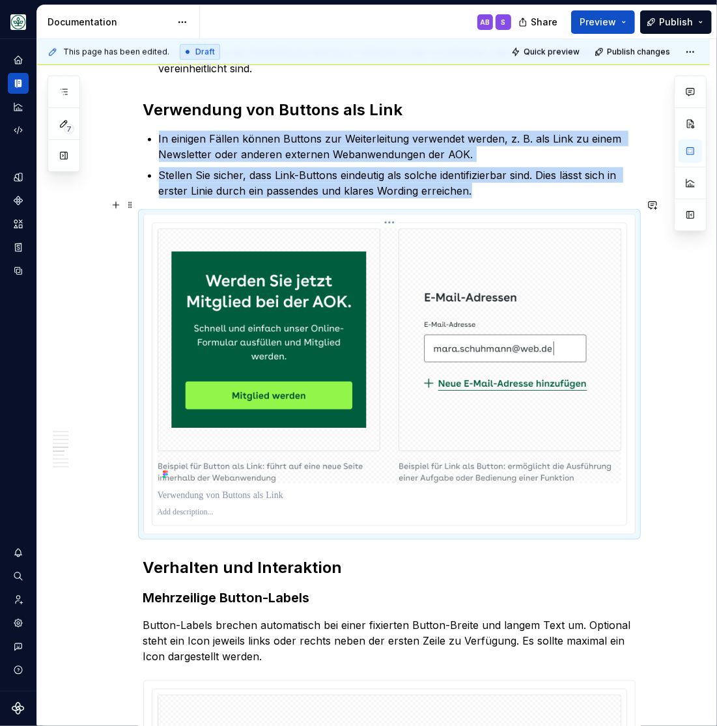
click at [289, 345] on img at bounding box center [390, 356] width 464 height 255
click at [279, 345] on img at bounding box center [390, 356] width 464 height 255
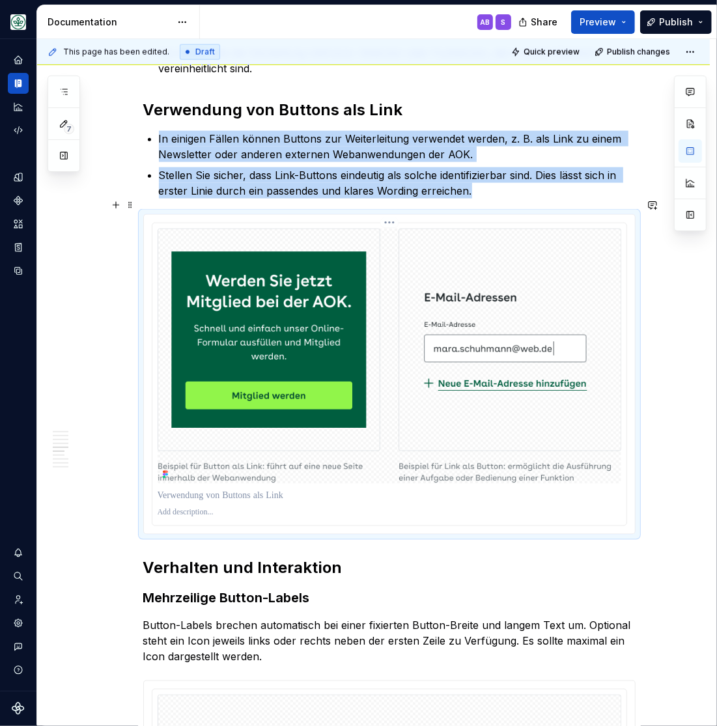
click at [279, 345] on img at bounding box center [390, 356] width 464 height 255
click at [273, 352] on img at bounding box center [390, 356] width 464 height 255
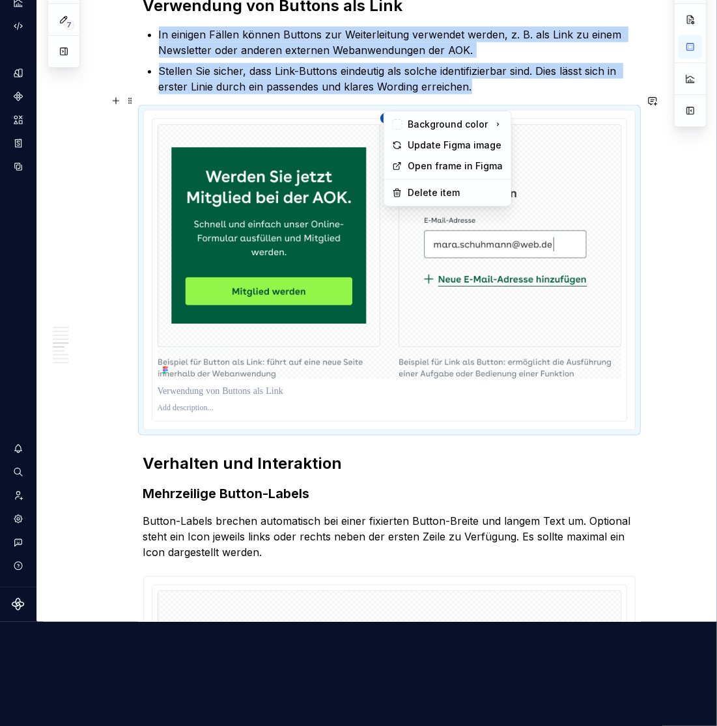
click at [396, 105] on html "Mein Leben S Design system data Documentation AB S S Share Preview Publish 7 Pa…" at bounding box center [358, 259] width 717 height 726
click at [242, 378] on html "Mein Leben S Design system data Documentation AB S S Share Preview Publish 7 Pa…" at bounding box center [358, 259] width 717 height 726
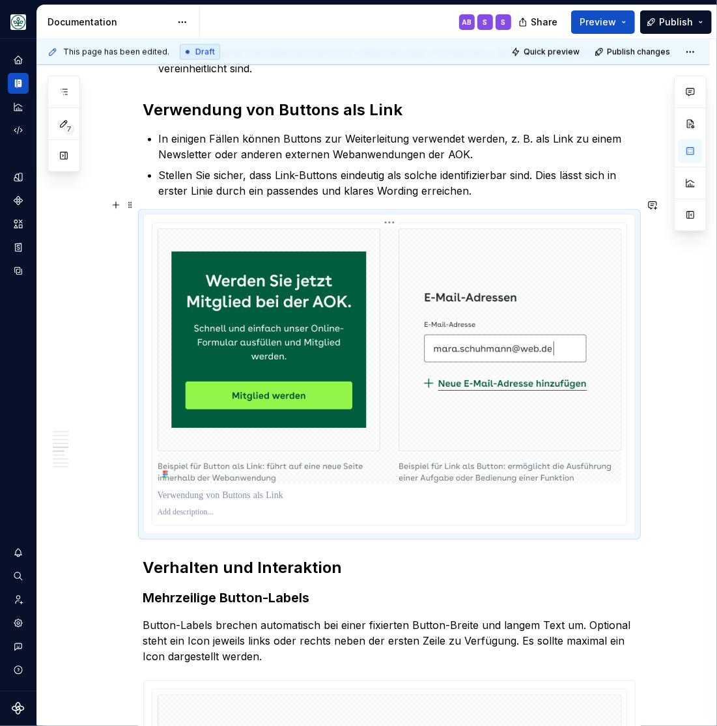
click at [214, 489] on p at bounding box center [390, 495] width 464 height 13
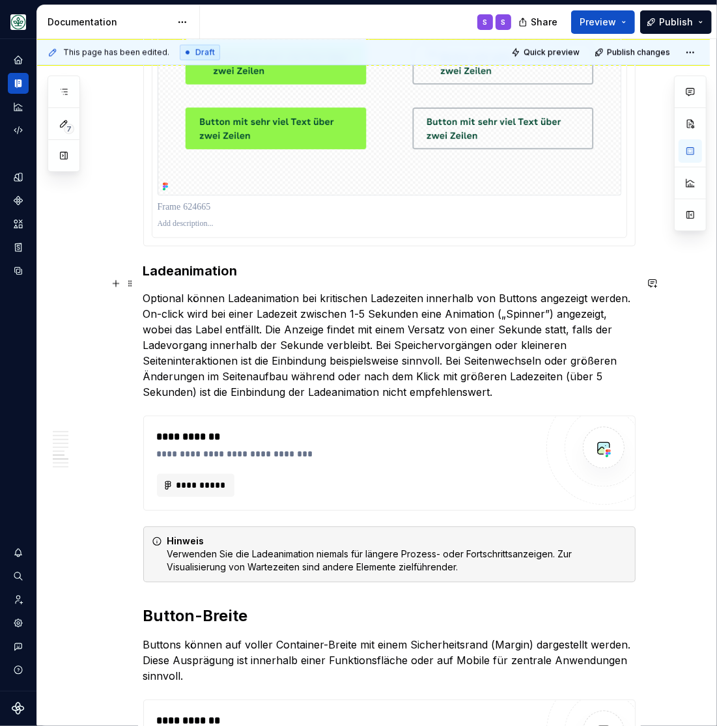
scroll to position [1665, 0]
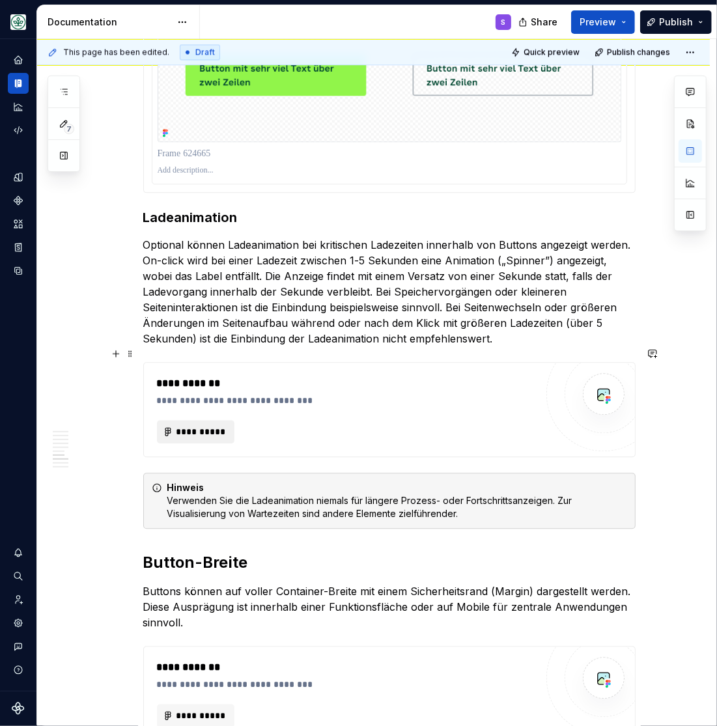
click at [210, 425] on span "**********" at bounding box center [201, 431] width 51 height 13
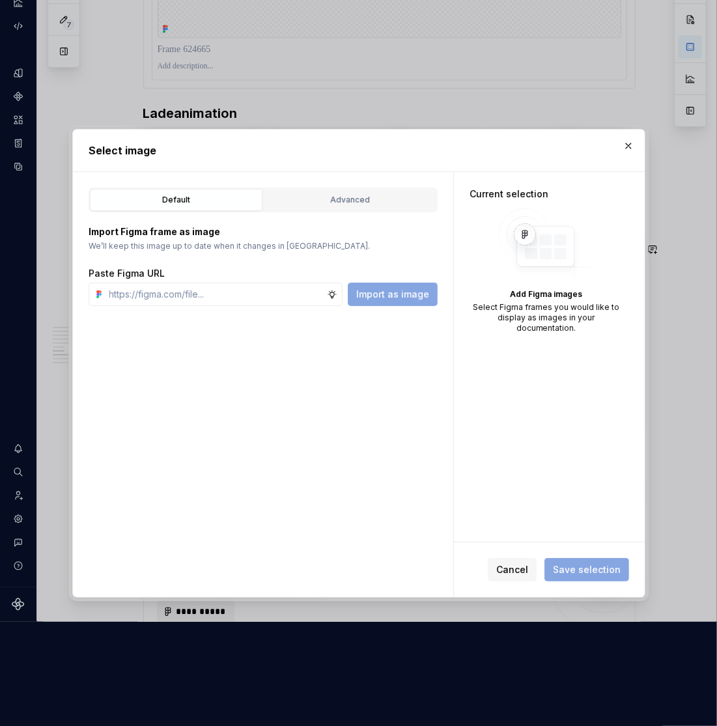
scroll to position [1, 0]
type textarea "*"
type input "https://www.figma.com/design/h3quR2me0t8yxvd40CMizU/AOK-UI-Library-3.0.10--ades…"
click at [391, 294] on span "Import as image" at bounding box center [392, 294] width 73 height 13
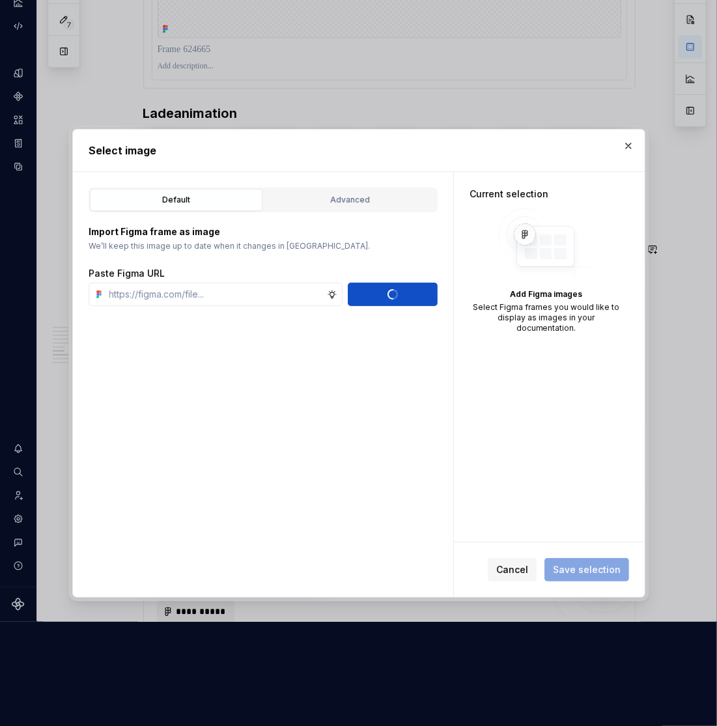
scroll to position [0, 0]
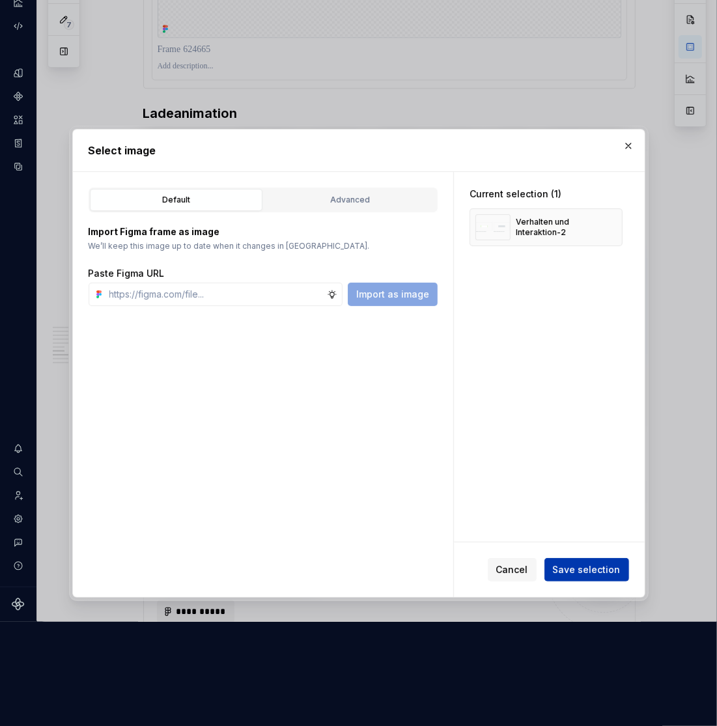
click at [596, 566] on span "Save selection" at bounding box center [587, 569] width 68 height 13
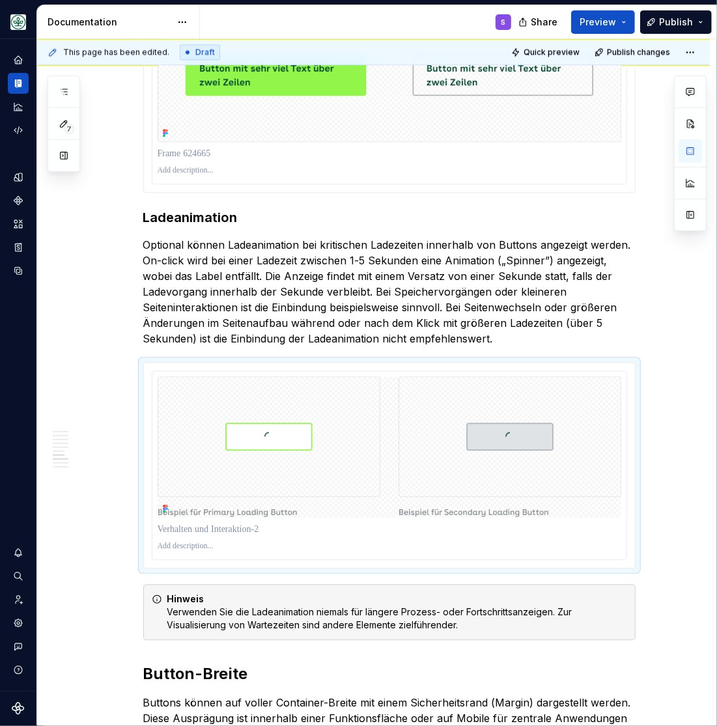
scroll to position [1, 0]
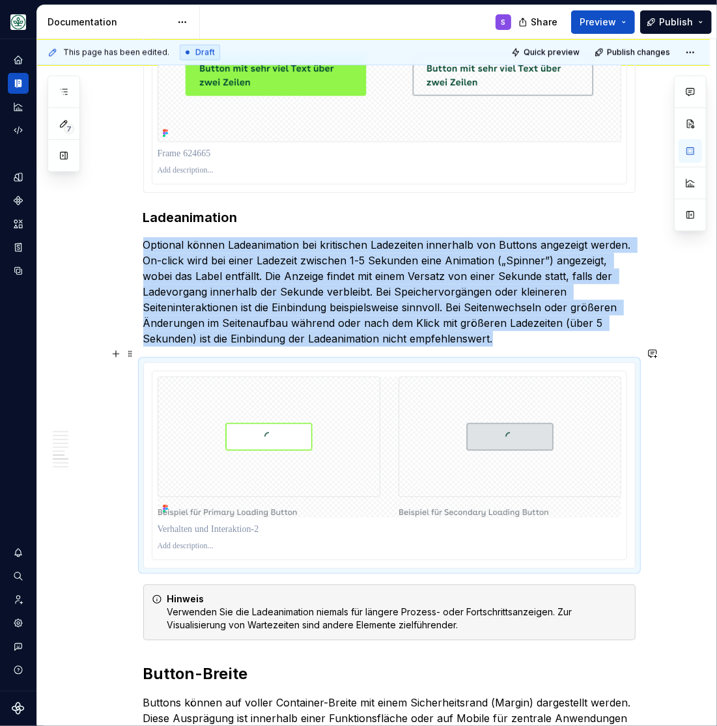
click at [677, 365] on div "Verwenden Sie Buttons für wichtige Funktionen, wie das Absenden einer Antwort, …" at bounding box center [373, 281] width 673 height 3379
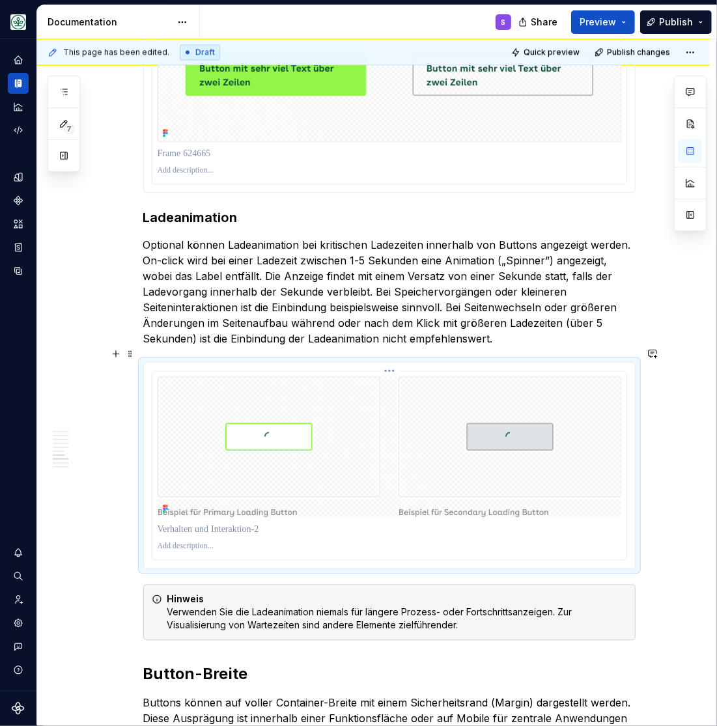
click at [214, 523] on p at bounding box center [390, 529] width 464 height 13
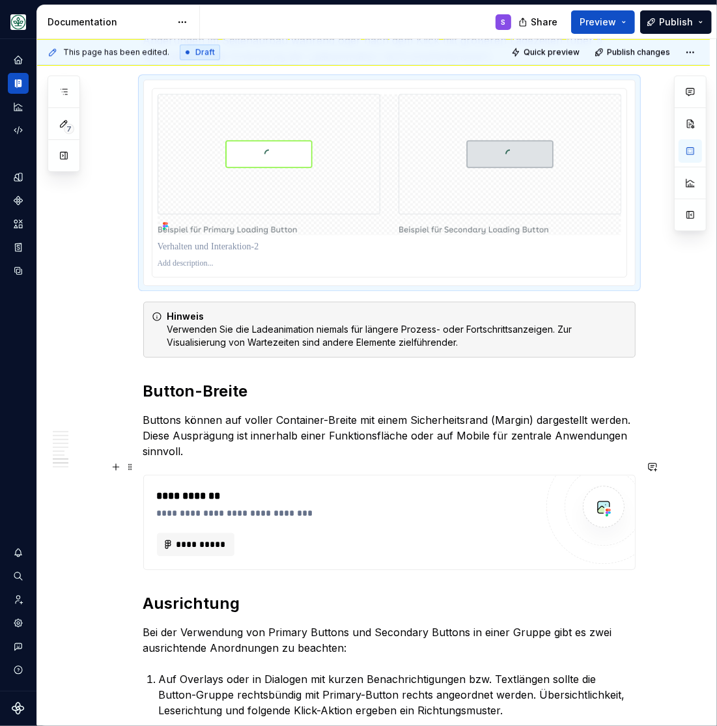
scroll to position [1988, 0]
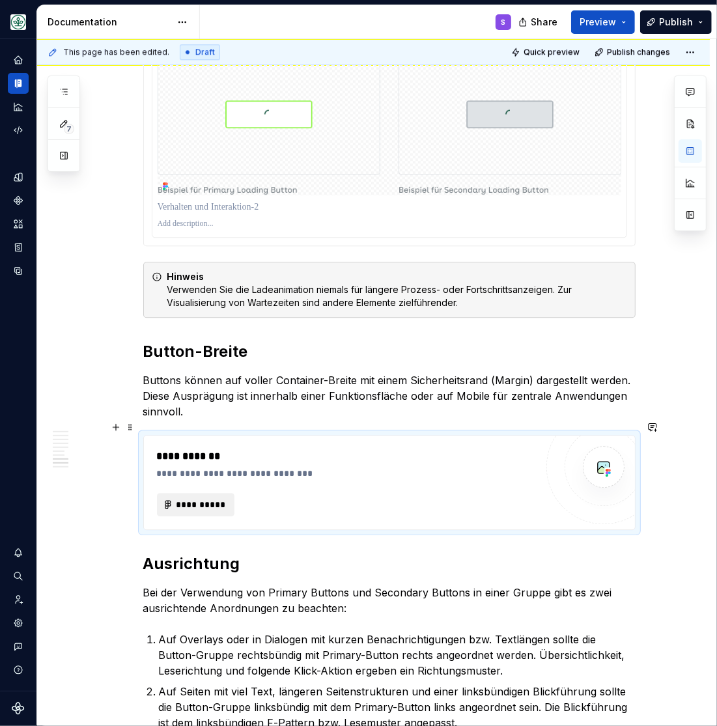
click at [206, 498] on span "**********" at bounding box center [201, 504] width 51 height 13
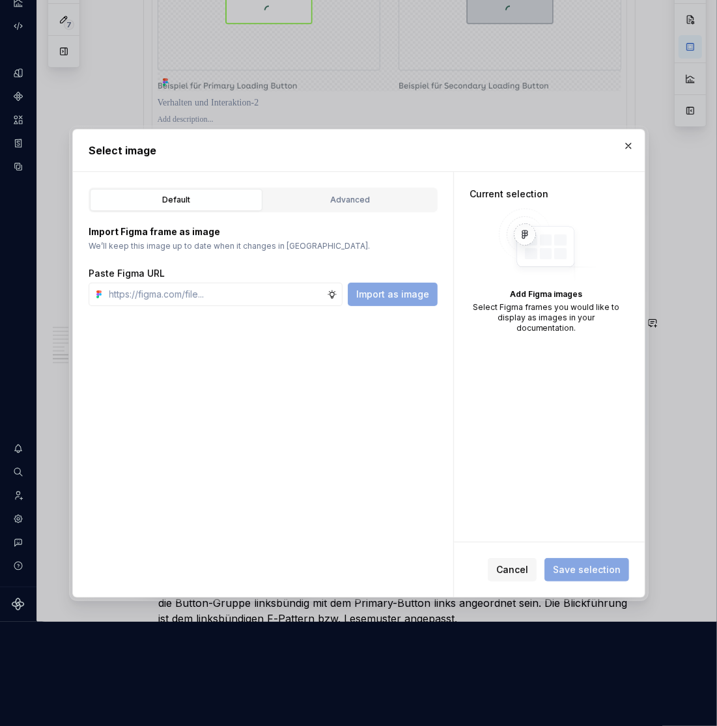
scroll to position [1, 0]
type textarea "*"
click at [221, 296] on input "text" at bounding box center [215, 294] width 223 height 23
type input "https://www.figma.com/design/h3quR2me0t8yxvd40CMizU/AOK-UI-Library-3.0.10--ades…"
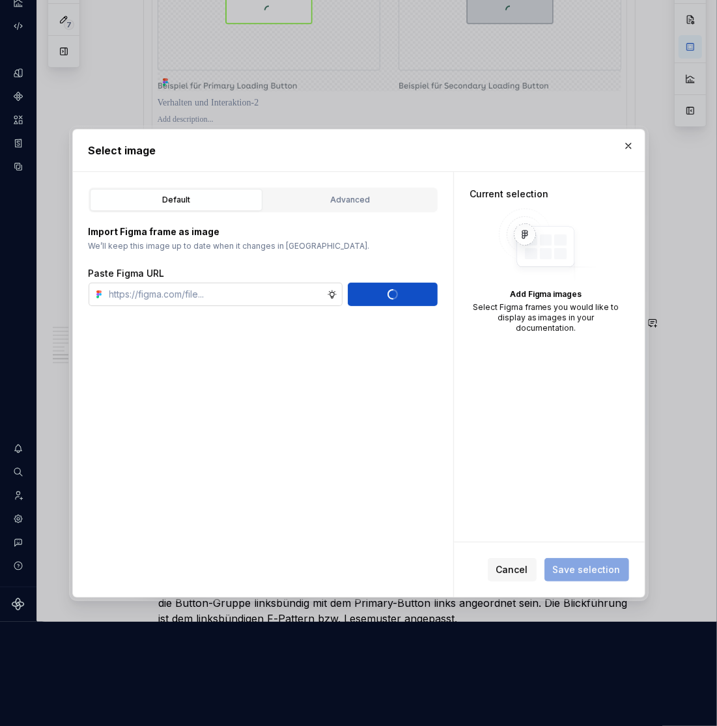
scroll to position [0, 0]
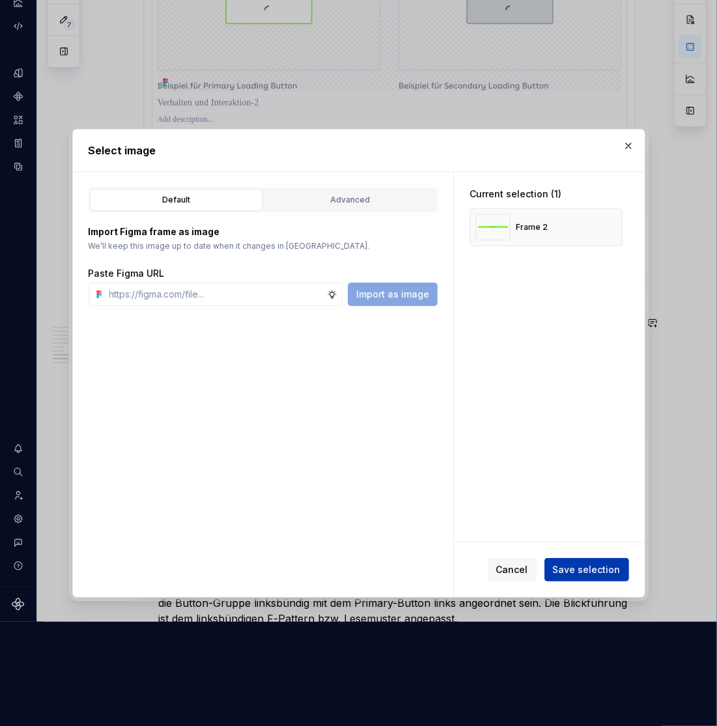
click at [578, 572] on span "Save selection" at bounding box center [587, 569] width 68 height 13
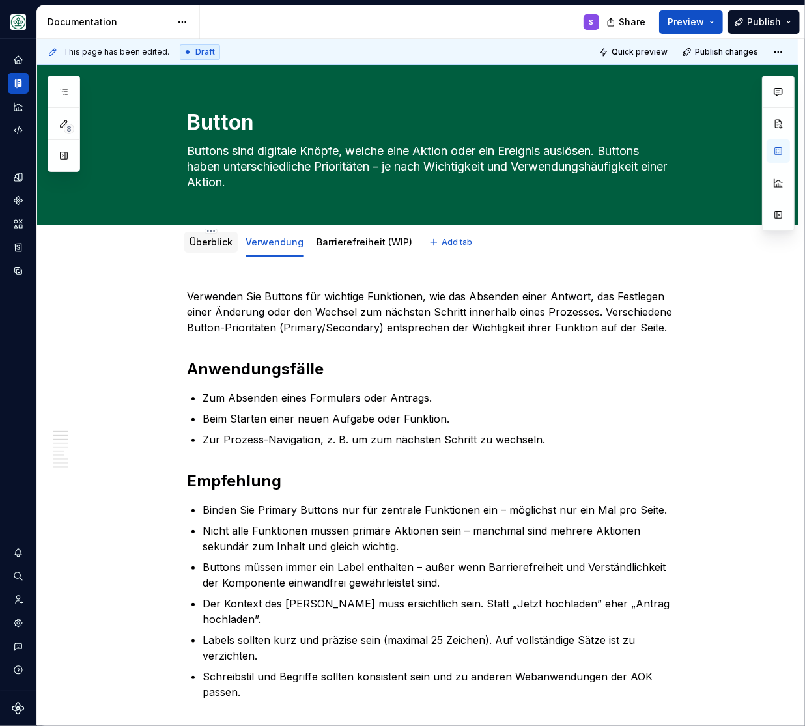
click at [208, 236] on link "Überblick" at bounding box center [211, 241] width 43 height 11
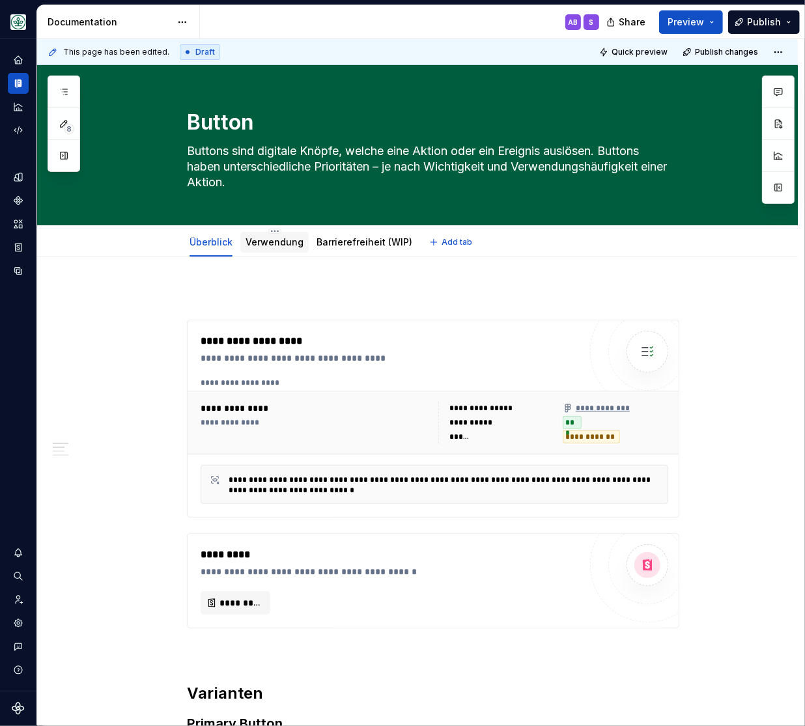
click at [273, 240] on link "Verwendung" at bounding box center [275, 241] width 58 height 11
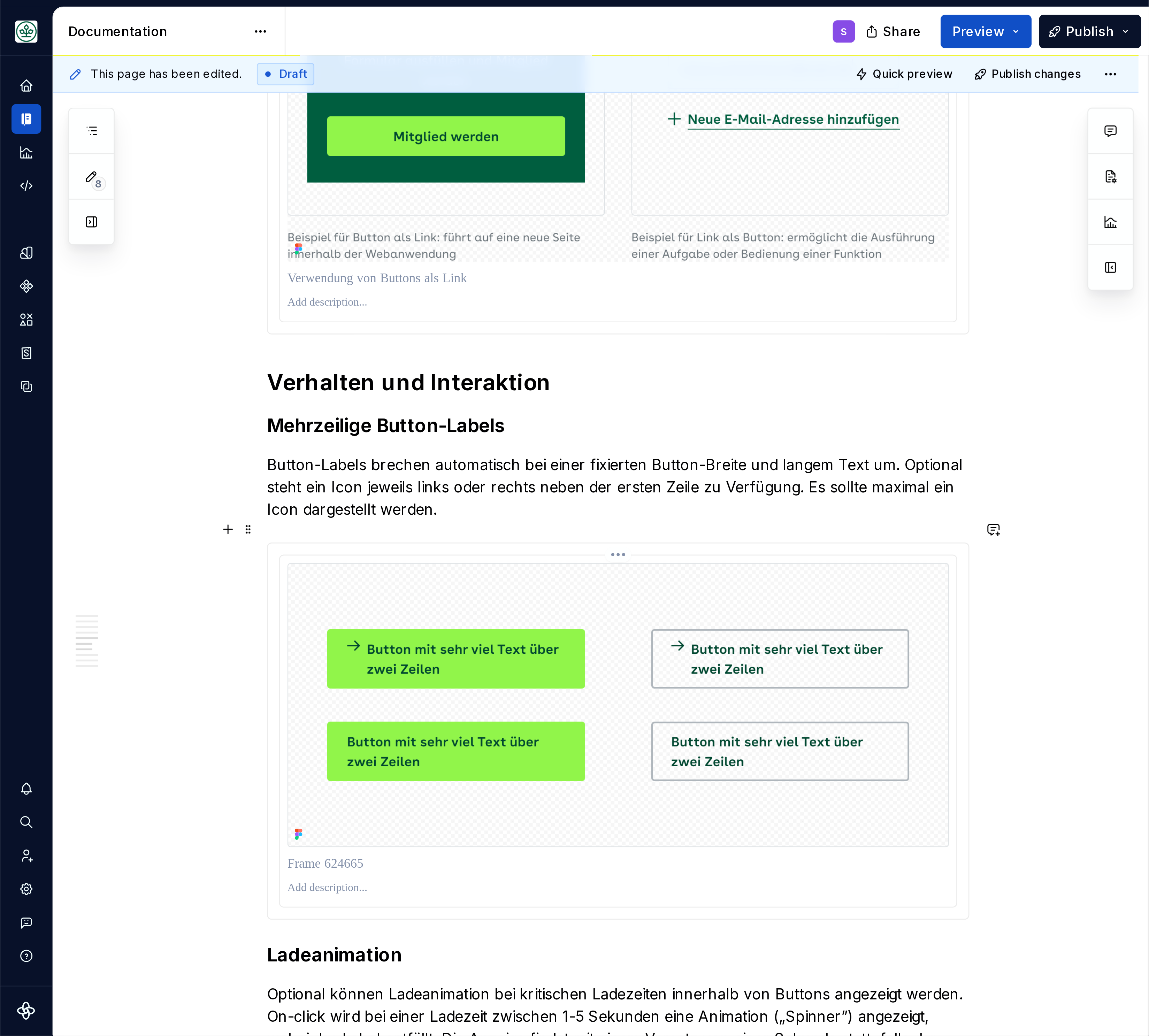
scroll to position [661, 0]
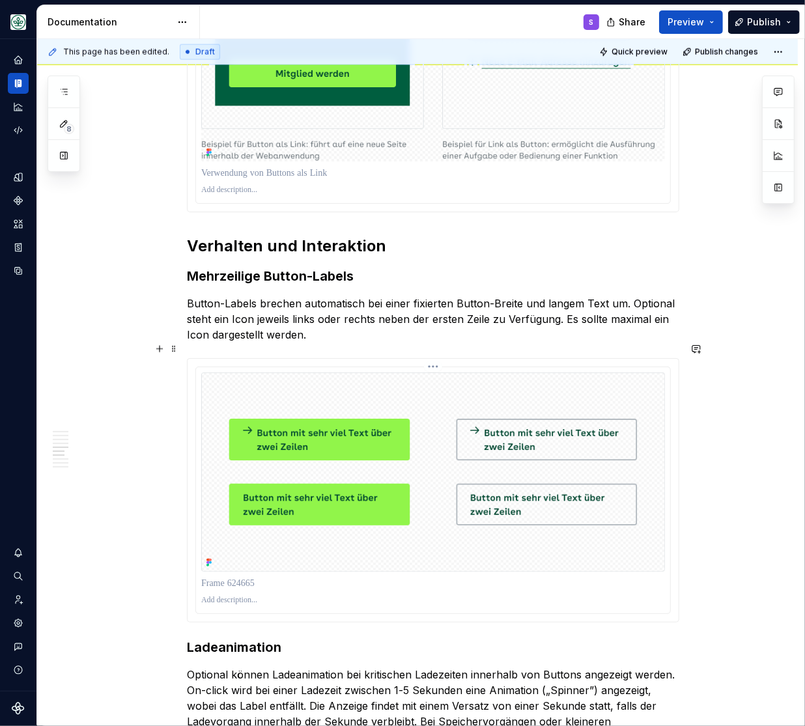
click at [262, 377] on img at bounding box center [433, 472] width 464 height 199
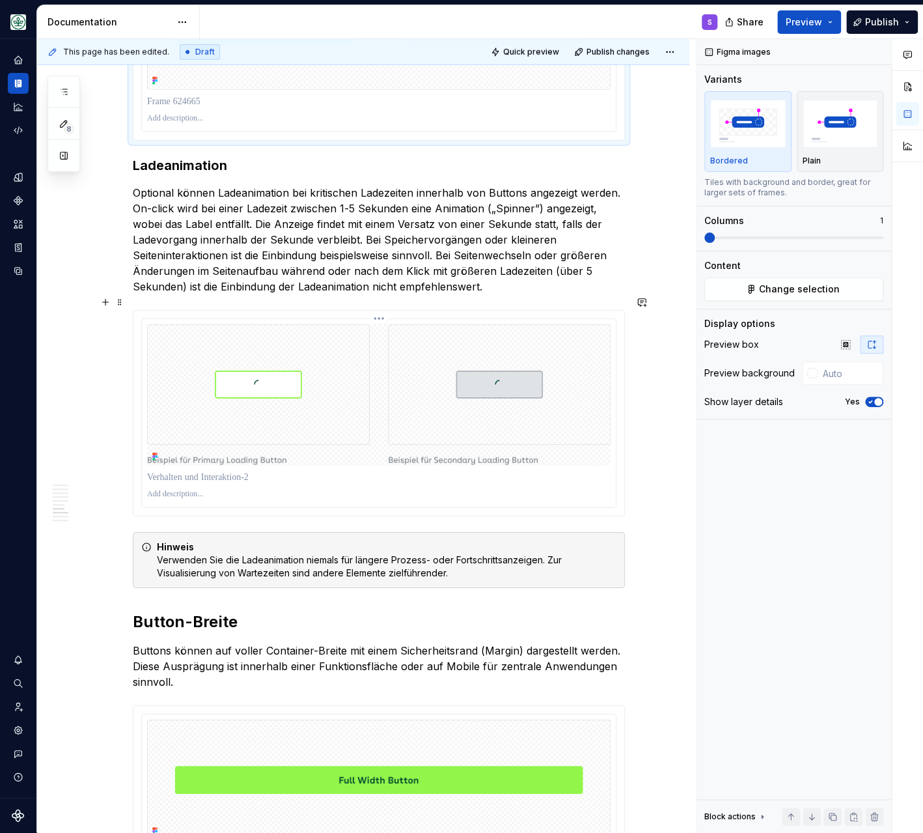
scroll to position [1772, 0]
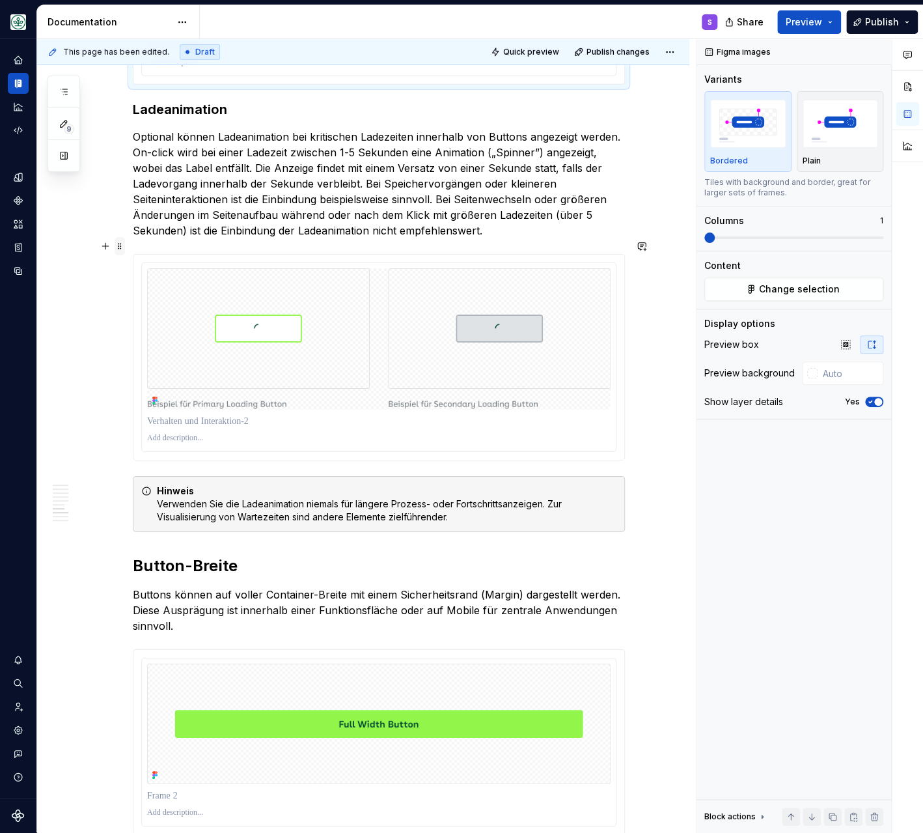
click at [124, 246] on span at bounding box center [120, 246] width 10 height 18
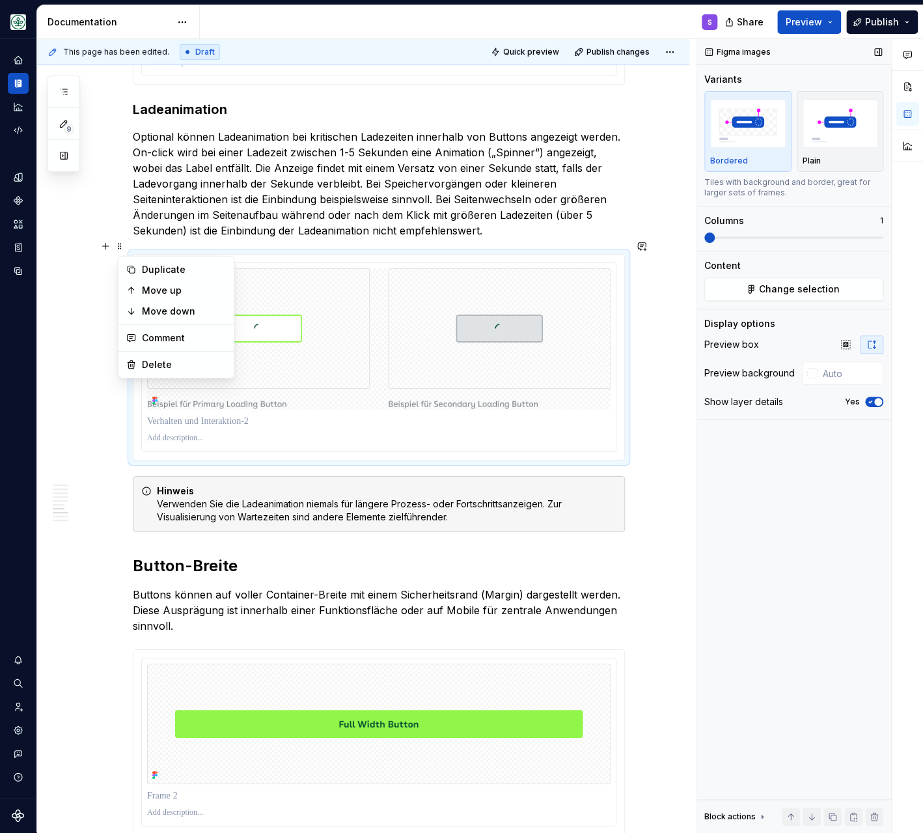
click at [731, 236] on span at bounding box center [794, 237] width 179 height 10
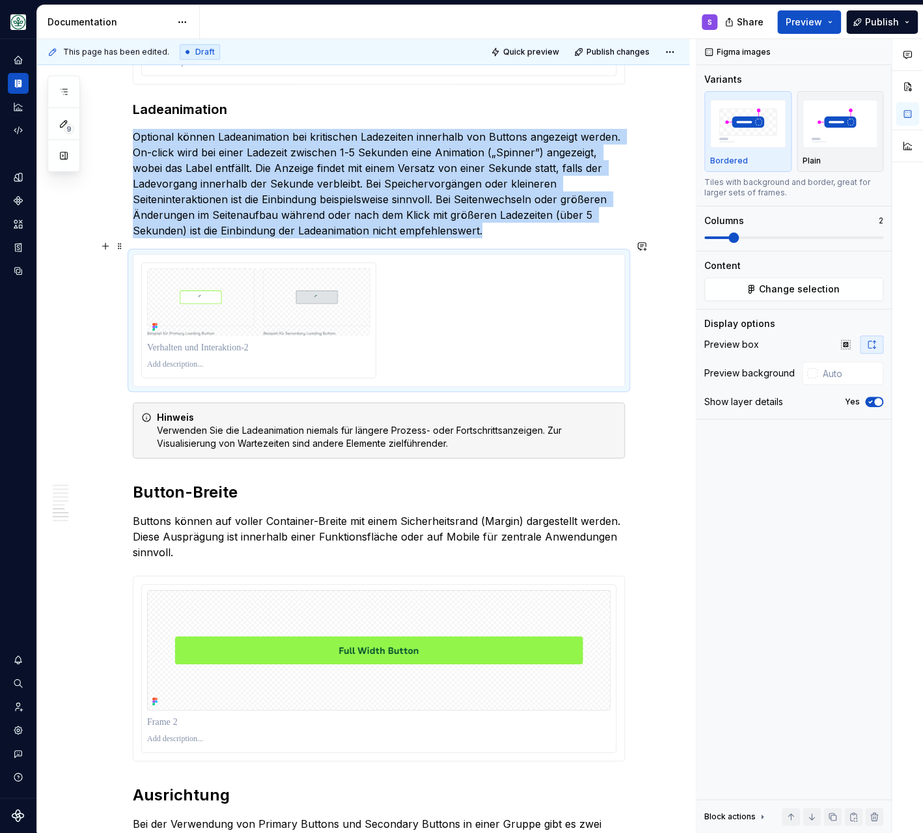
click at [465, 279] on div at bounding box center [378, 320] width 475 height 117
click at [236, 302] on img at bounding box center [258, 302] width 223 height 68
click at [194, 302] on img at bounding box center [258, 302] width 223 height 68
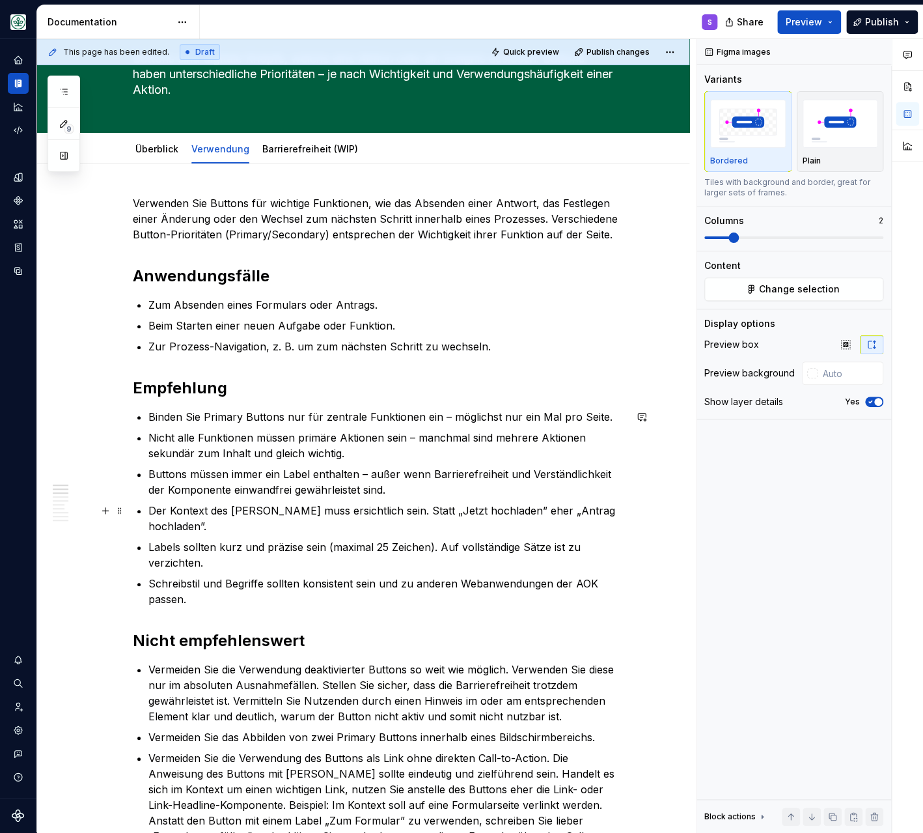
scroll to position [0, 0]
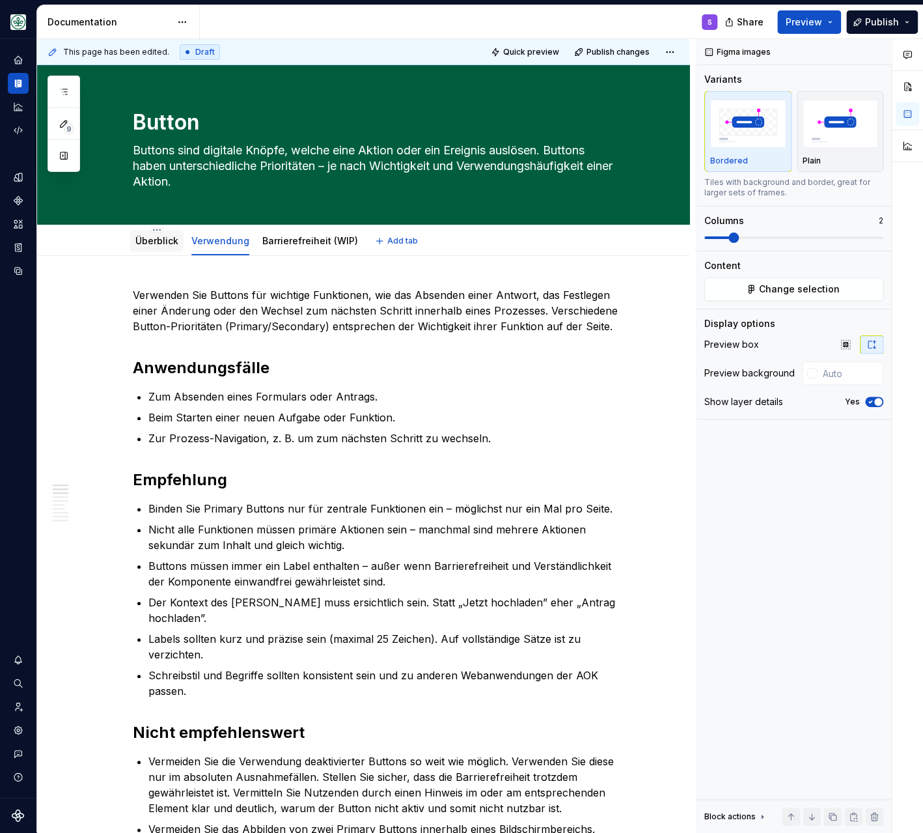
click at [162, 235] on div "Überblick" at bounding box center [156, 240] width 43 height 13
click at [158, 234] on div "Überblick" at bounding box center [156, 241] width 43 height 16
click at [157, 241] on link "Überblick" at bounding box center [156, 240] width 43 height 11
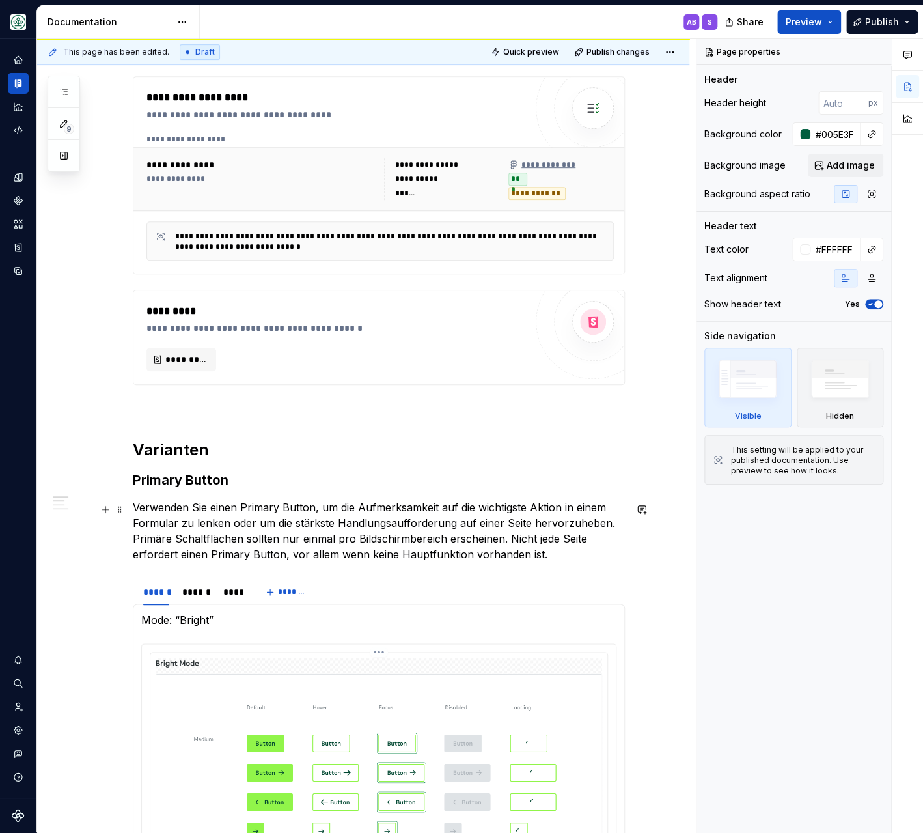
scroll to position [578, 0]
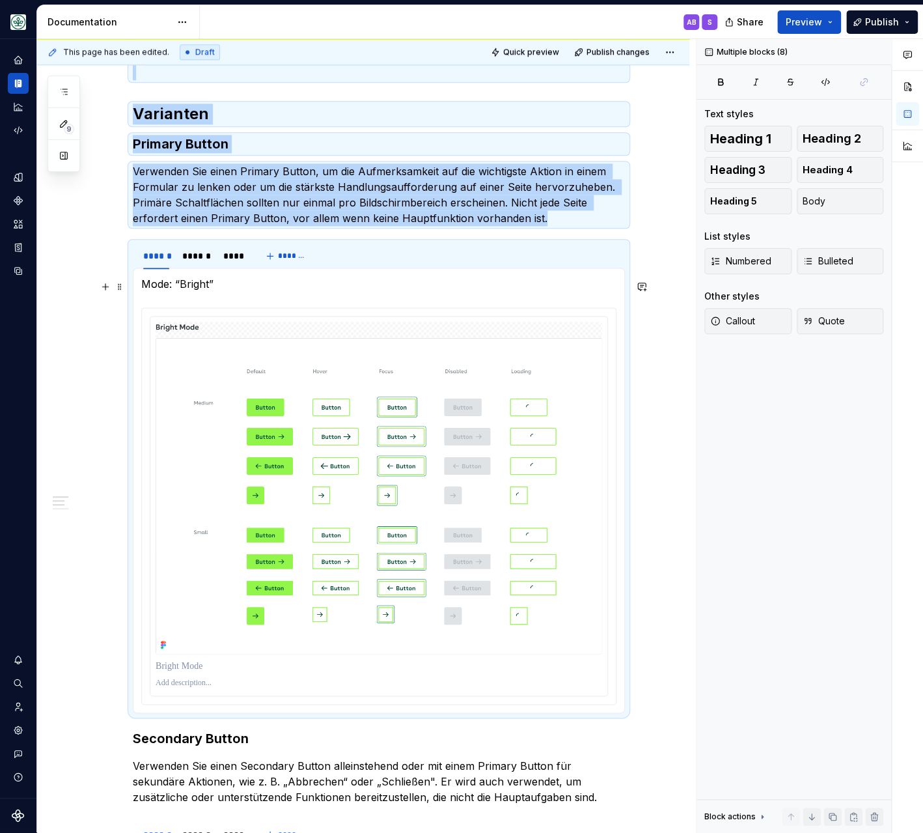
drag, startPoint x: 227, startPoint y: 283, endPoint x: 175, endPoint y: 282, distance: 52.1
click at [175, 282] on p "Mode: “Bright”" at bounding box center [378, 284] width 475 height 16
click at [207, 286] on p "Mode: “Bright”" at bounding box center [378, 284] width 475 height 16
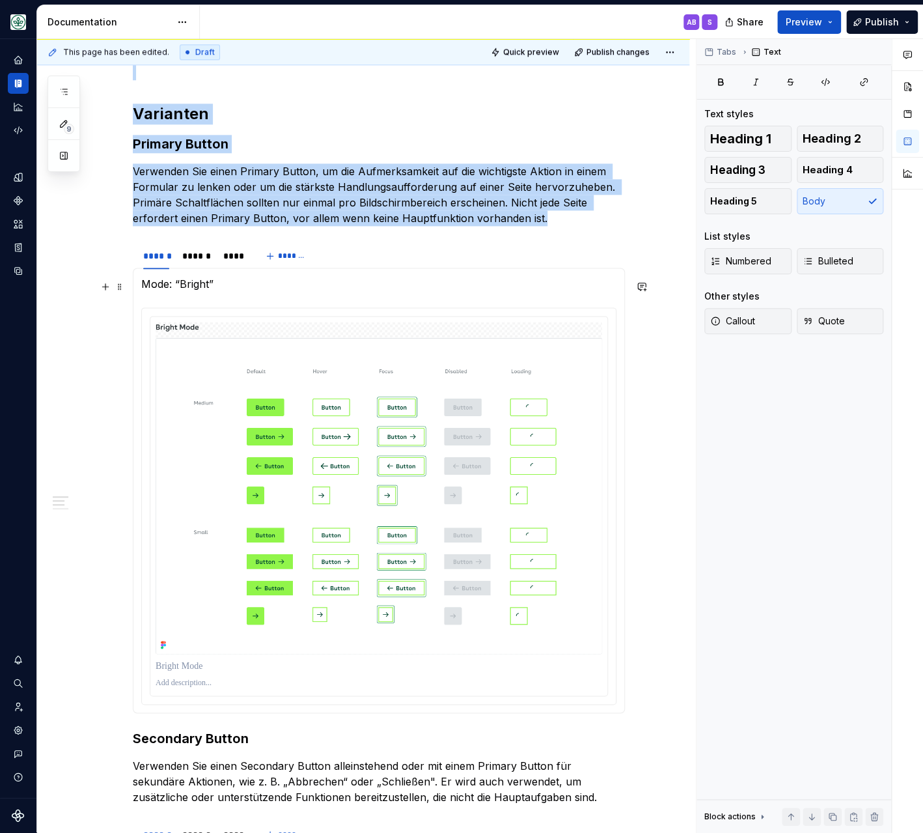
click at [207, 286] on p "Mode: “Bright”" at bounding box center [378, 284] width 475 height 16
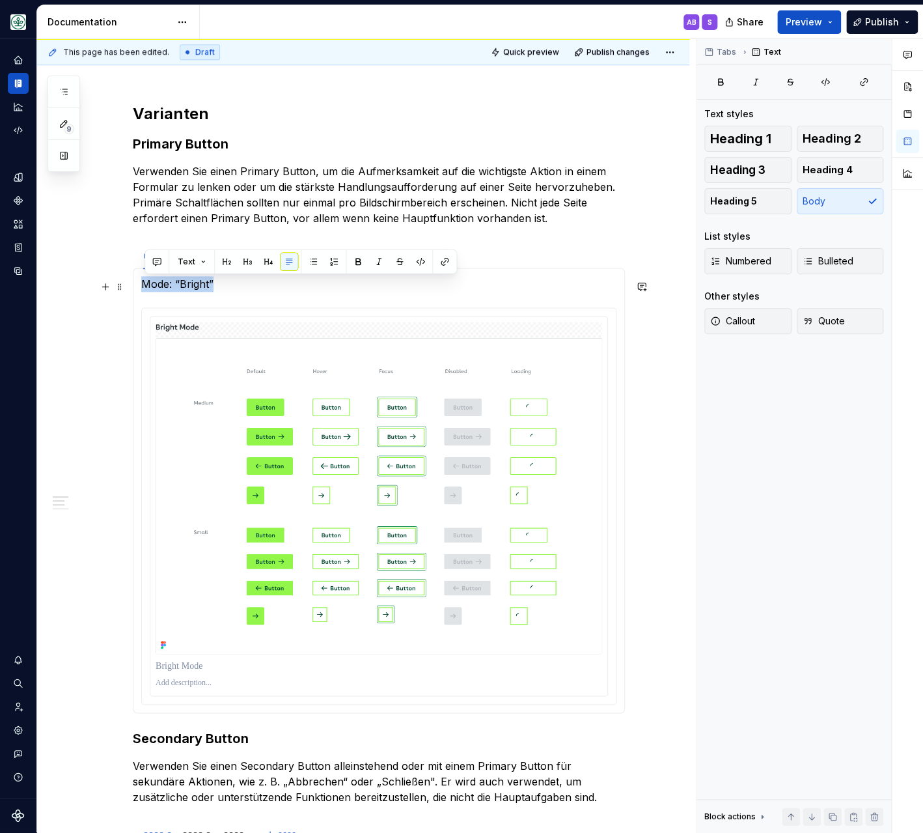
click at [207, 286] on p "Mode: “Bright”" at bounding box center [378, 284] width 475 height 16
click at [245, 295] on section-item-column "Mode: “Bright”" at bounding box center [378, 490] width 475 height 429
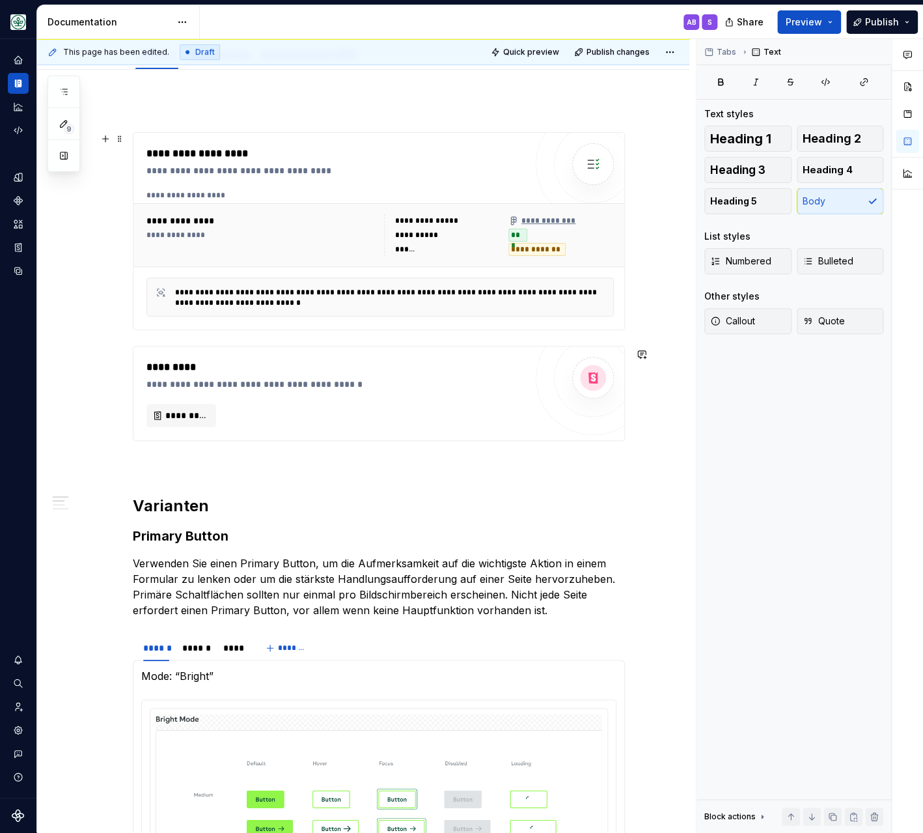
scroll to position [0, 0]
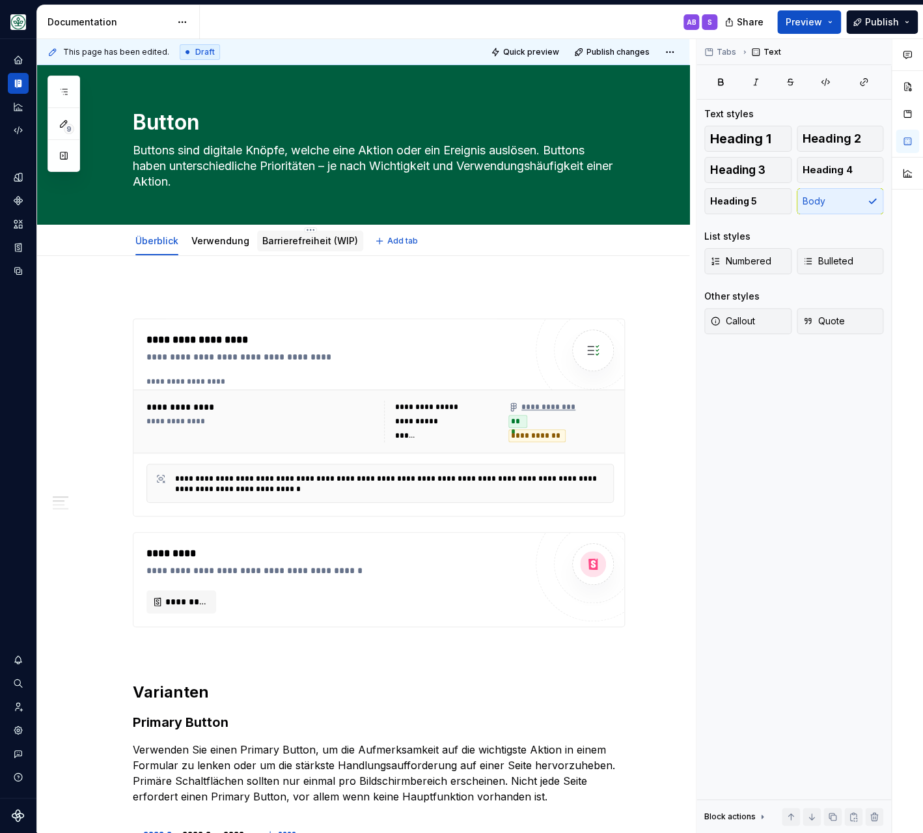
click at [298, 240] on link "Barrierefreiheit (WIP)" at bounding box center [310, 240] width 96 height 11
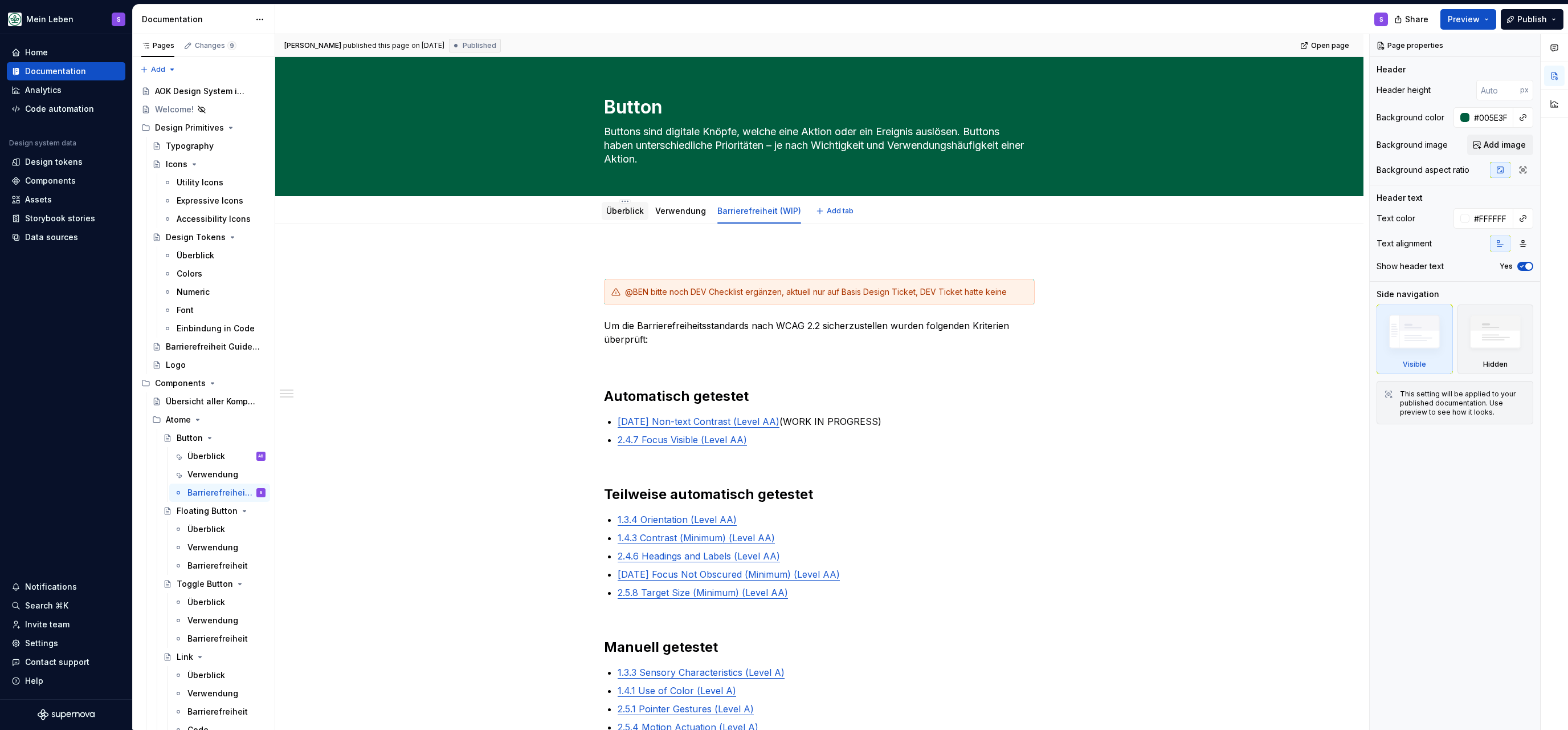
click at [620, 214] on link "Überblick" at bounding box center [625, 210] width 38 height 10
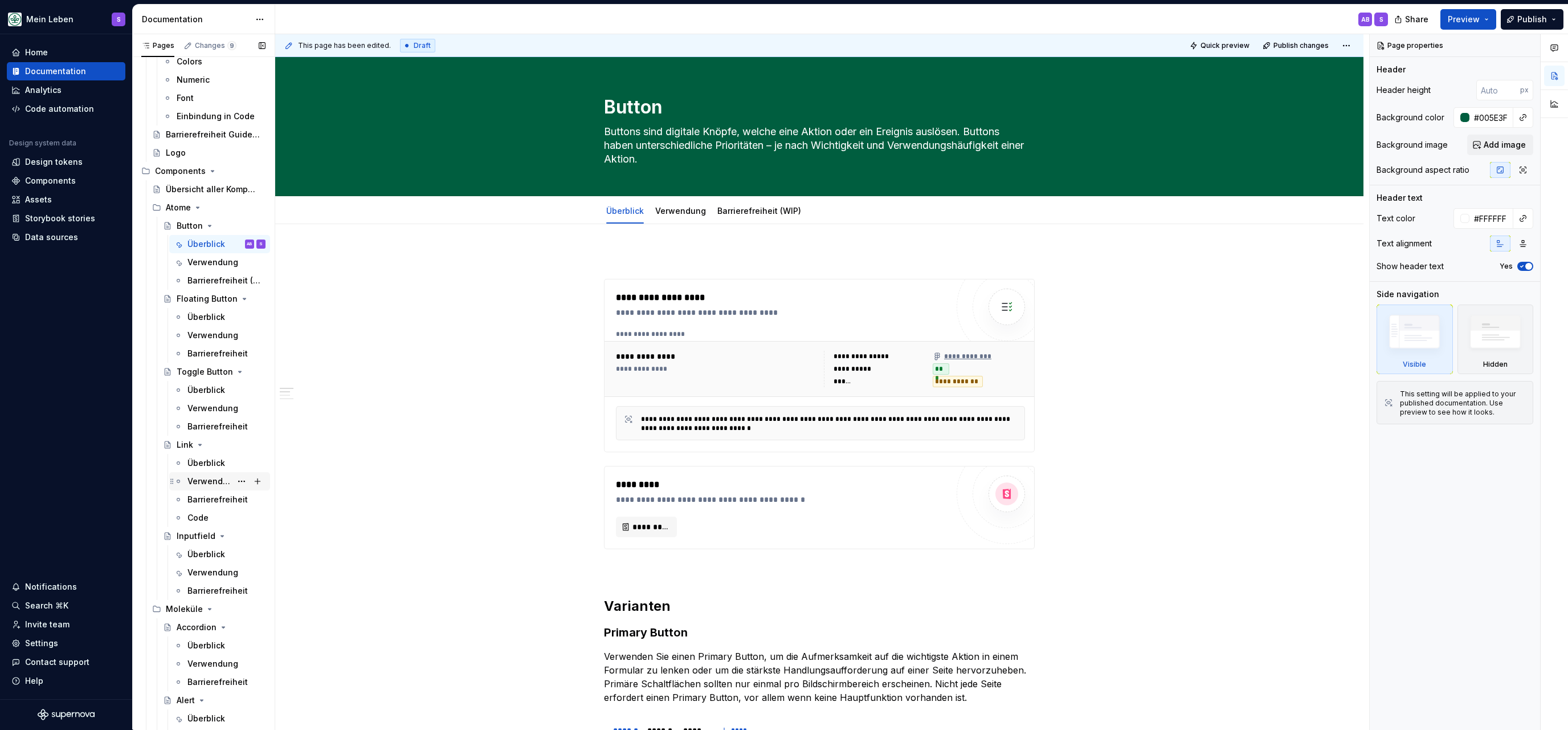
scroll to position [245, 0]
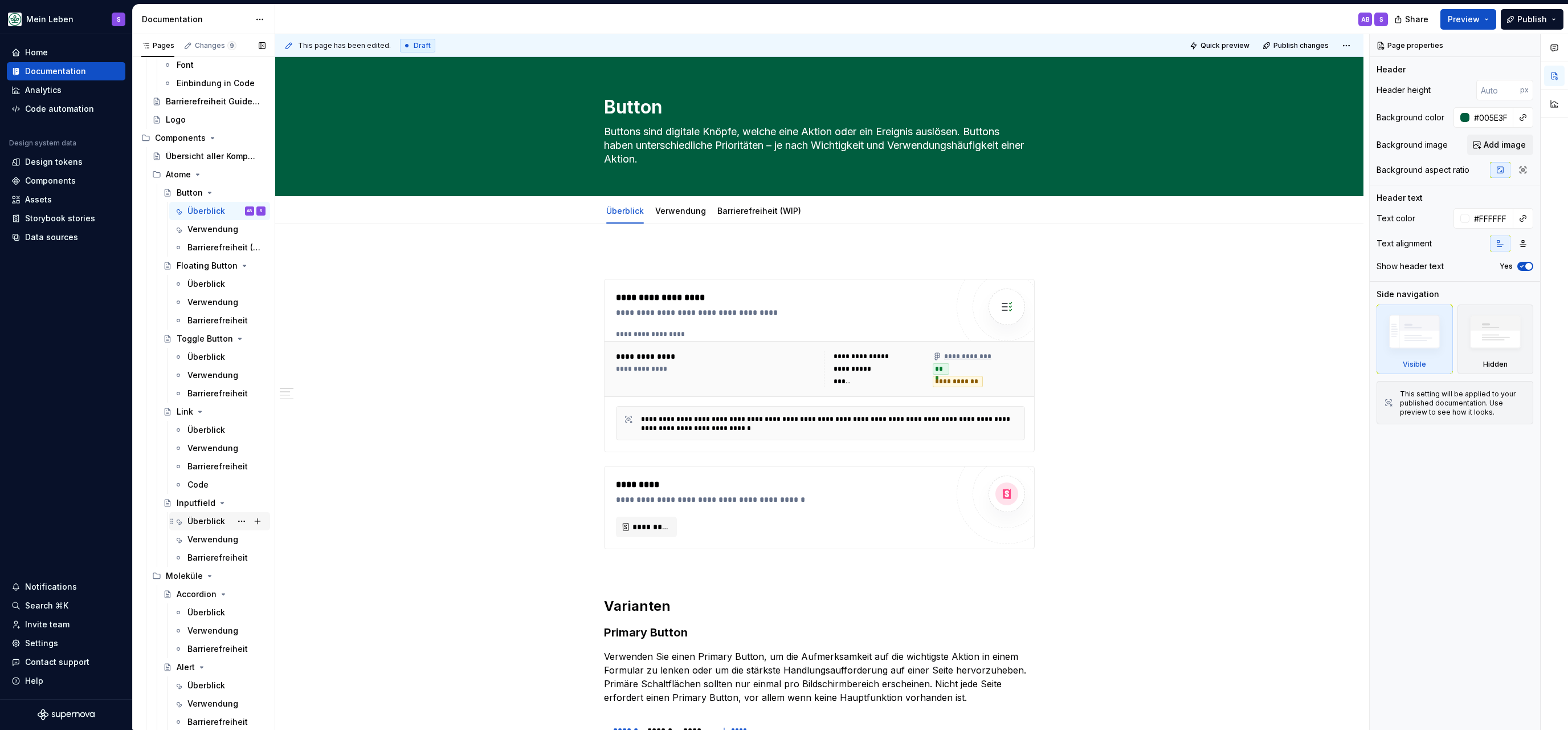
click at [208, 520] on div "Überblick" at bounding box center [206, 521] width 38 height 11
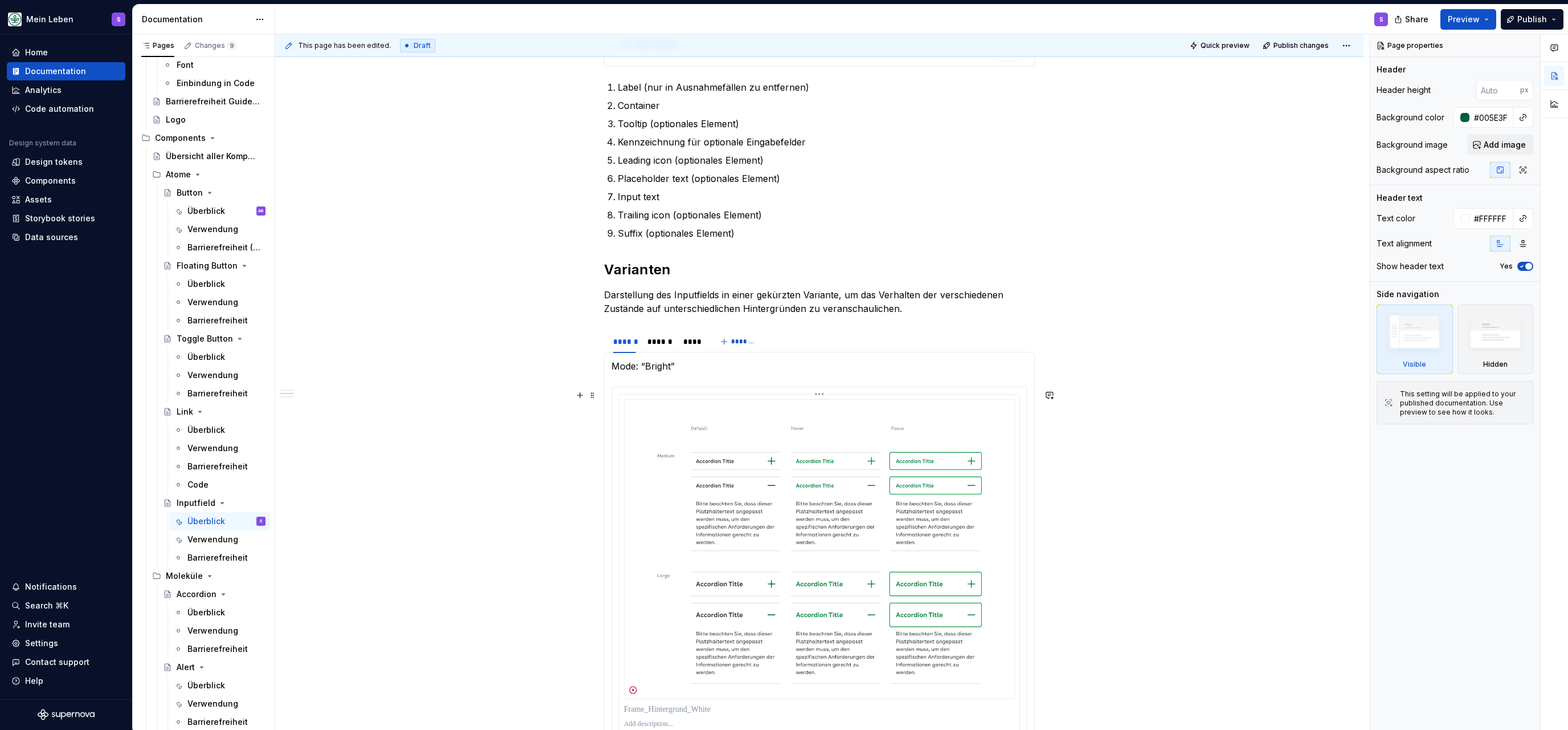
scroll to position [735, 0]
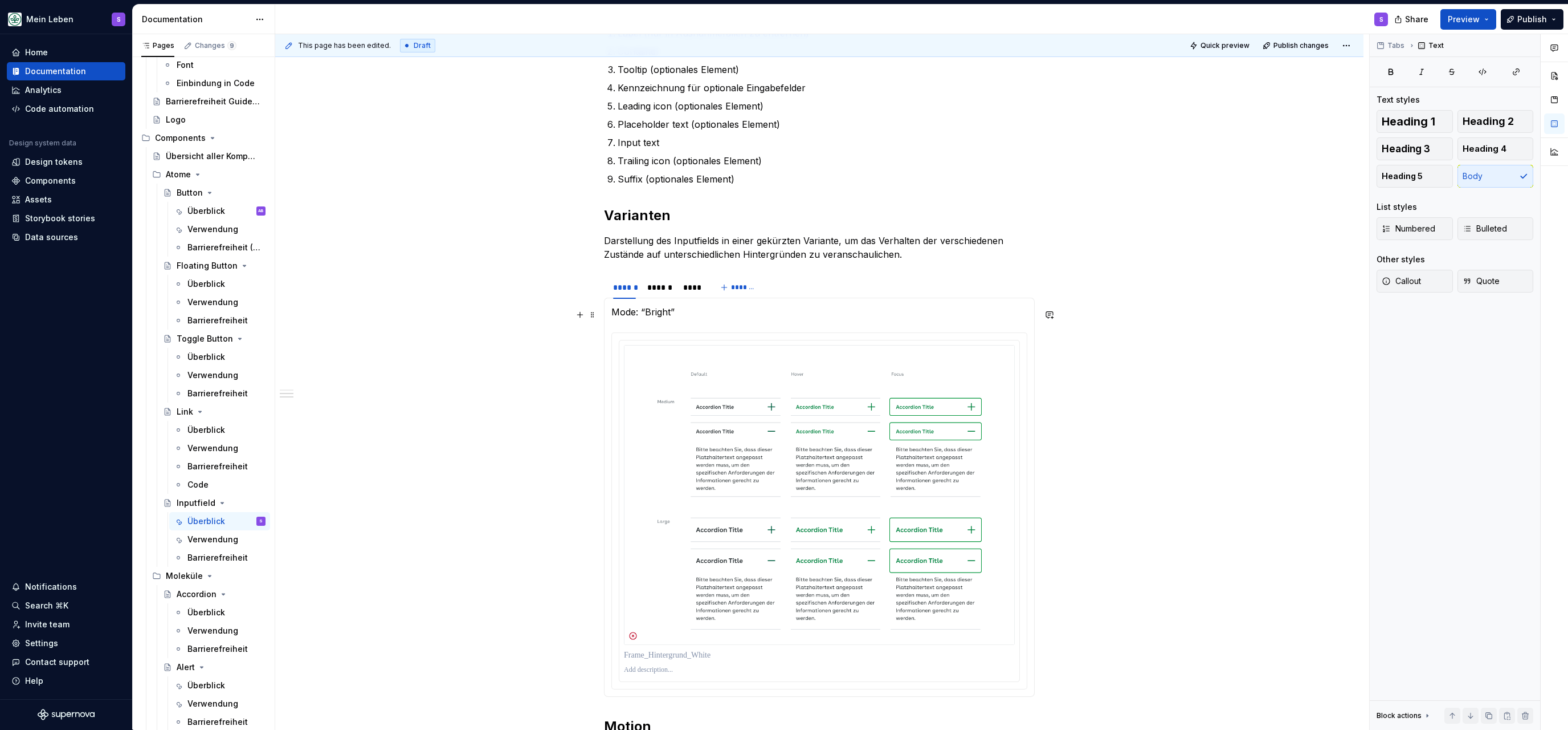
type textarea "*"
click at [735, 313] on p "Mode: “Bright”" at bounding box center [819, 312] width 416 height 14
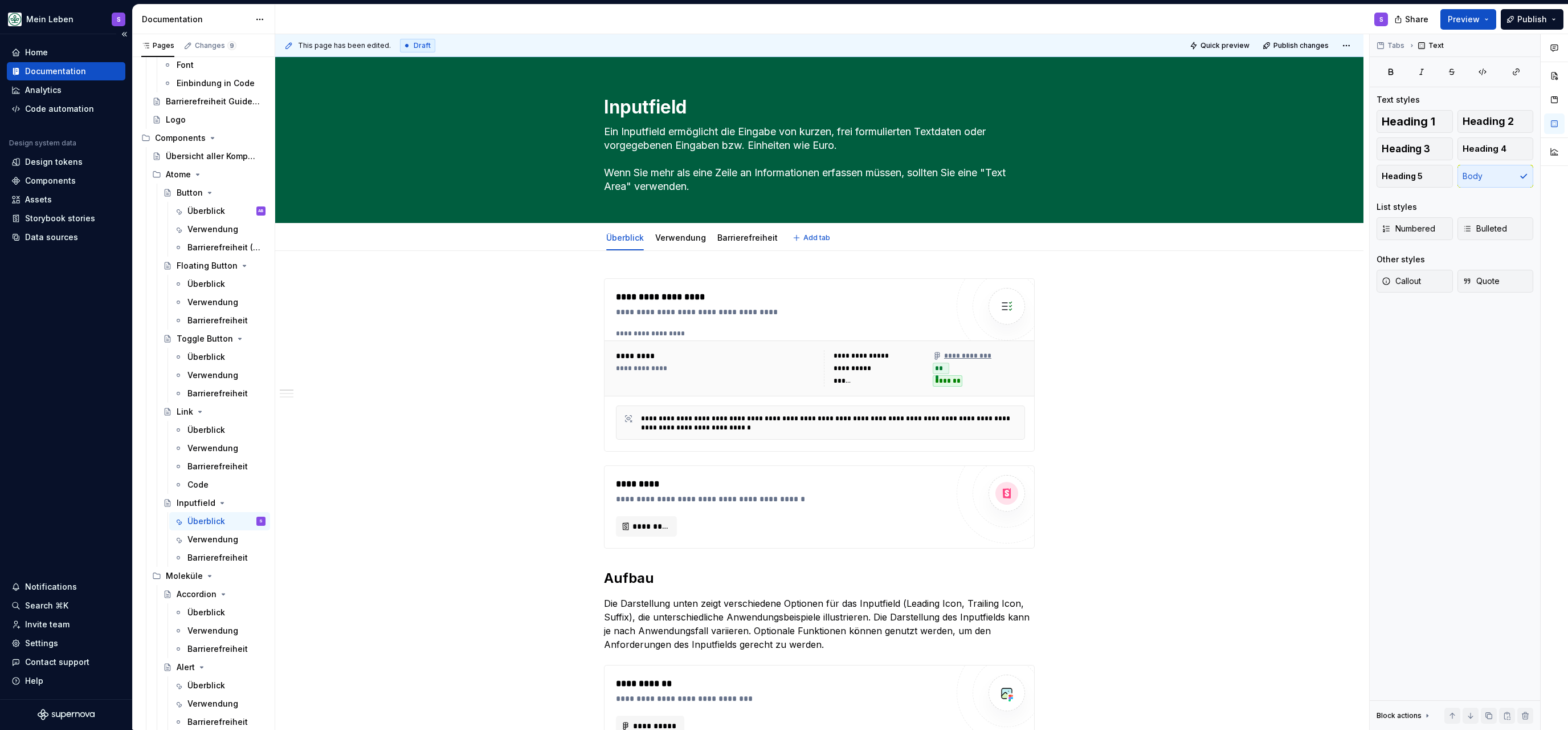
scroll to position [245, 0]
type textarea "*"
